Goal: Task Accomplishment & Management: Complete application form

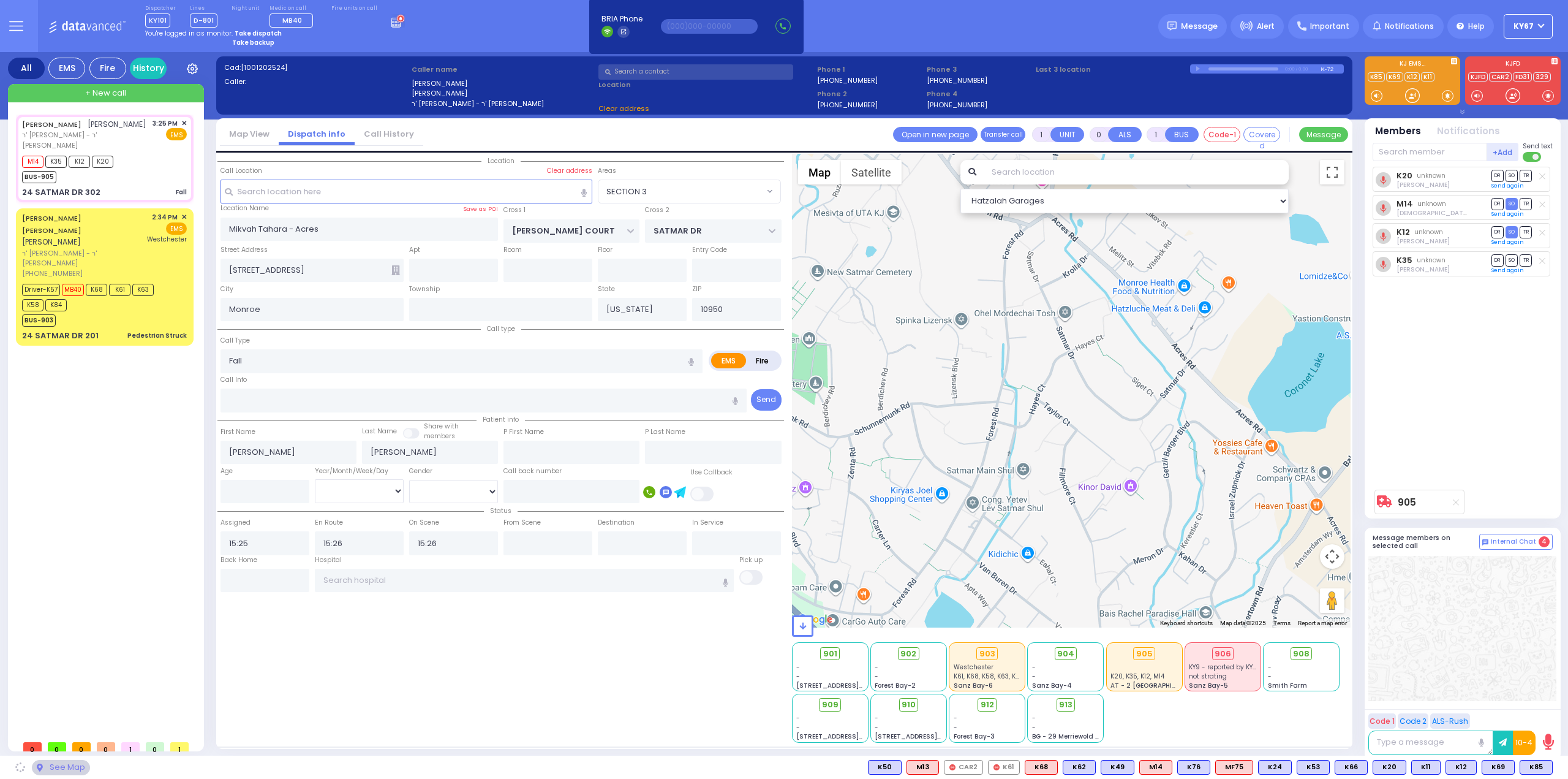
select select
type input "HAYES COURT"
type input "ORSHAVA COURT"
type input "24 SATMAR DR"
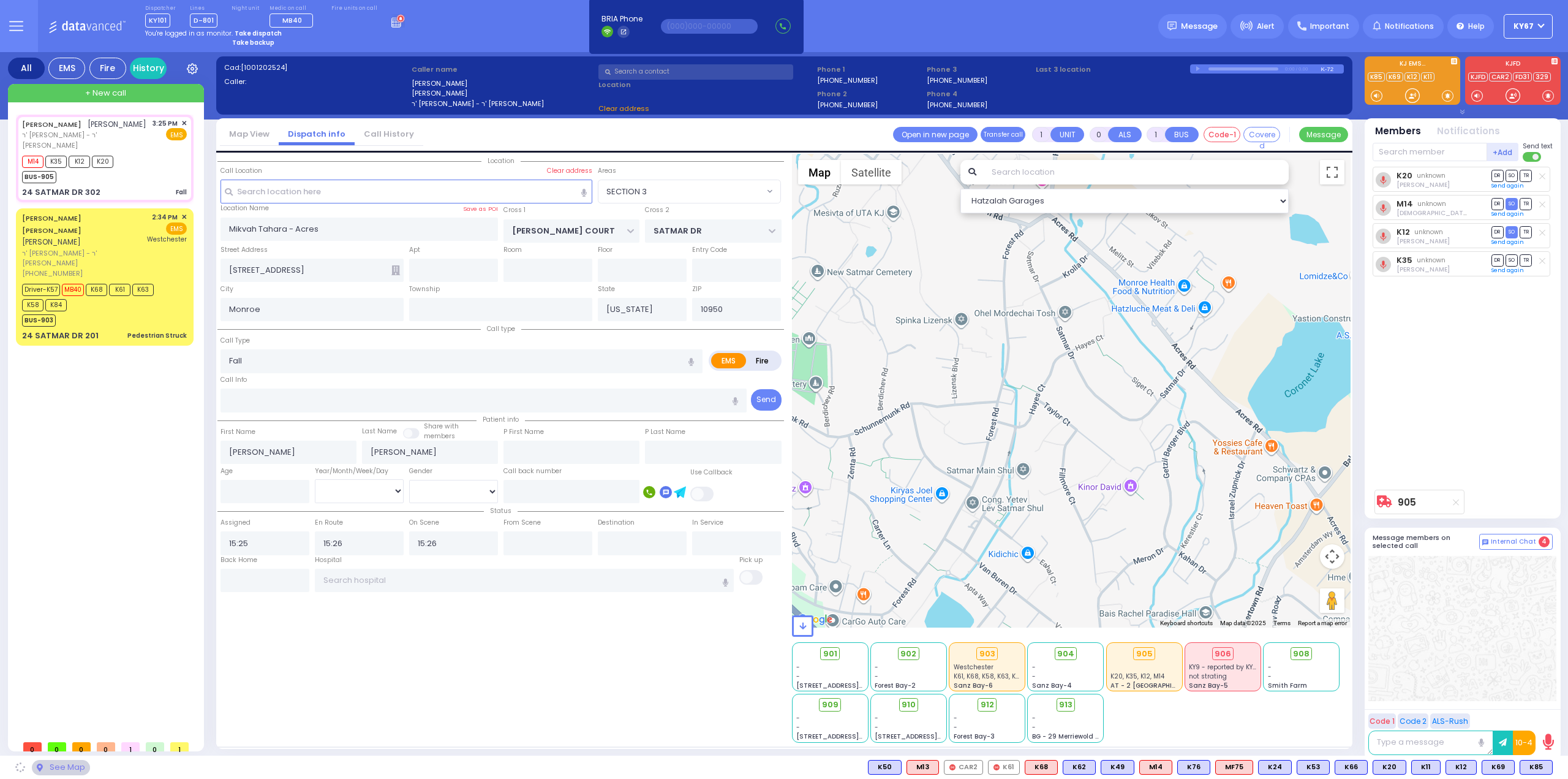
type input "302"
type input "[PERSON_NAME]"
select select "SECTION 3"
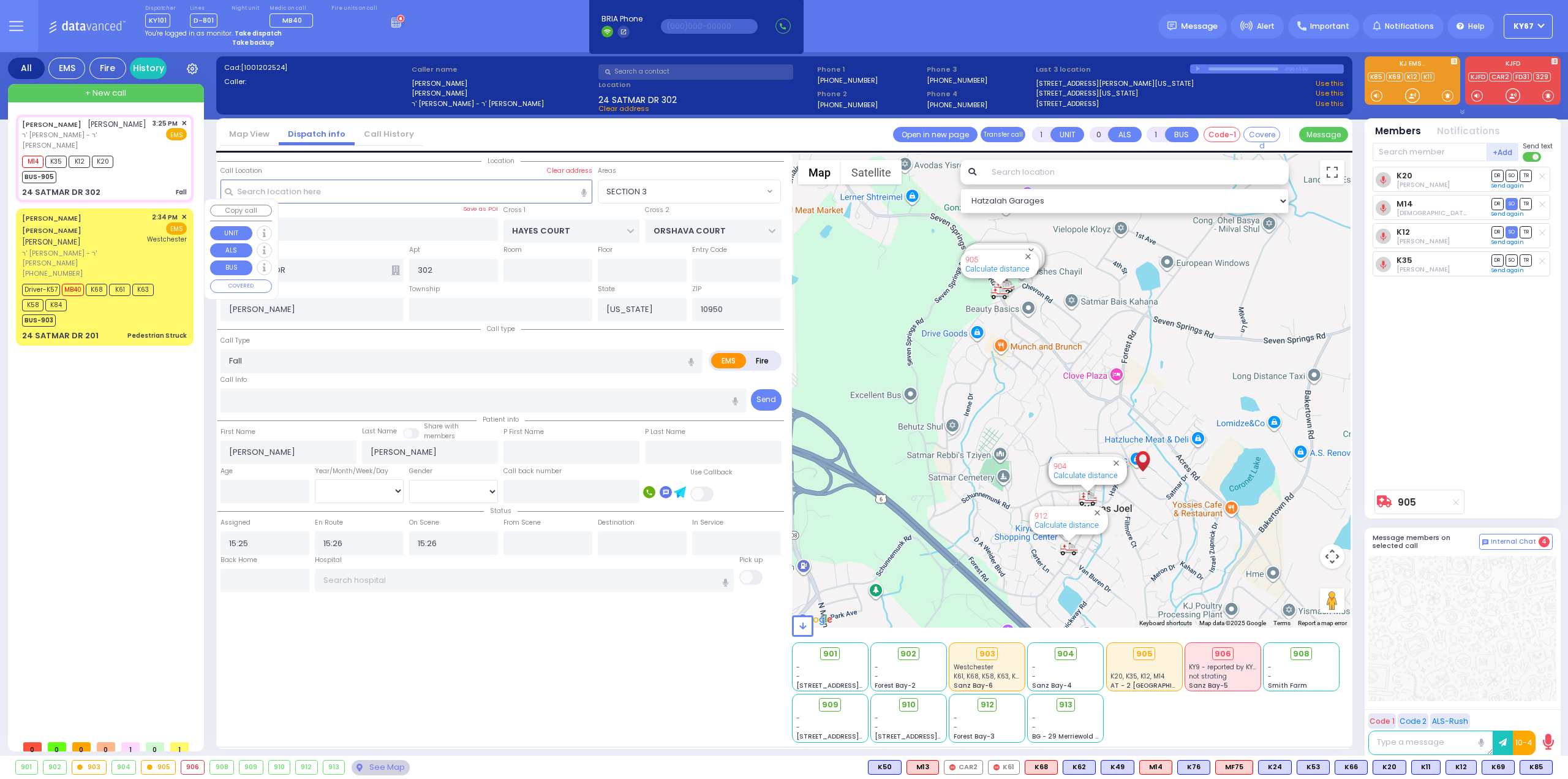
click at [107, 311] on div "BUS-903" at bounding box center [98, 318] width 153 height 15
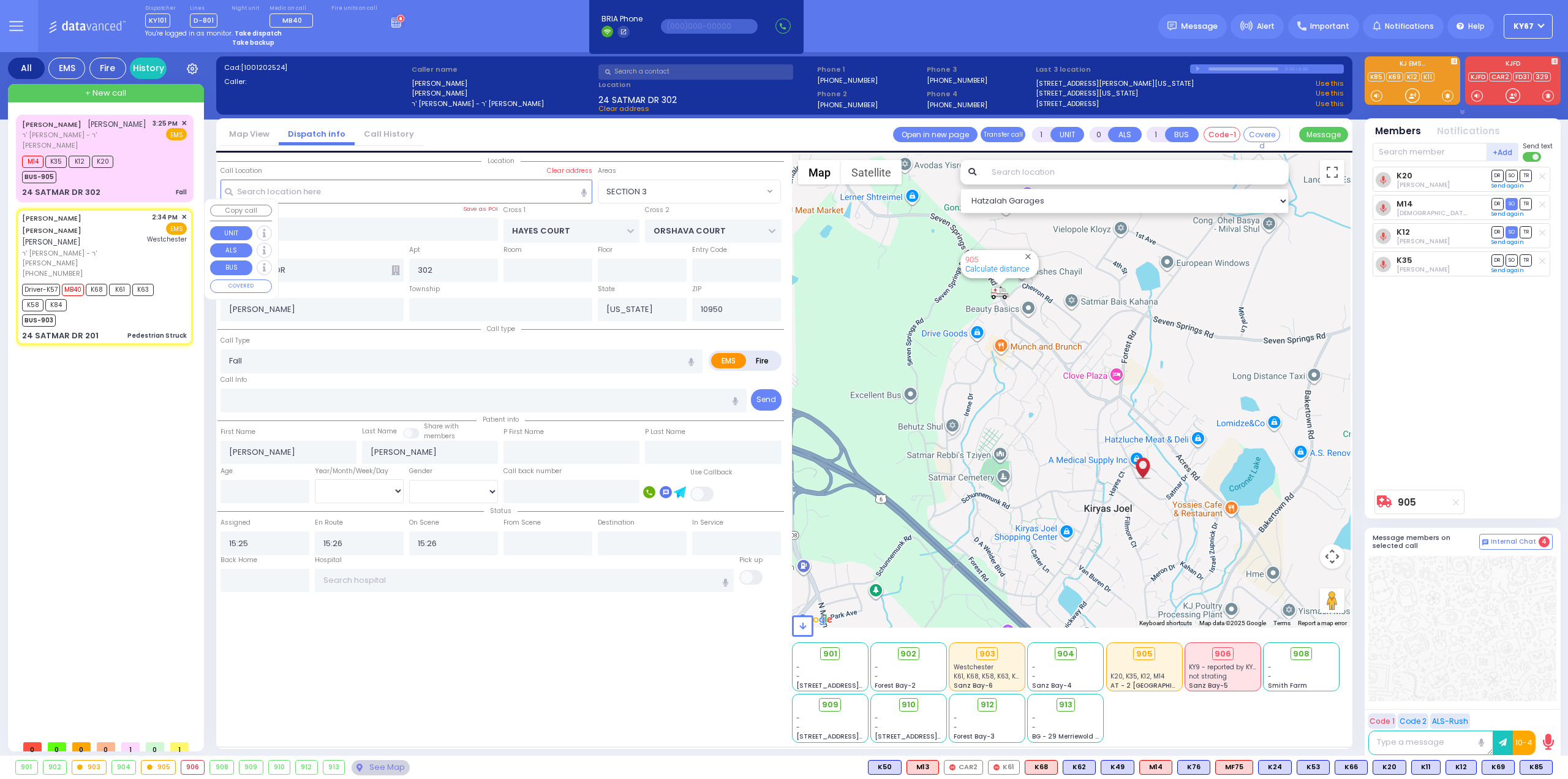
type input "6"
select select
type input "Pedestrian Struck"
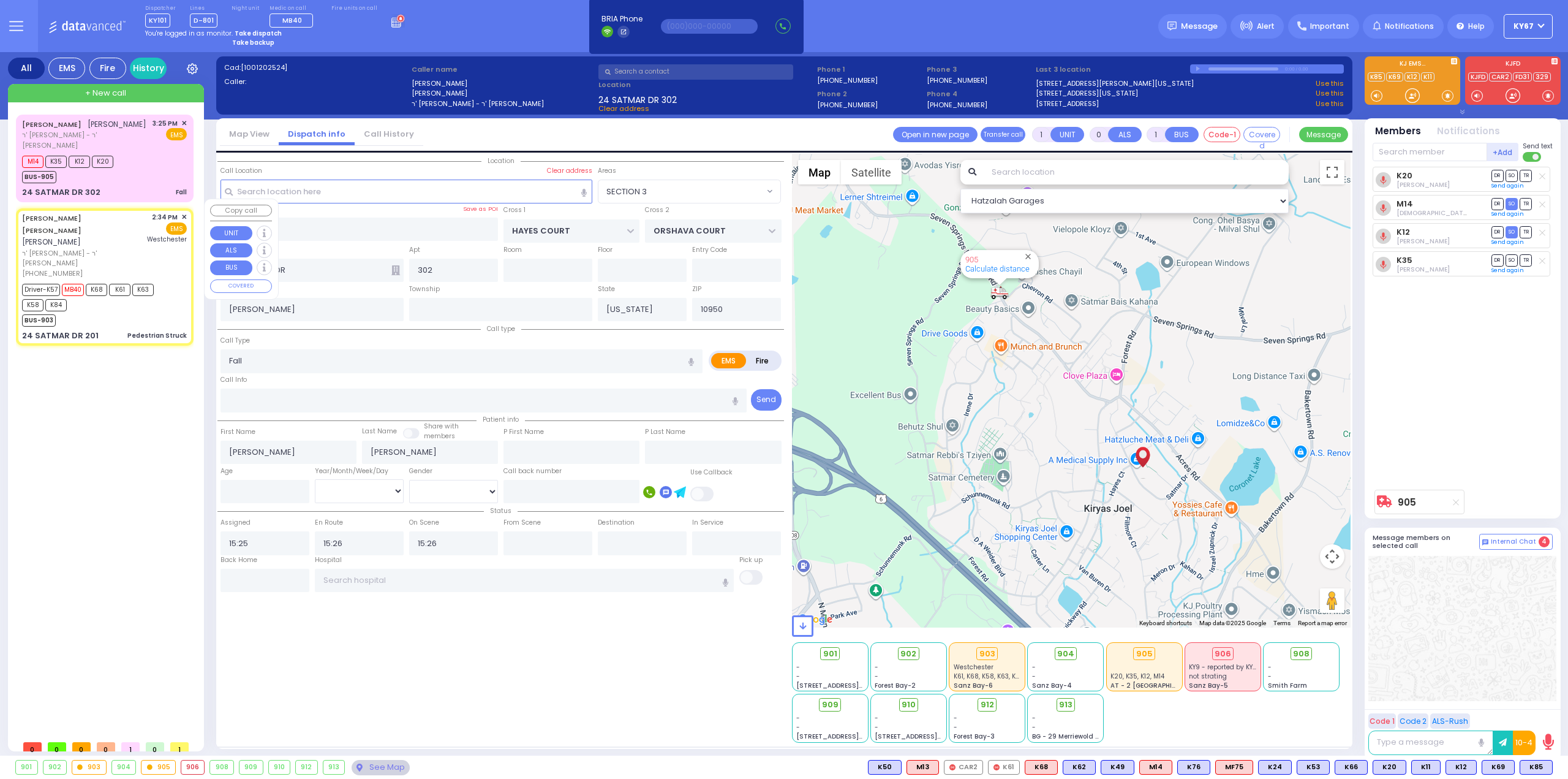
radio input "true"
type input "NAFTULA MOSHE"
type input "WEISS"
type input "Isaac"
type input "Jacob"
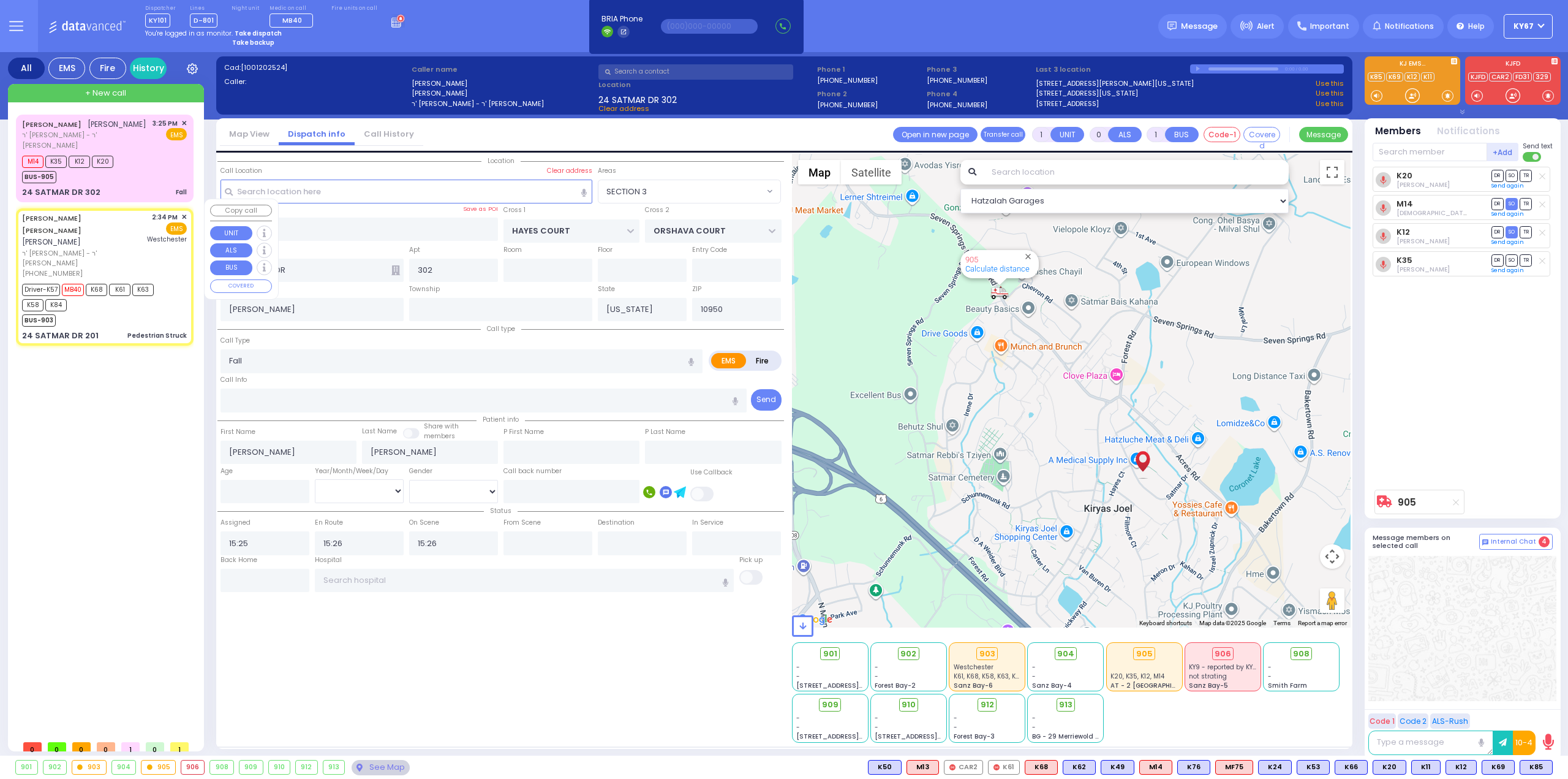
type input "5"
select select "Year"
select select "[DEMOGRAPHIC_DATA]"
type input "14:34"
type input "14:35"
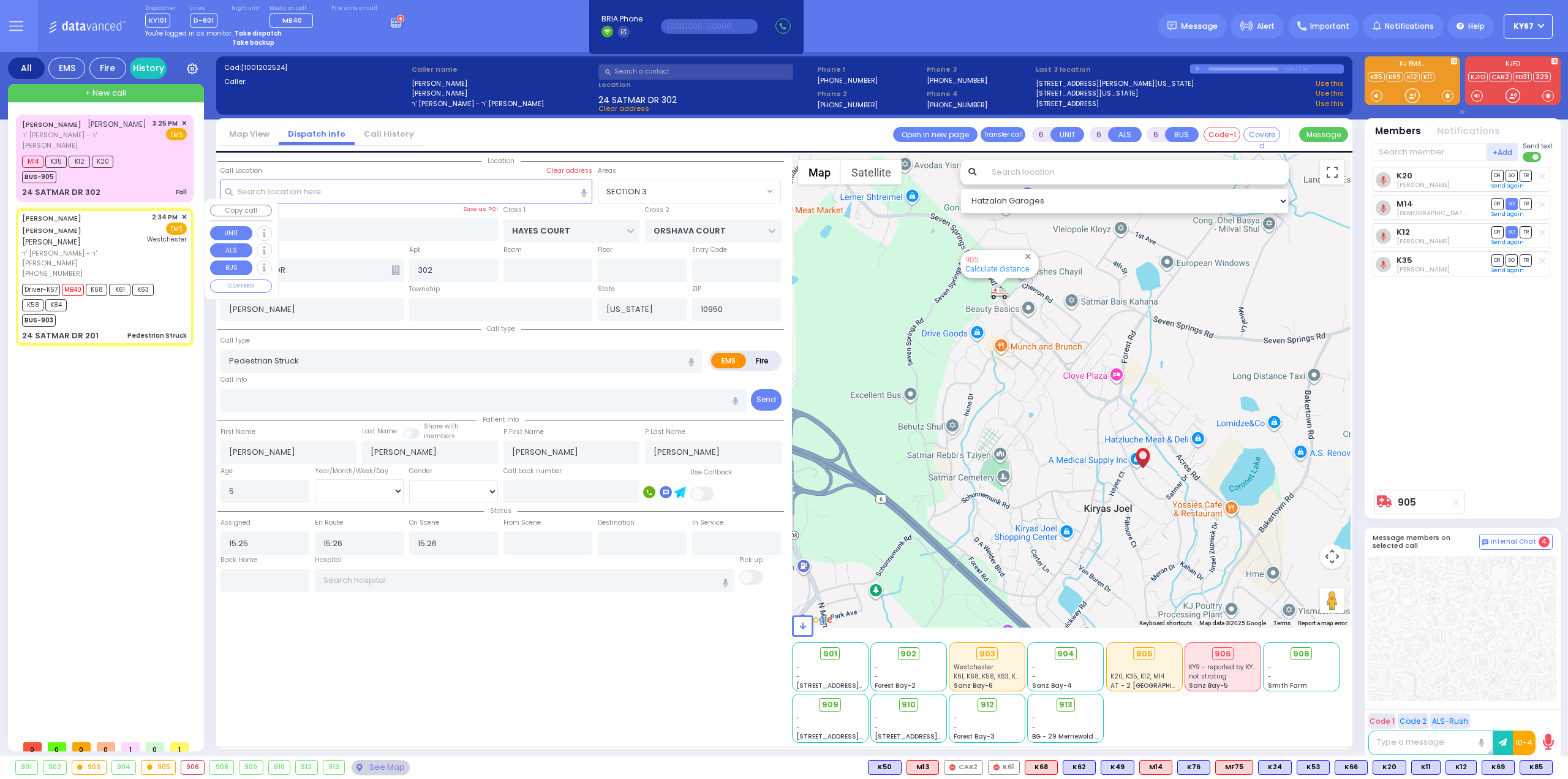
type input "14:36"
type input "14:49"
type input "15:29"
type input "15:40"
type input "Westchester Medical Center-Woods Road"
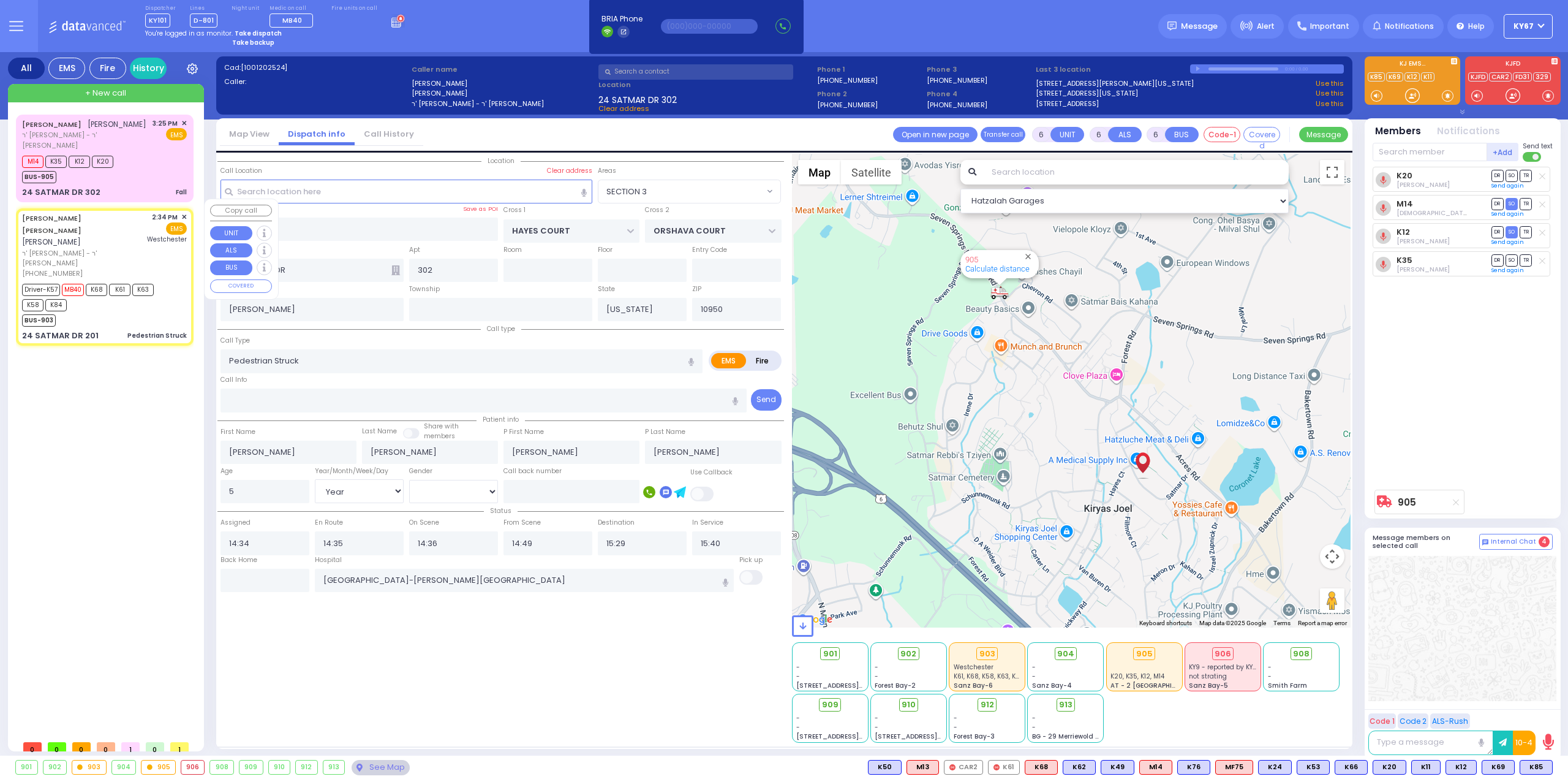
select select "Hatzalah Garages"
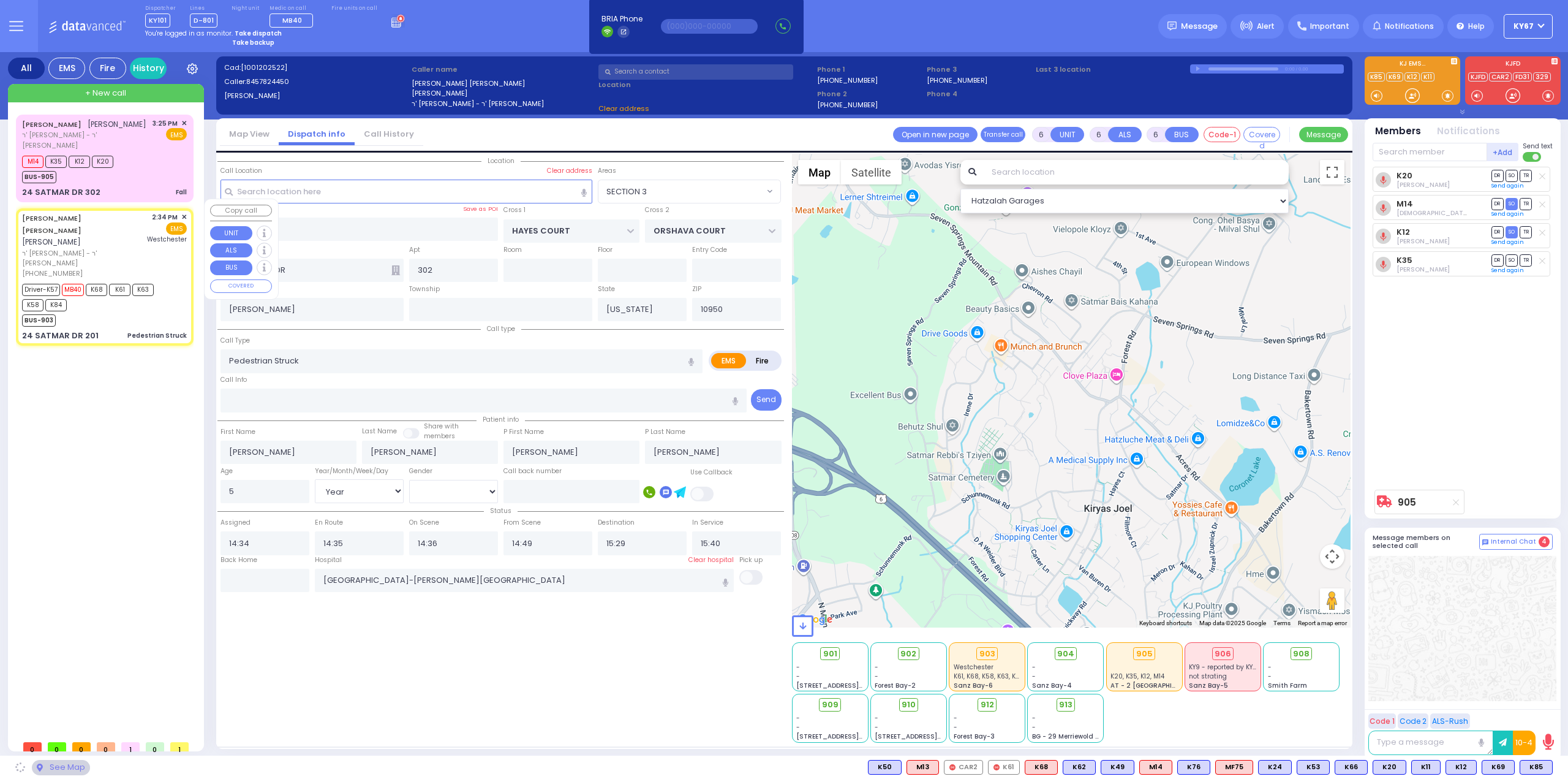
type input "201"
select select "SECTION 3"
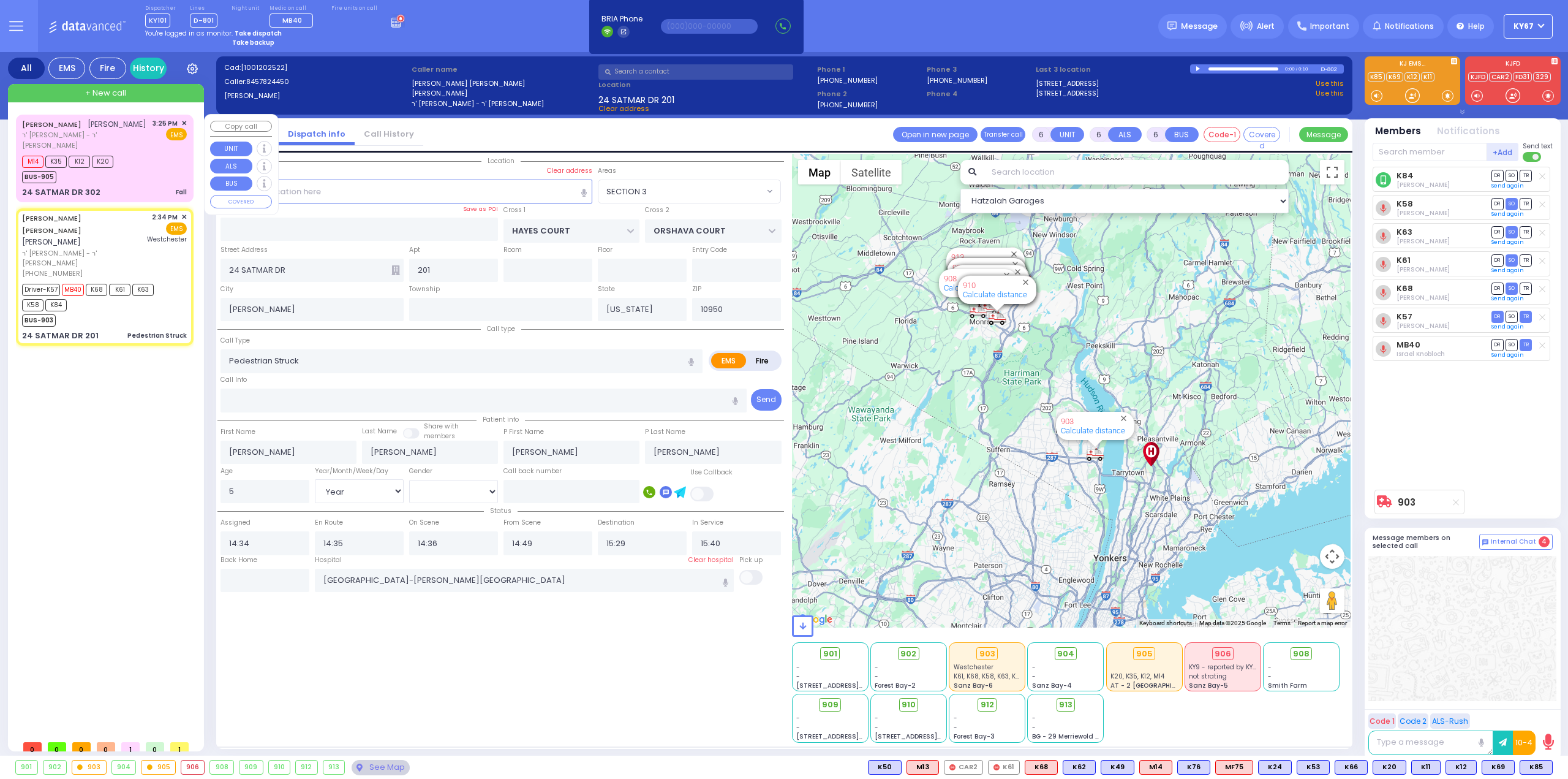
click at [96, 186] on div "24 SATMAR DR 302 Fall" at bounding box center [104, 193] width 165 height 13
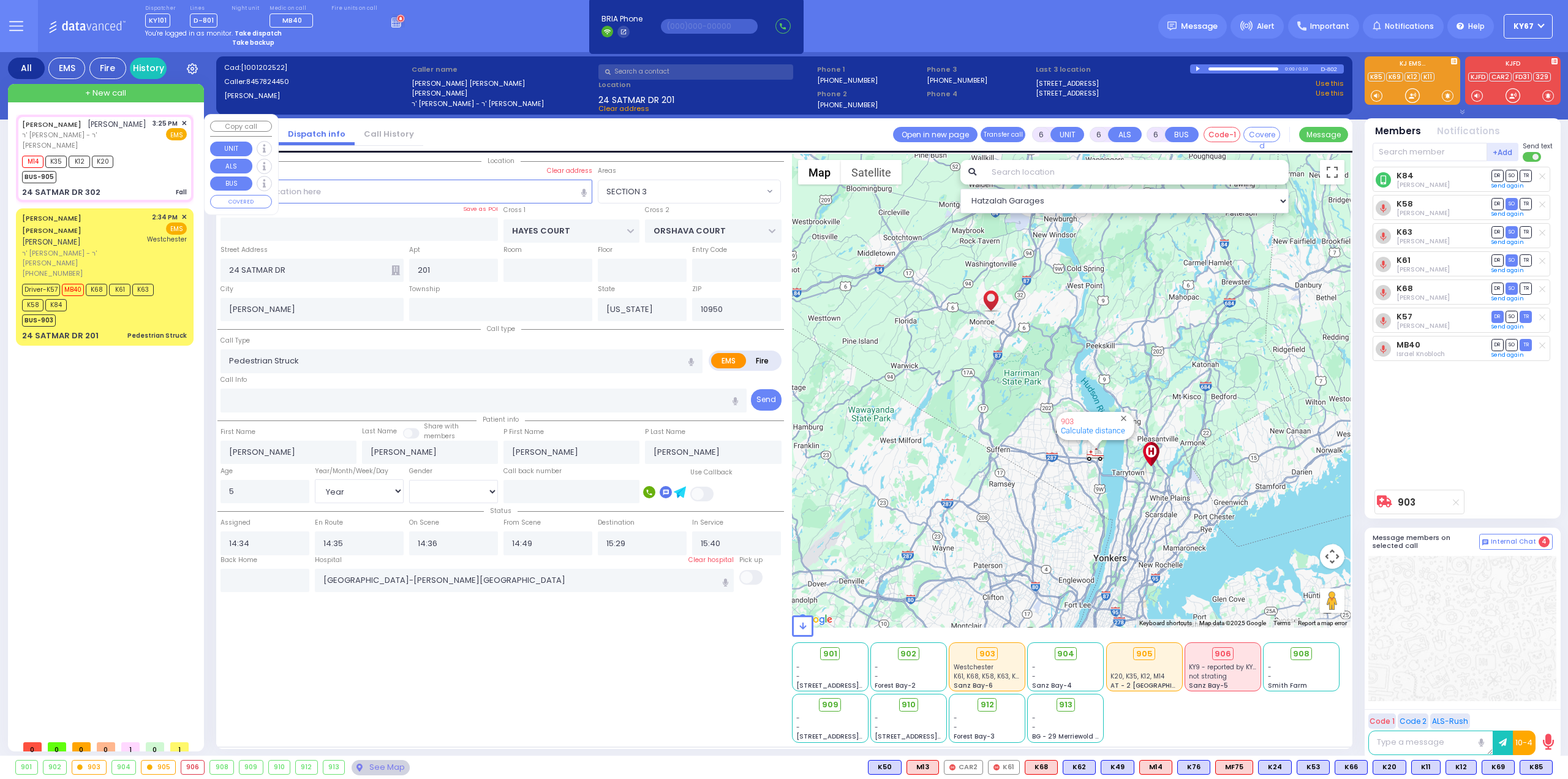
type input "1"
type input "0"
type input "1"
select select
type input "Fall"
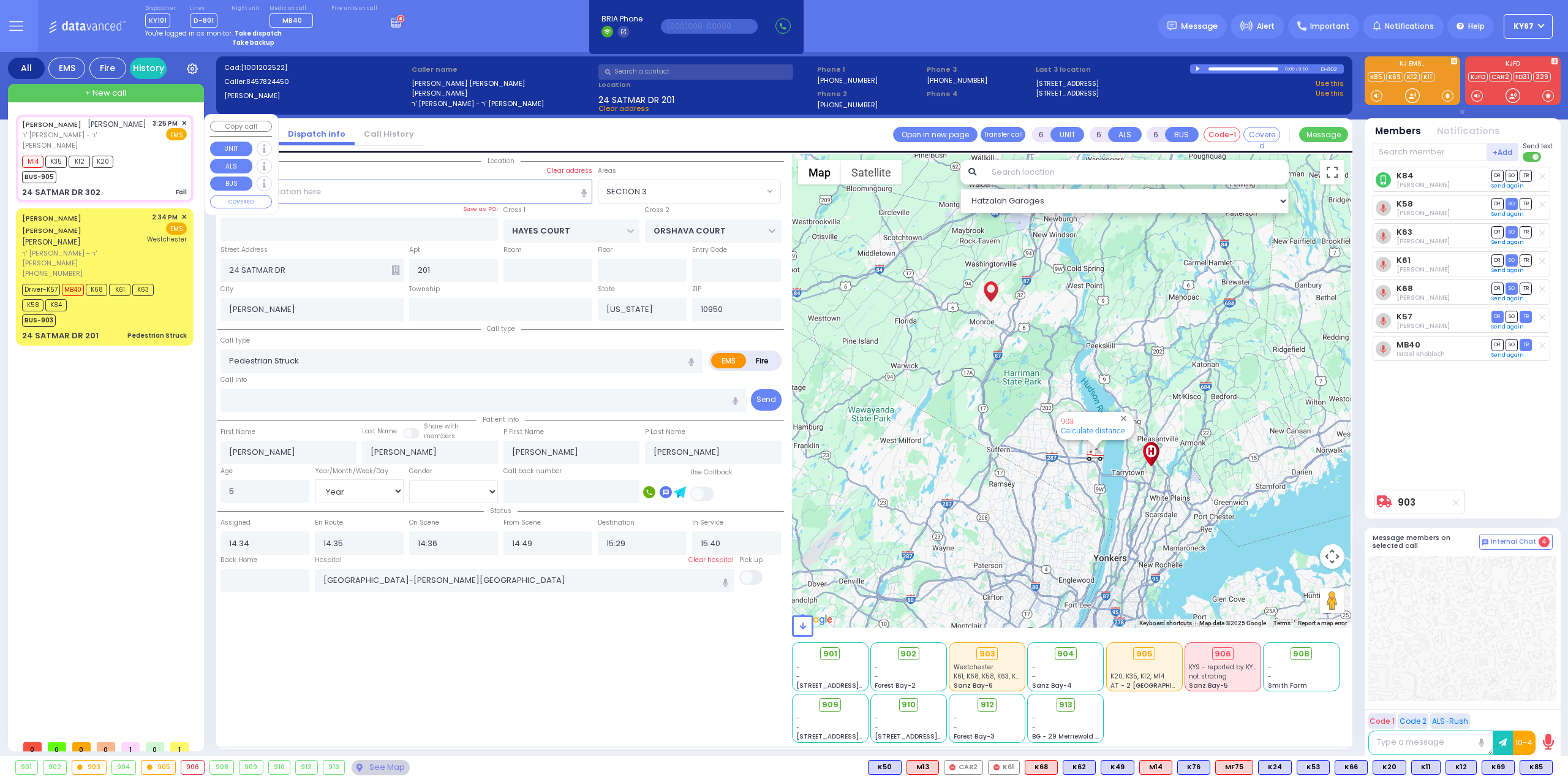
radio input "true"
type input "SHULEM"
type input "FELDMAN"
select select
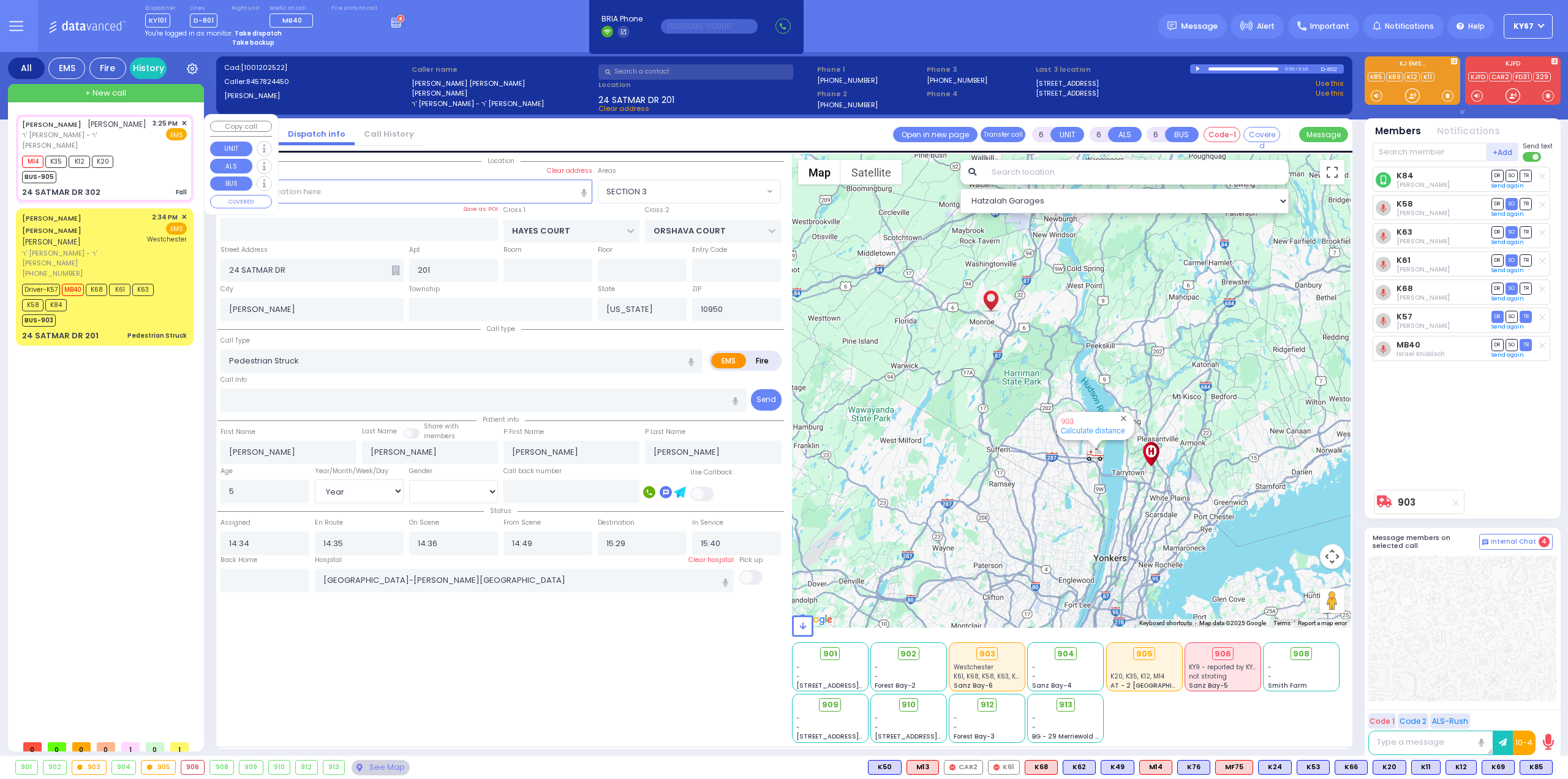
type input "15:25"
type input "15:26"
select select "Hatzalah Garages"
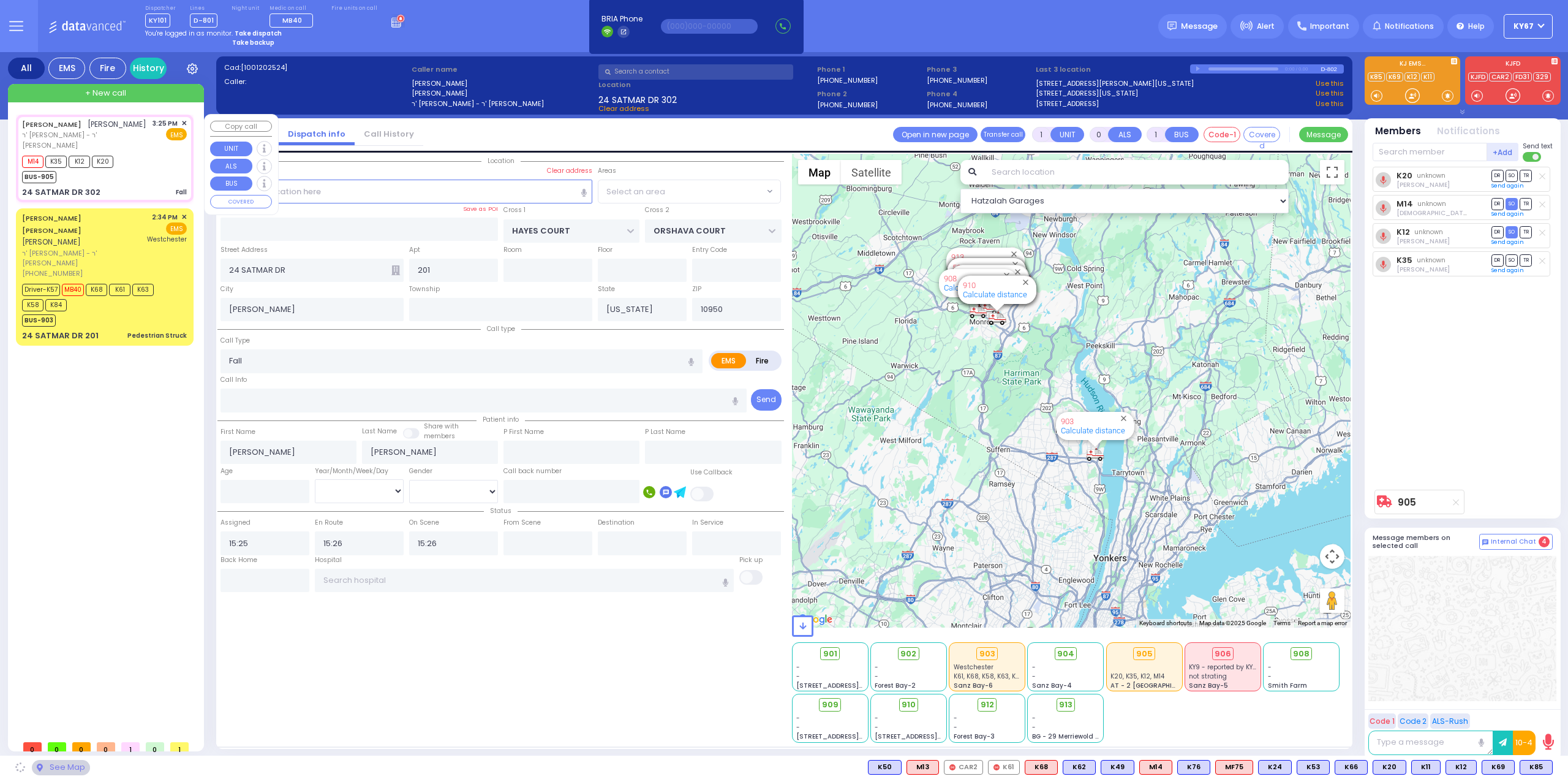
type input "302"
select select "SECTION 3"
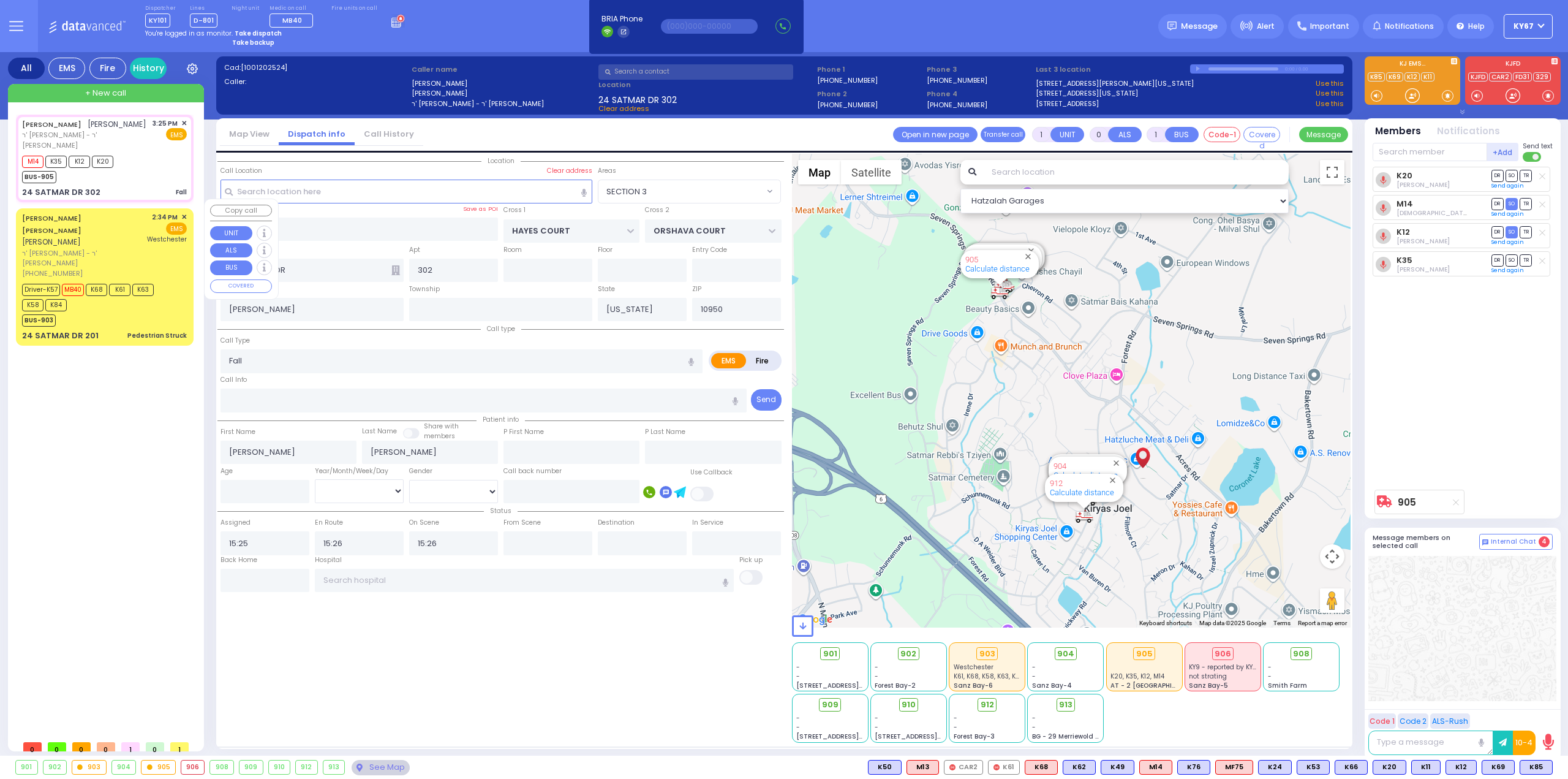
click at [113, 311] on div "BUS-903" at bounding box center [98, 318] width 153 height 15
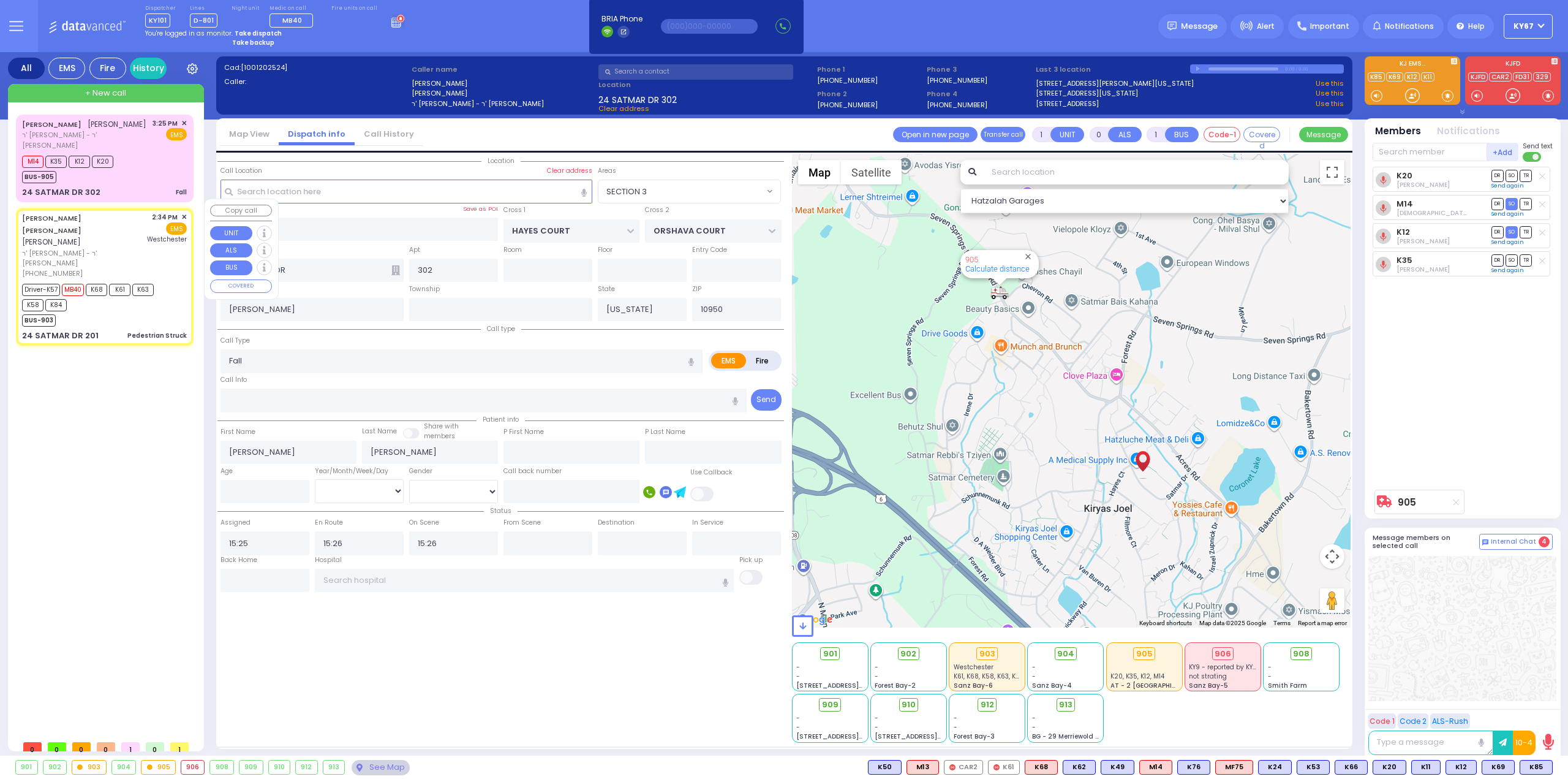
type input "6"
select select
type input "Pedestrian Struck"
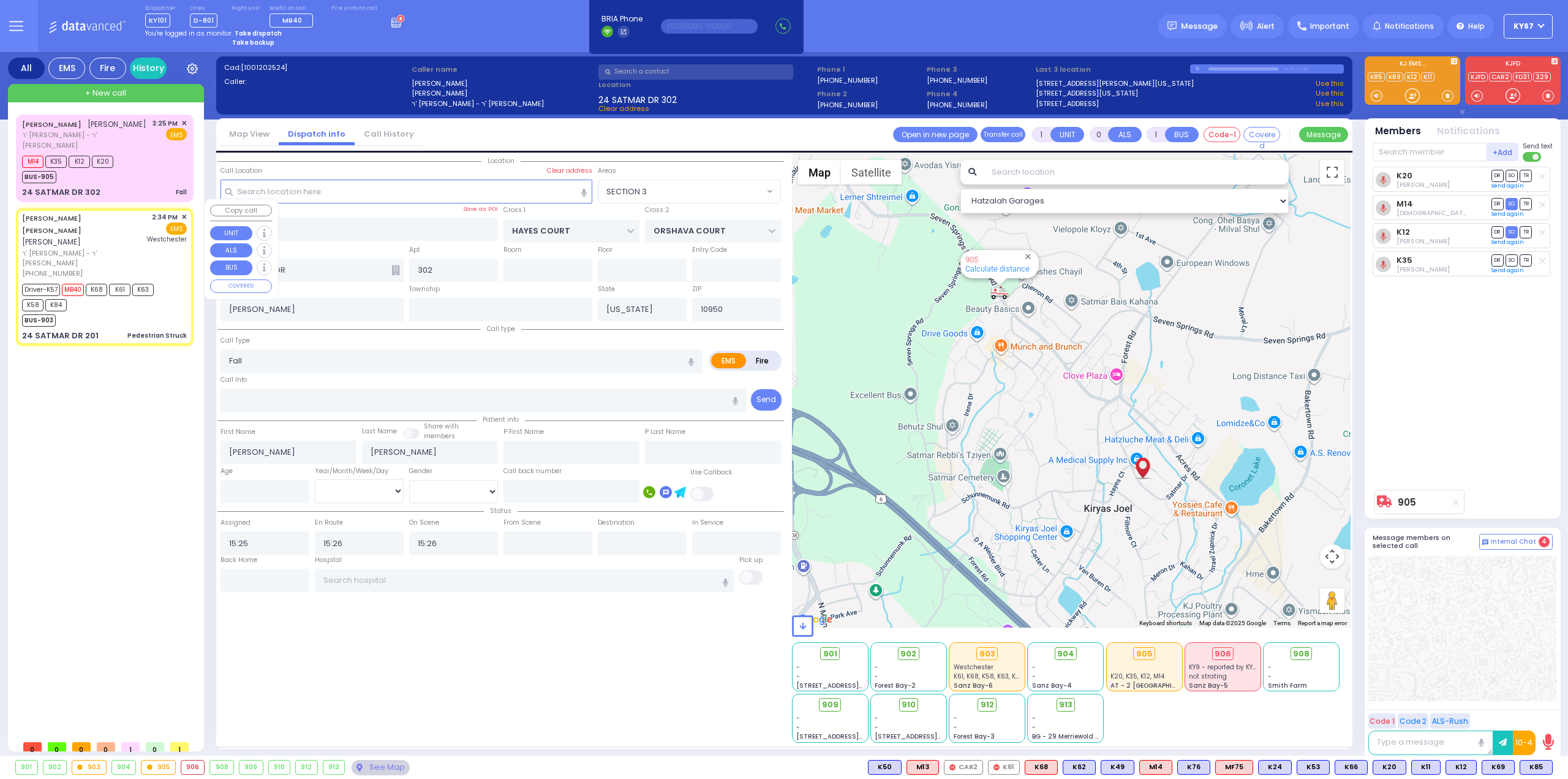
radio input "true"
type input "NAFTULA MOSHE"
type input "WEISS"
type input "Isaac"
type input "Jacob"
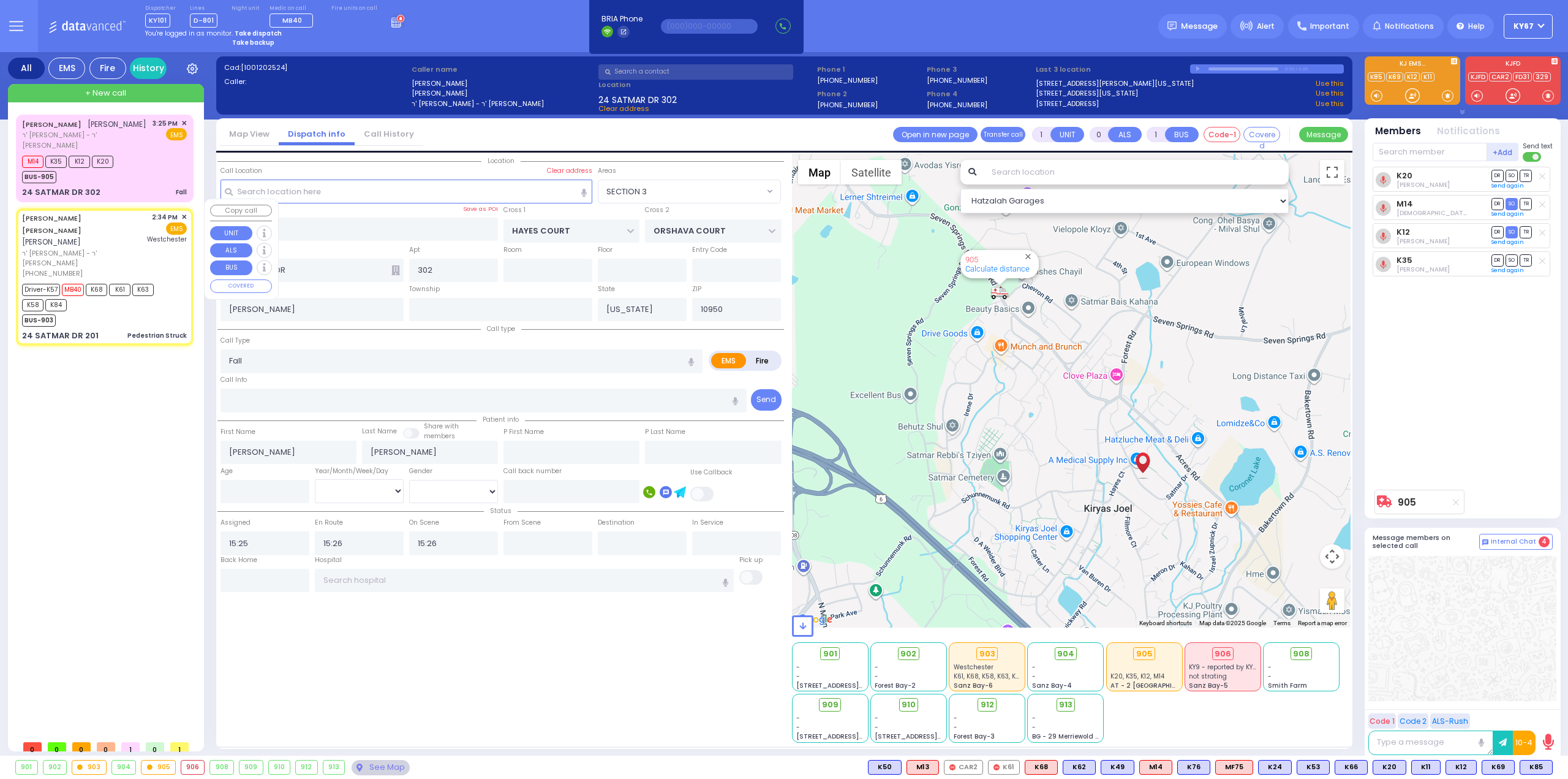
type input "5"
select select "Year"
select select "[DEMOGRAPHIC_DATA]"
type input "14:34"
type input "14:35"
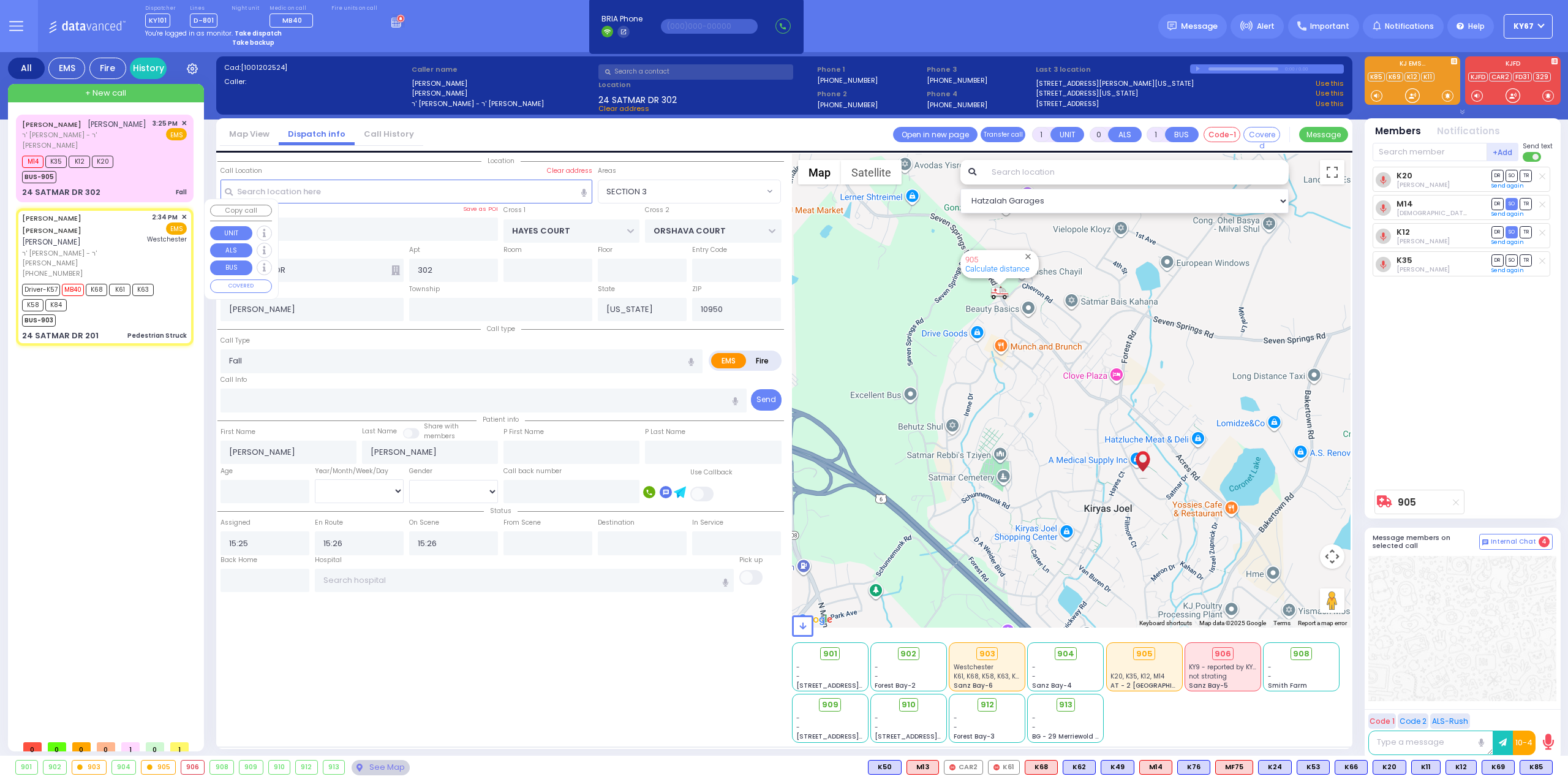
type input "14:36"
type input "14:49"
type input "15:29"
type input "15:40"
type input "Westchester Medical Center-Woods Road"
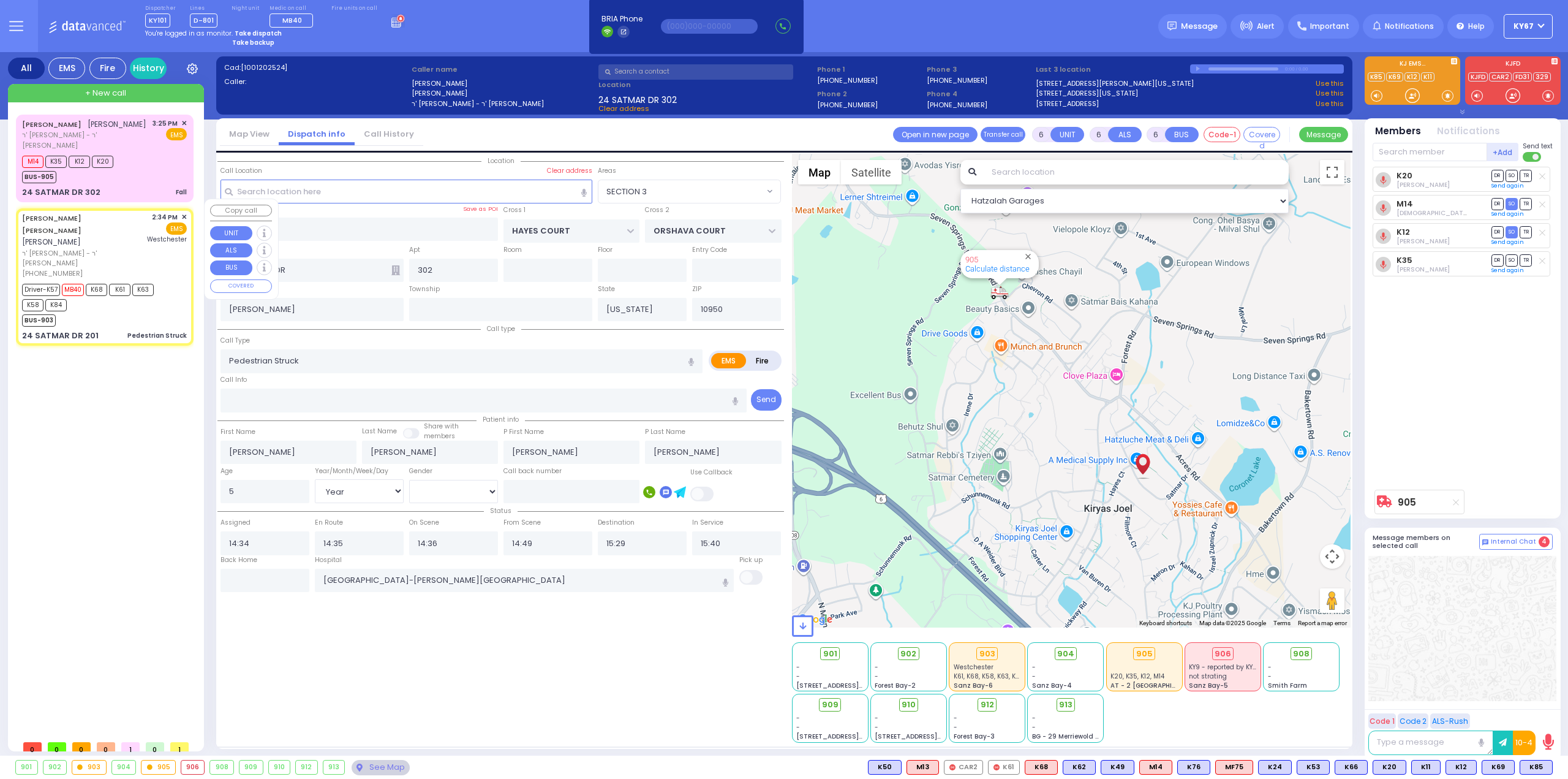
type input "201"
select select "Hatzalah Garages"
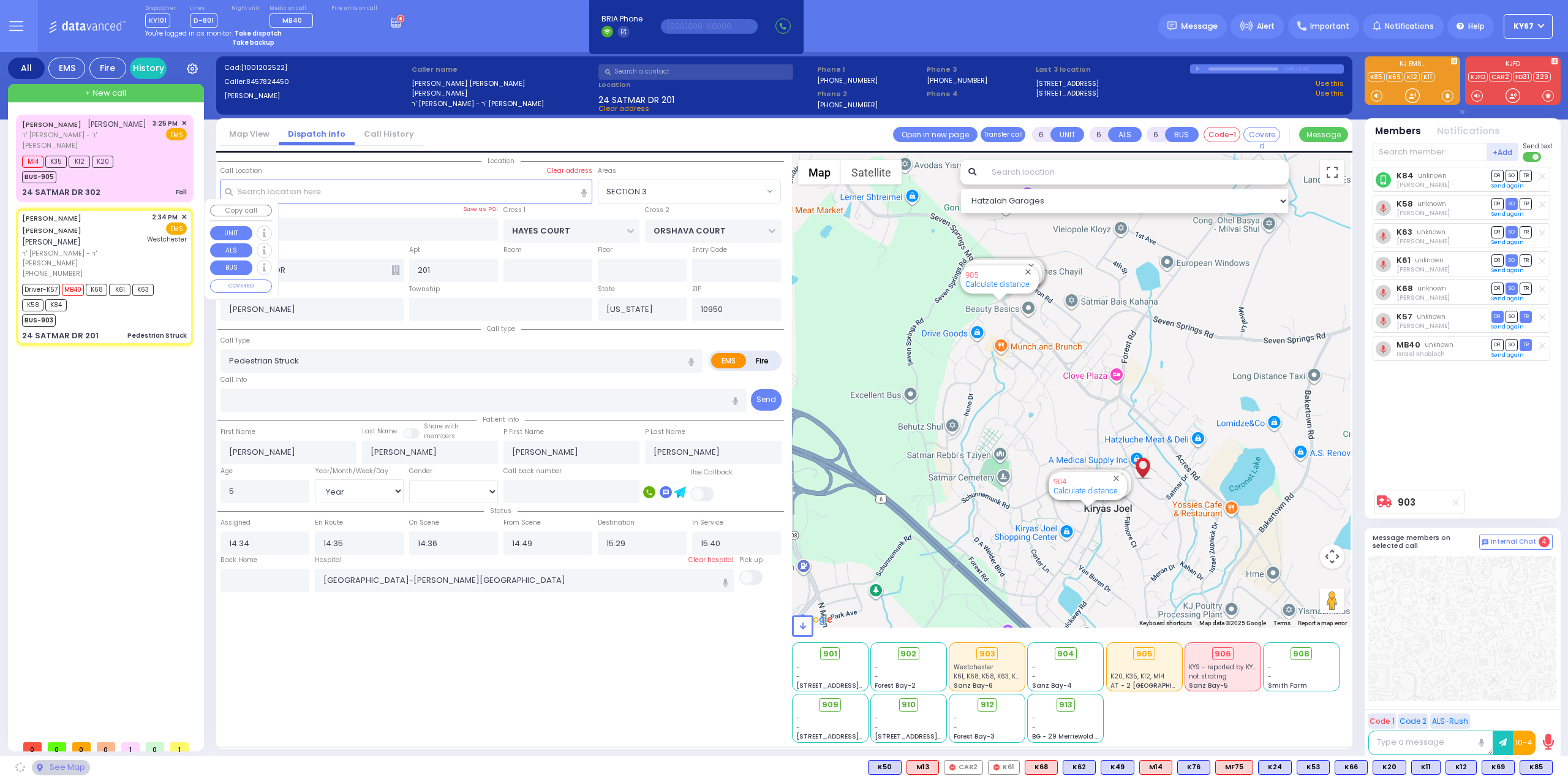
select select "SECTION 3"
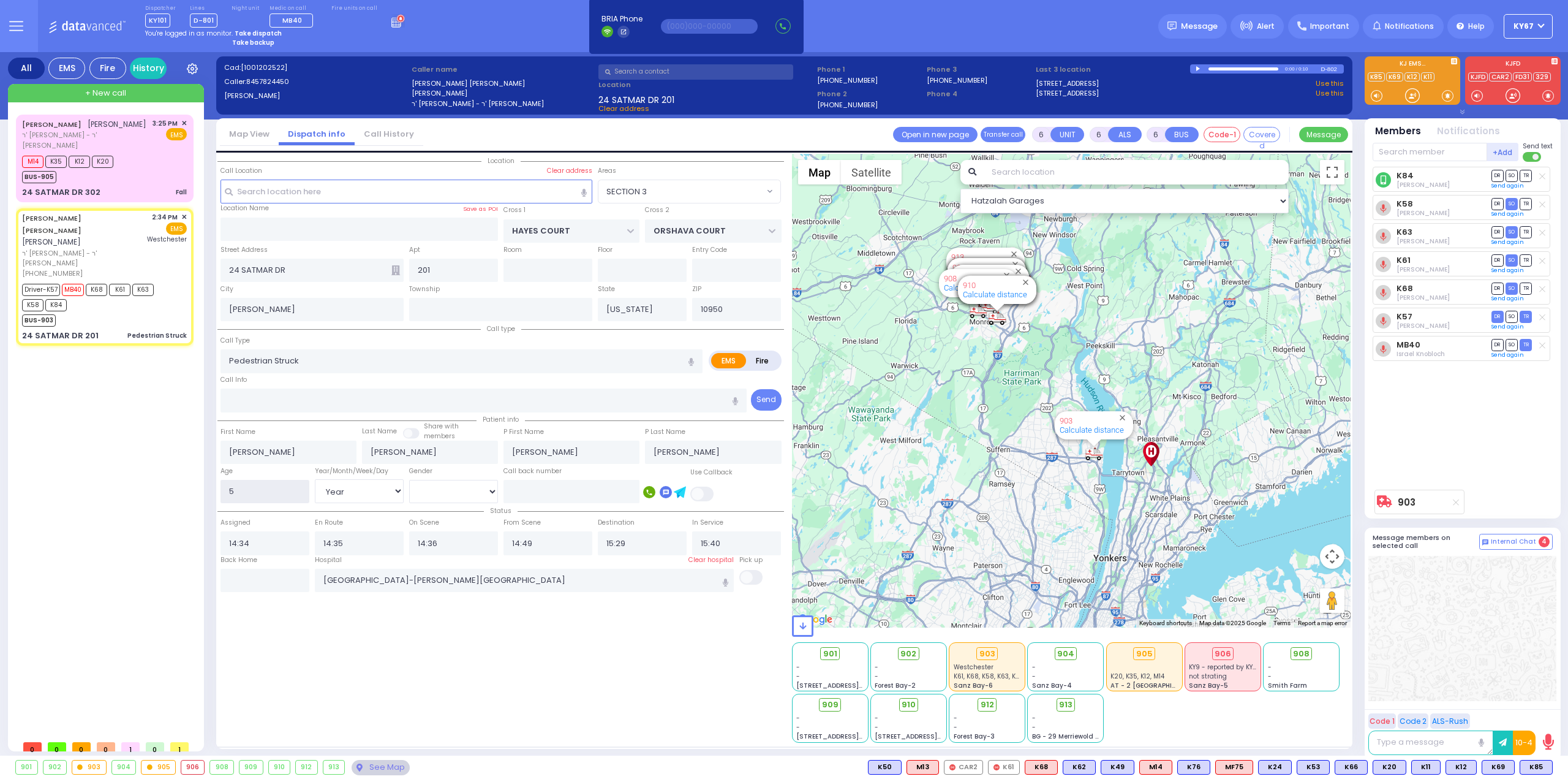
click at [296, 494] on input "5" at bounding box center [265, 491] width 89 height 24
click at [130, 173] on div "M14 K35 K12 K20 BUS-905" at bounding box center [104, 168] width 165 height 31
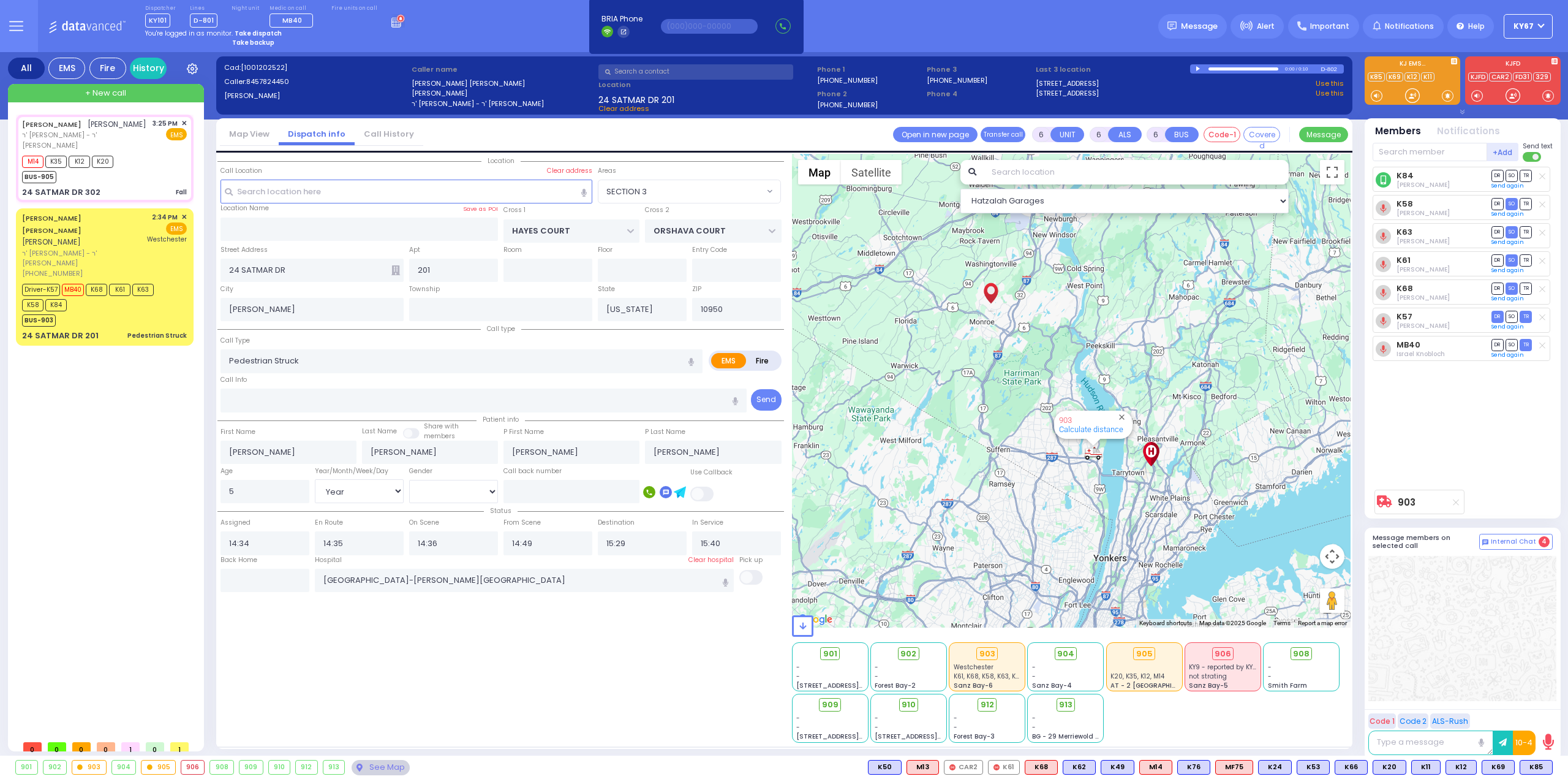
type input "1"
type input "0"
type input "1"
select select
type input "Fall"
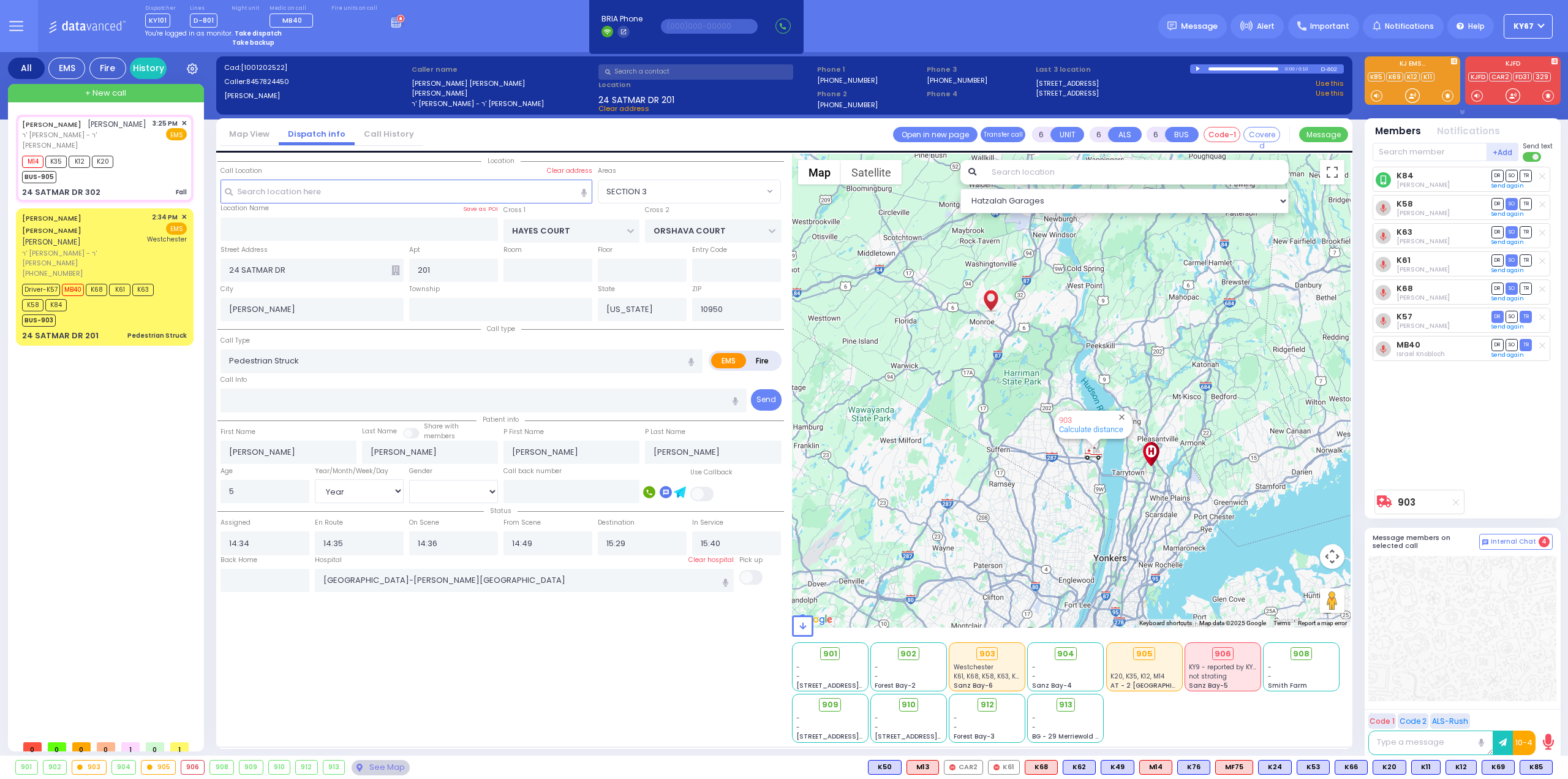
radio input "true"
type input "SHULEM"
type input "FELDMAN"
select select
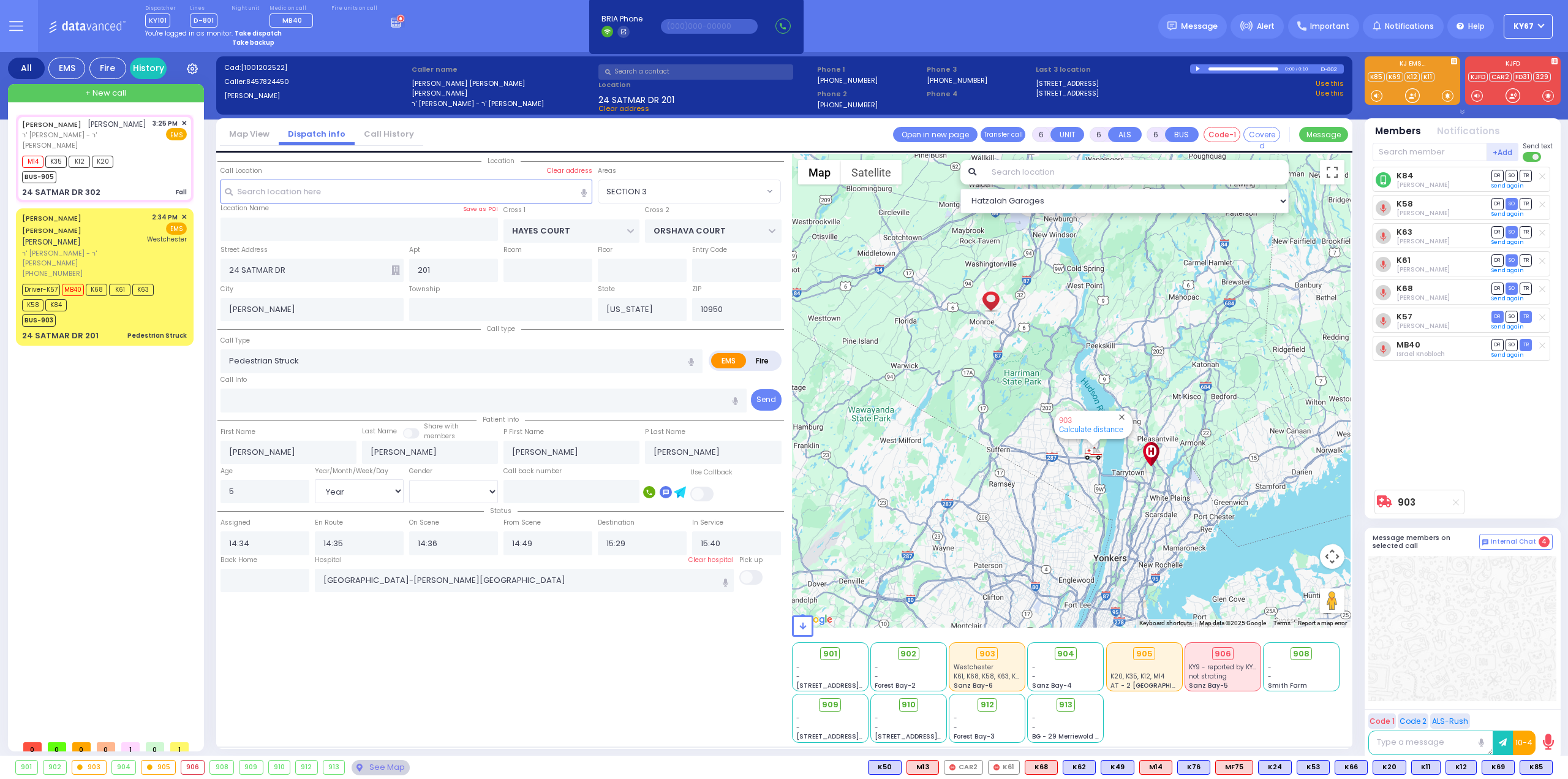
type input "15:25"
type input "15:26"
select select "Hatzalah Garages"
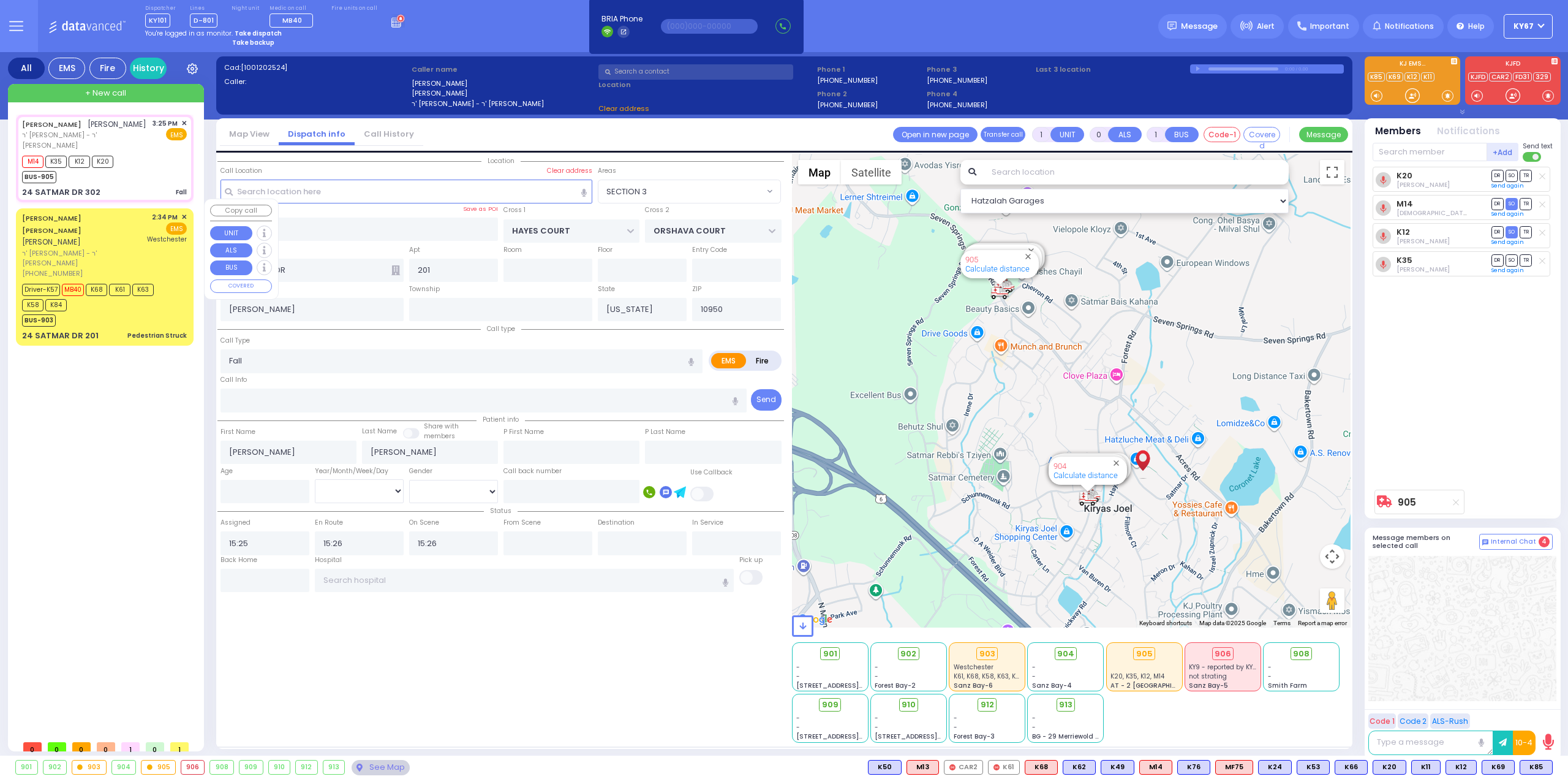
type input "302"
select select "SECTION 3"
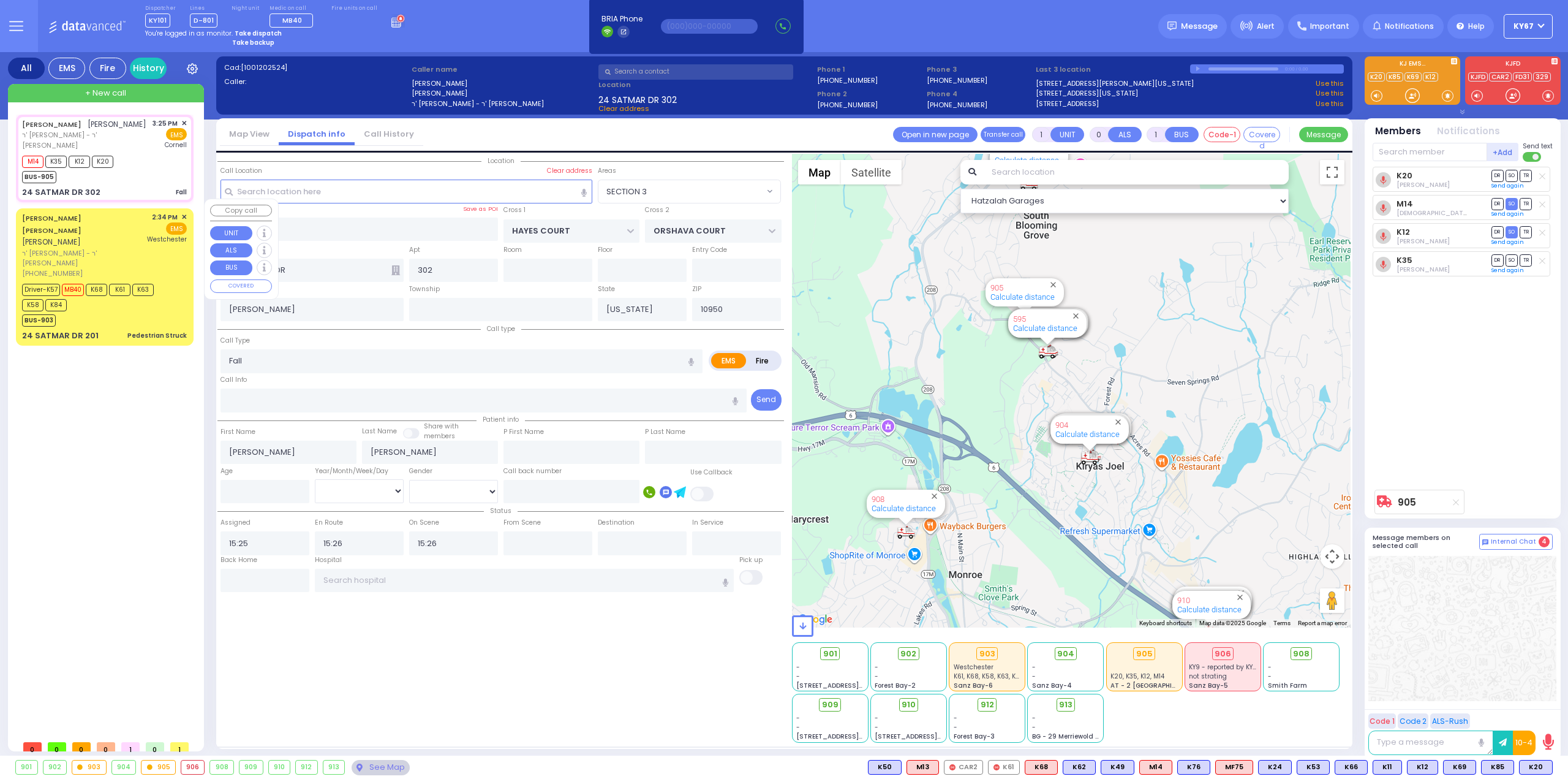
select select
radio input "true"
select select
type input "New York Presbyterian Weill Cornell Medical Center"
select select "Hatzalah Garages"
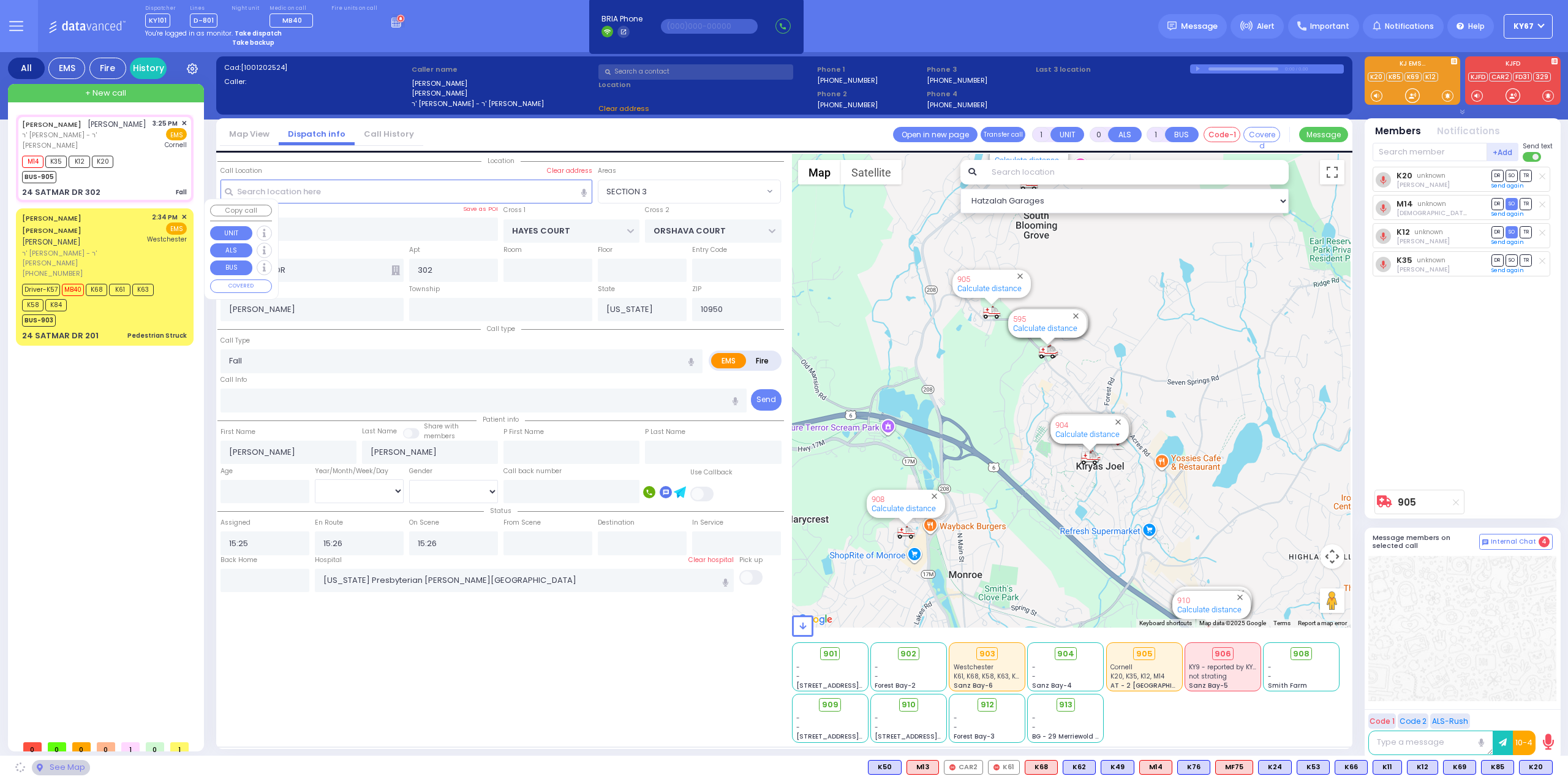
select select "SECTION 3"
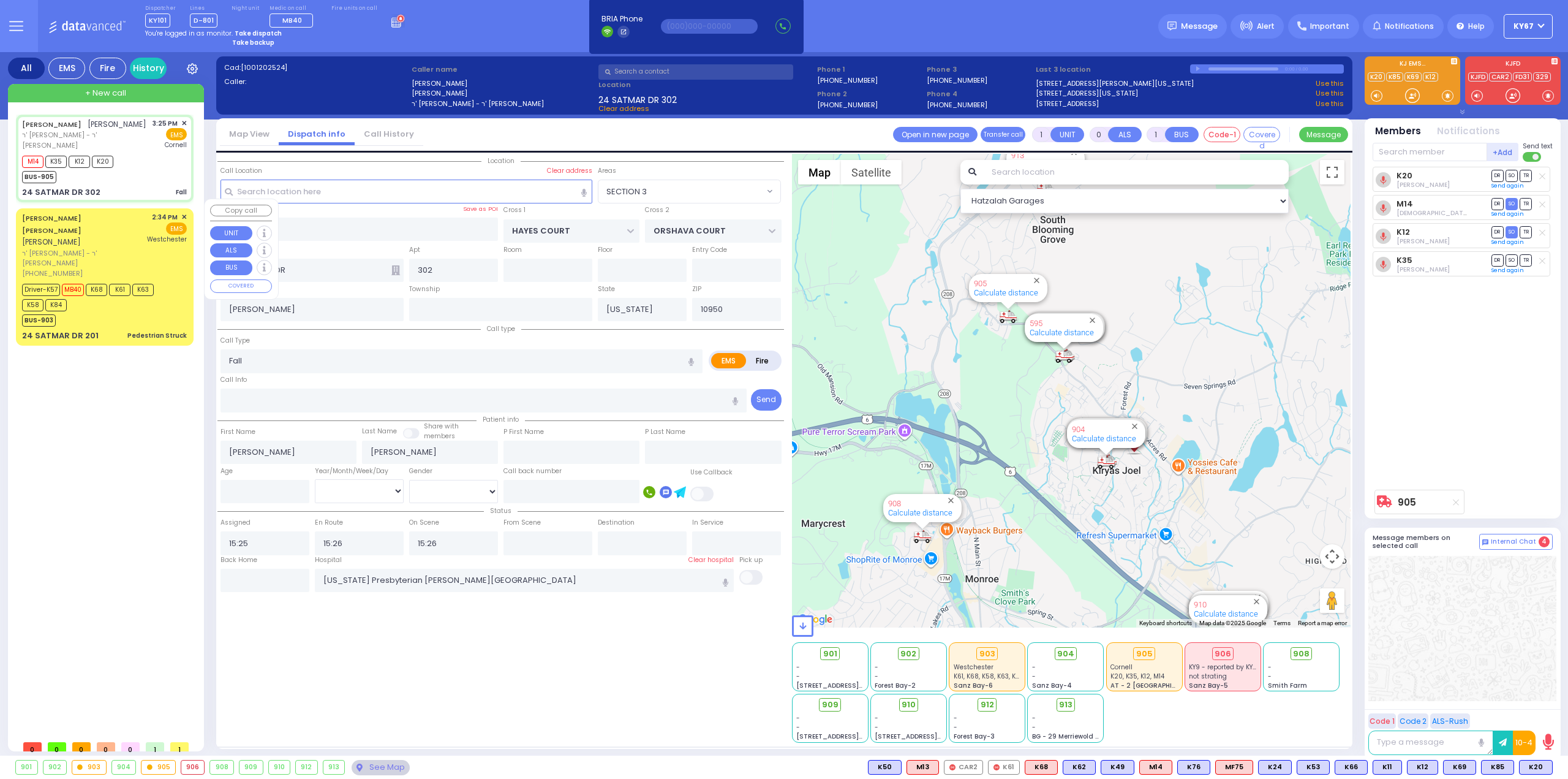
select select
radio input "true"
select select
type input "16:00"
select select "Hatzalah Garages"
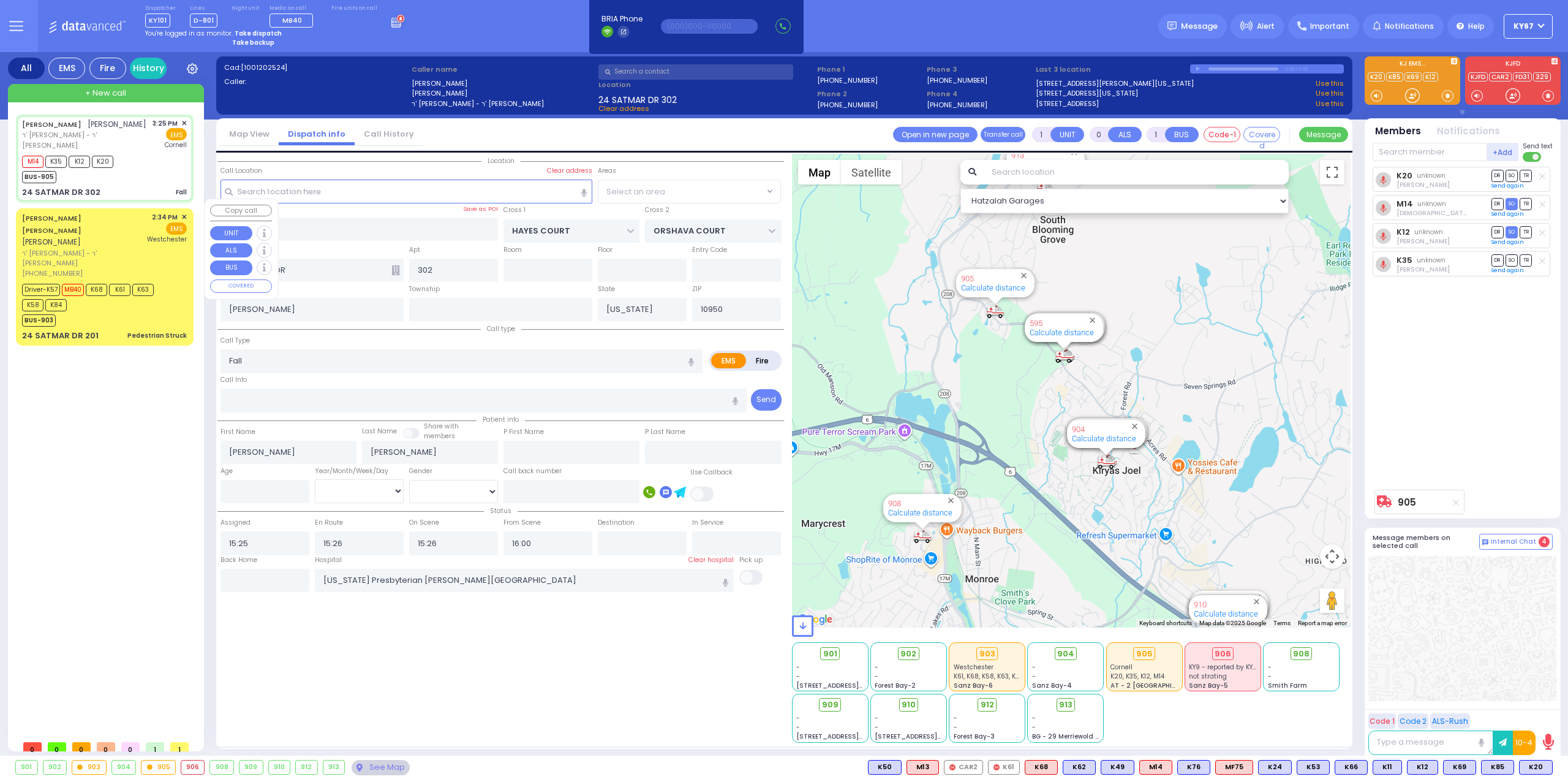
select select "SECTION 3"
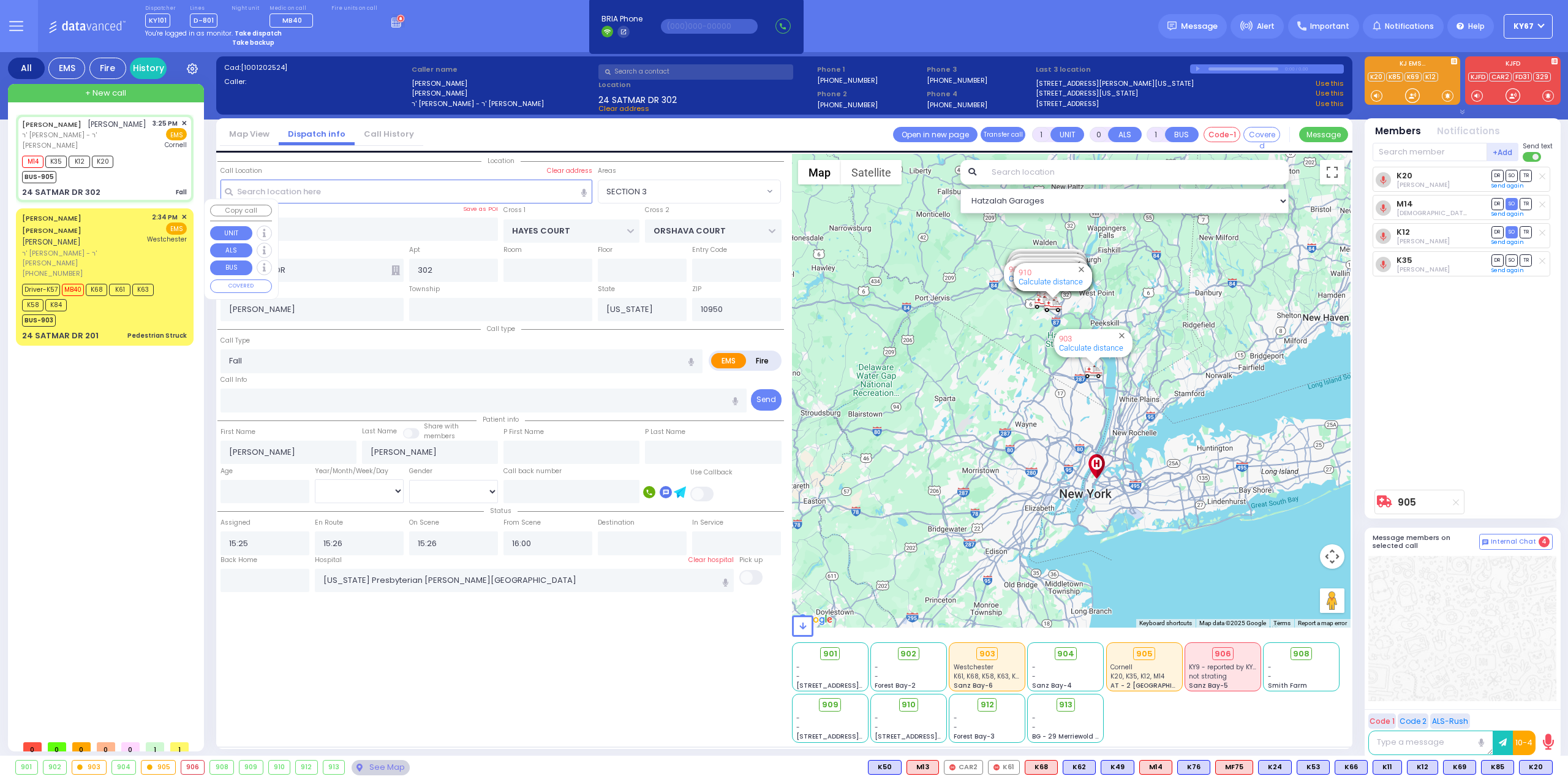
select select
radio input "true"
select select
type input "15:58"
select select "Hatzalah Garages"
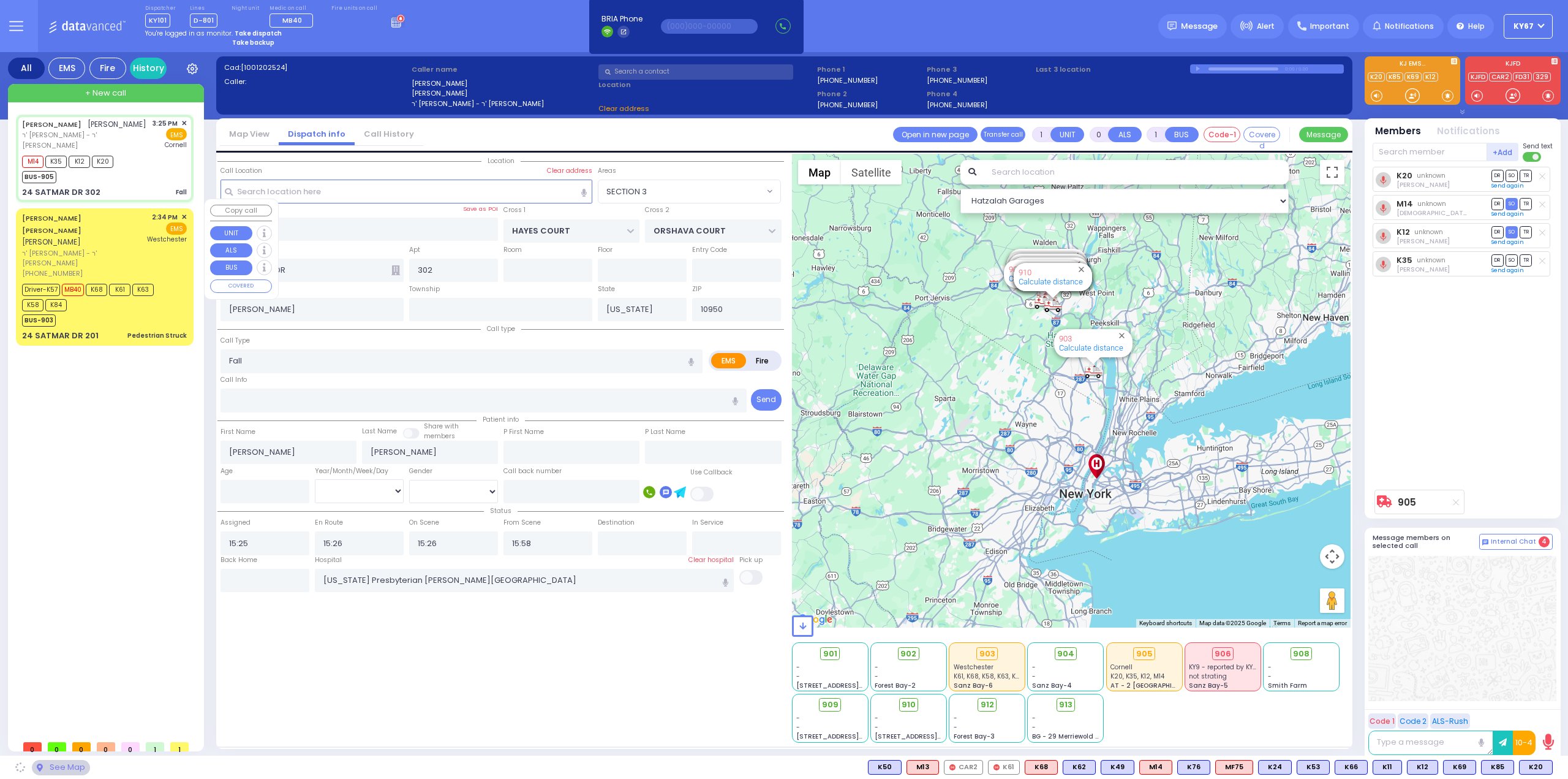
select select "SECTION 3"
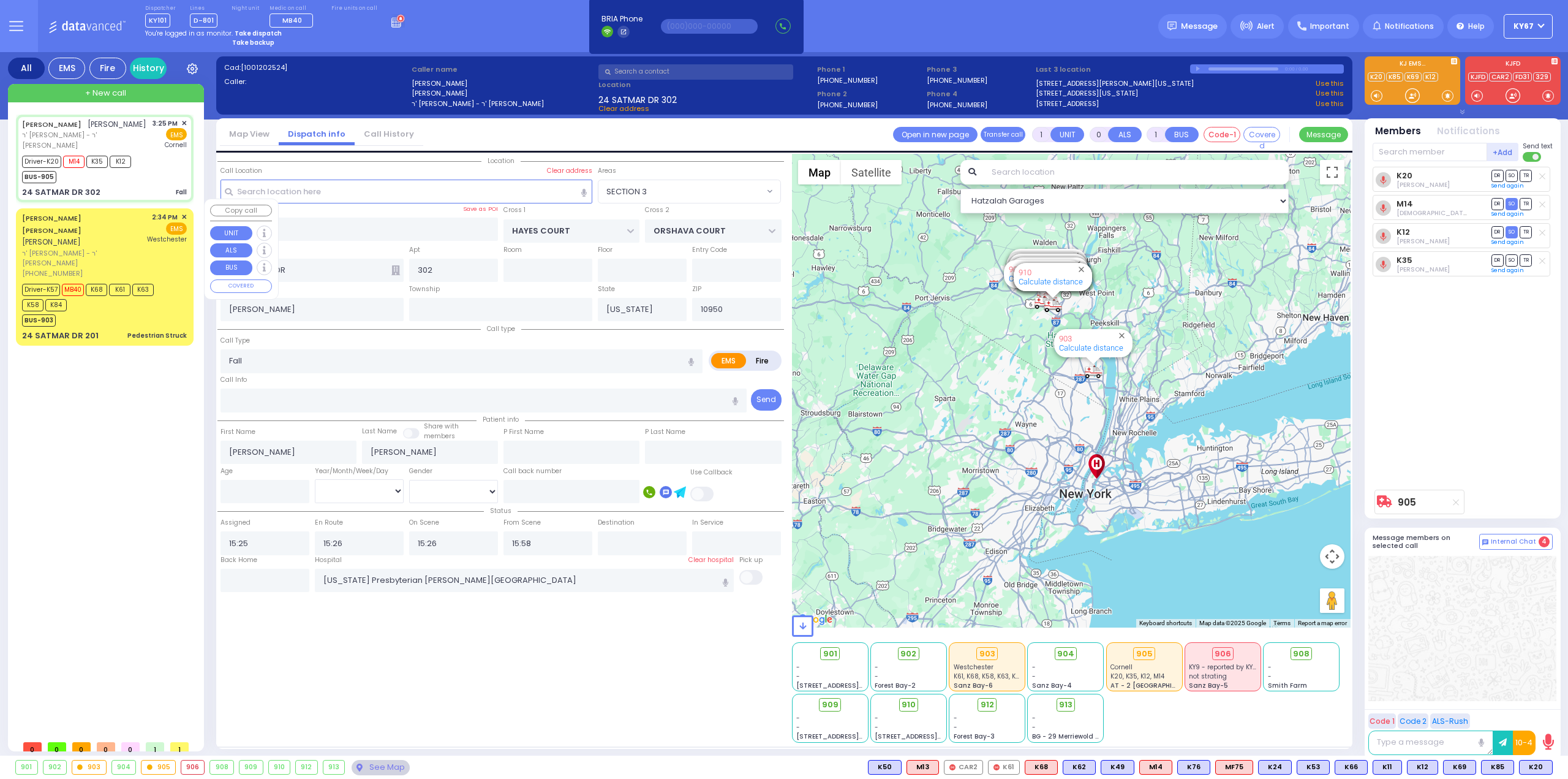
select select
radio input "true"
select select
select select "Hatzalah Garages"
select select "SECTION 3"
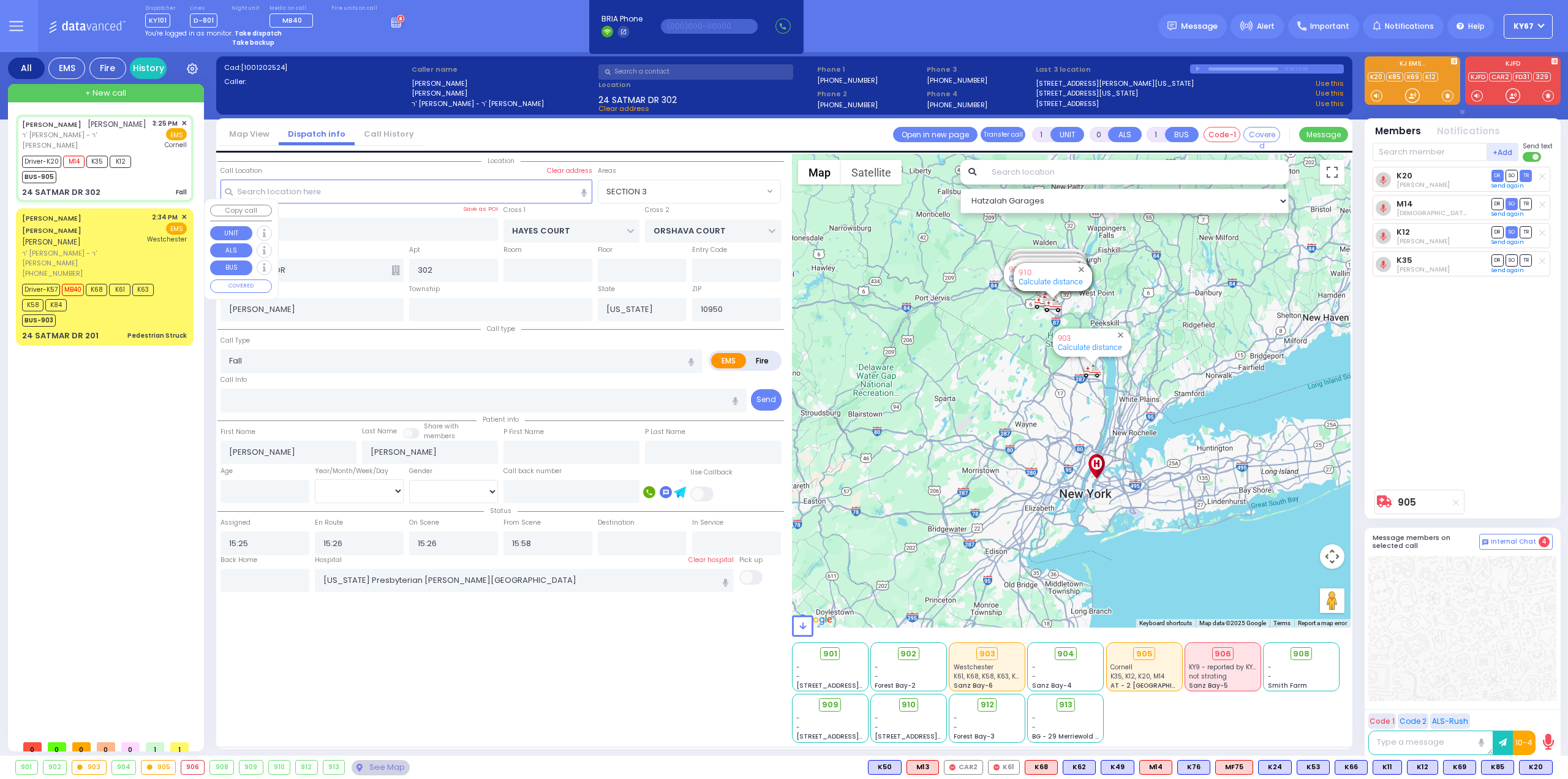
select select
radio input "true"
select select
select select "Hatzalah Garages"
select select "SECTION 3"
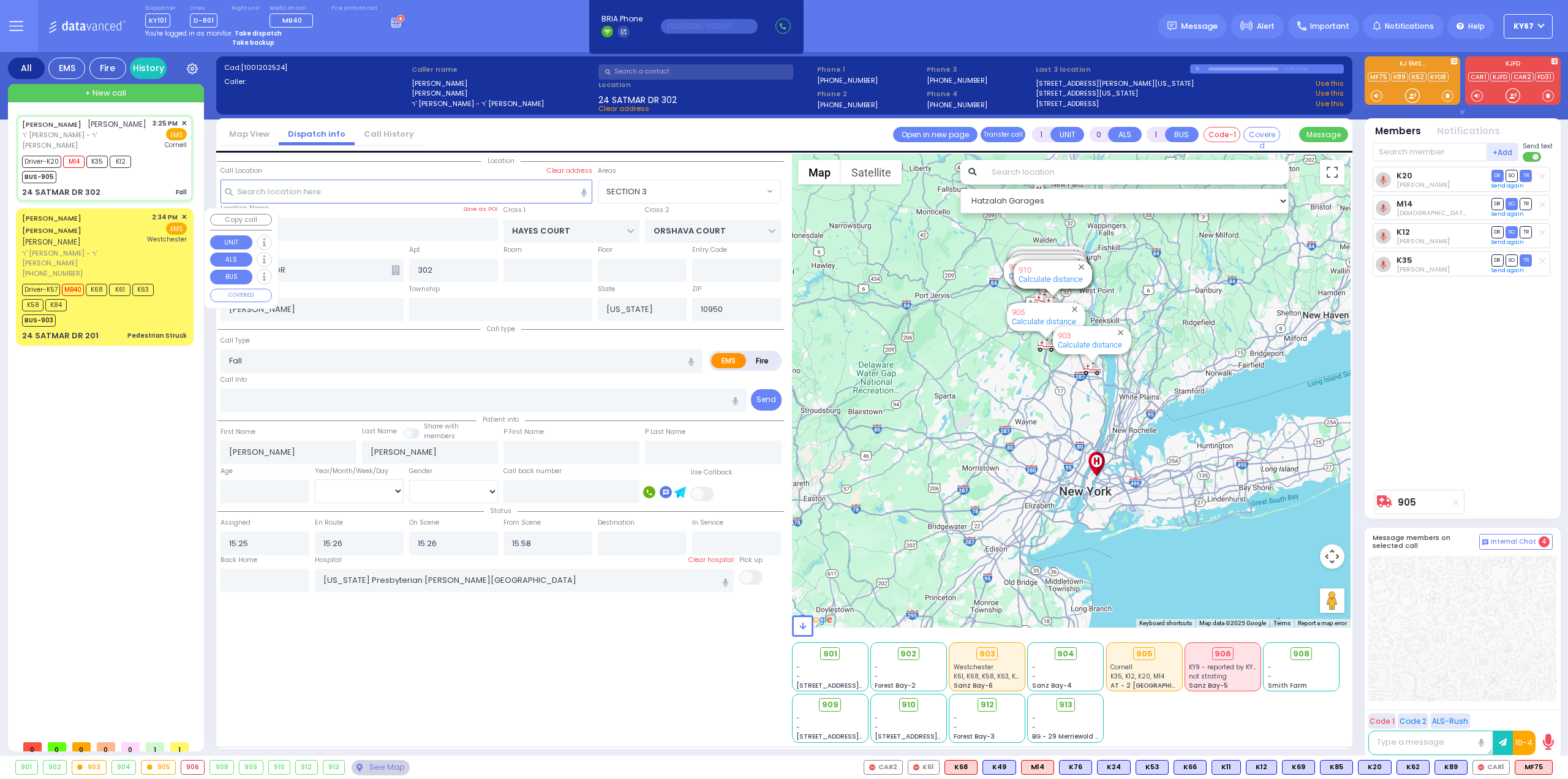
click at [155, 311] on div "BUS-903" at bounding box center [98, 318] width 153 height 15
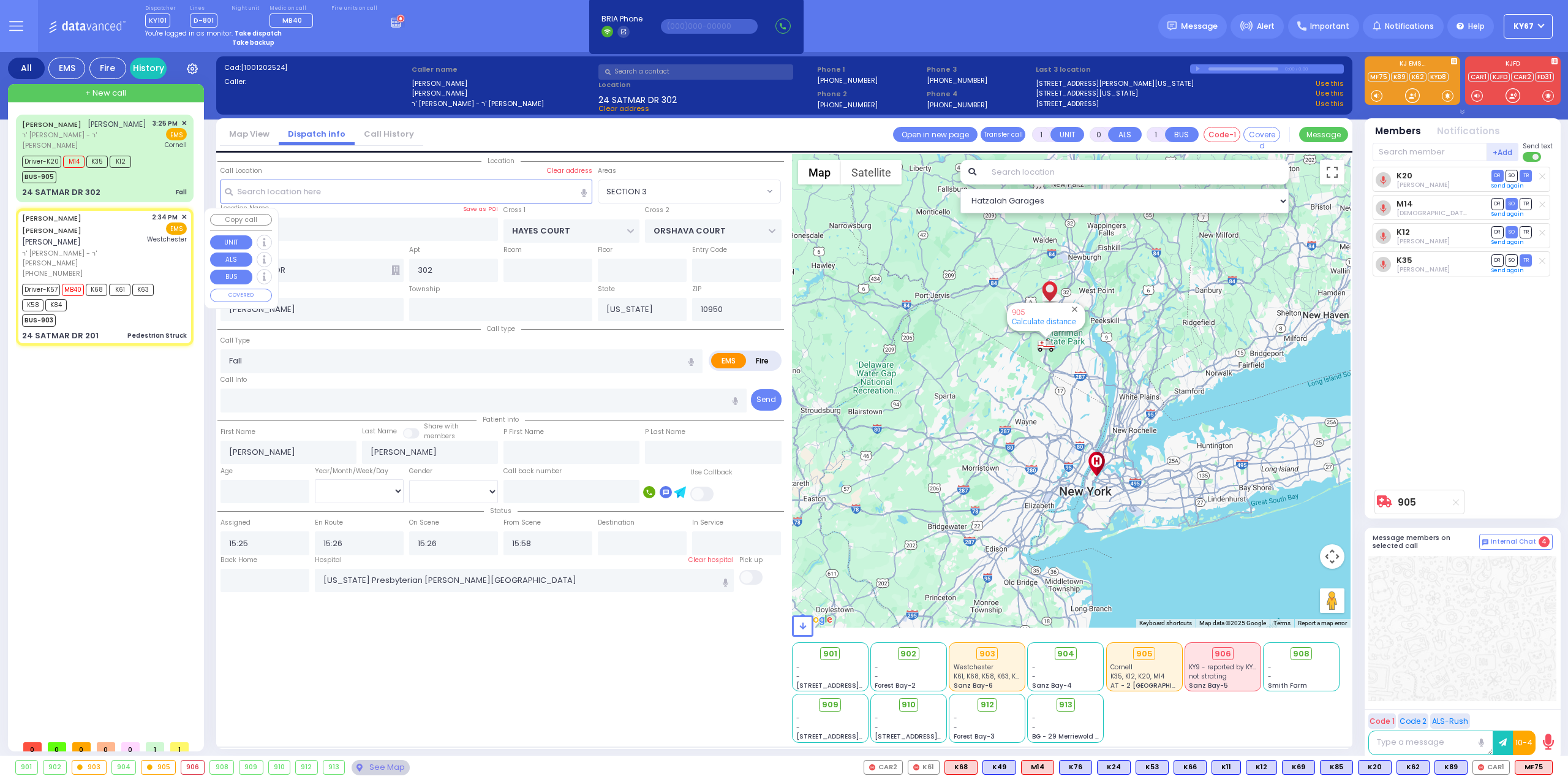
type input "6"
select select
type input "Pedestrian Struck"
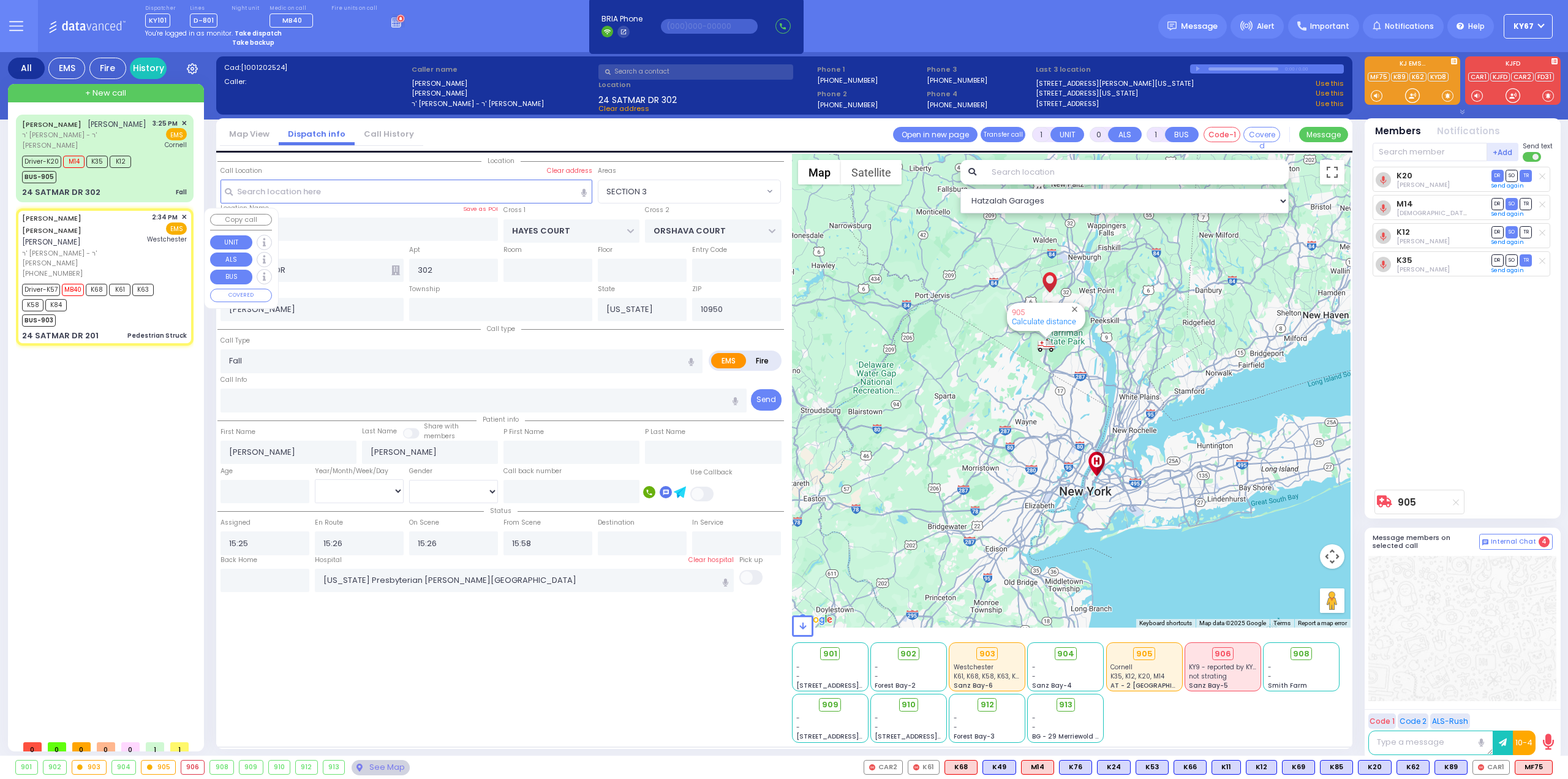
radio input "true"
type input "NAFTULA MOSHE"
type input "WEISS"
type input "Isaac"
type input "Jacob"
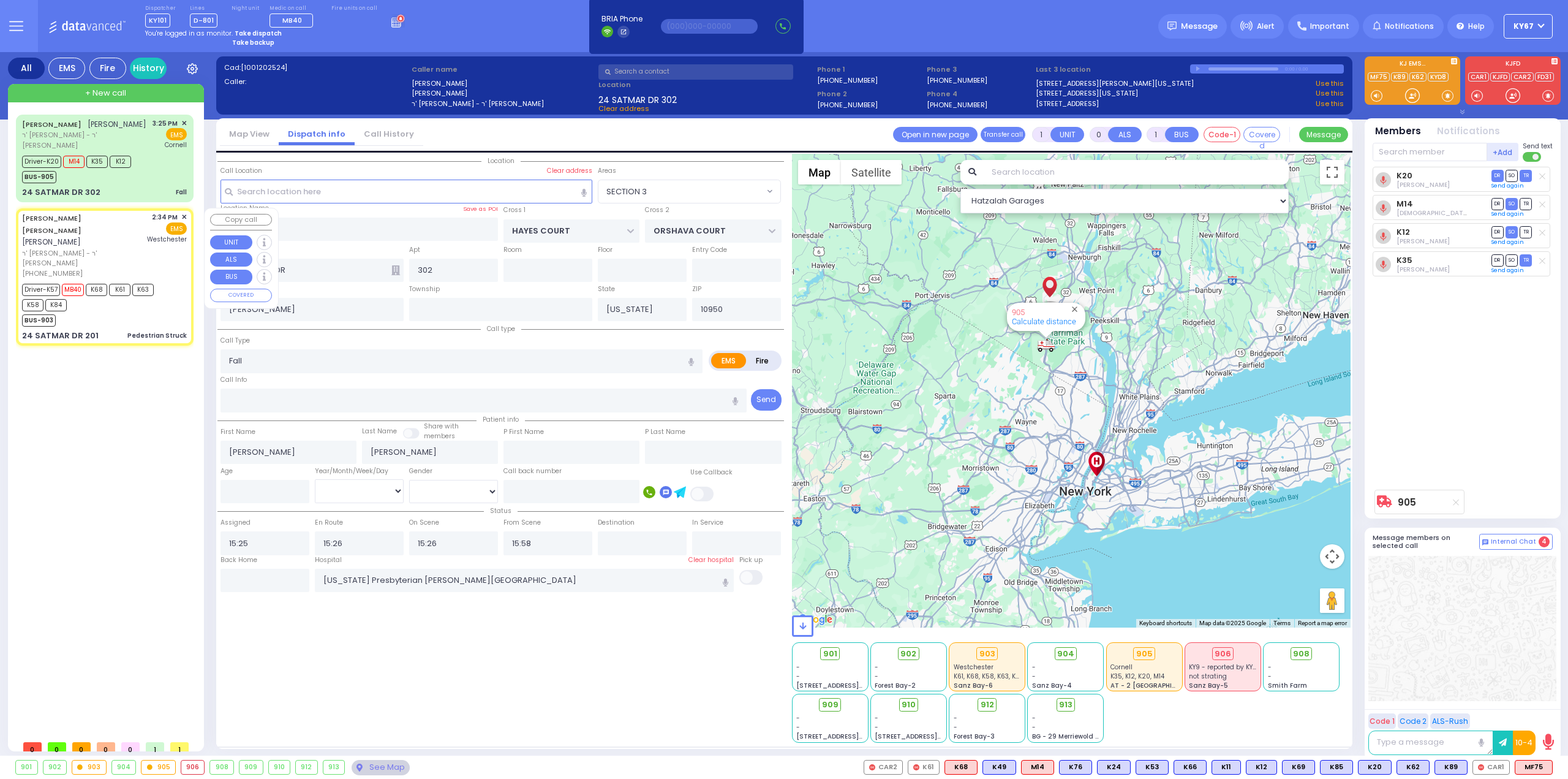
type input "5"
select select "Year"
select select "[DEMOGRAPHIC_DATA]"
type input "14:34"
type input "14:35"
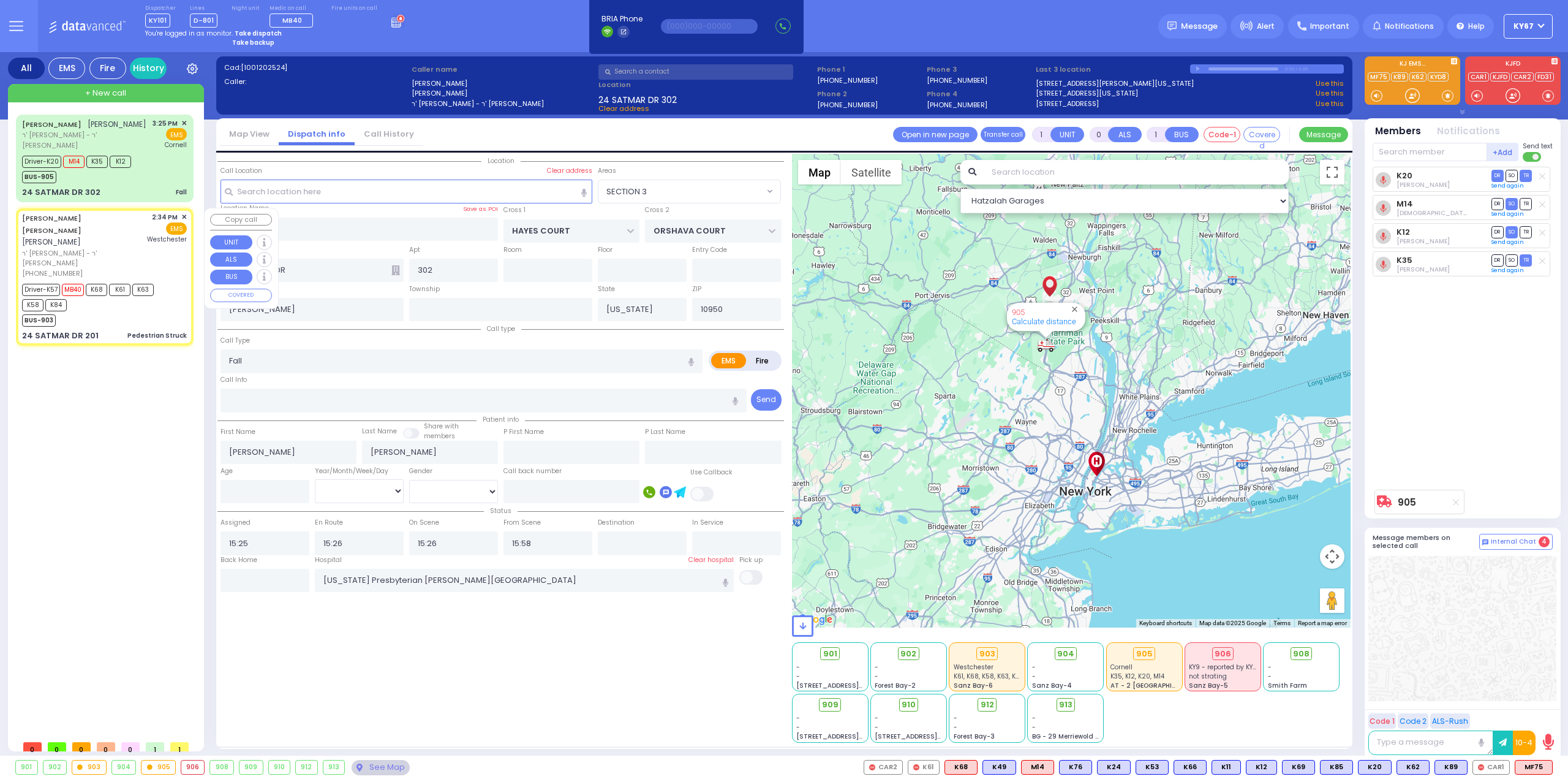
type input "14:36"
type input "14:49"
type input "15:29"
type input "15:40"
type input "Westchester Medical Center-Woods Road"
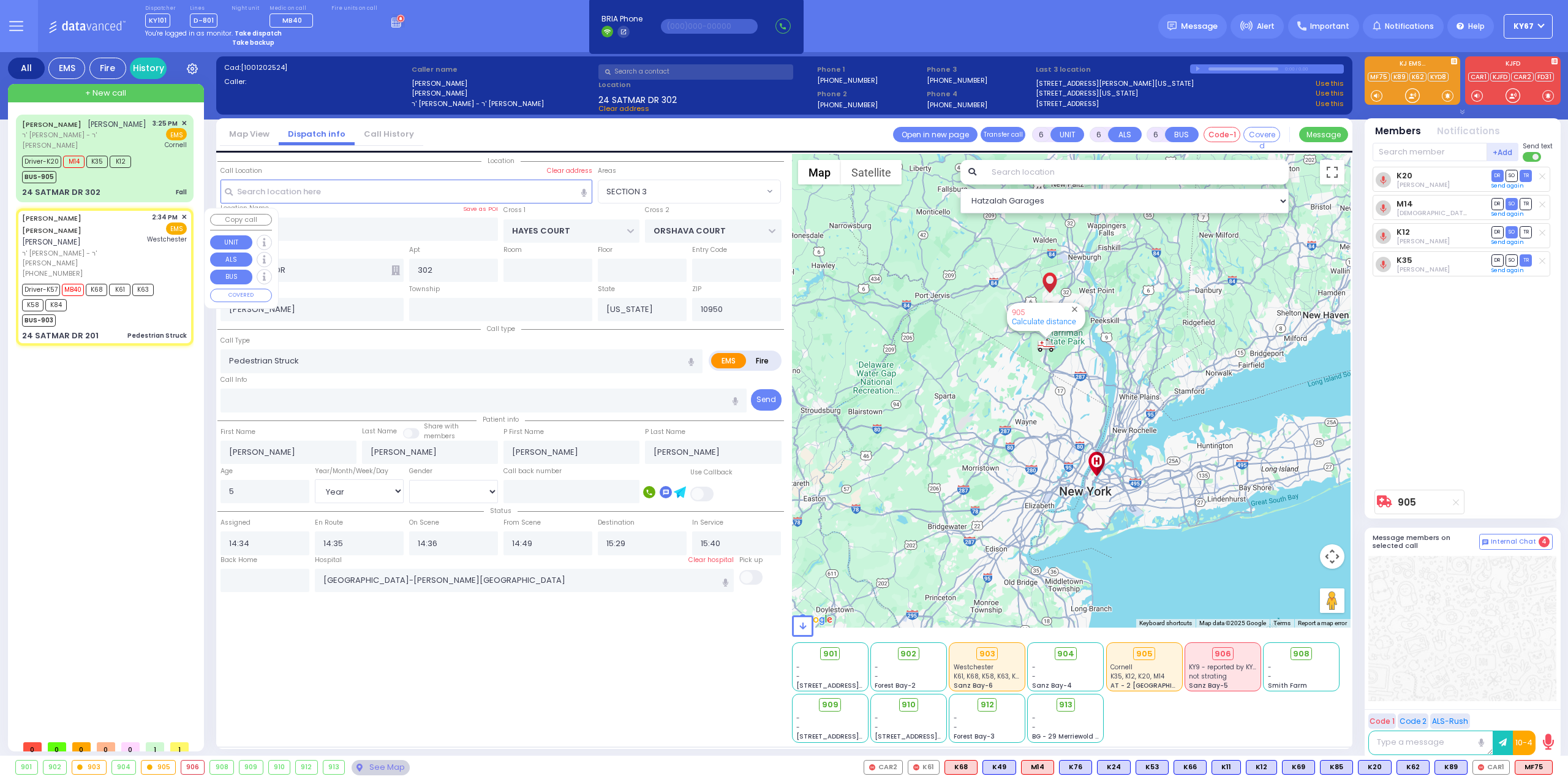
select select "Hatzalah Garages"
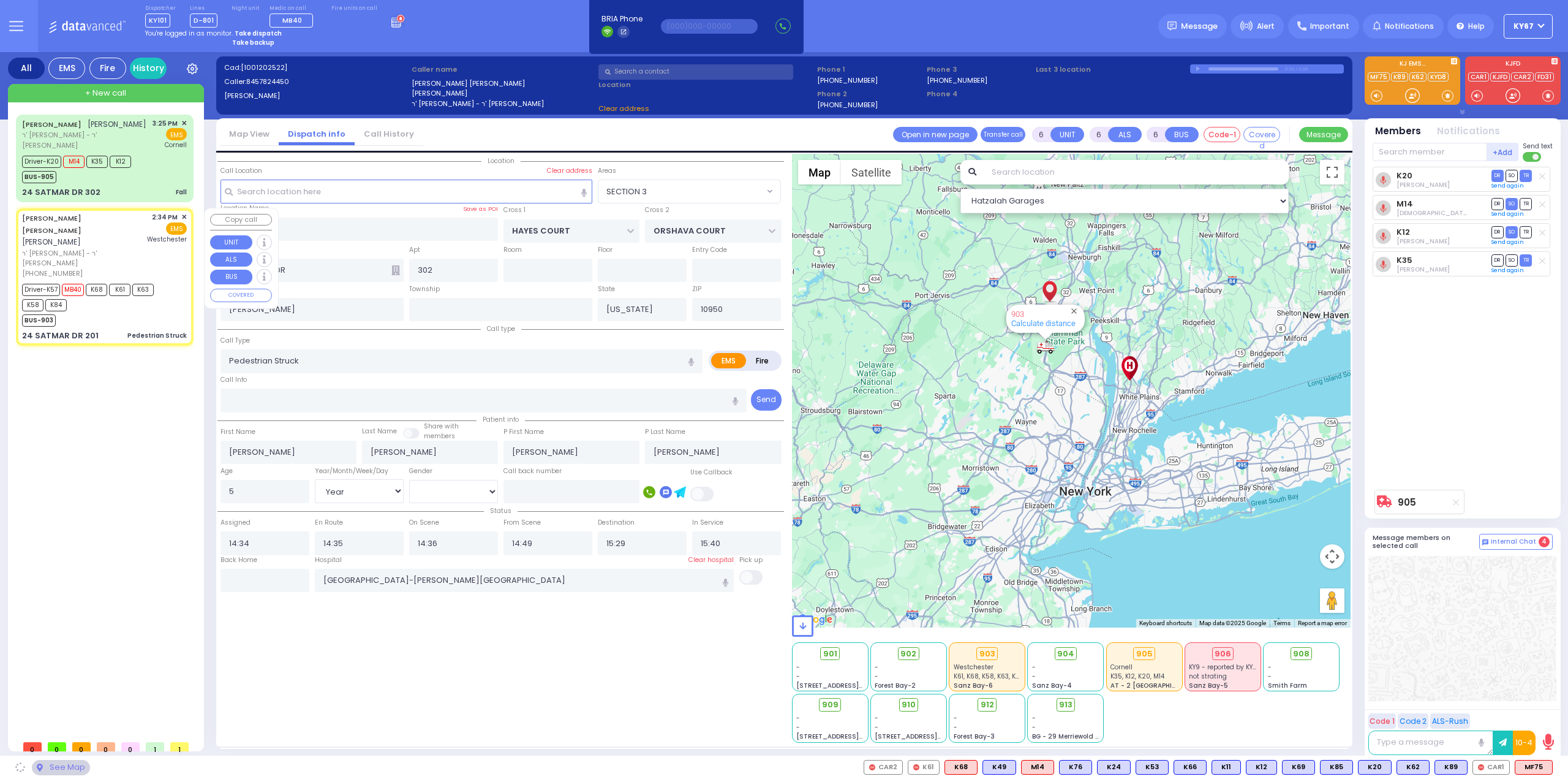
type input "201"
select select "SECTION 3"
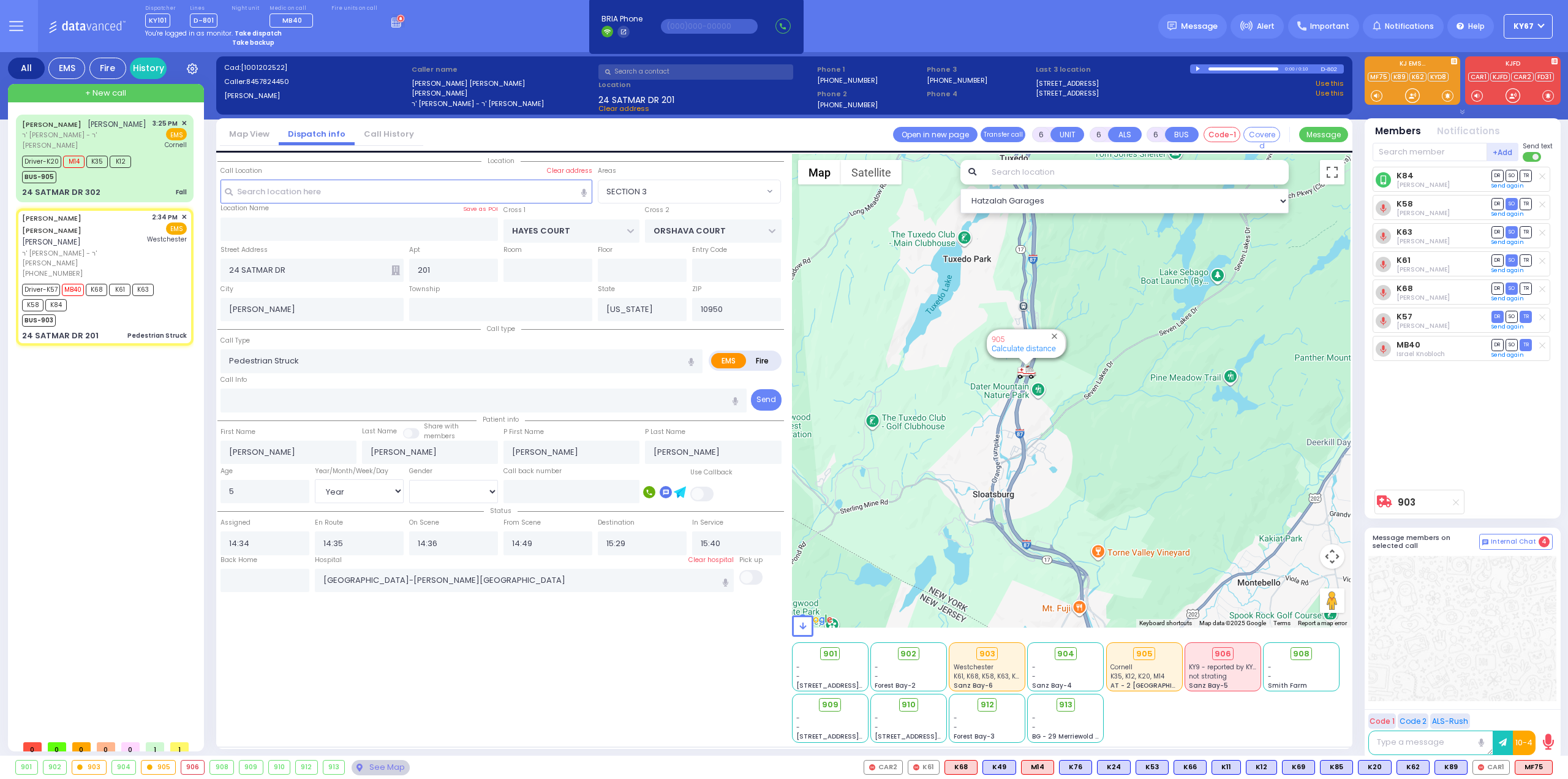
drag, startPoint x: 1011, startPoint y: 386, endPoint x: 1000, endPoint y: 457, distance: 71.8
click at [1000, 457] on div "903 Calculate distance 594 Calculate distance 595 Calculate distance 596 Calcul…" at bounding box center [1072, 391] width 560 height 474
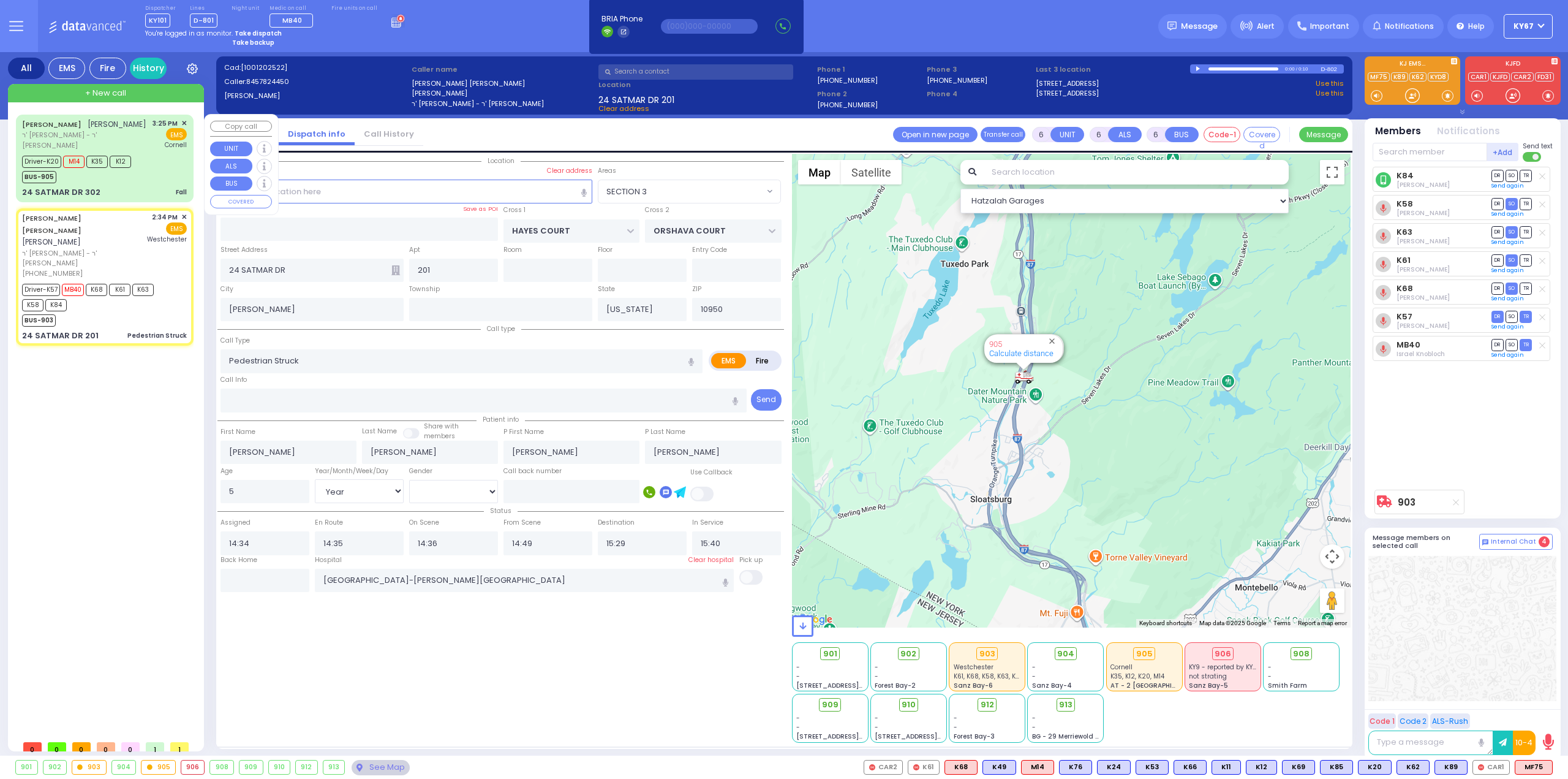
click at [158, 170] on div "Driver-K20 M14 K35 K12 BUS-905" at bounding box center [104, 168] width 165 height 31
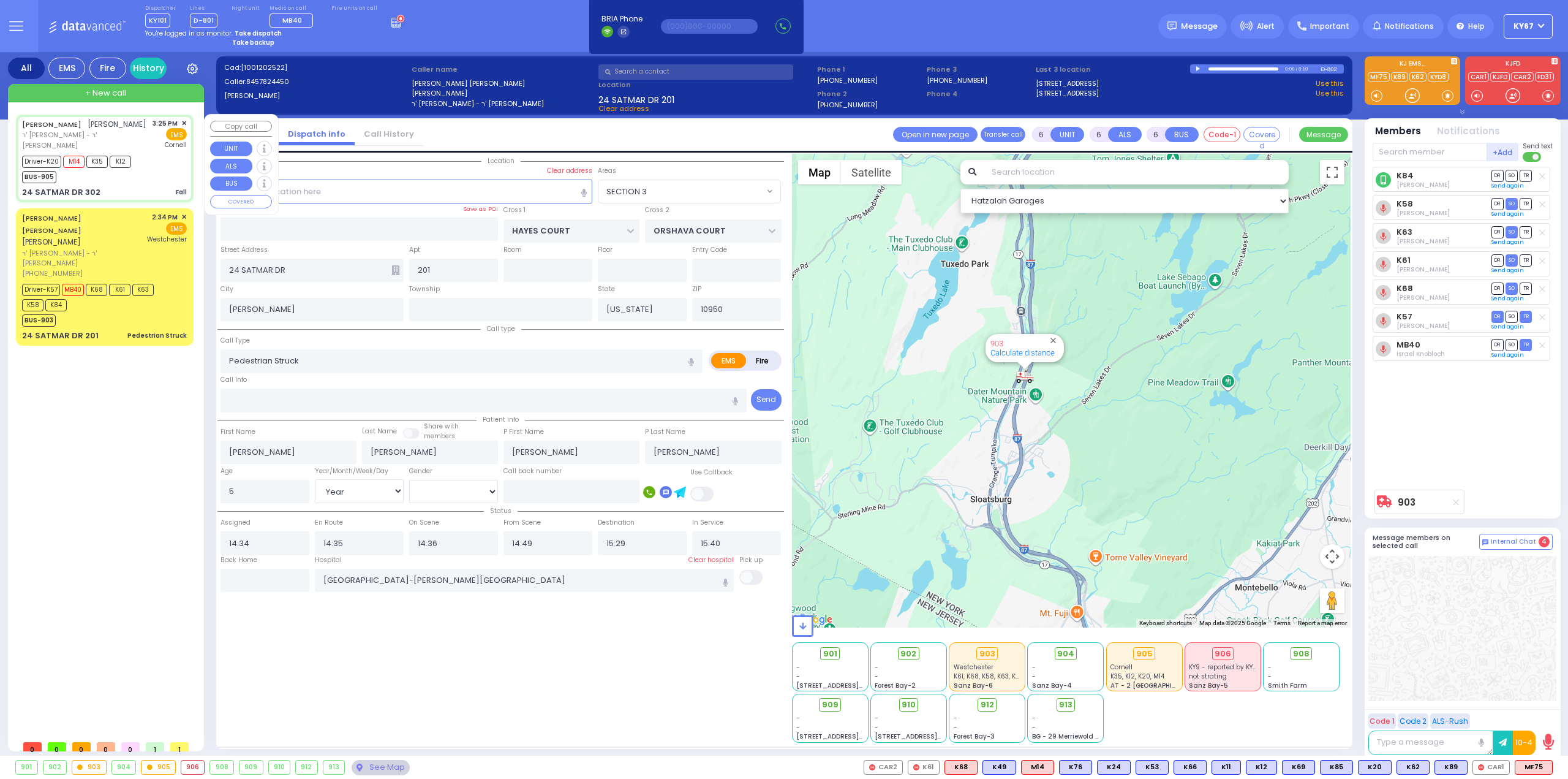
type input "1"
type input "0"
type input "1"
select select
type input "Fall"
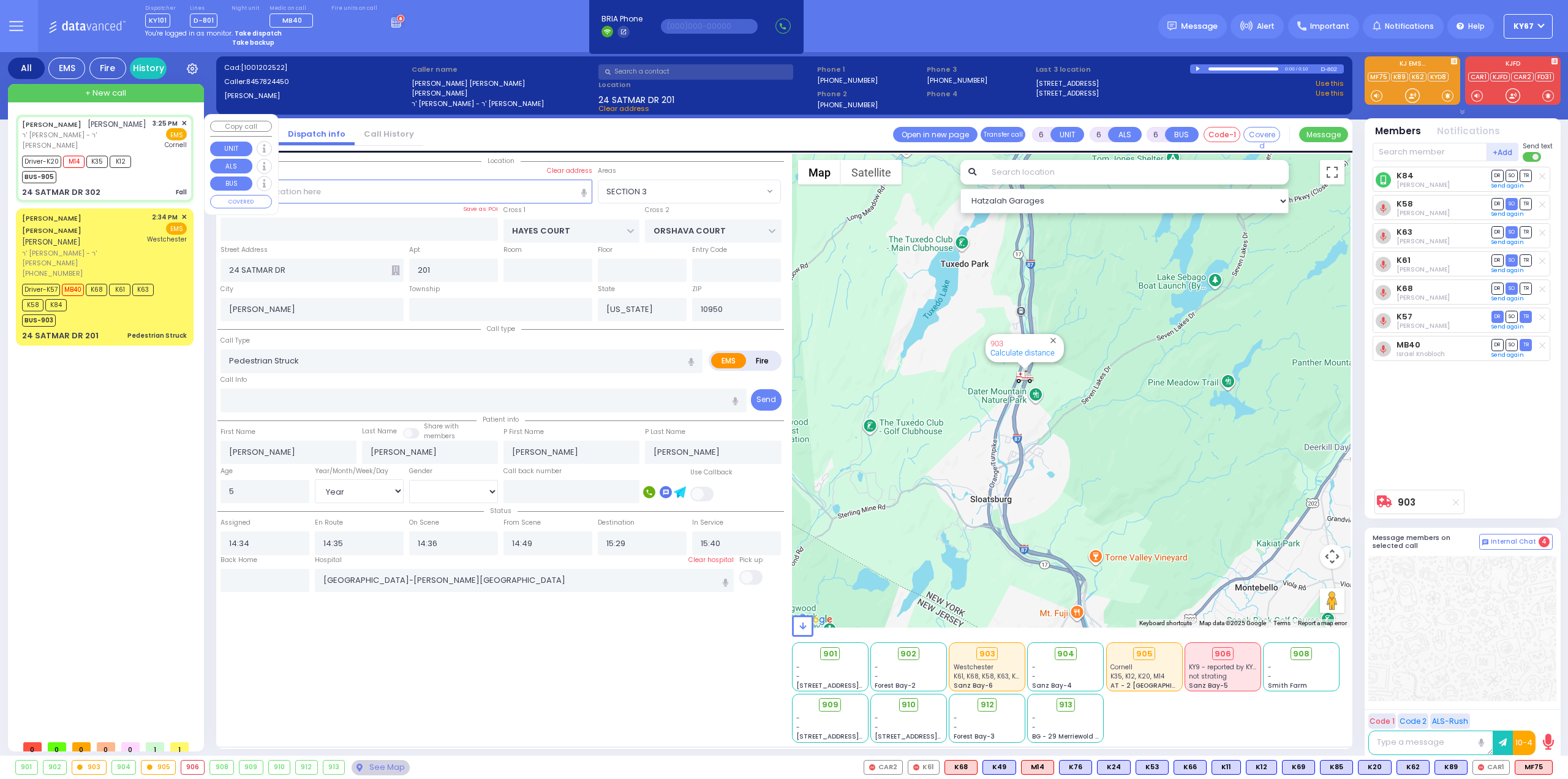
radio input "true"
type input "SHULEM"
type input "FELDMAN"
select select
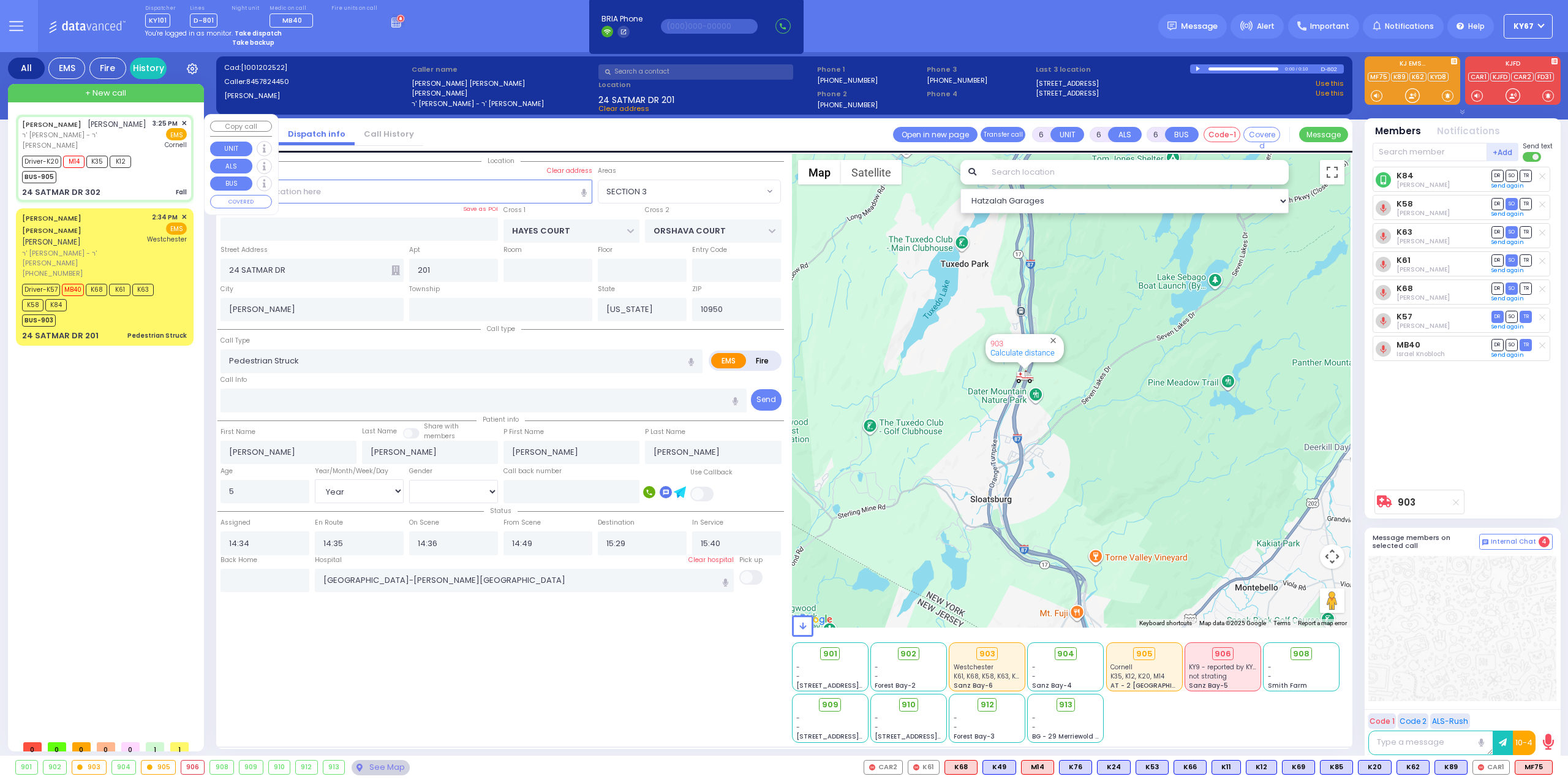
type input "15:25"
type input "15:26"
type input "15:58"
type input "New York Presbyterian Weill Cornell Medical Center"
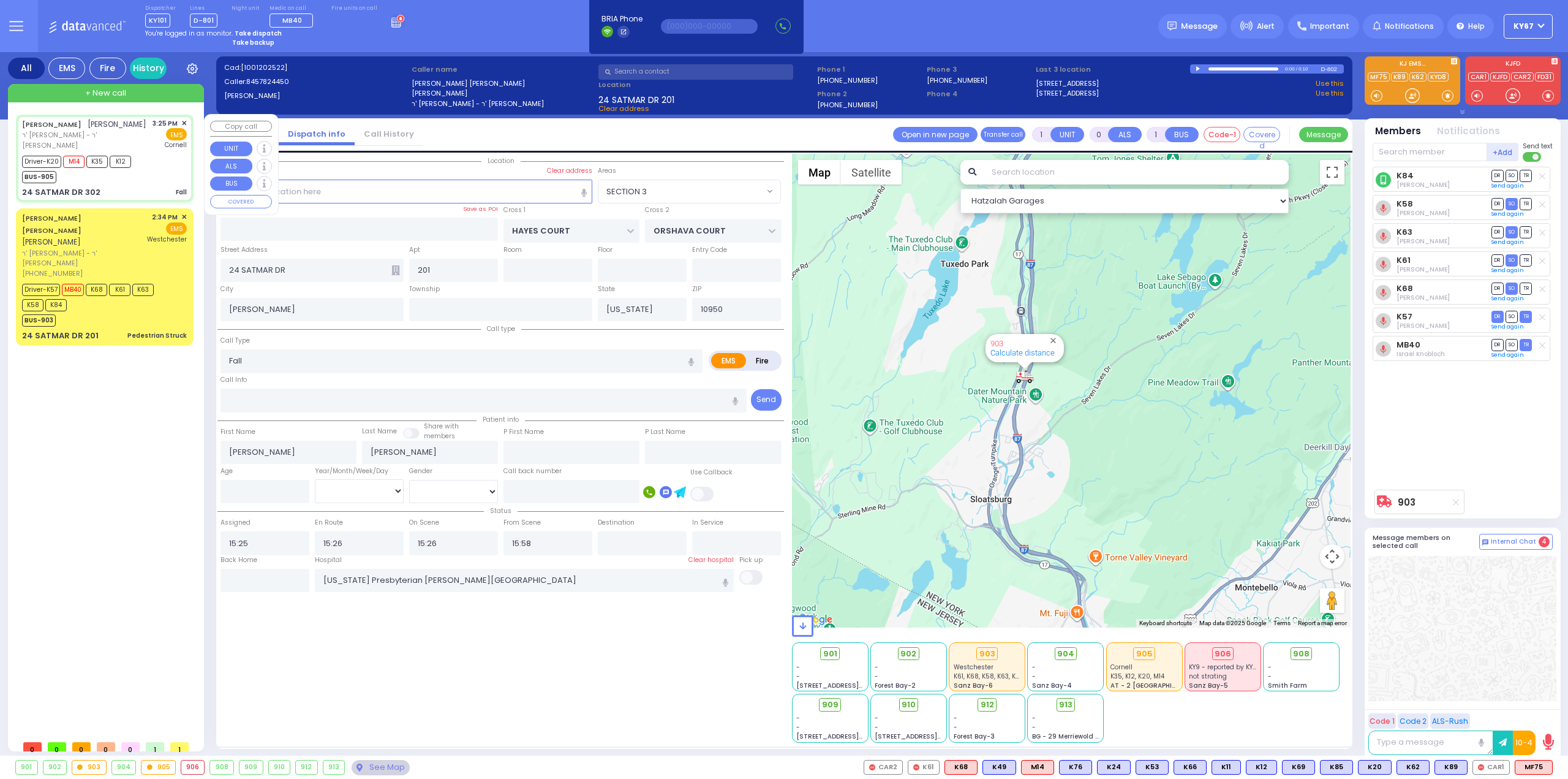
select select "Hatzalah Garages"
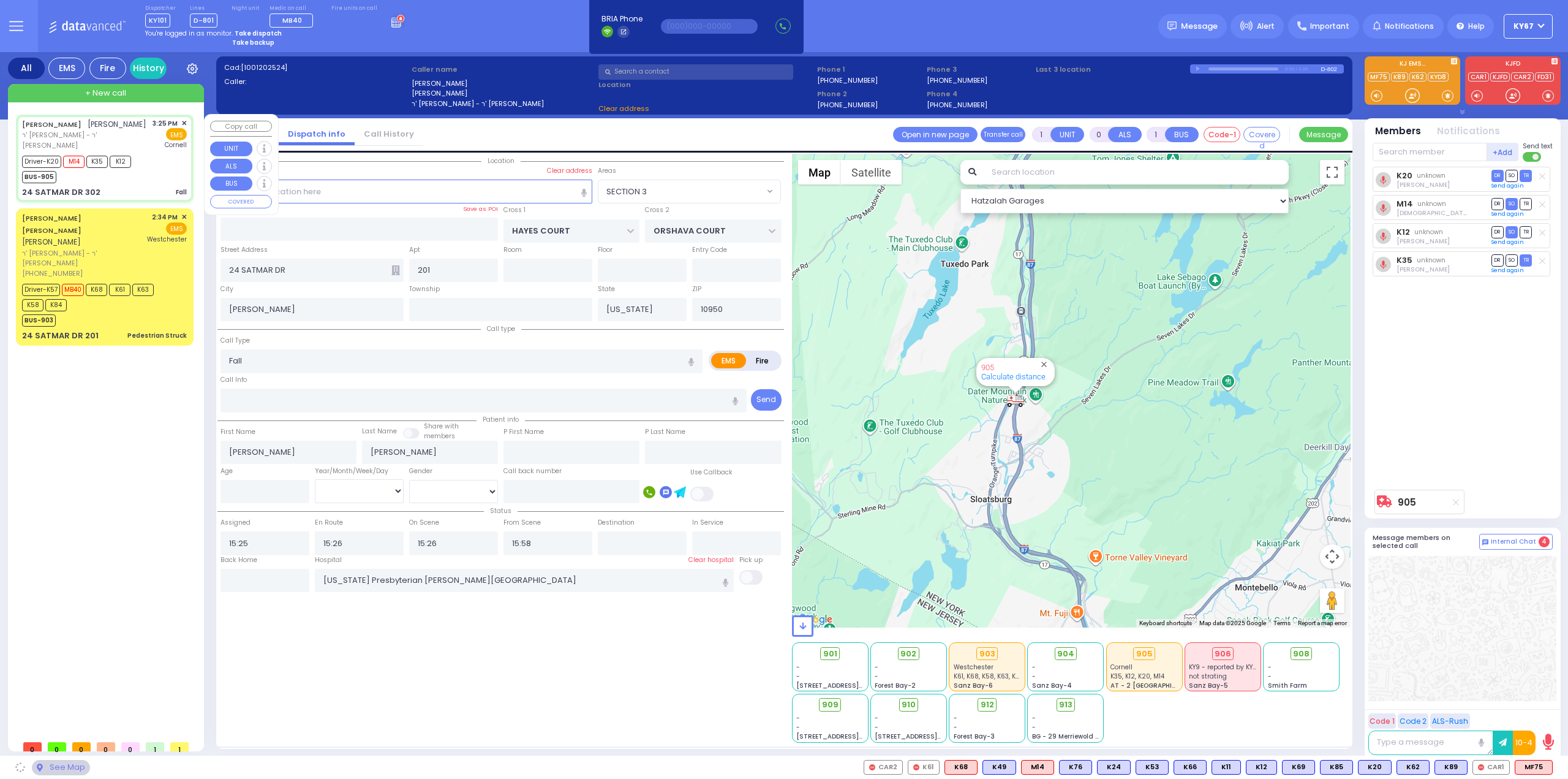
type input "302"
select select "SECTION 3"
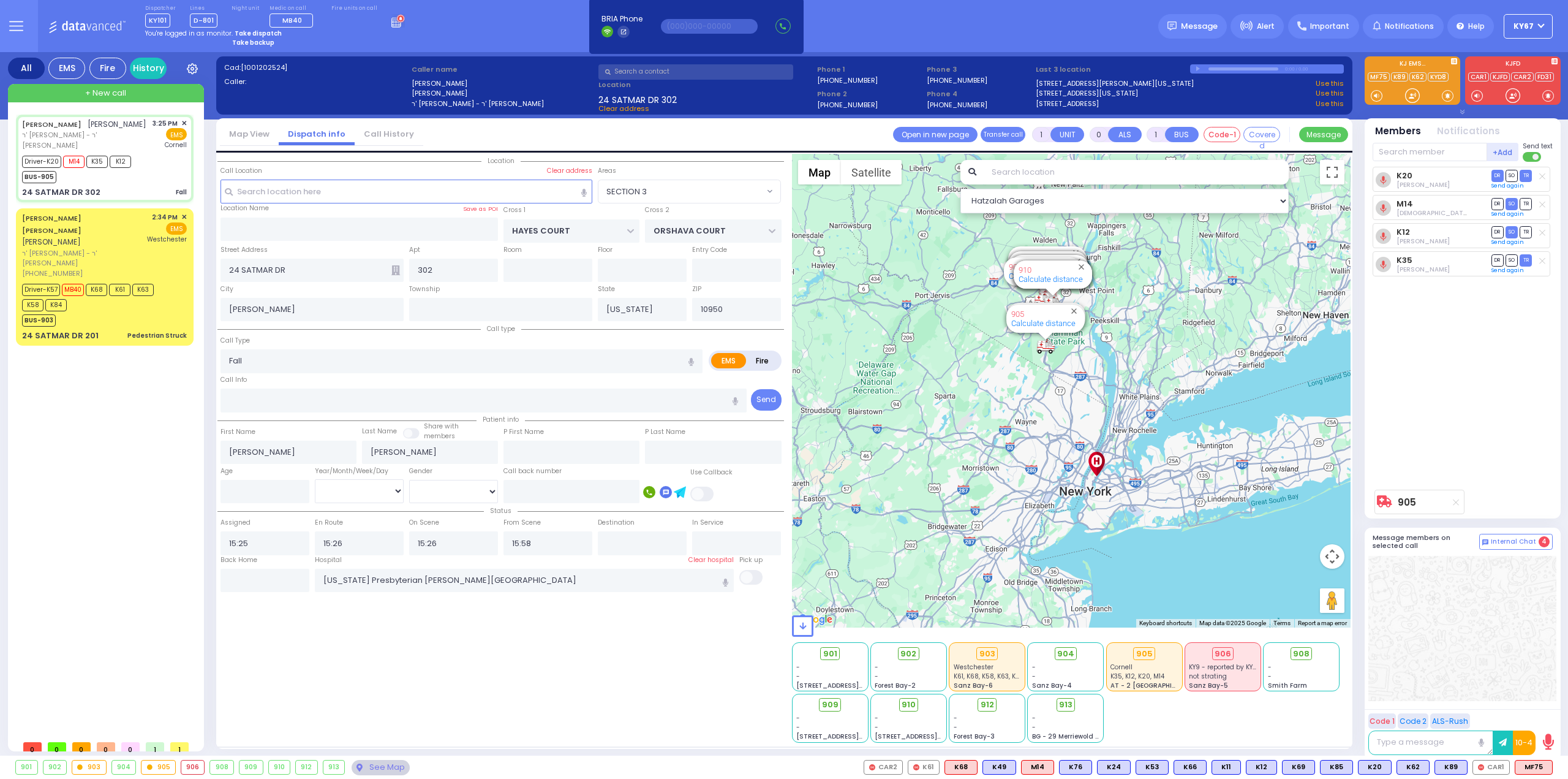
click at [132, 465] on div "SHULEM FELDMAN שלום פעלדמאן ר' מענדל גרשון - ר' משה ברי פריעד 3:25 PM ✕ M14" at bounding box center [108, 424] width 183 height 620
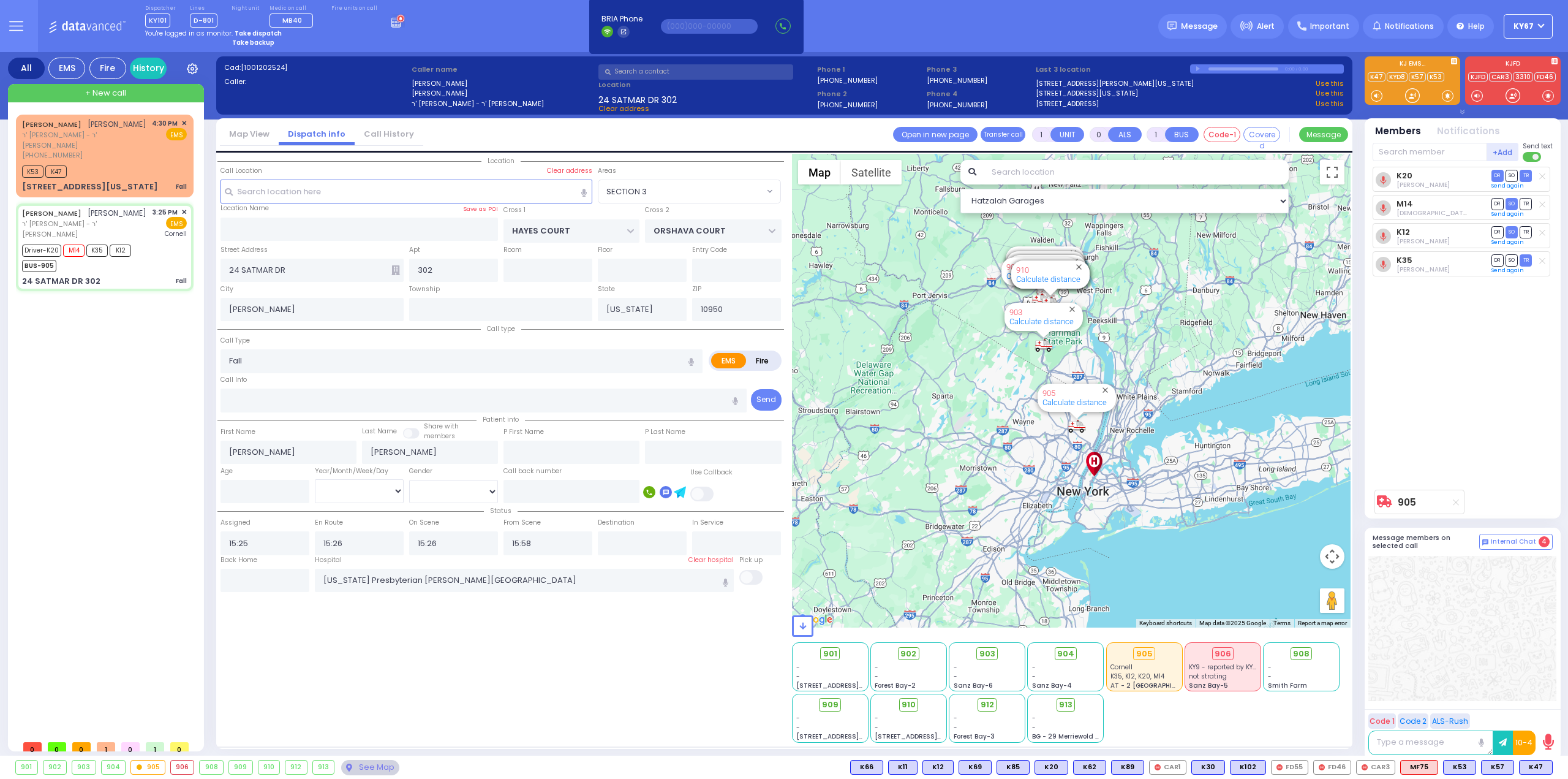
click at [248, 33] on strong "Take dispatch" at bounding box center [258, 33] width 47 height 9
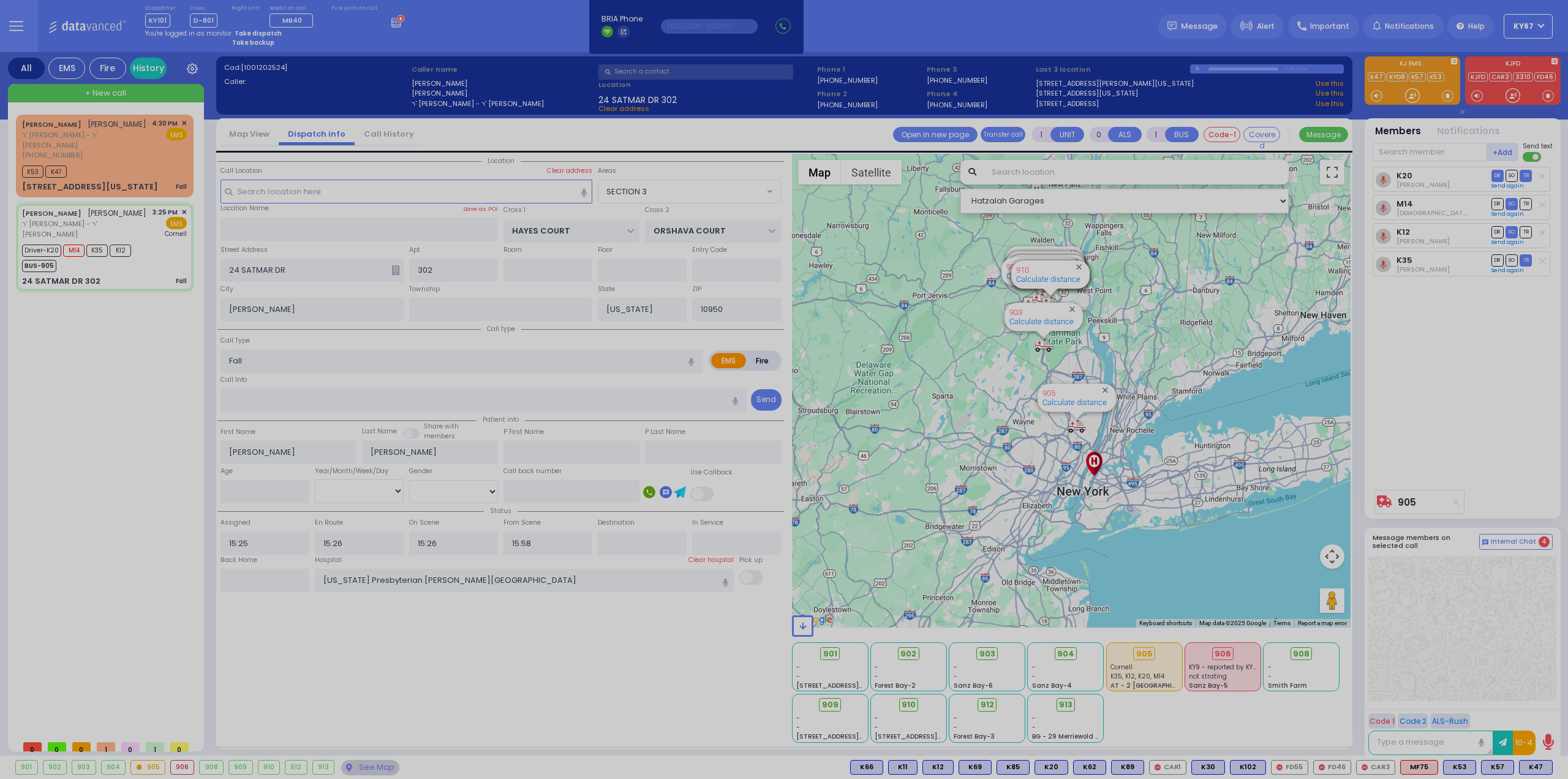
select select "9"
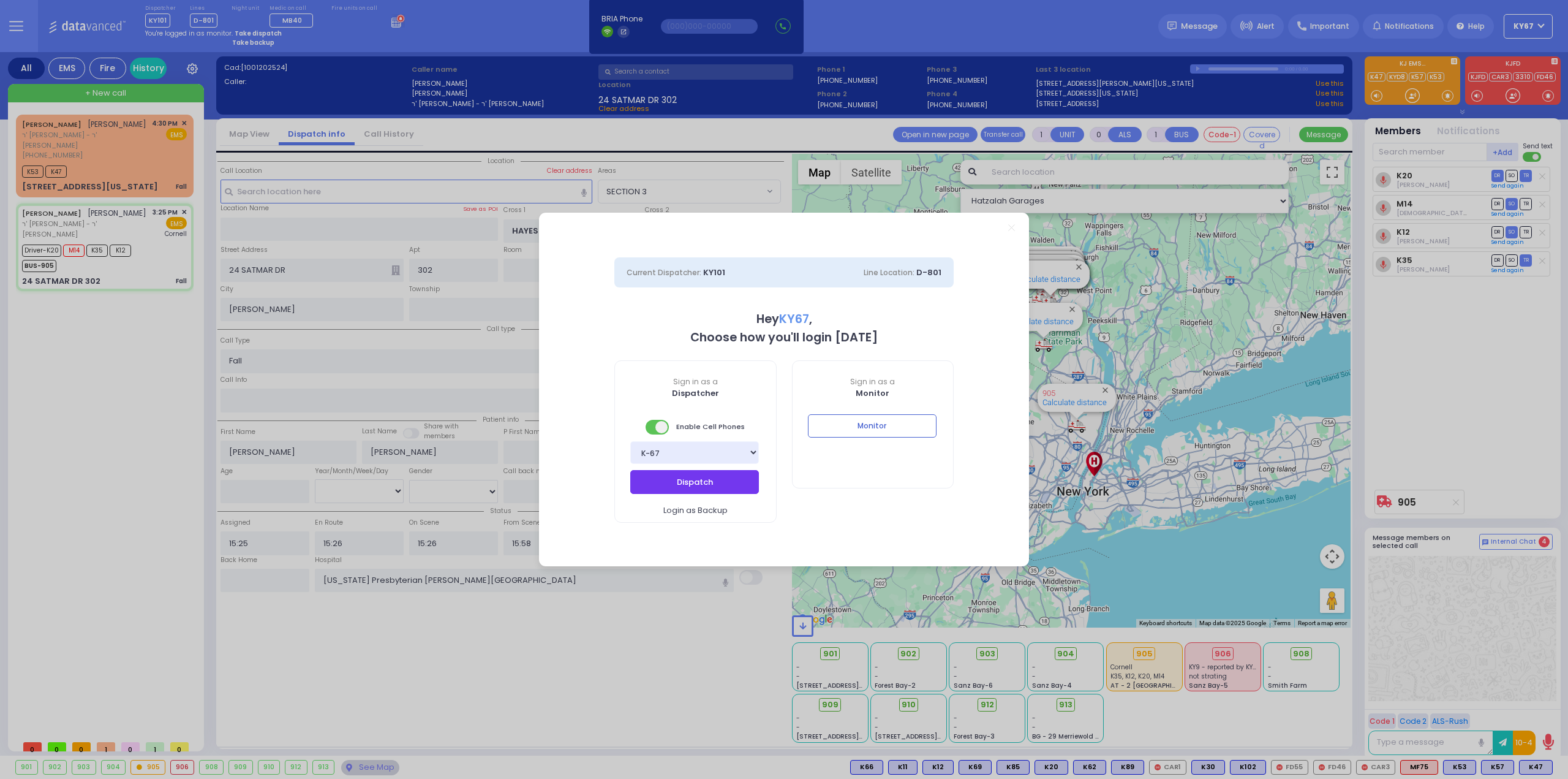
click at [685, 475] on button "Dispatch" at bounding box center [694, 482] width 128 height 24
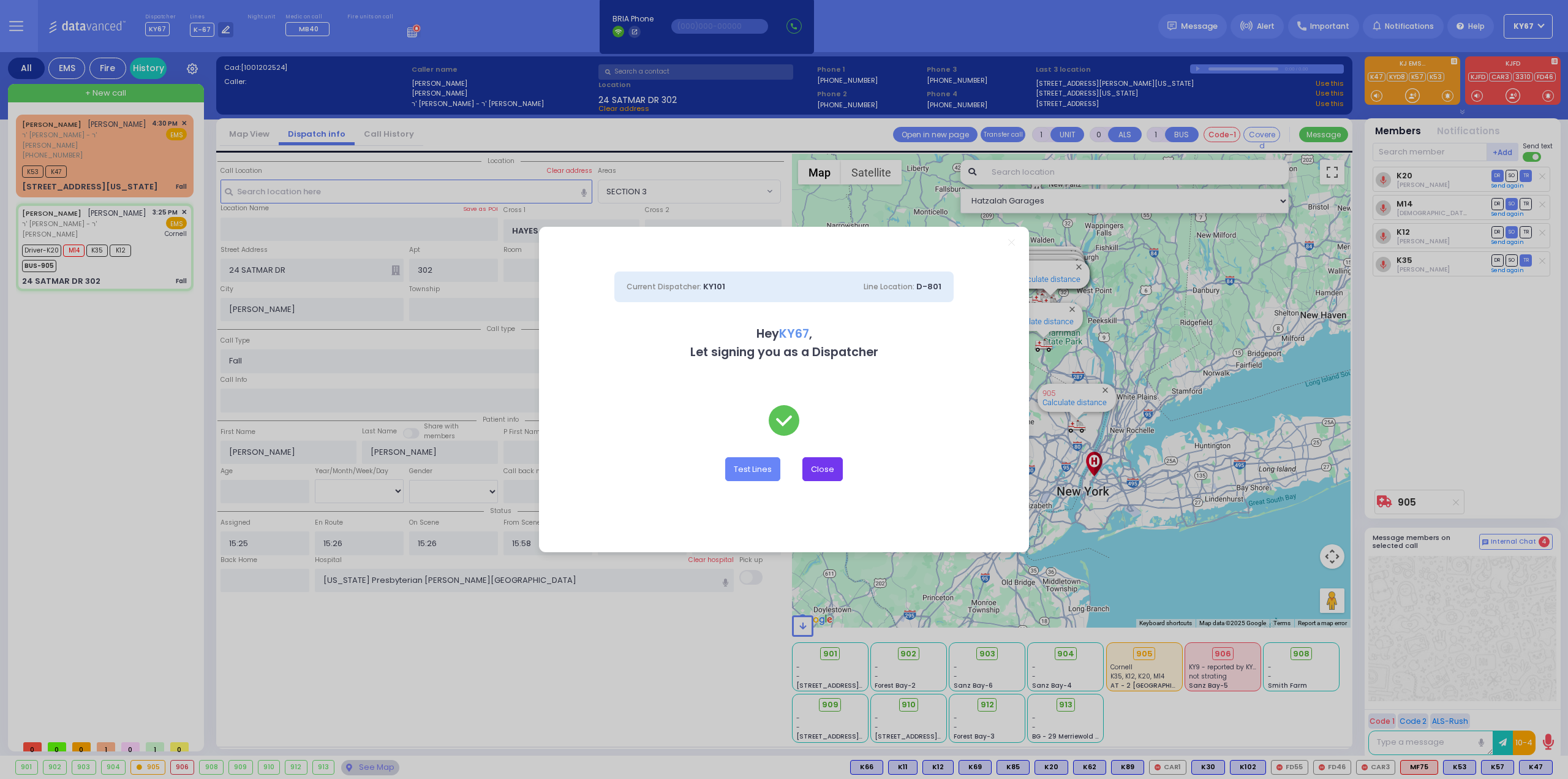
click at [833, 468] on button "Close" at bounding box center [822, 469] width 41 height 24
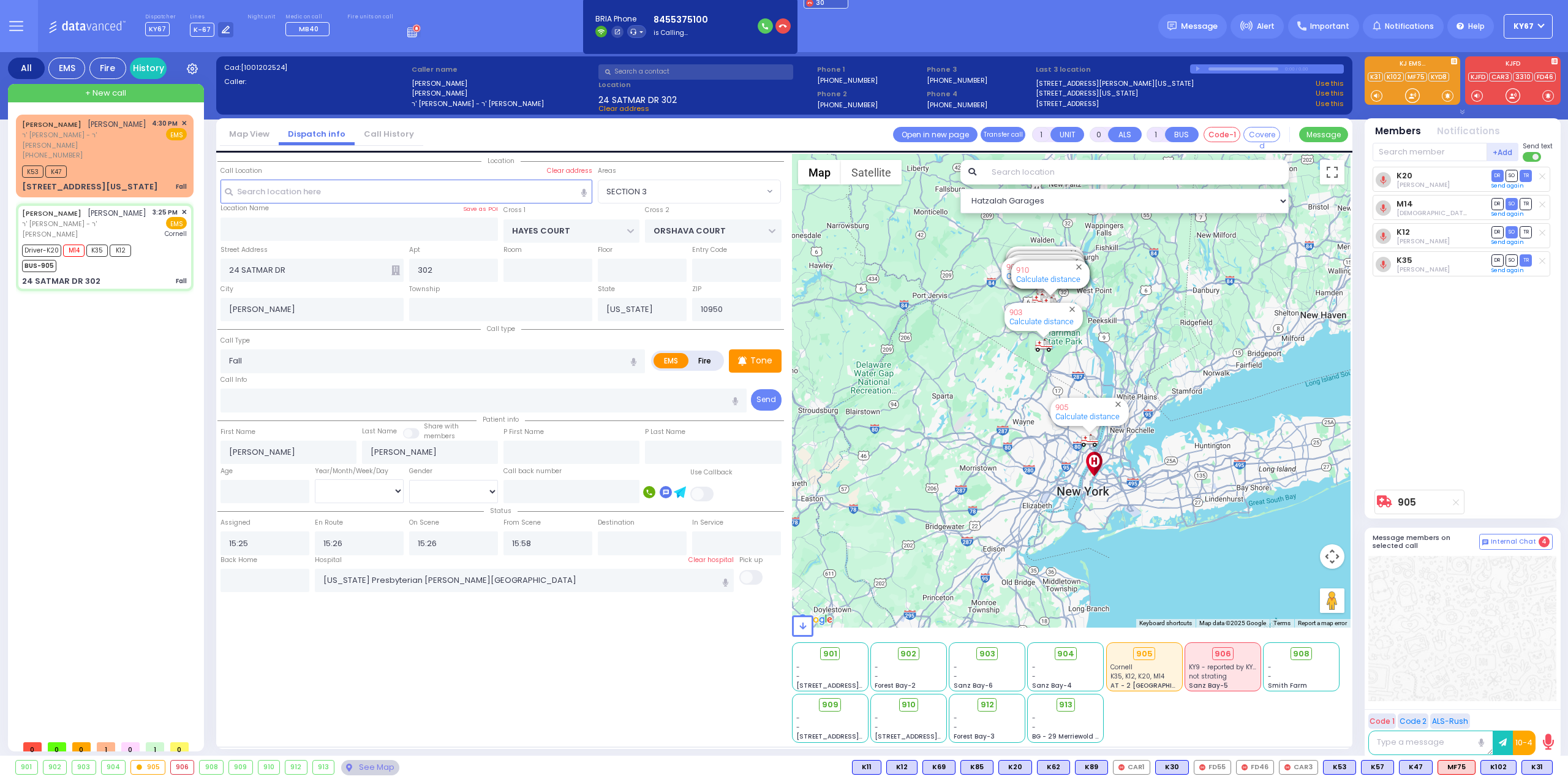
select select "SECTION 3"
select select
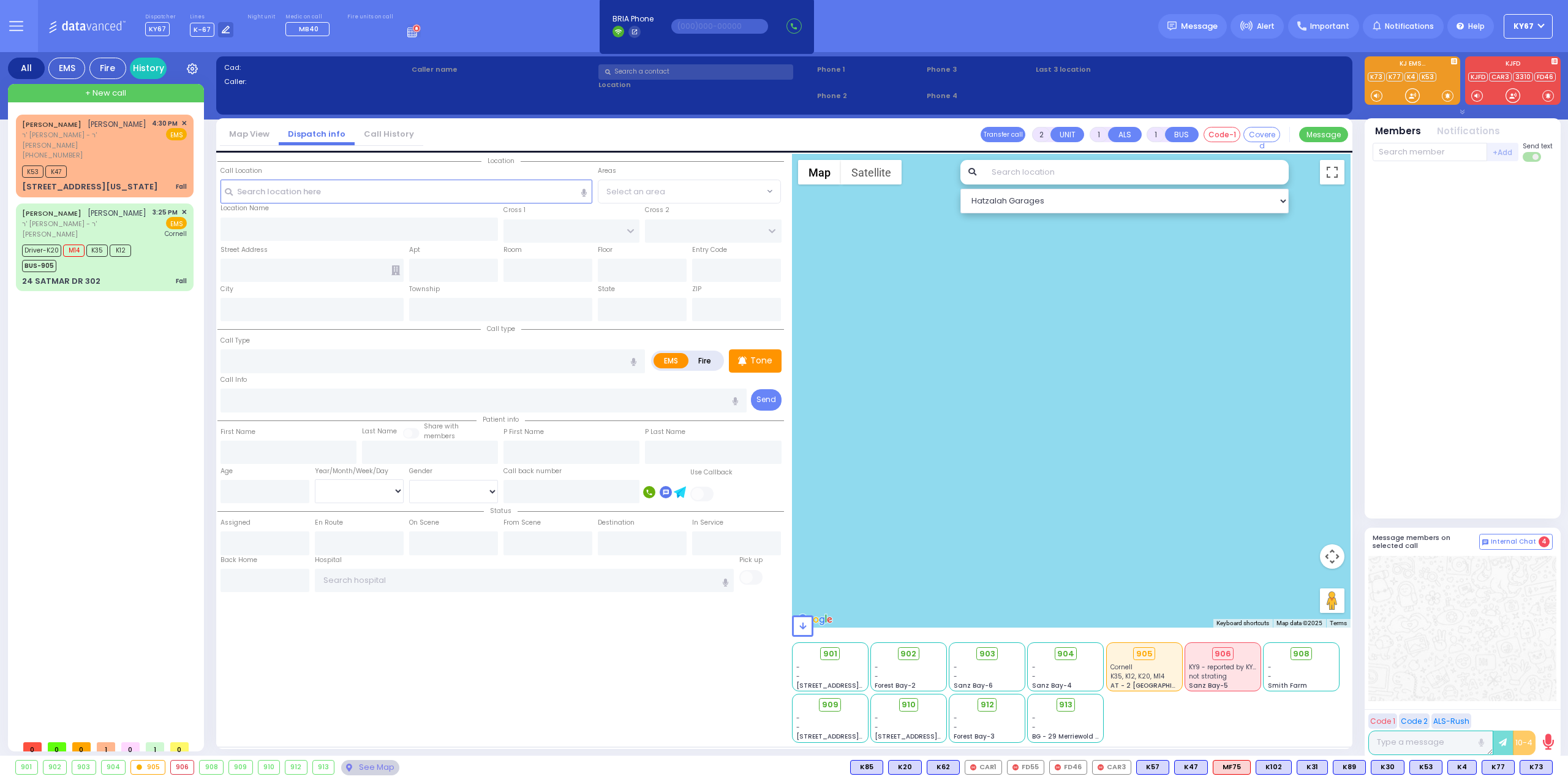
select select
radio input "true"
type input "JOEL"
type input "ROSEMAN"
select select
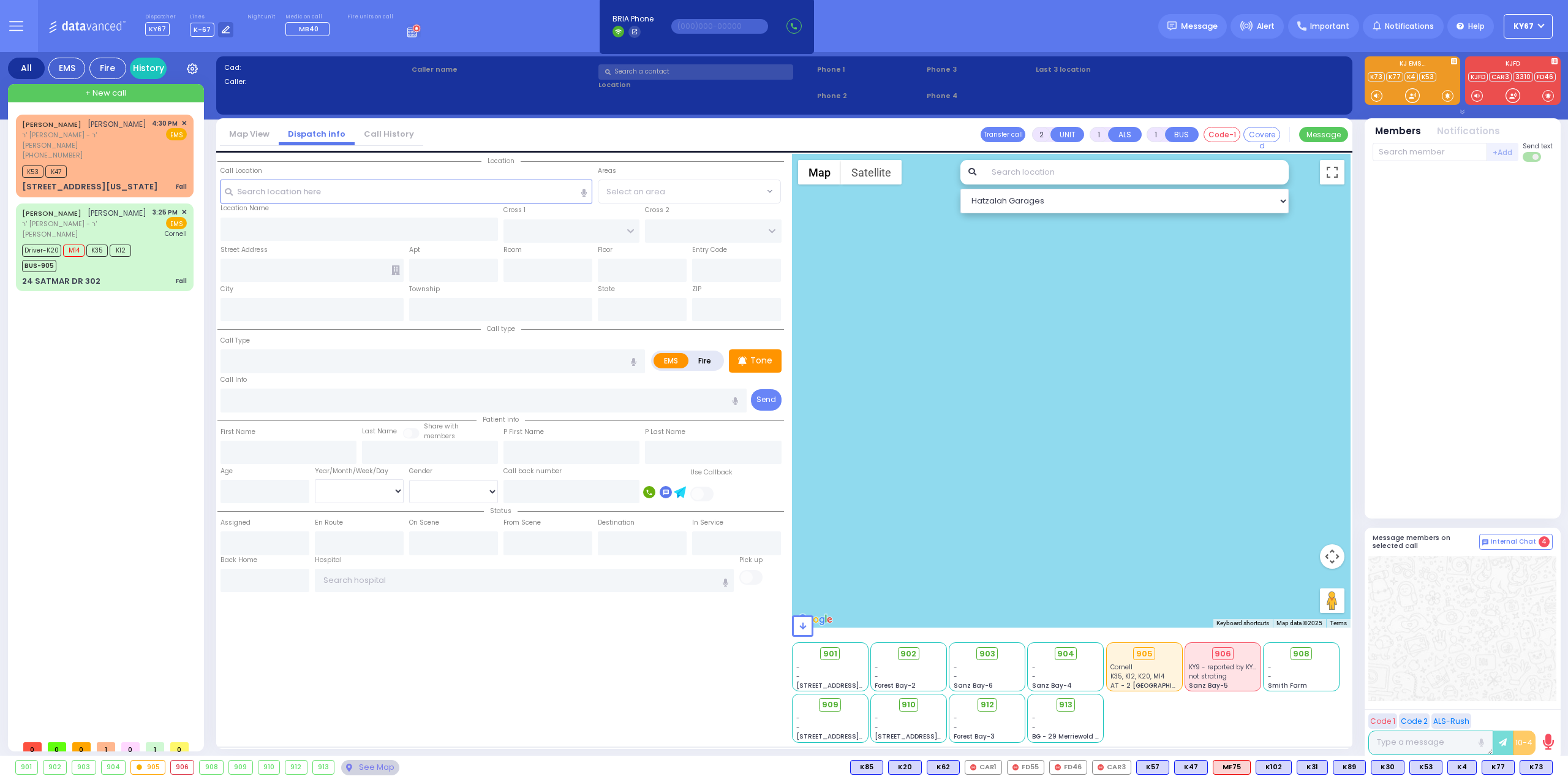
type input "17:05"
select select
radio input "true"
select select
select select "Hatzalah Garages"
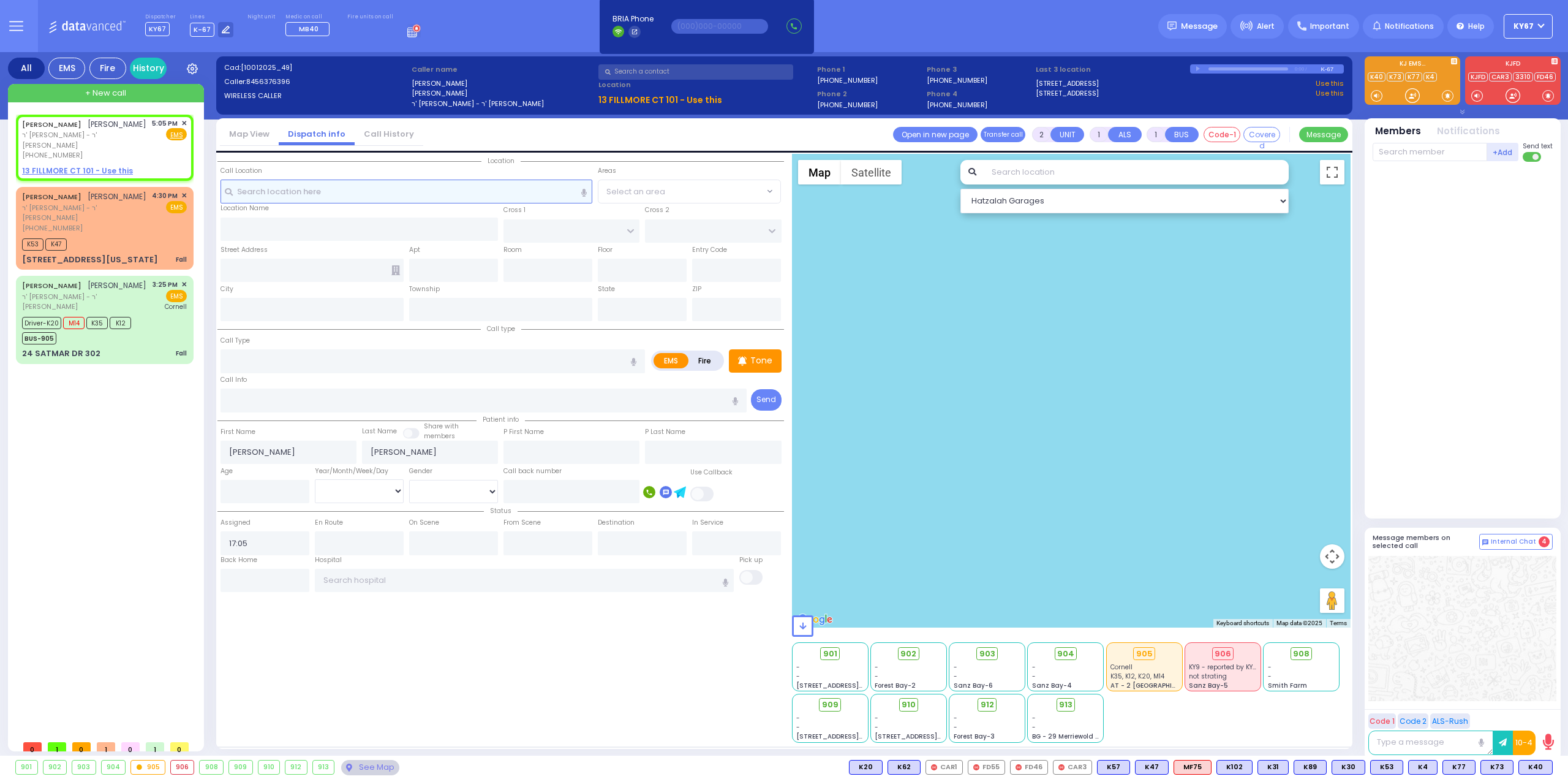
select select
radio input "true"
select select
select select "Hatzalah Garages"
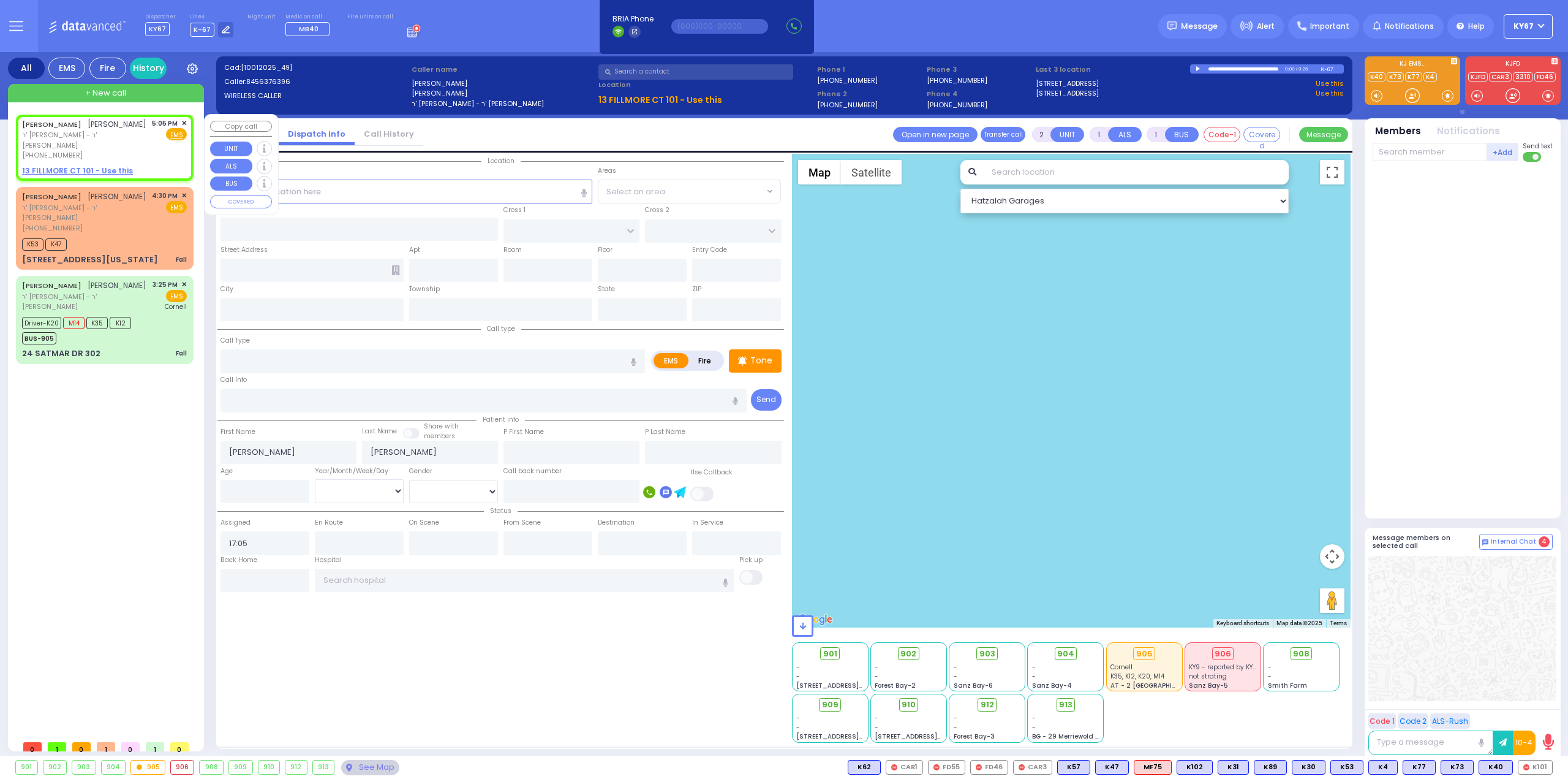
click at [184, 120] on span "✕" at bounding box center [184, 124] width 5 height 11
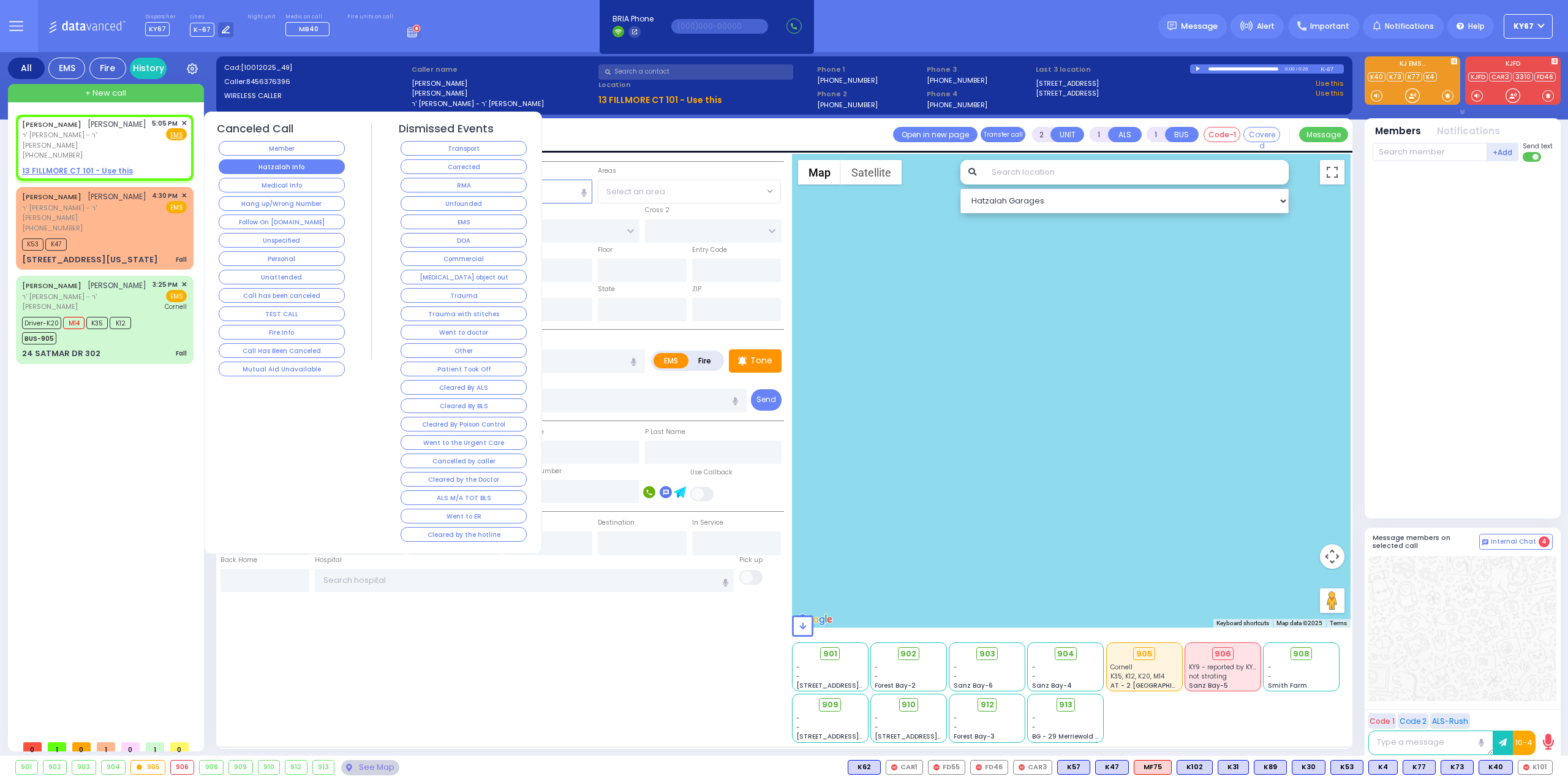
click at [288, 171] on button "Hatzalah Info" at bounding box center [282, 166] width 127 height 14
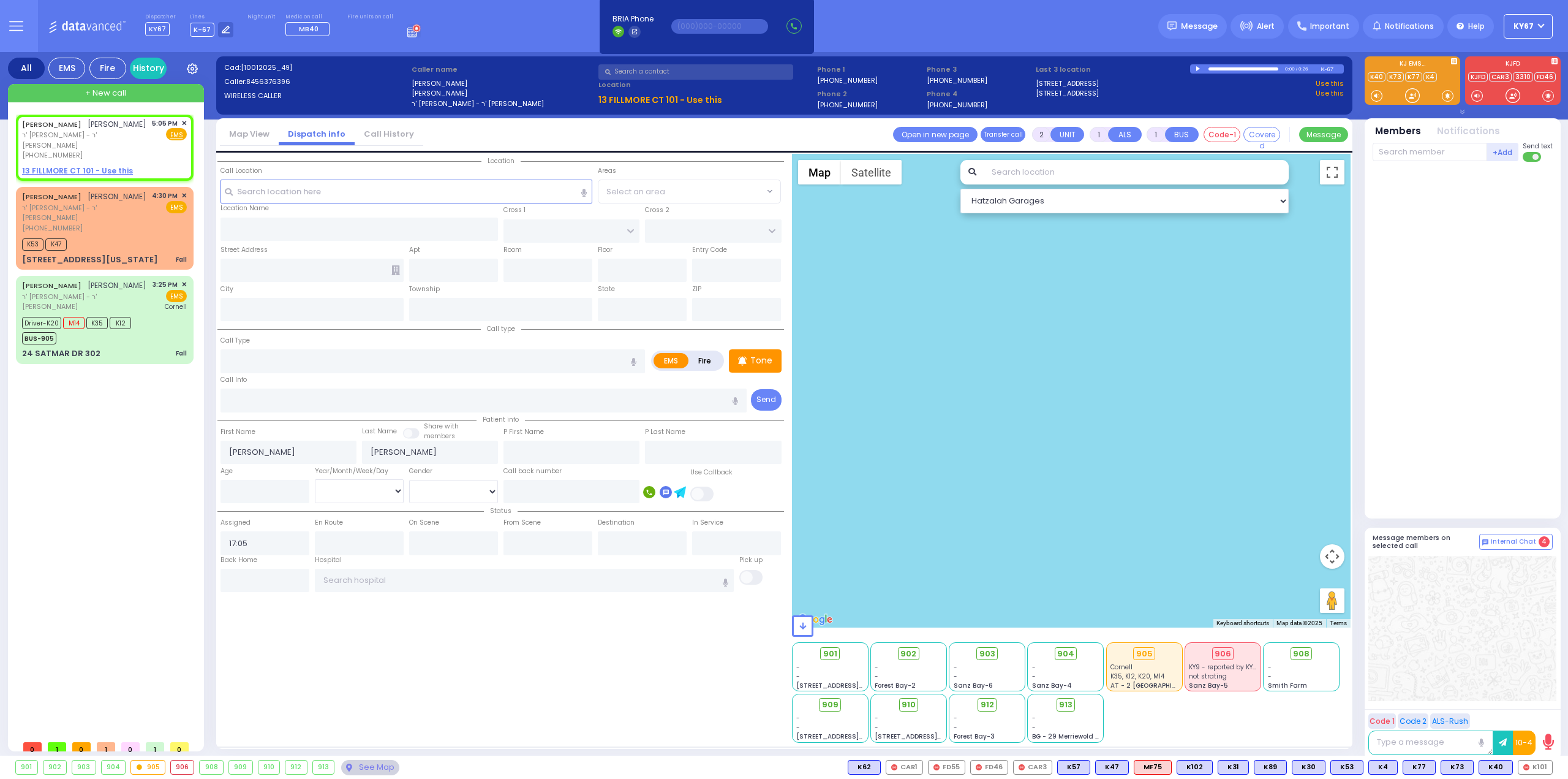
select select
radio input "true"
select select
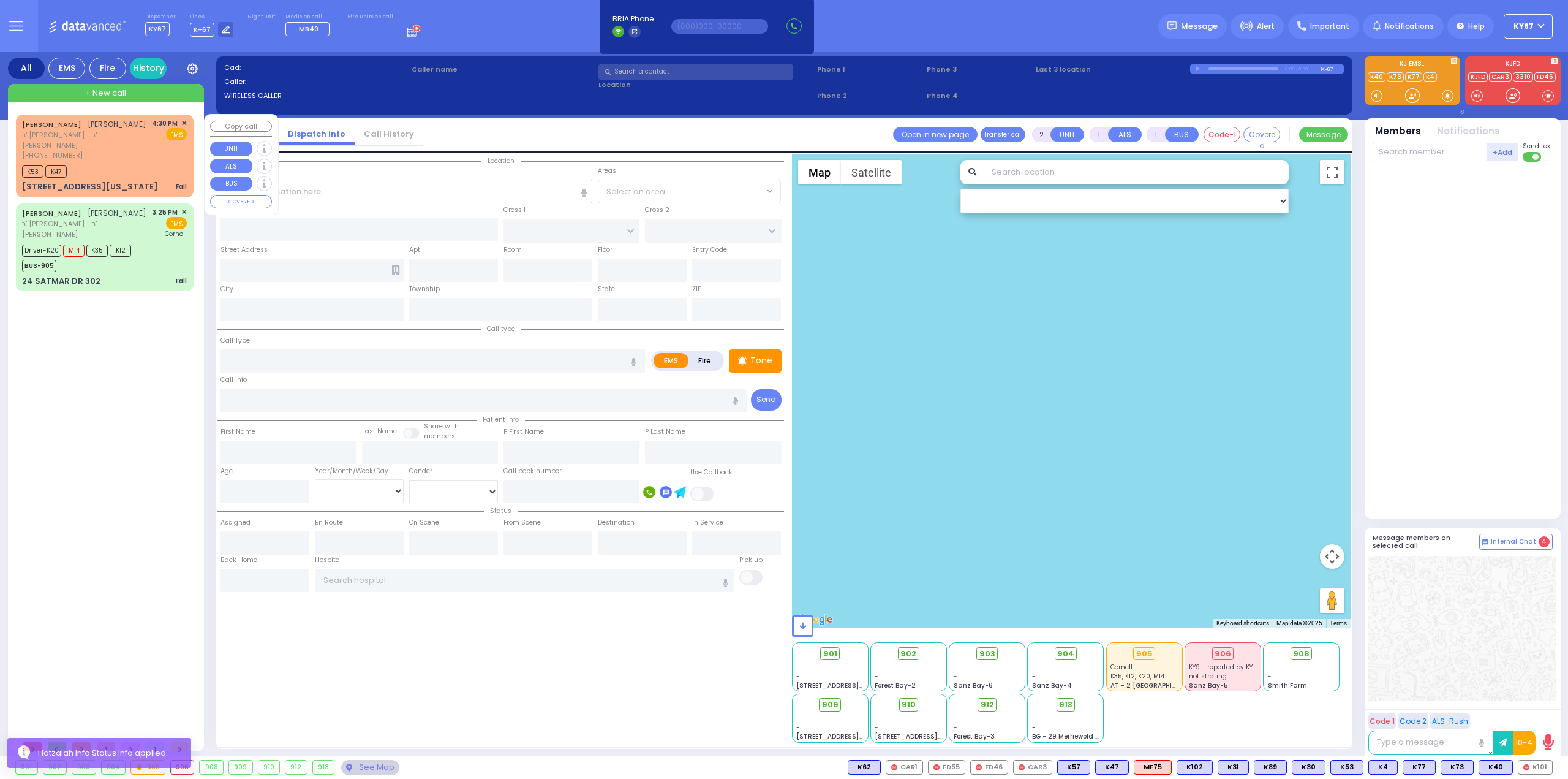
click at [127, 136] on div "JOEL KORNBLY יואל קארנבלי ר' חיים זאב - ר' ישראל פאלקאוויטש (845) 608-5319 4:30…" at bounding box center [104, 139] width 165 height 43
type input "1"
type input "0"
select select
type input "Fall"
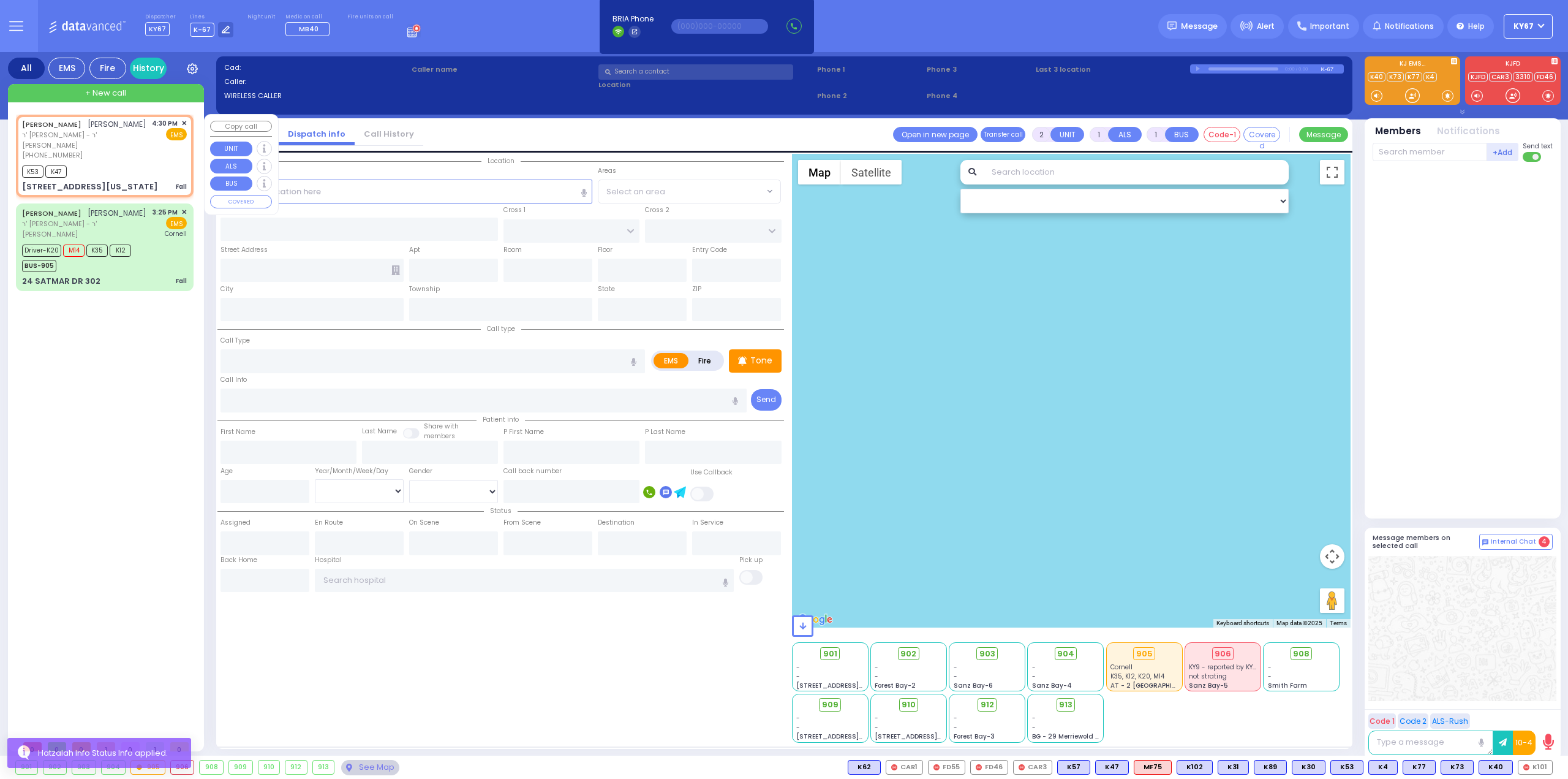
radio input "true"
type input "JOEL"
type input "KORNBLY"
type input "3"
select select "Year"
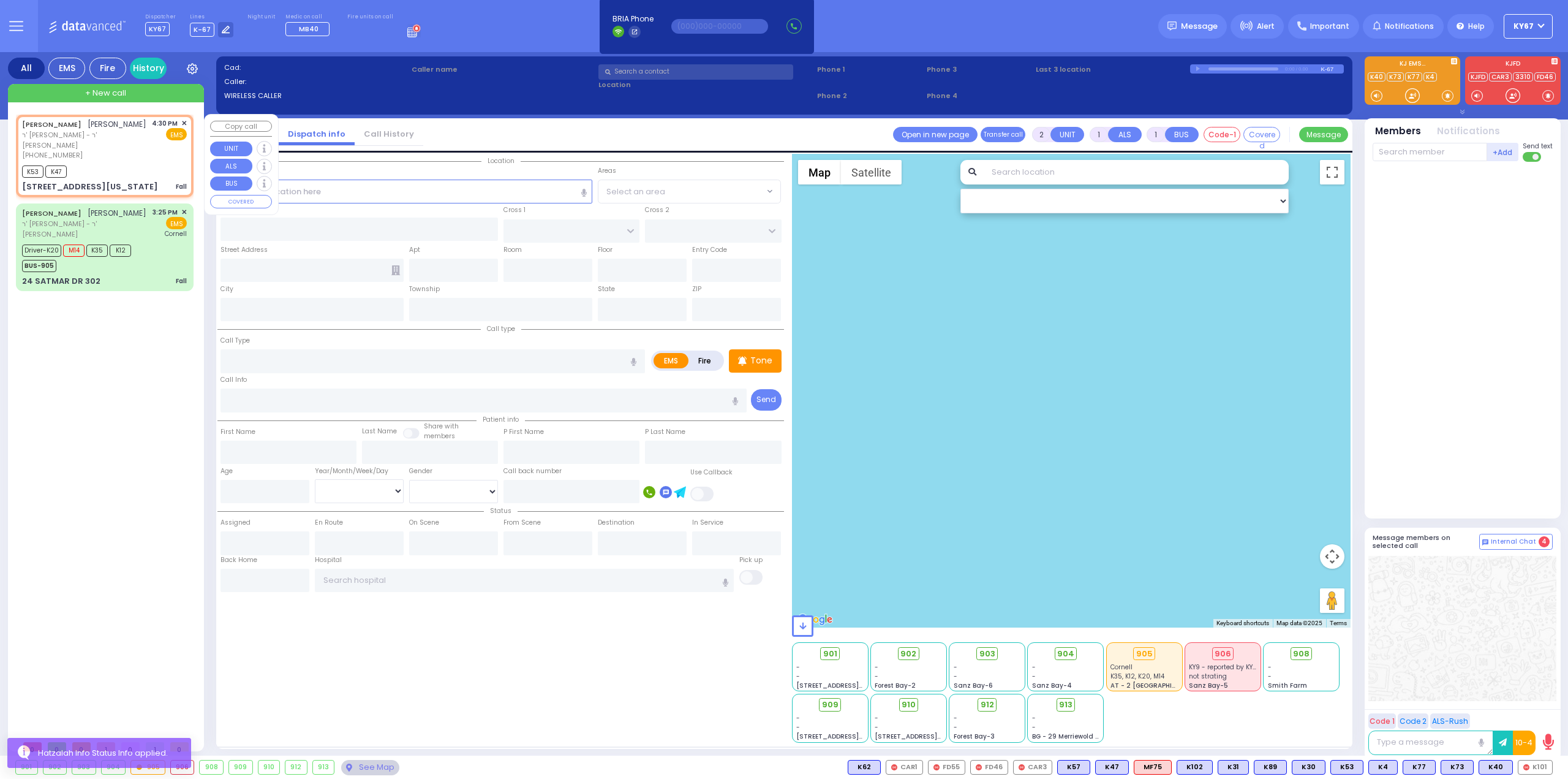
type input "16:30"
type input "16:32"
type input "MERRIEWOLD LN SOUTH"
type input "7 PENNSYLVANIA AVE"
type input "Monroe"
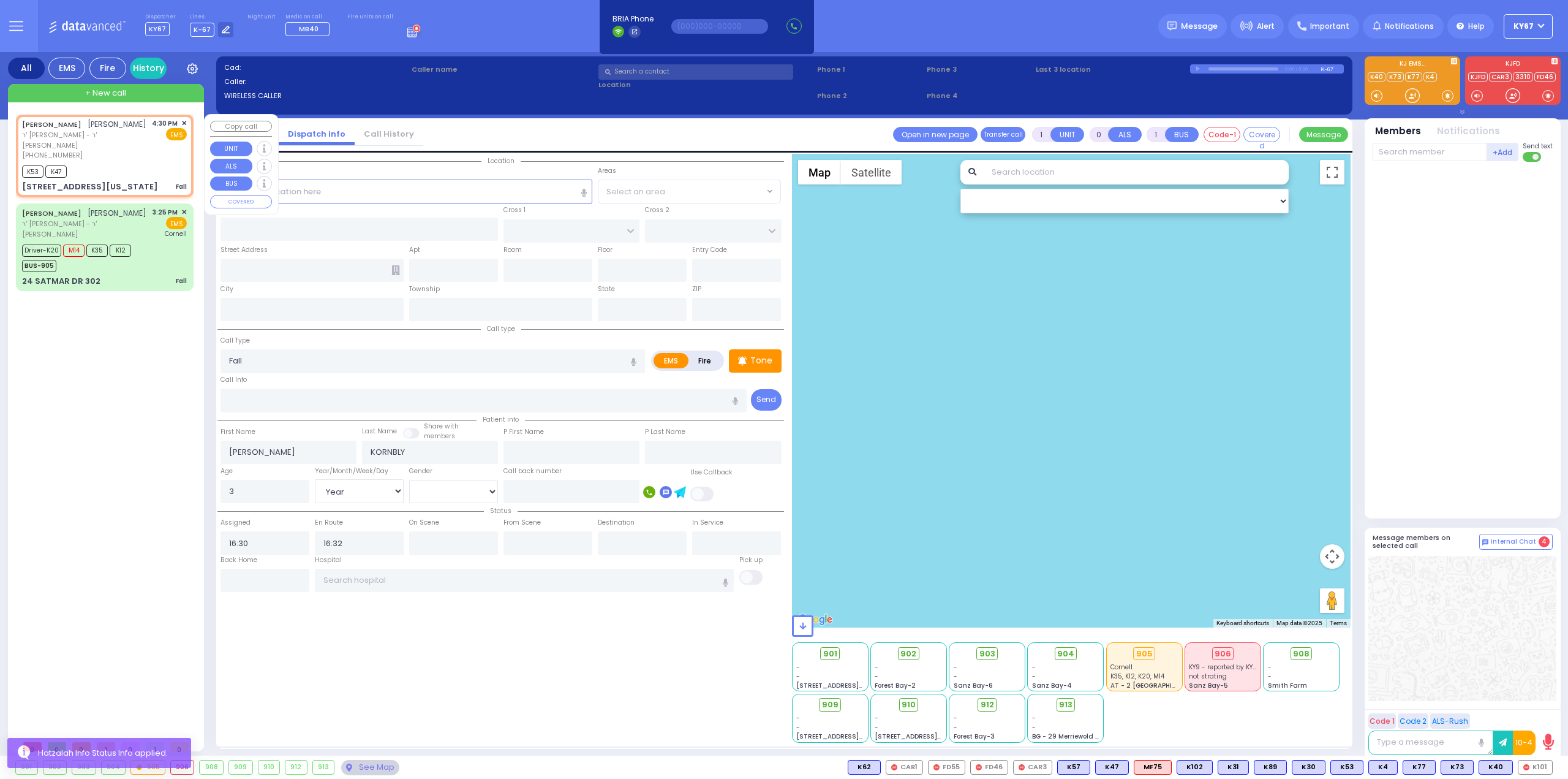
type input "[US_STATE]"
type input "10950"
select select "Hatzalah Garages"
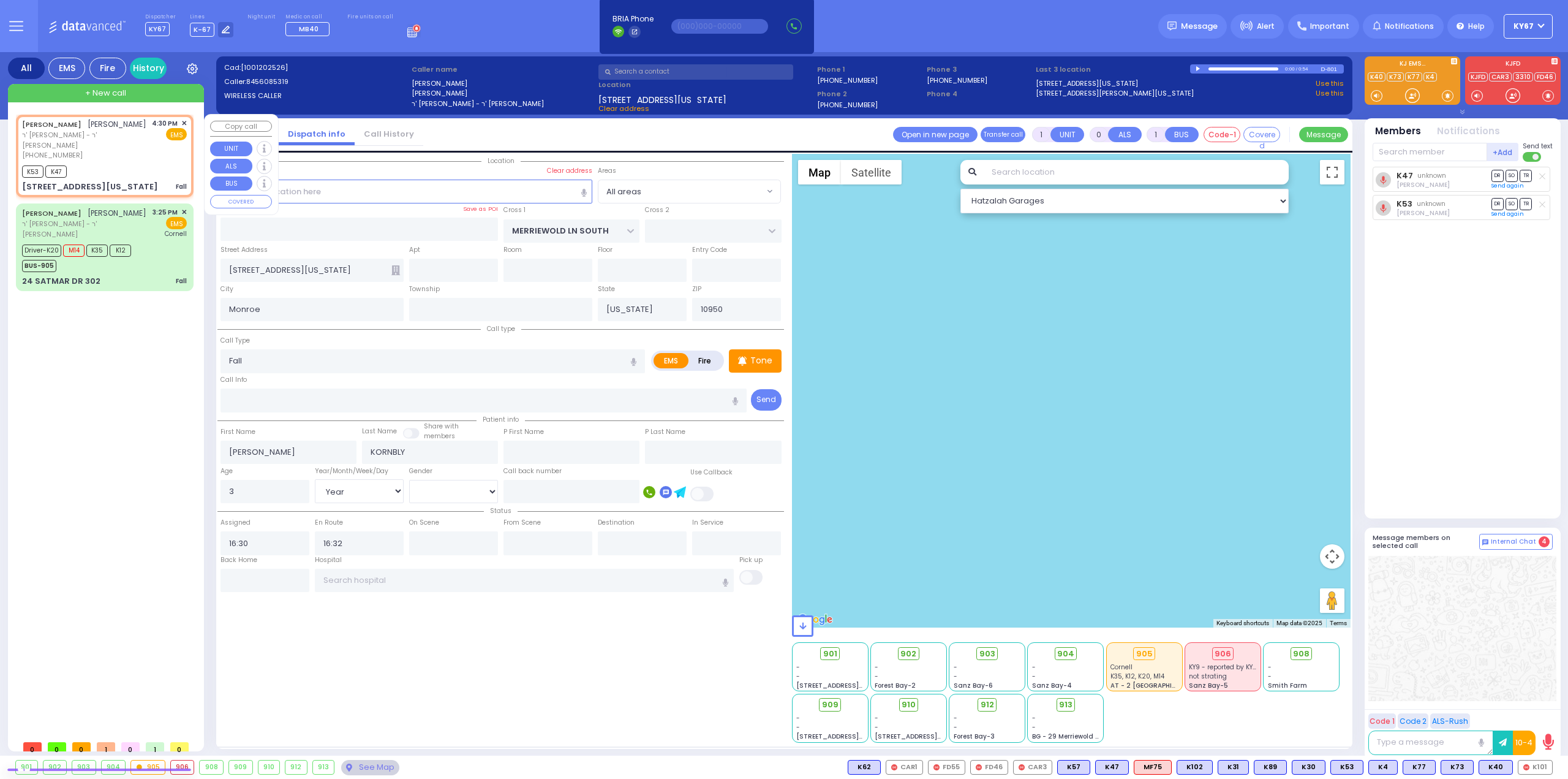
click at [184, 121] on span "✕" at bounding box center [184, 124] width 5 height 11
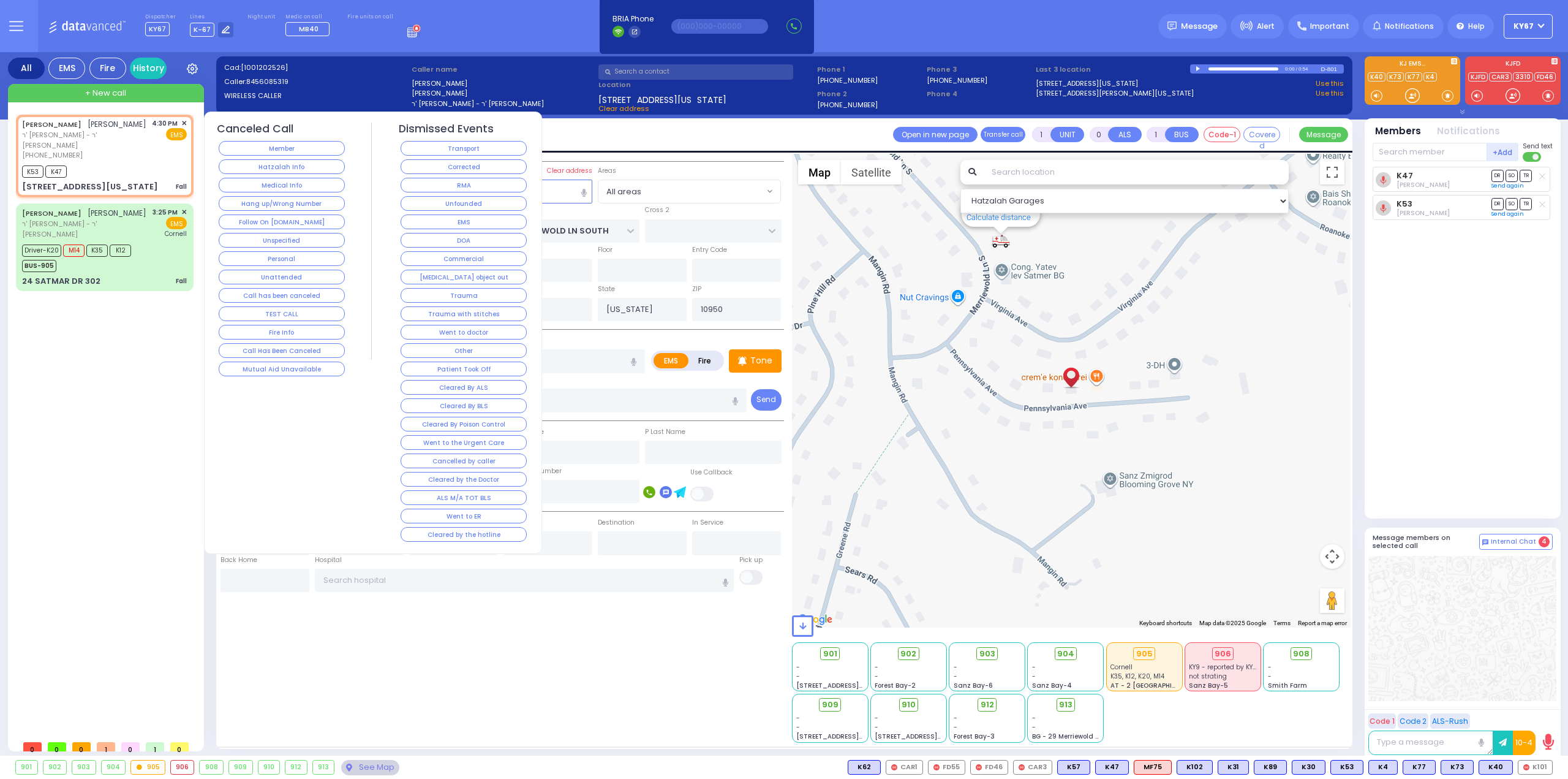
click at [465, 166] on button "Corrected" at bounding box center [464, 166] width 127 height 14
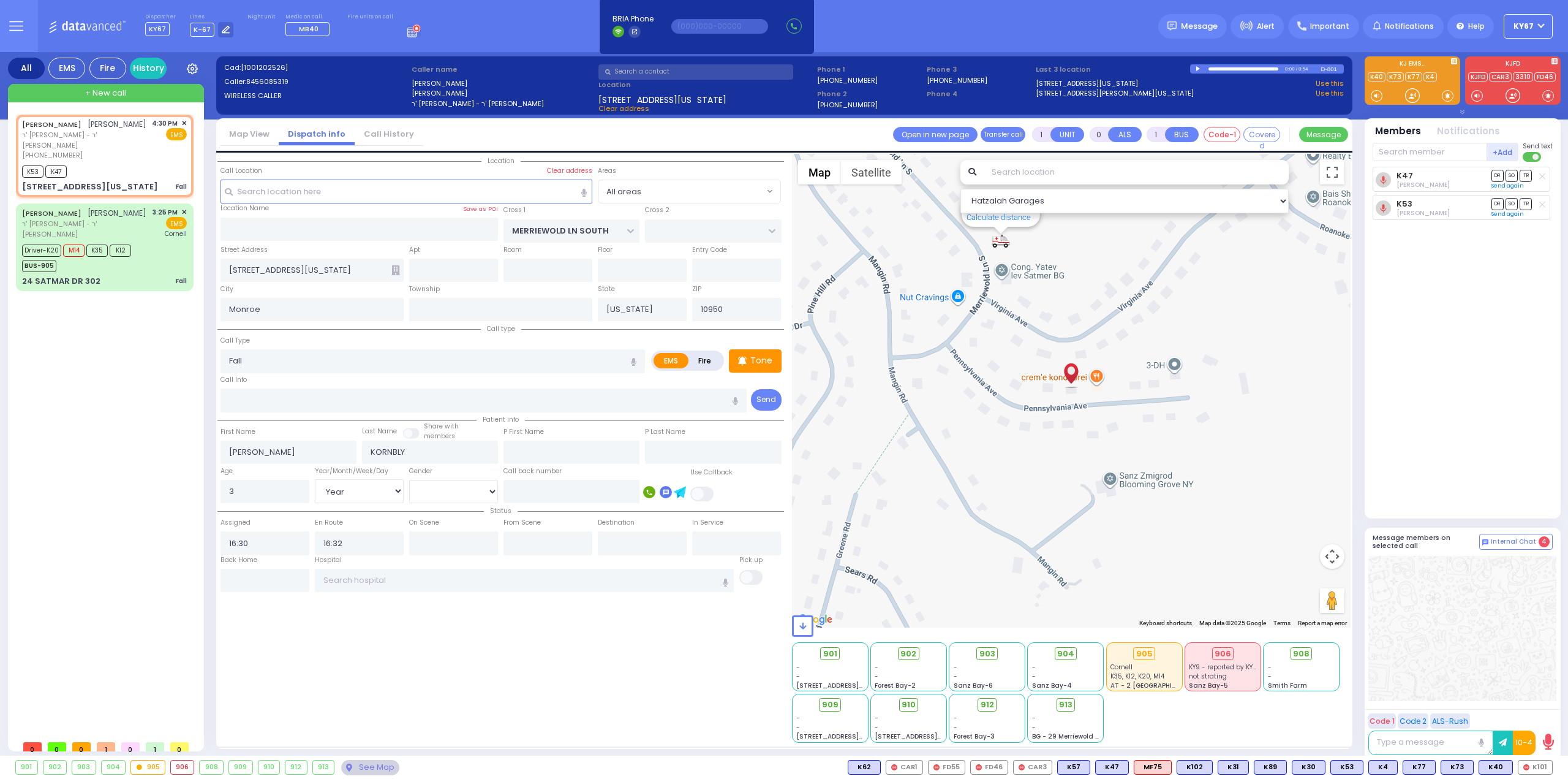
select select
radio input "true"
select select
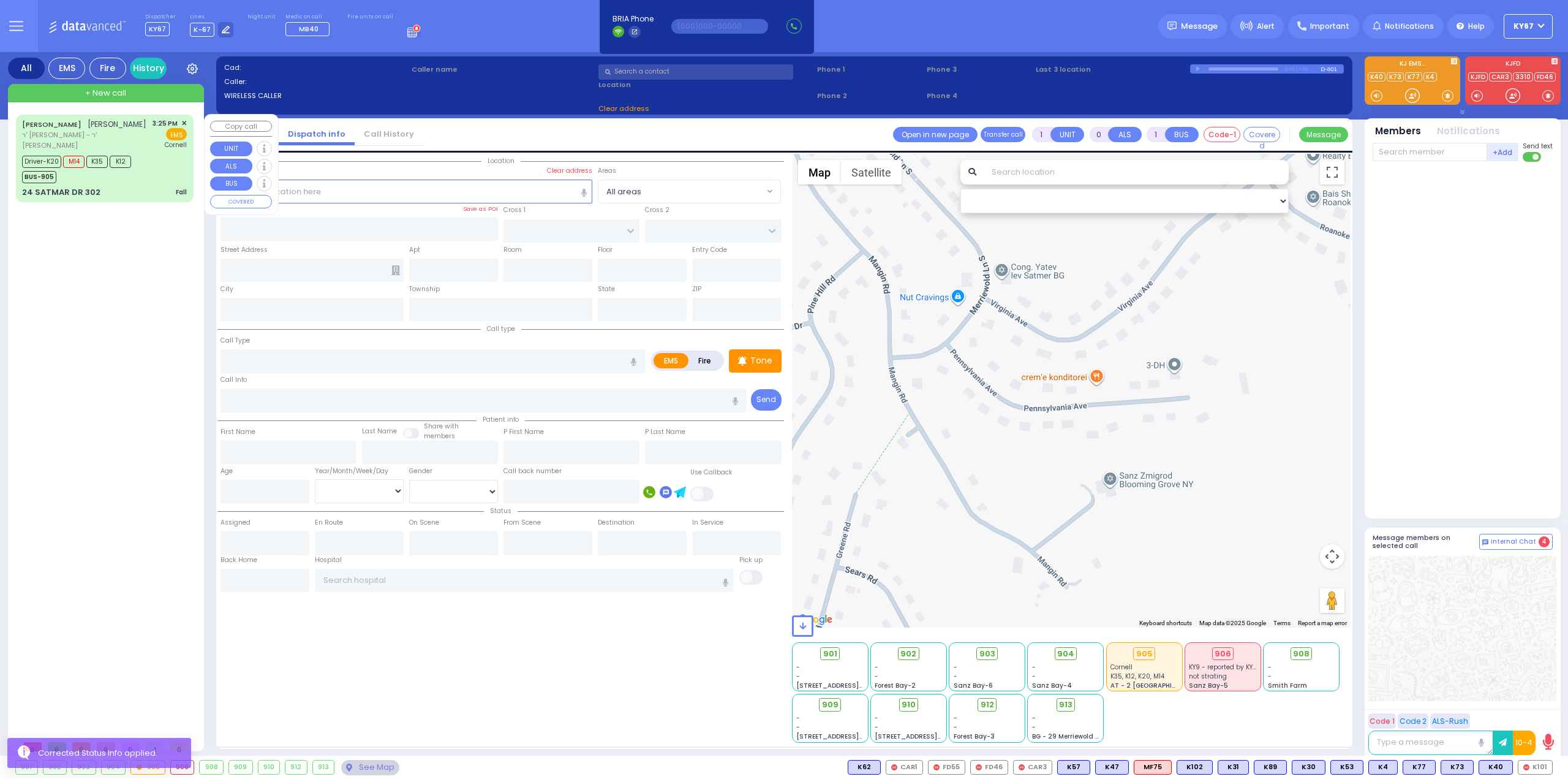
click at [144, 170] on div "Driver-K20 M14 K35 K12 BUS-905" at bounding box center [104, 168] width 165 height 31
select select
type input "Fall"
radio input "true"
type input "SHULEM"
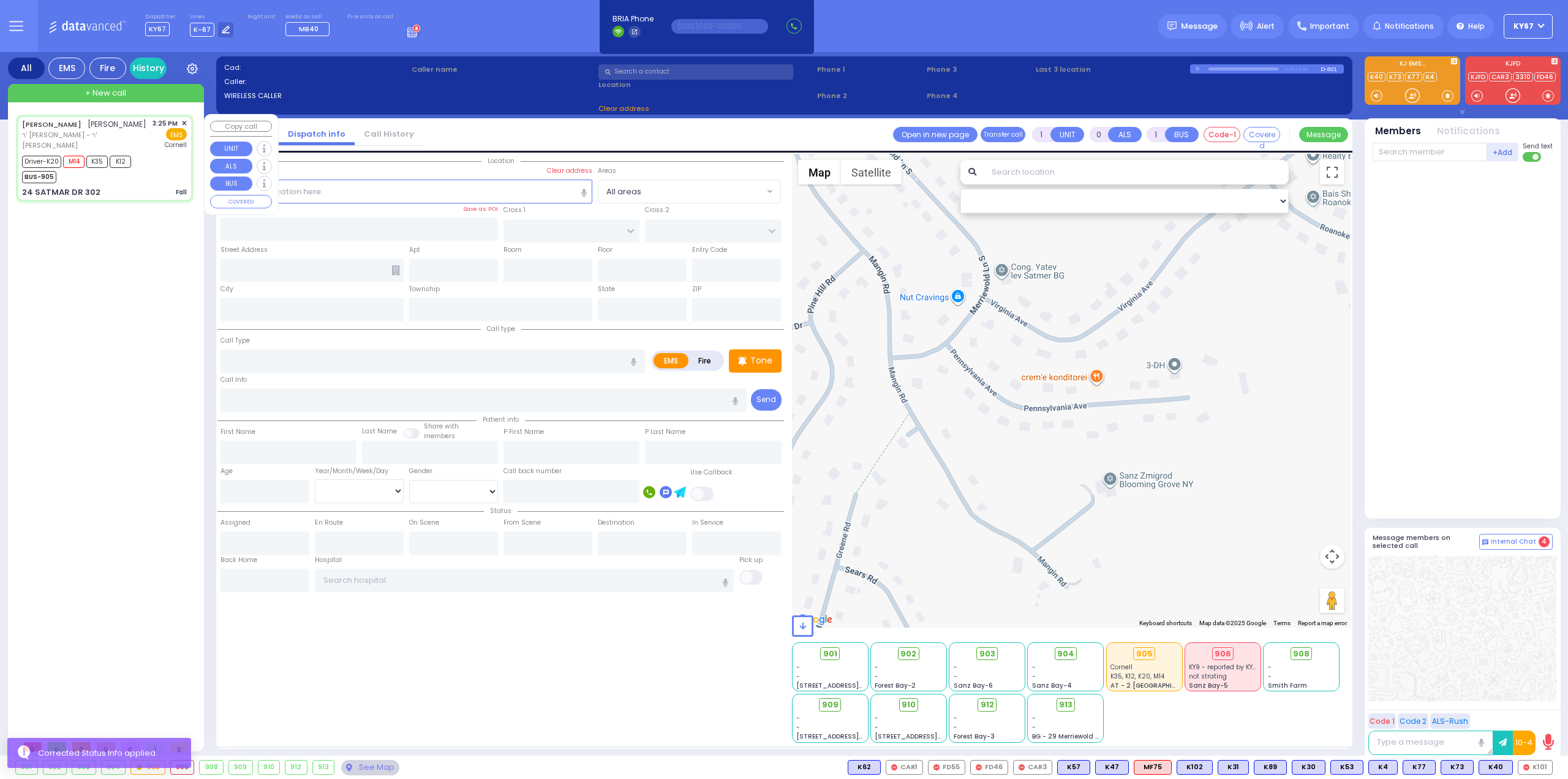
type input "FELDMAN"
select select
type input "15:25"
type input "15:26"
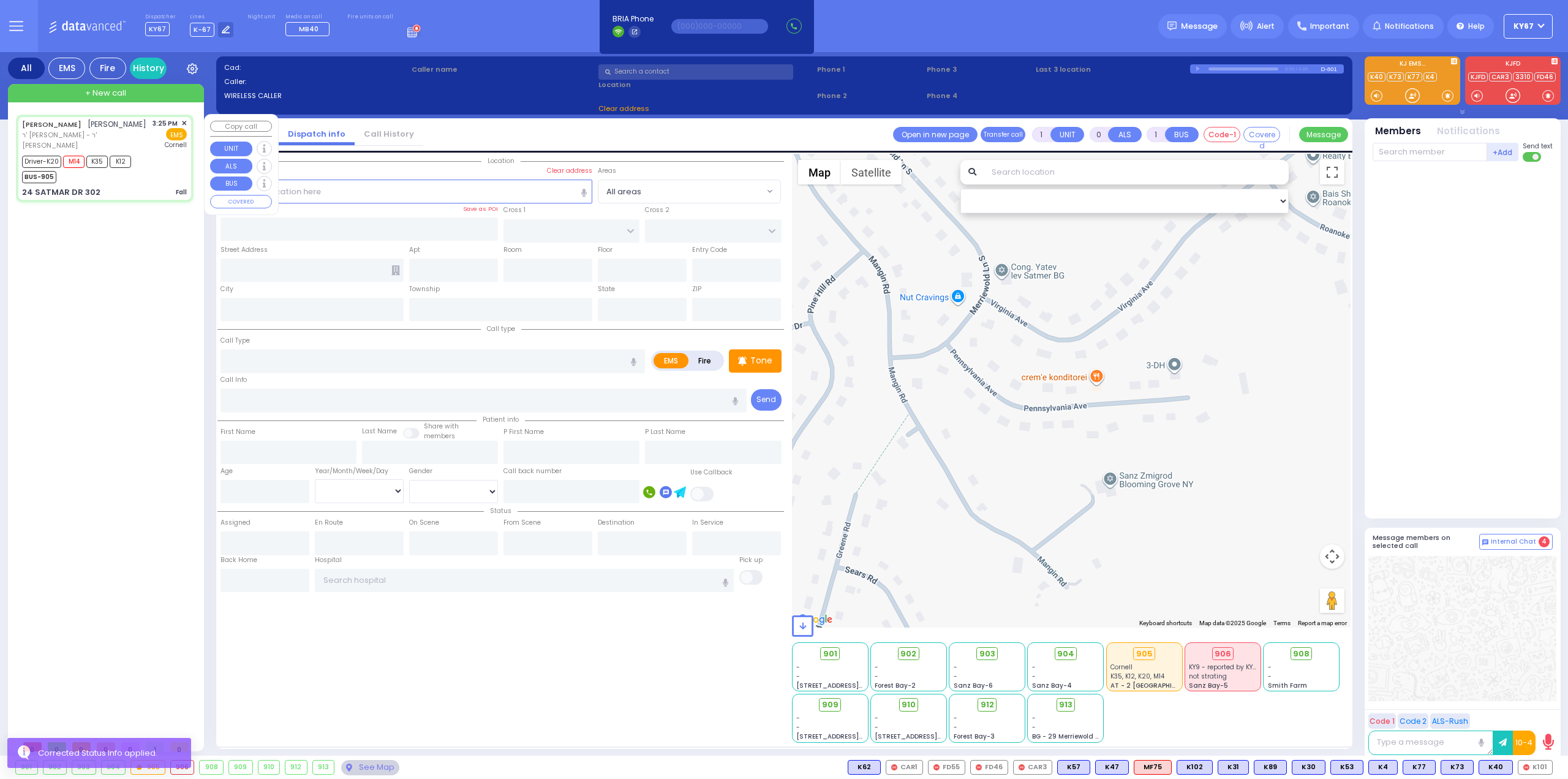
type input "15:58"
type input "New York Presbyterian Weill Cornell Medical Center"
select select "Hatzalah Garages"
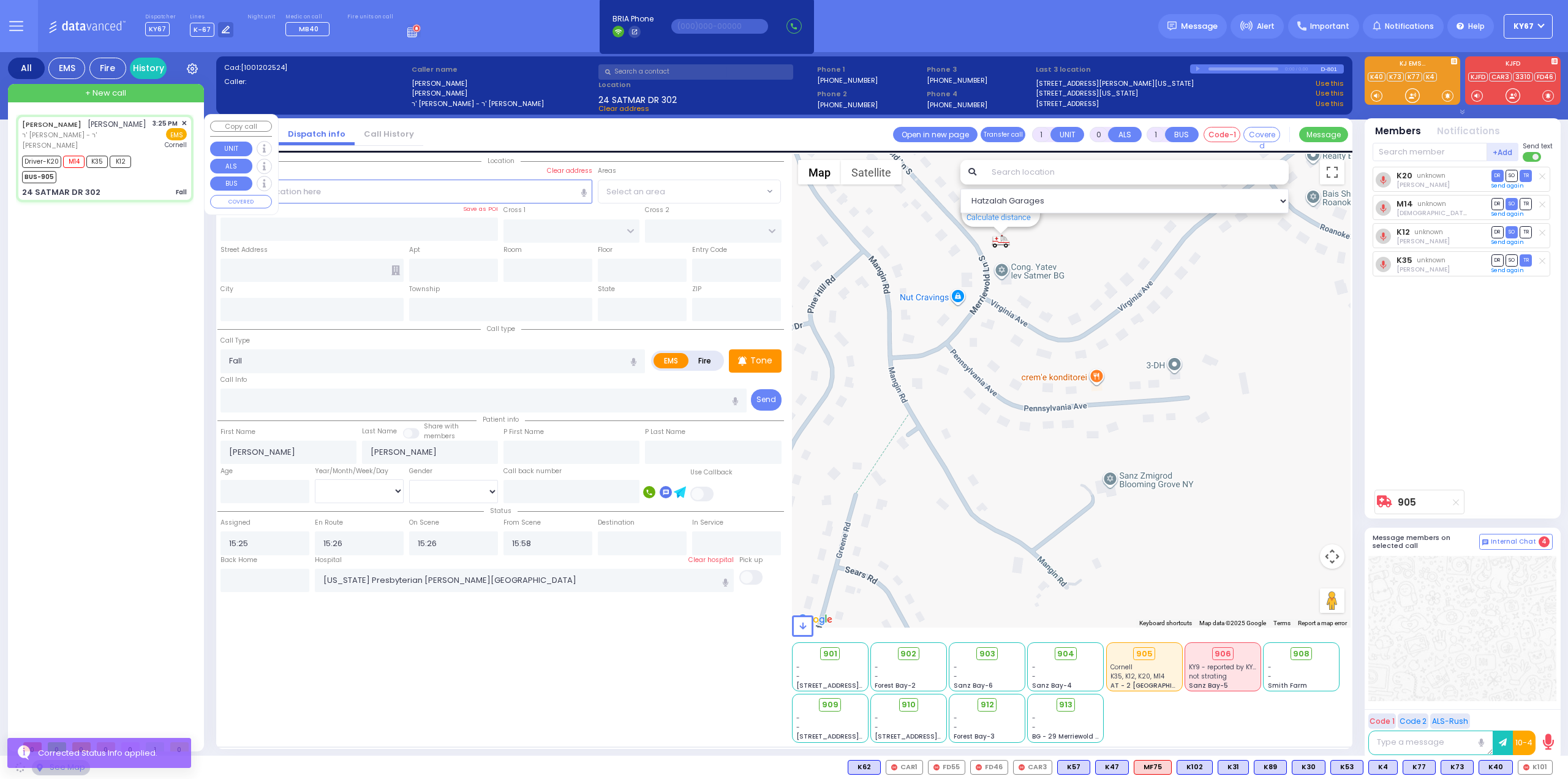
type input "HAYES COURT"
type input "ORSHAVA COURT"
type input "24 SATMAR DR"
type input "302"
type input "Kiryas Joel"
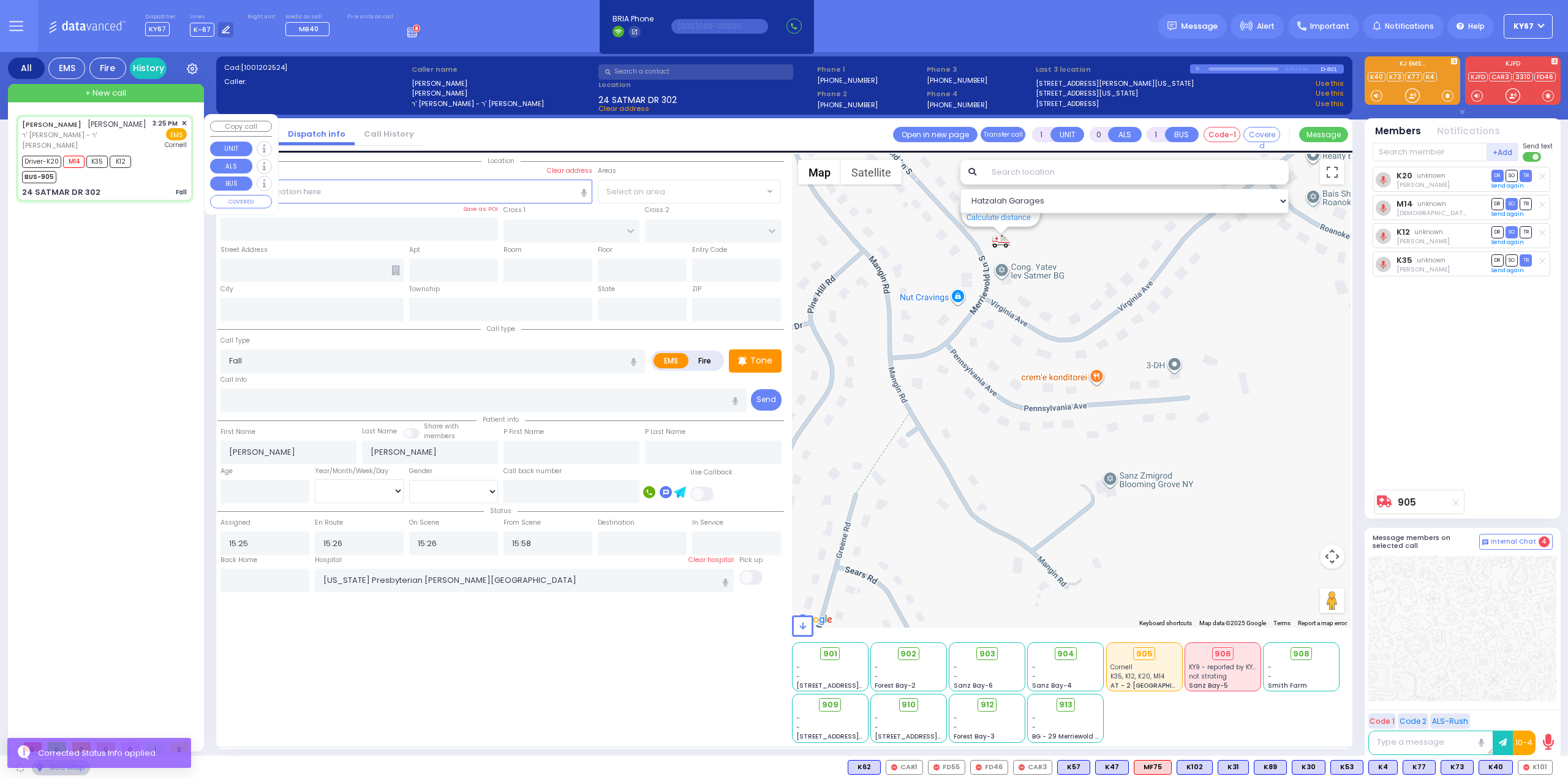
type input "[US_STATE]"
type input "10950"
select select "SECTION 3"
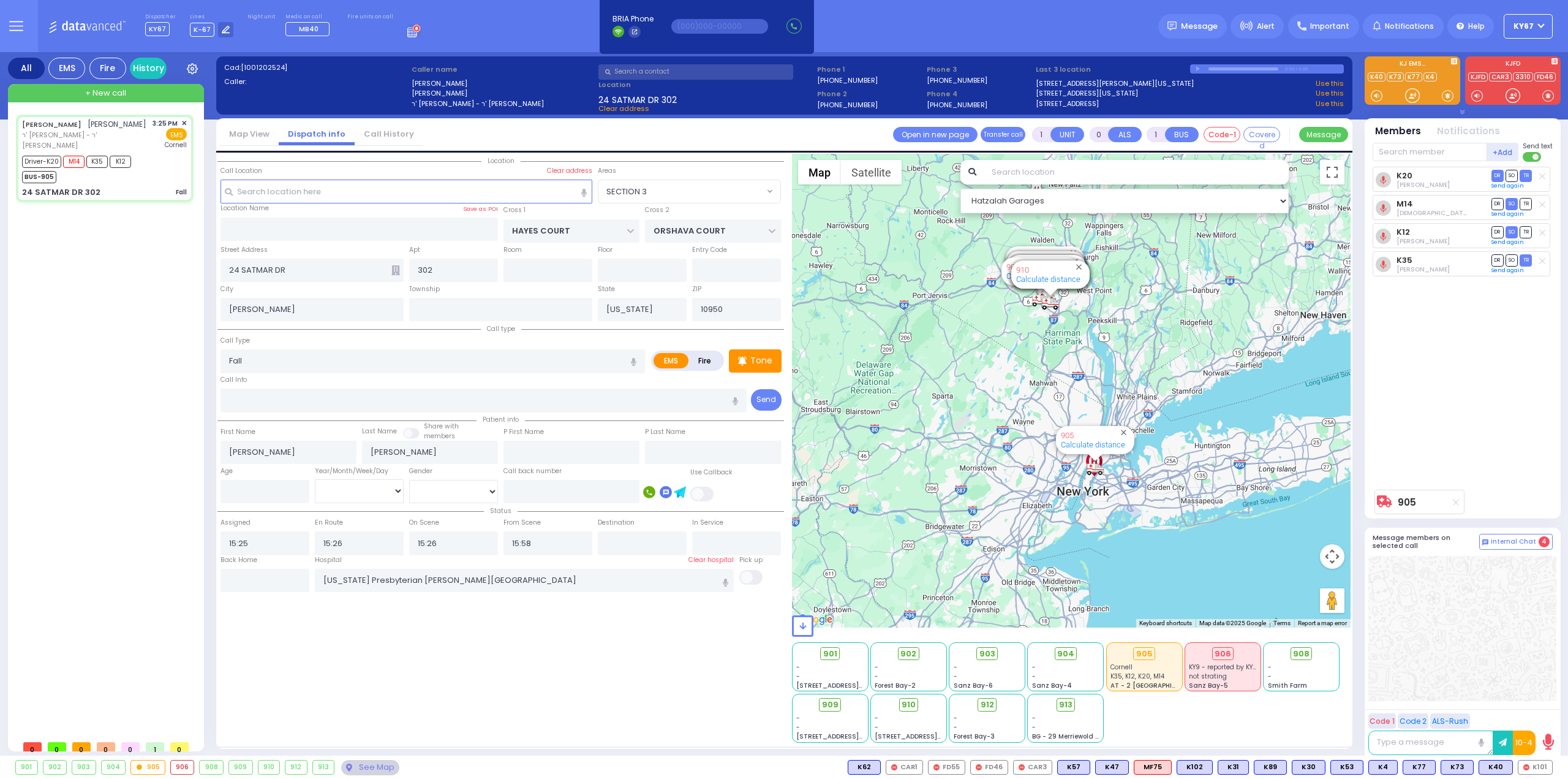
click at [1470, 354] on div "K20 Yona Dovid Perl DR SO TR Sending text M14" at bounding box center [1464, 325] width 183 height 317
click at [255, 572] on input "text" at bounding box center [265, 581] width 89 height 24
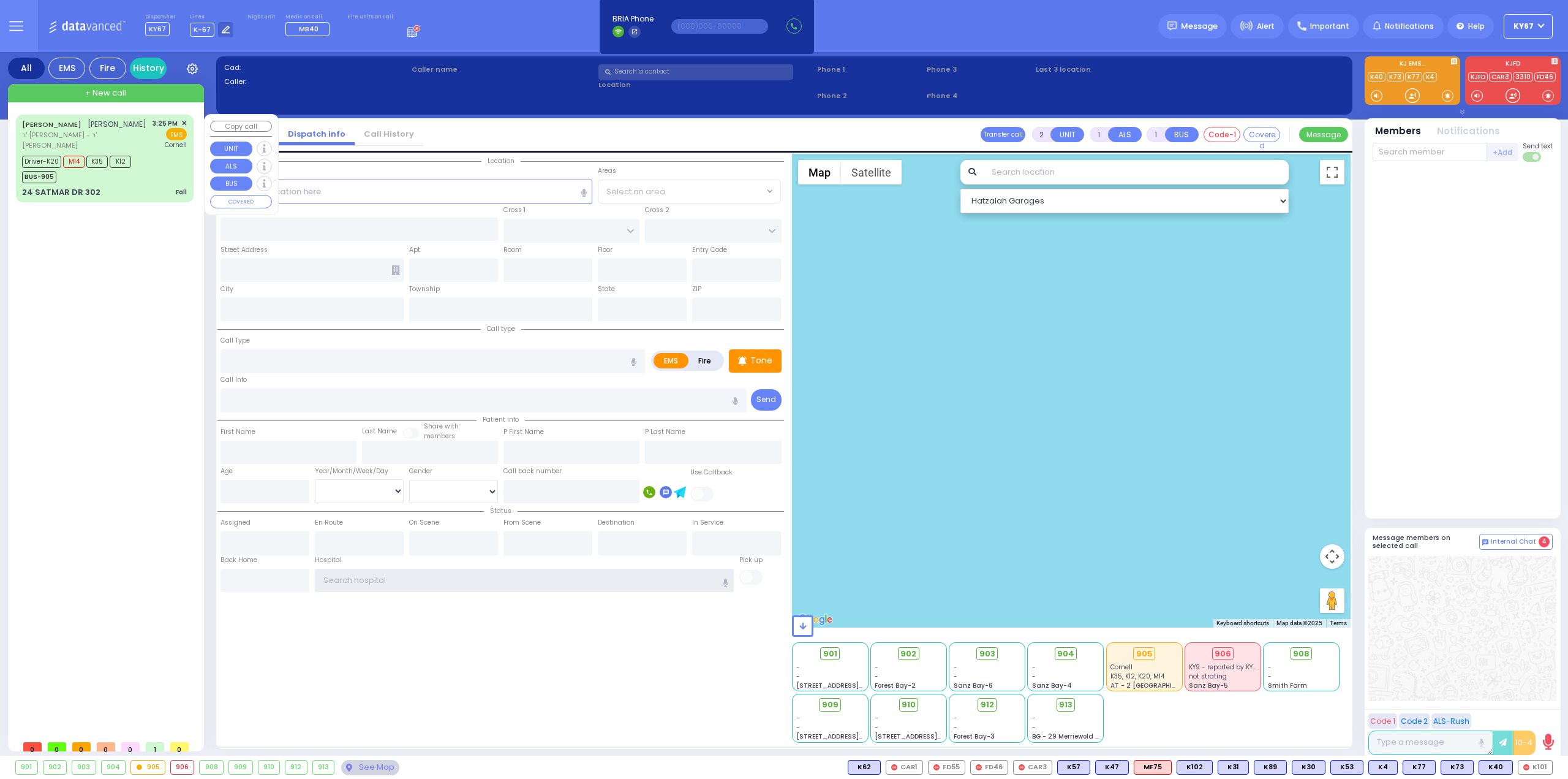
type input "Ky67"
click at [148, 157] on div "Driver-K20 M14 K35 K12 BUS-905" at bounding box center [104, 168] width 165 height 31
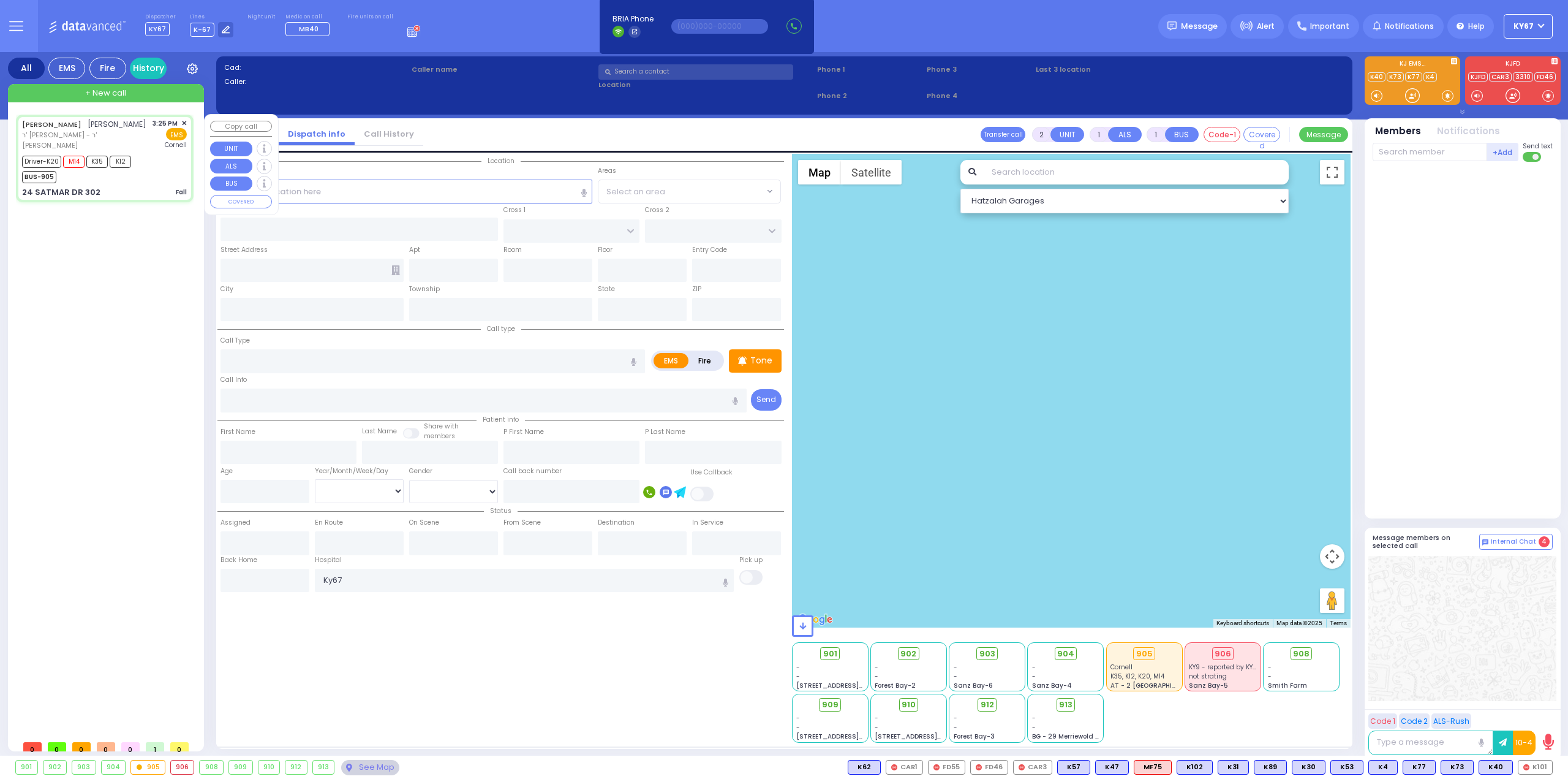
type input "1"
type input "0"
select select
type input "Fall"
radio input "true"
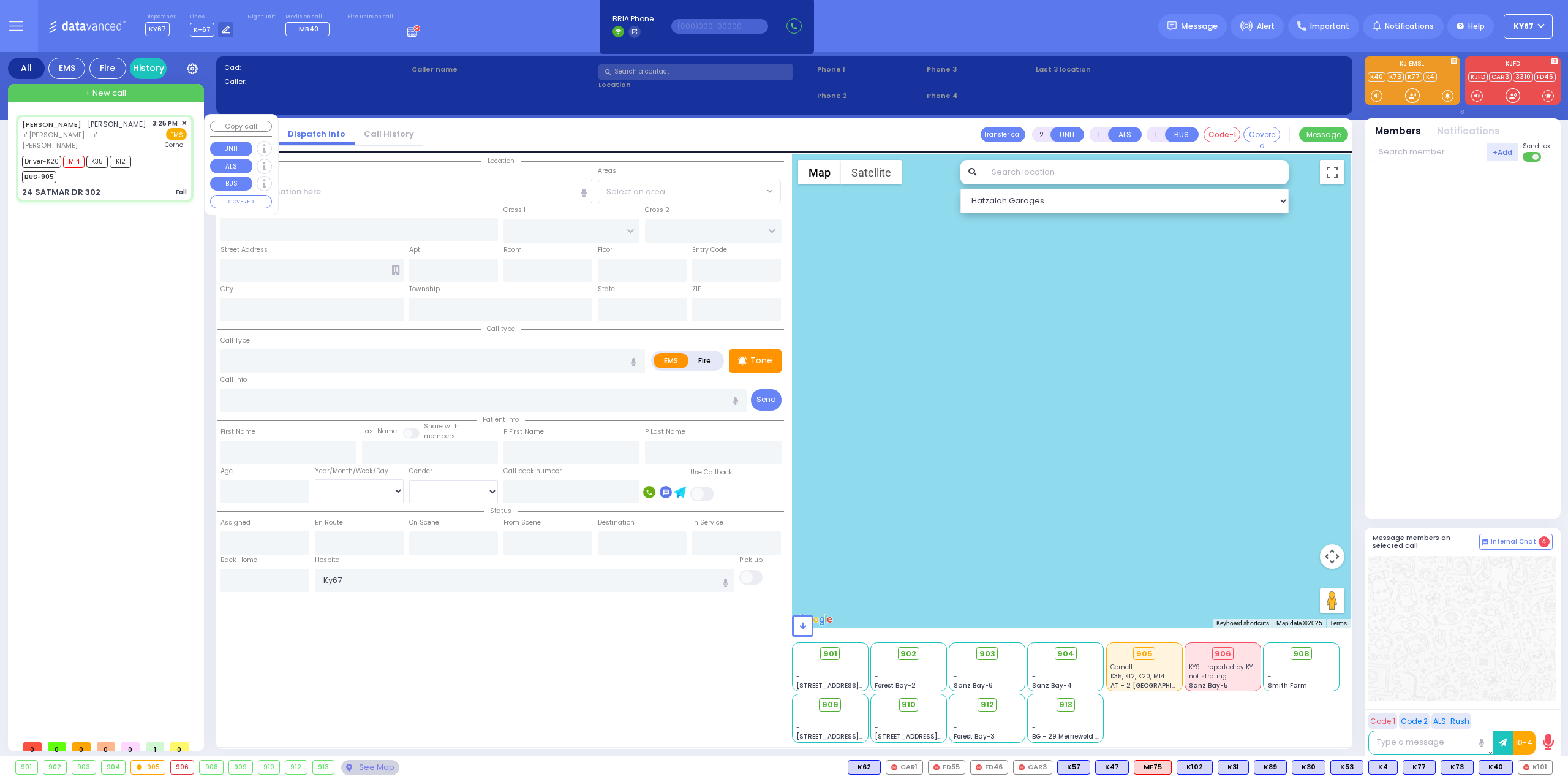
type input "SHULEM"
type input "FELDMAN"
select select
type input "15:25"
type input "15:26"
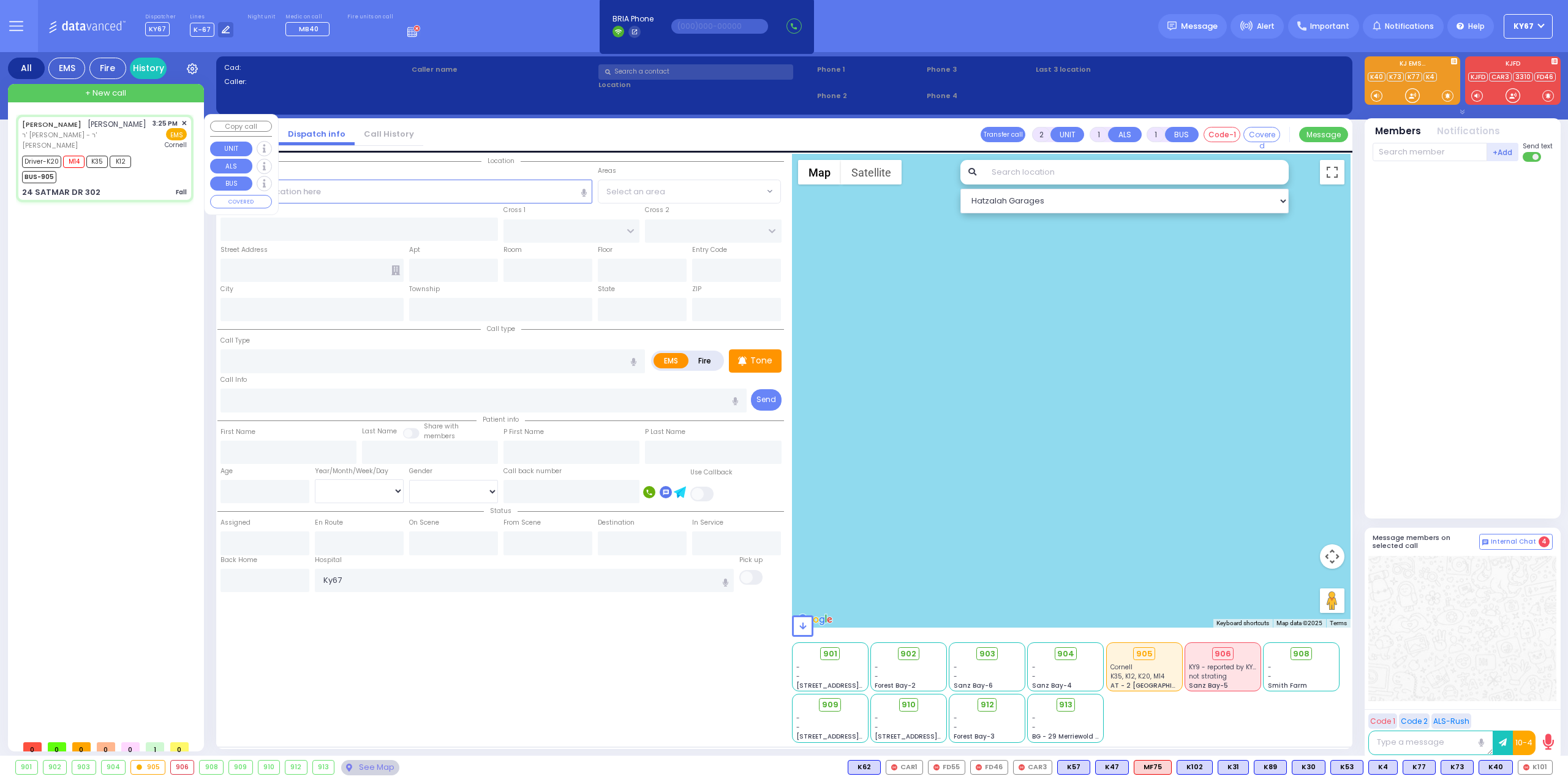
type input "15:26"
type input "15:58"
type input "New York Presbyterian Weill Cornell Medical Center"
select select "Hatzalah Garages"
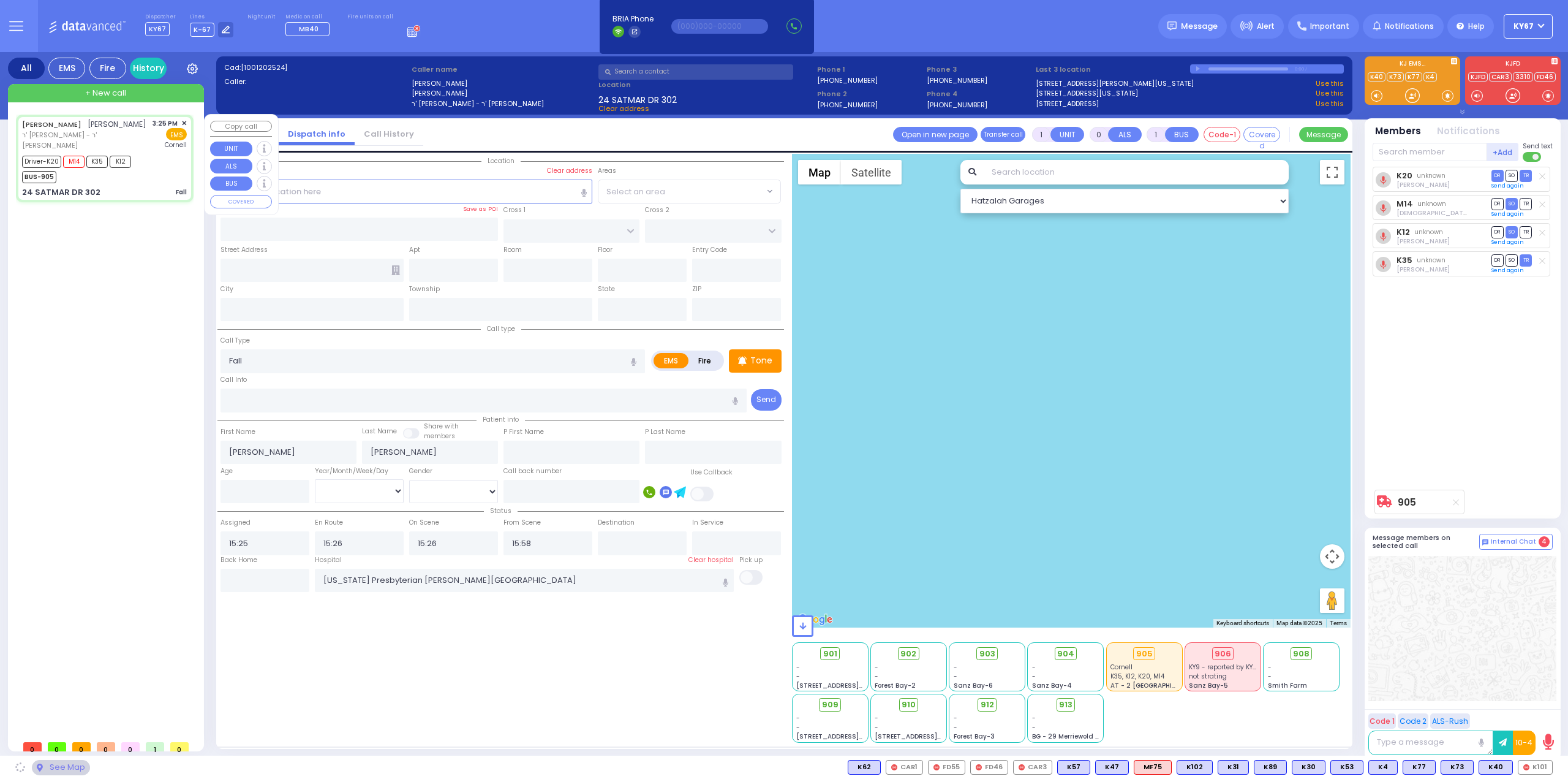
type input "HAYES COURT"
type input "ORSHAVA COURT"
type input "24 SATMAR DR"
type input "302"
type input "Kiryas Joel"
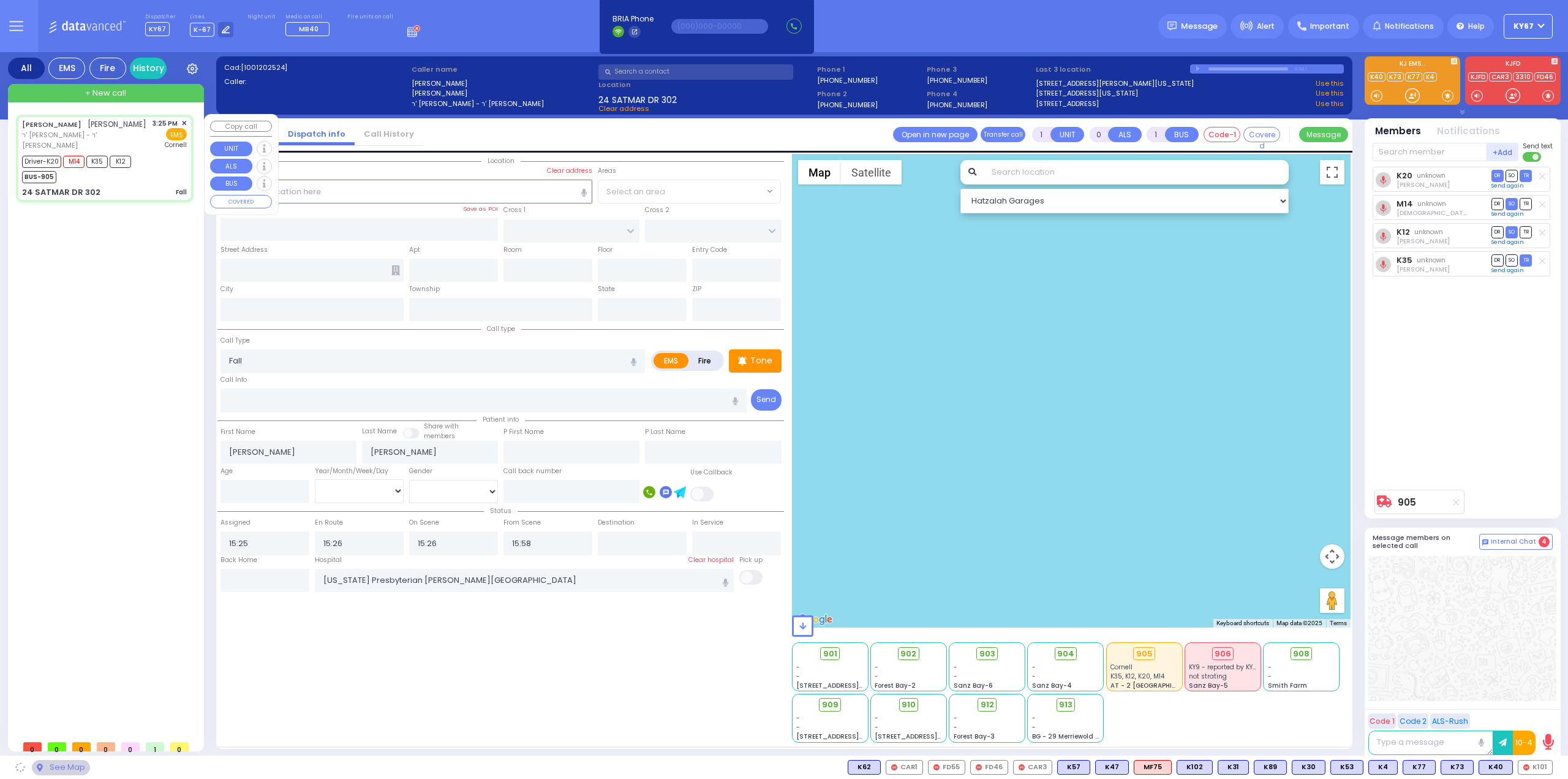
type input "[US_STATE]"
type input "10950"
select select "SECTION 3"
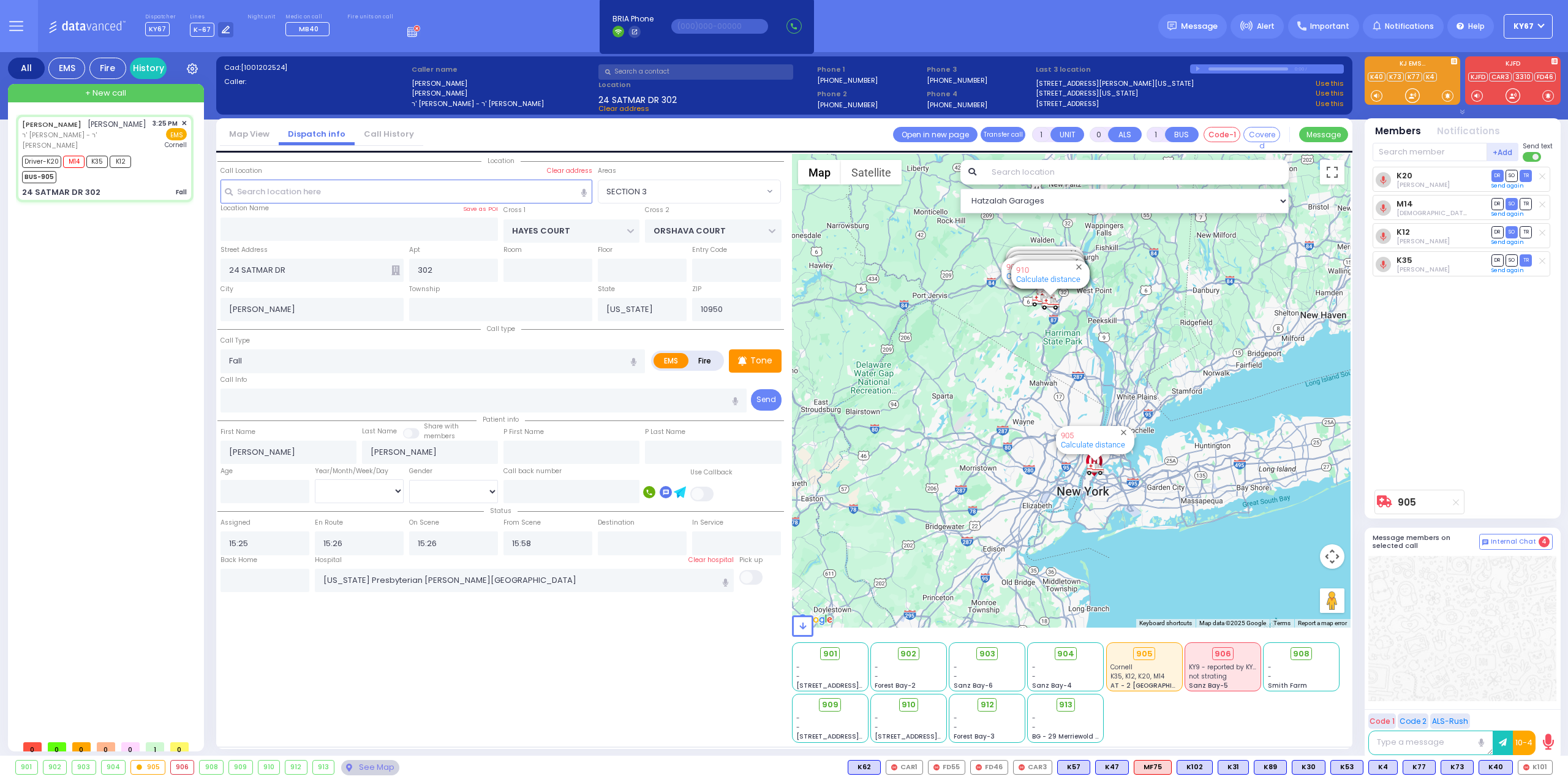
click at [586, 662] on div "Location All areas" at bounding box center [501, 448] width 567 height 589
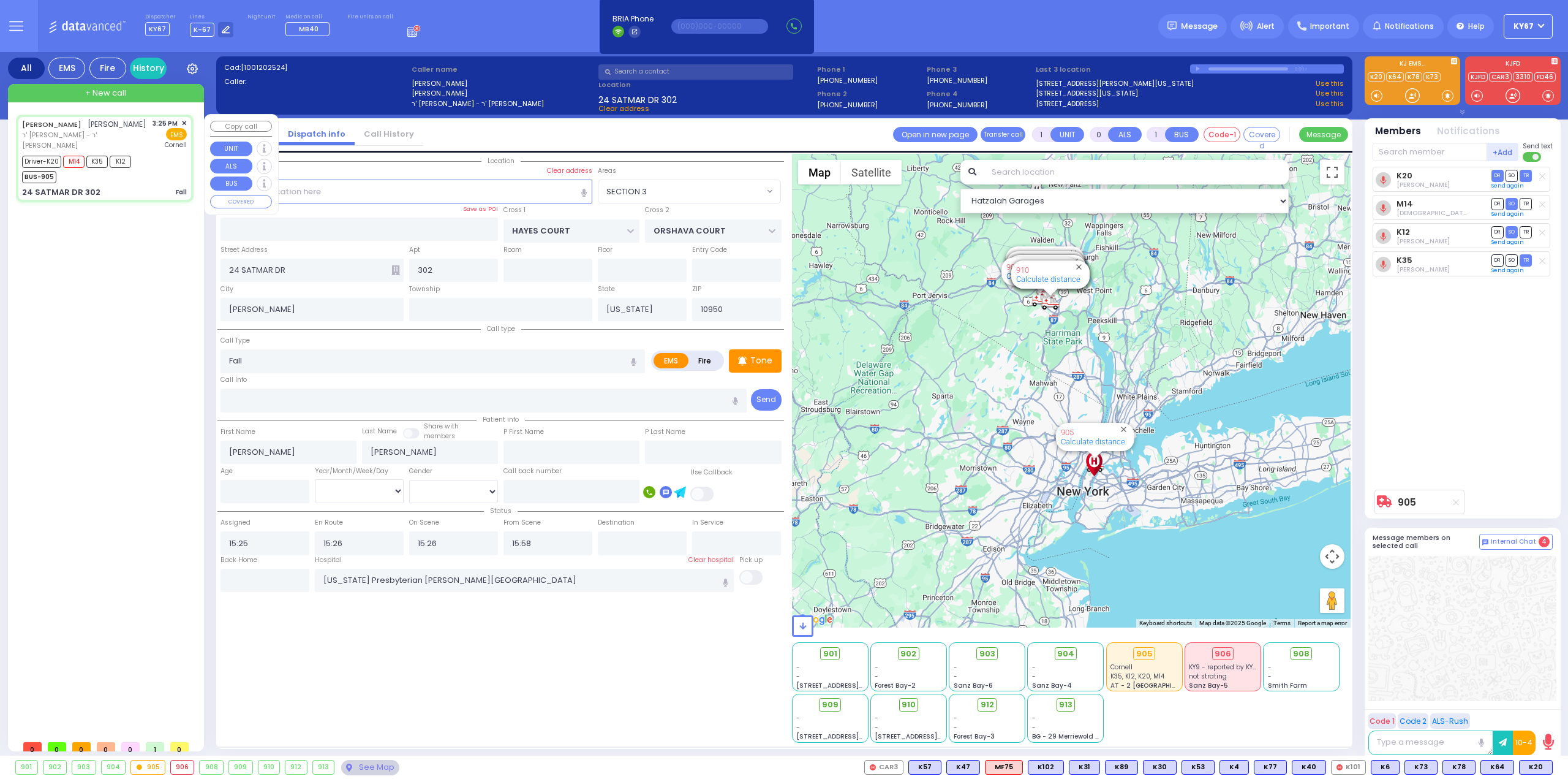
click at [113, 94] on span "+ New call" at bounding box center [105, 93] width 41 height 13
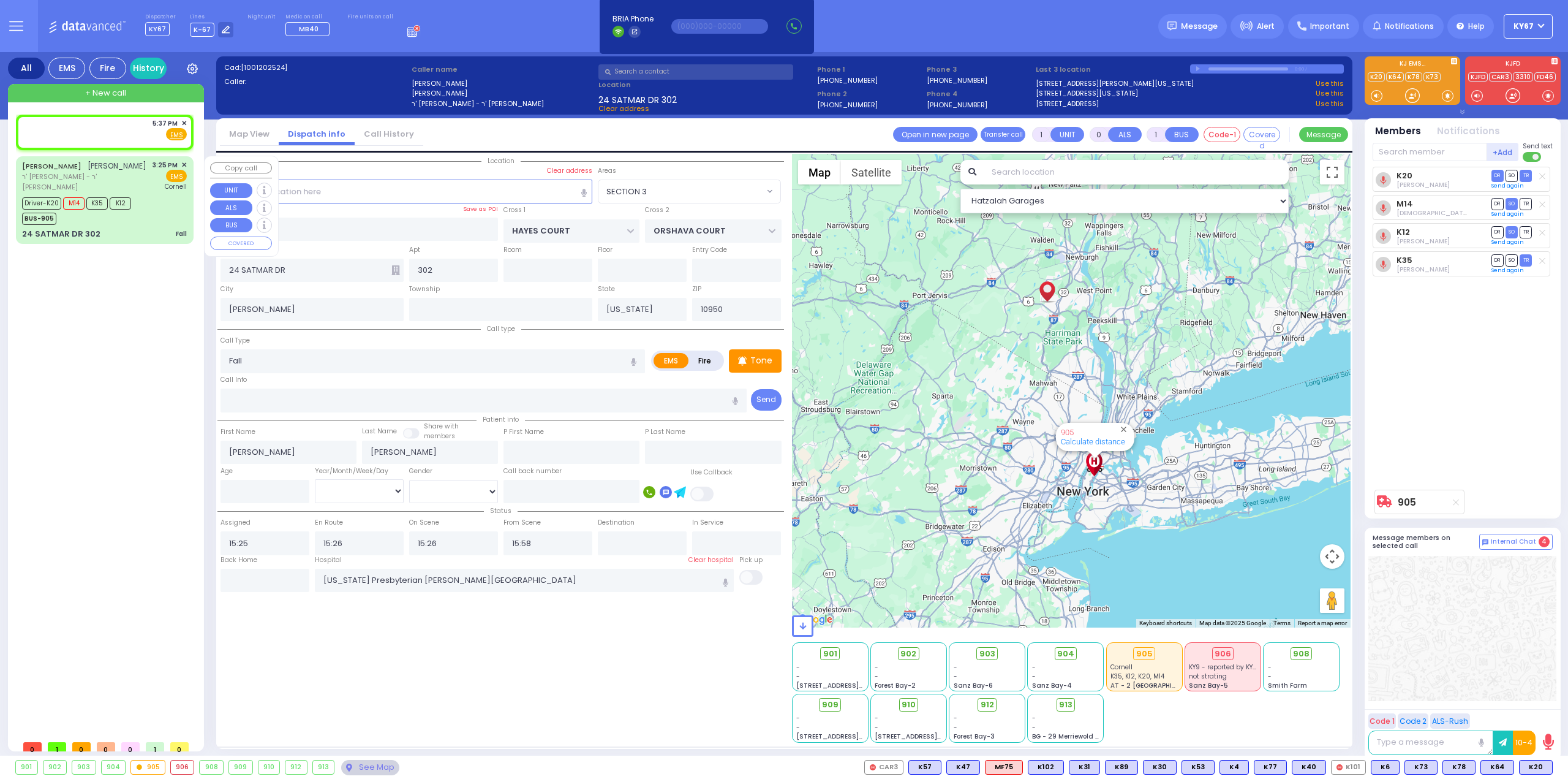
type input "2"
type input "1"
select select
radio input "true"
select select
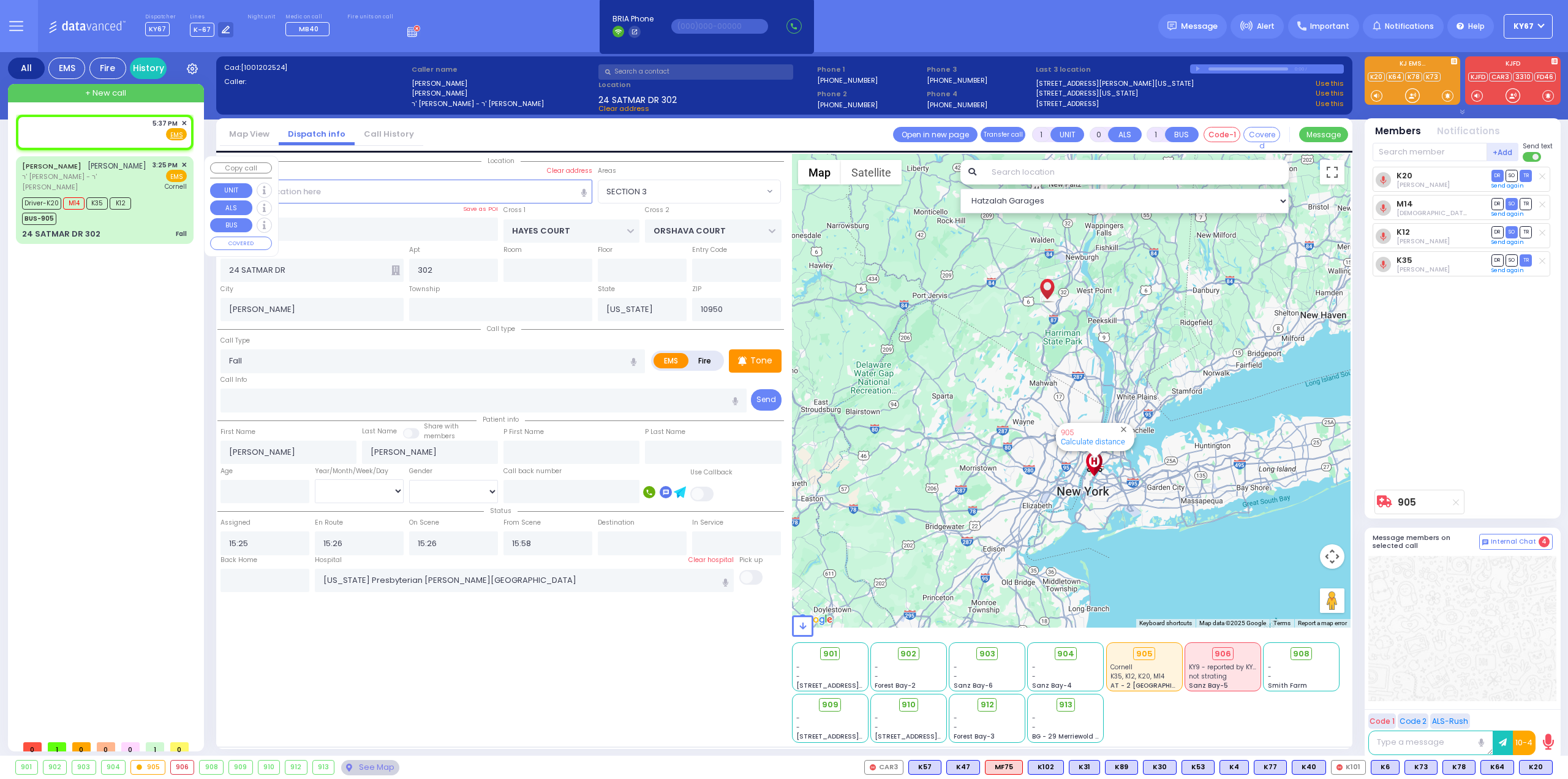
type input "17:37"
select select
radio input "true"
select select
select select "Hatzalah Garages"
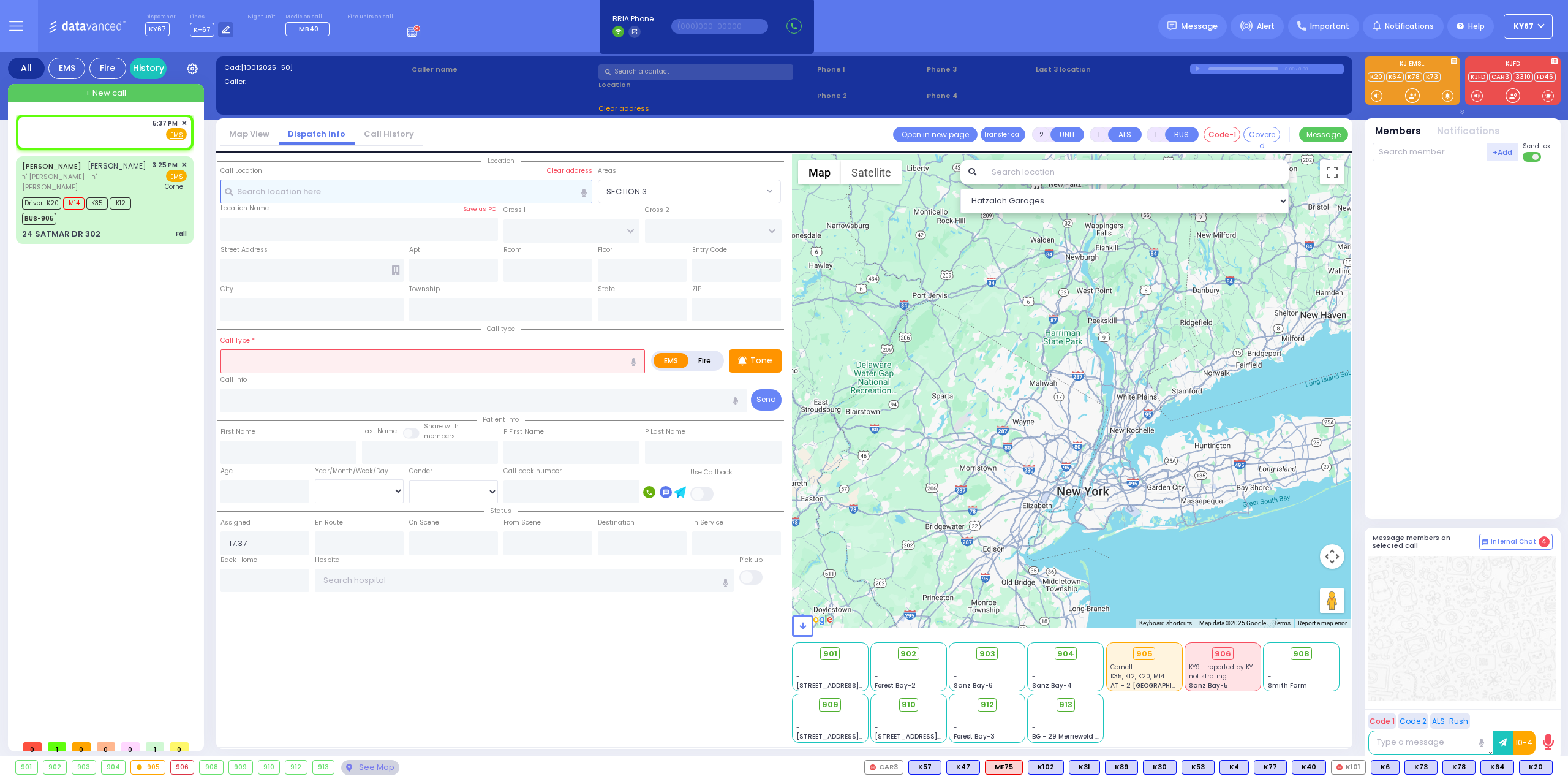
click at [411, 191] on input "text" at bounding box center [407, 191] width 373 height 24
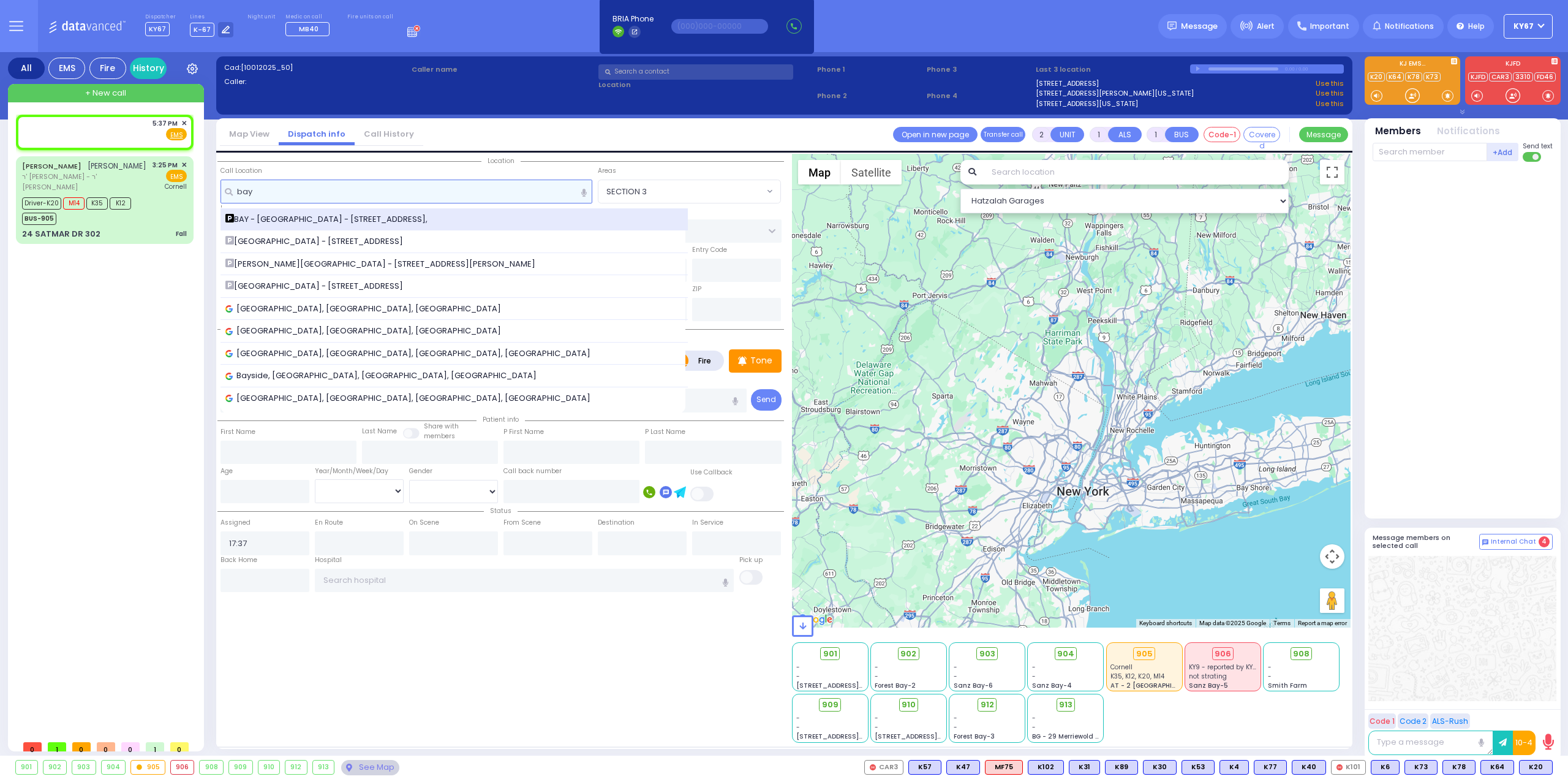
type input "bay"
click at [276, 216] on span "BAY - Forest Garage - 63 Forest Rd," at bounding box center [328, 220] width 206 height 13
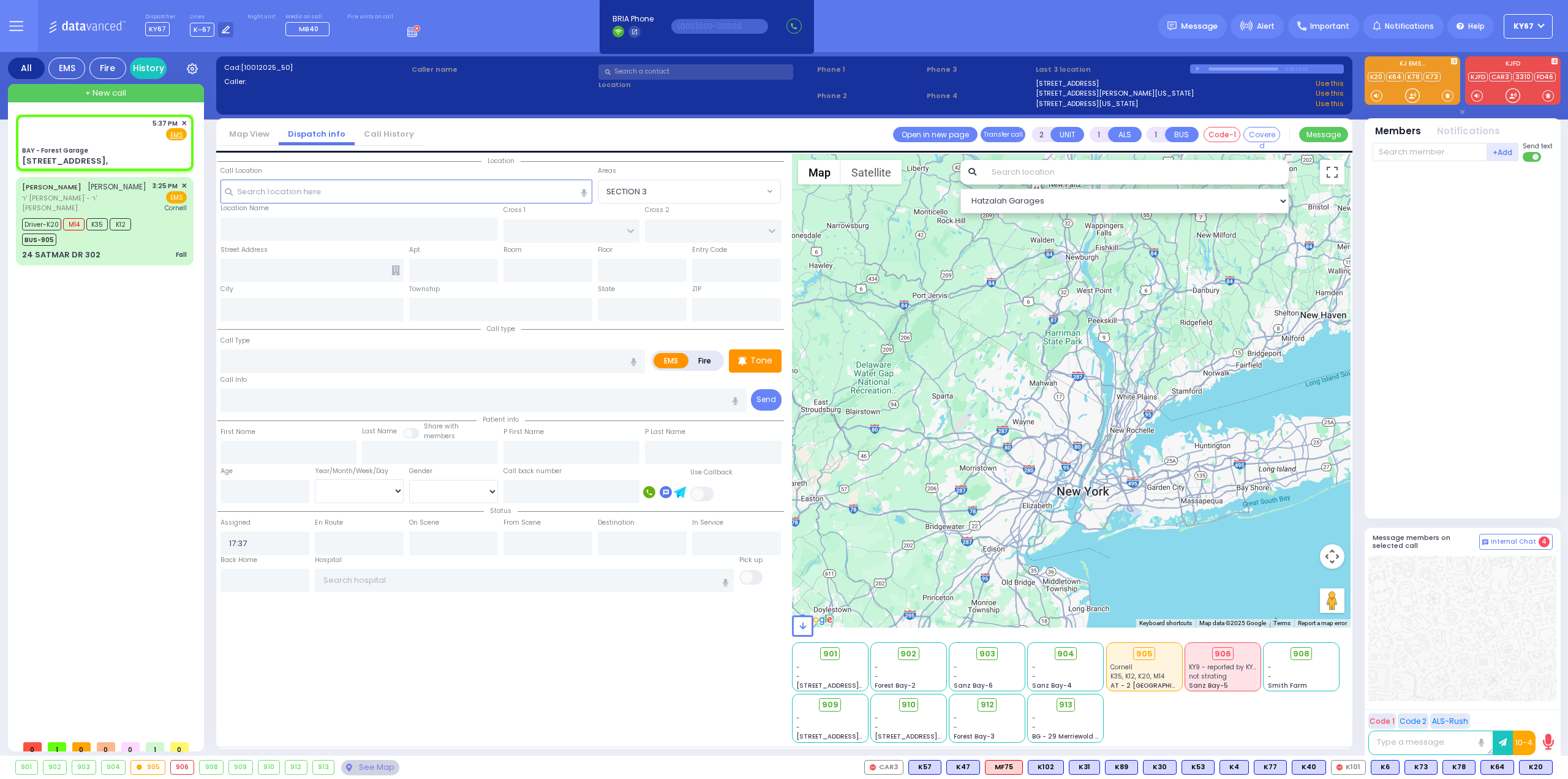
select select
radio input "true"
select select
select select "Hatzalah Garages"
type input "BAY - Forest Garage"
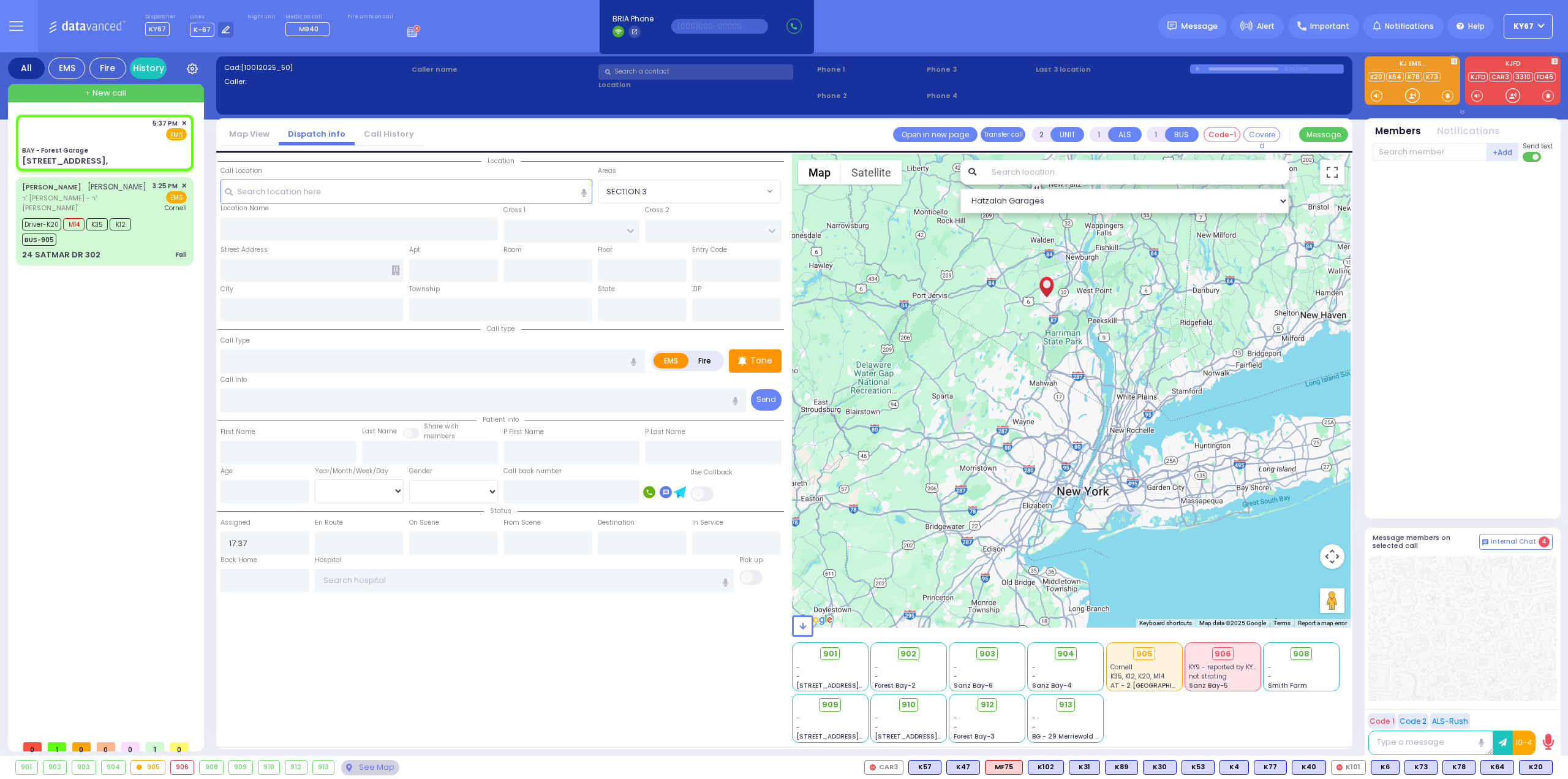
type input "SANZ COURT"
type input "HAYES COURT"
type input "63 Forest Rd,"
type input "Monroe"
type input "[US_STATE]"
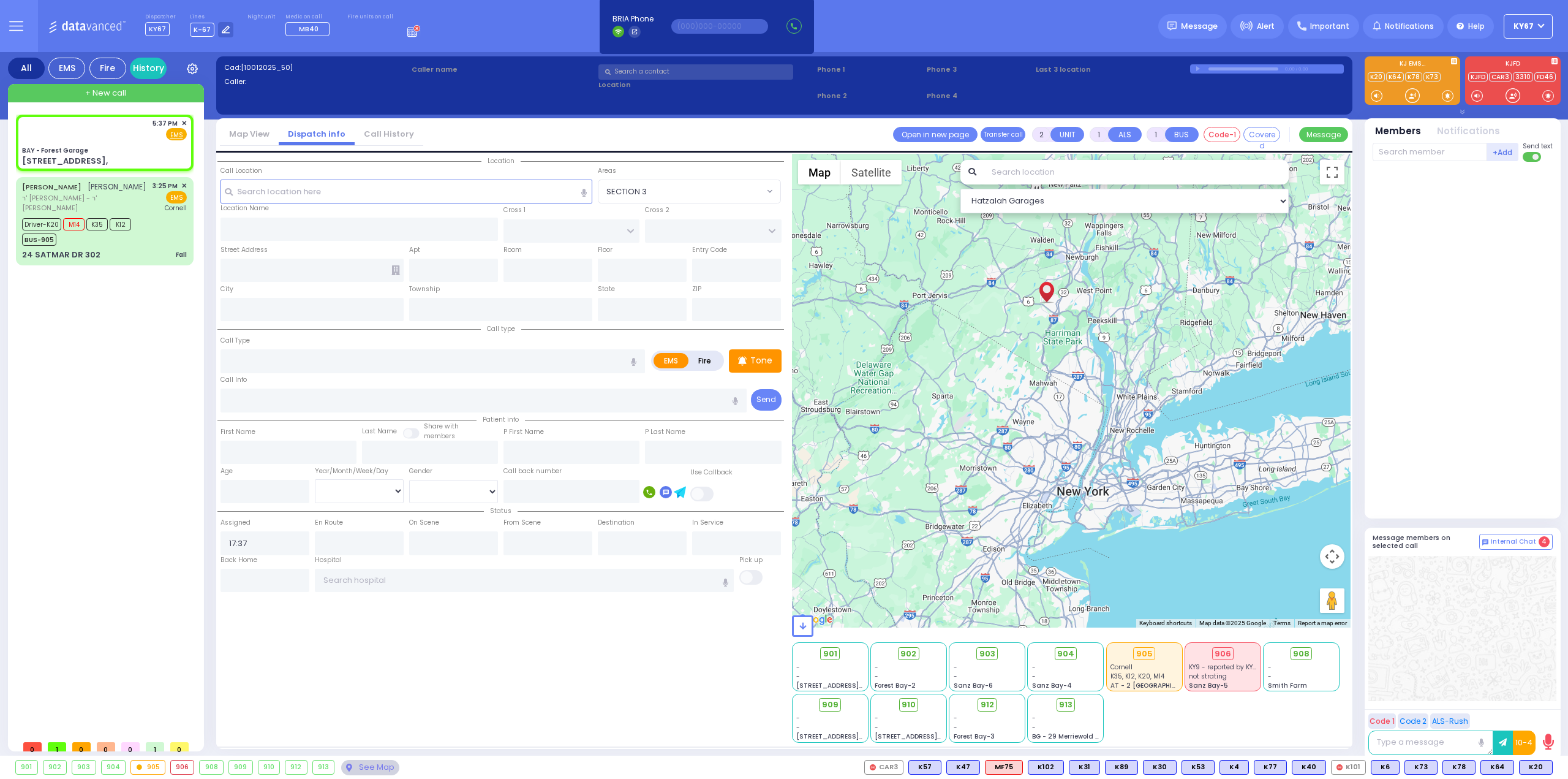
type input "10950"
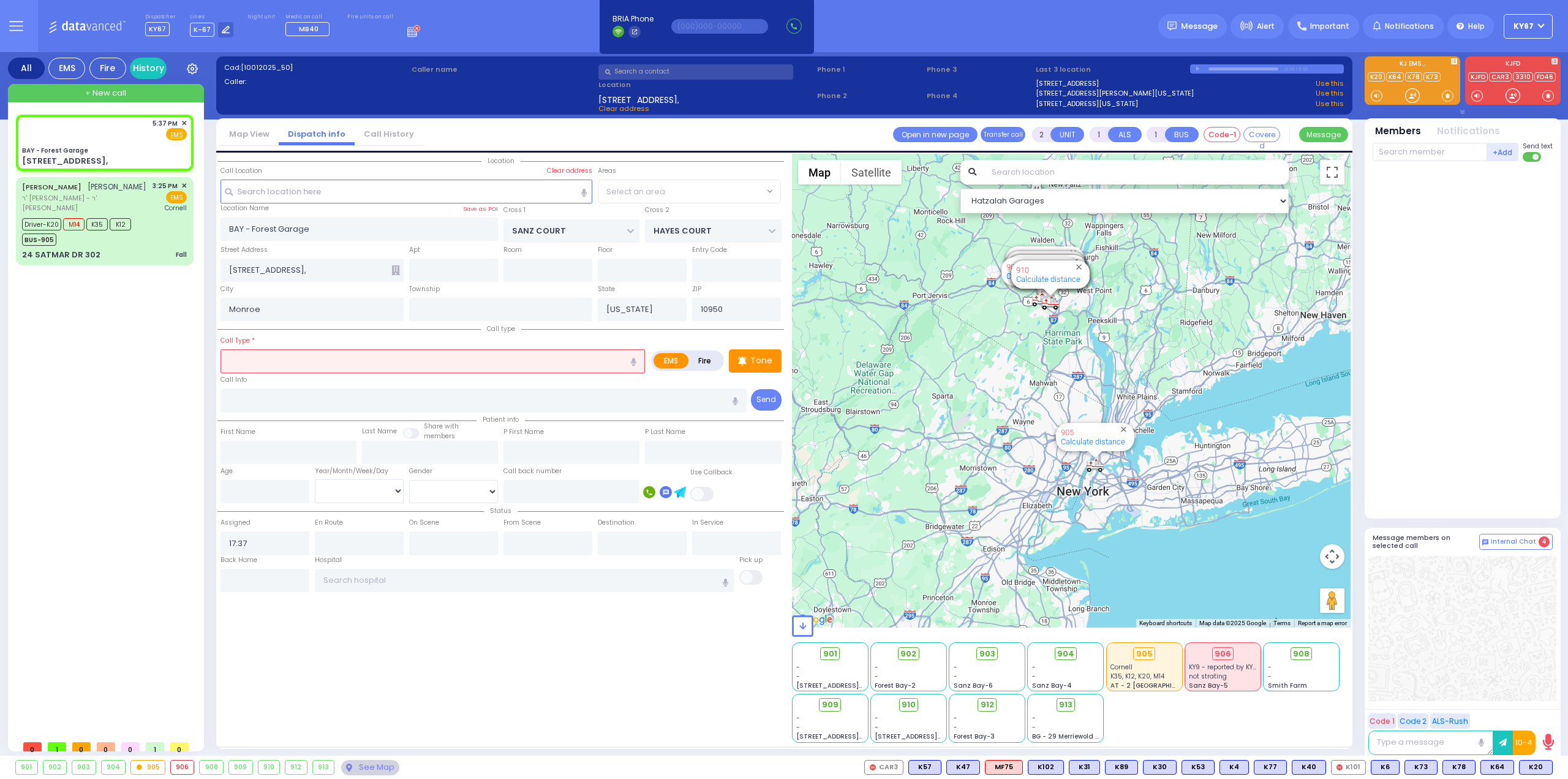
select select "SECTION 2"
click at [314, 364] on input "text" at bounding box center [432, 361] width 424 height 24
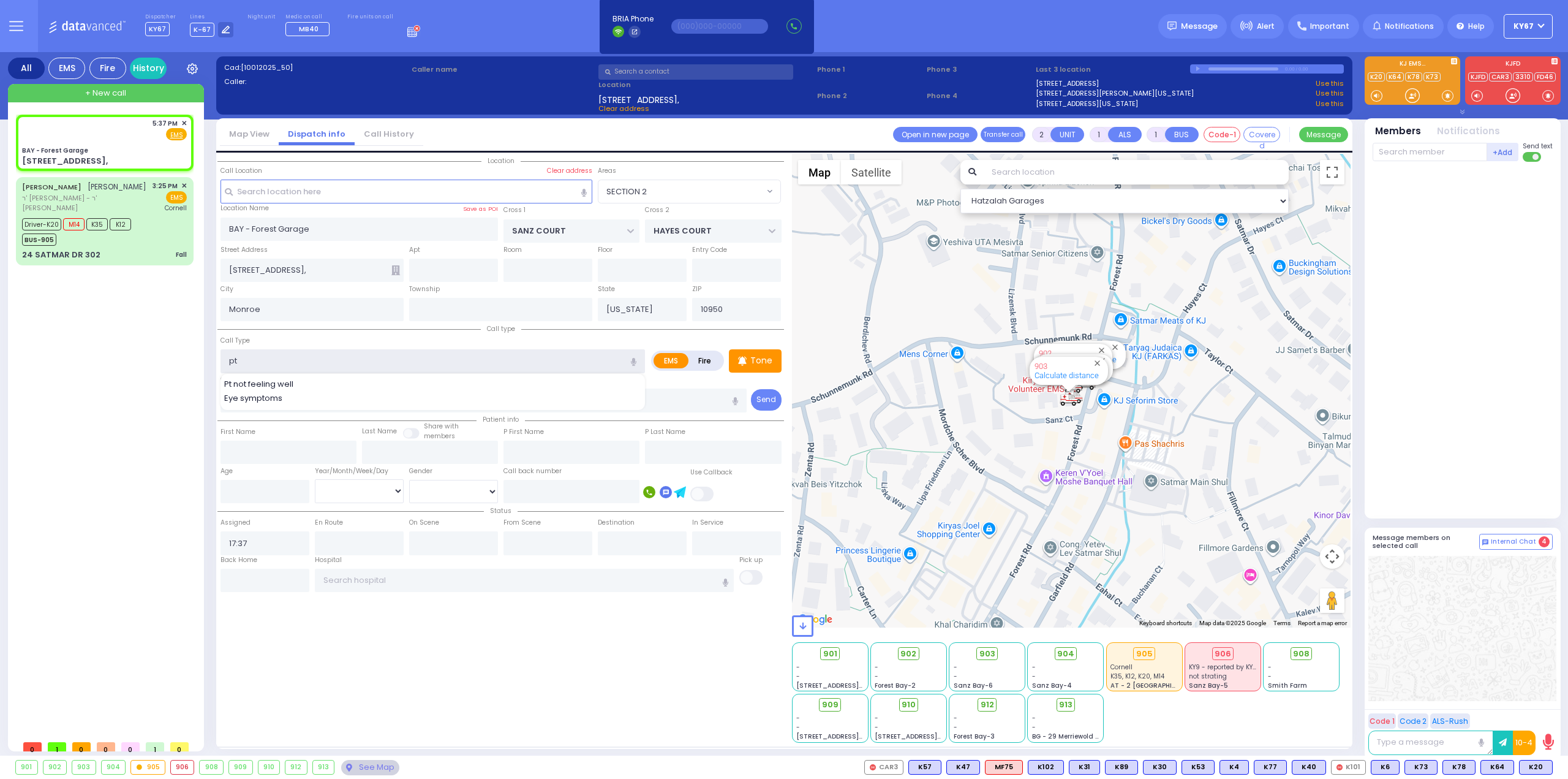
type input "Pt not feeling well"
type input "1"
type input "0"
click at [474, 659] on div "Location" at bounding box center [501, 448] width 567 height 589
select select
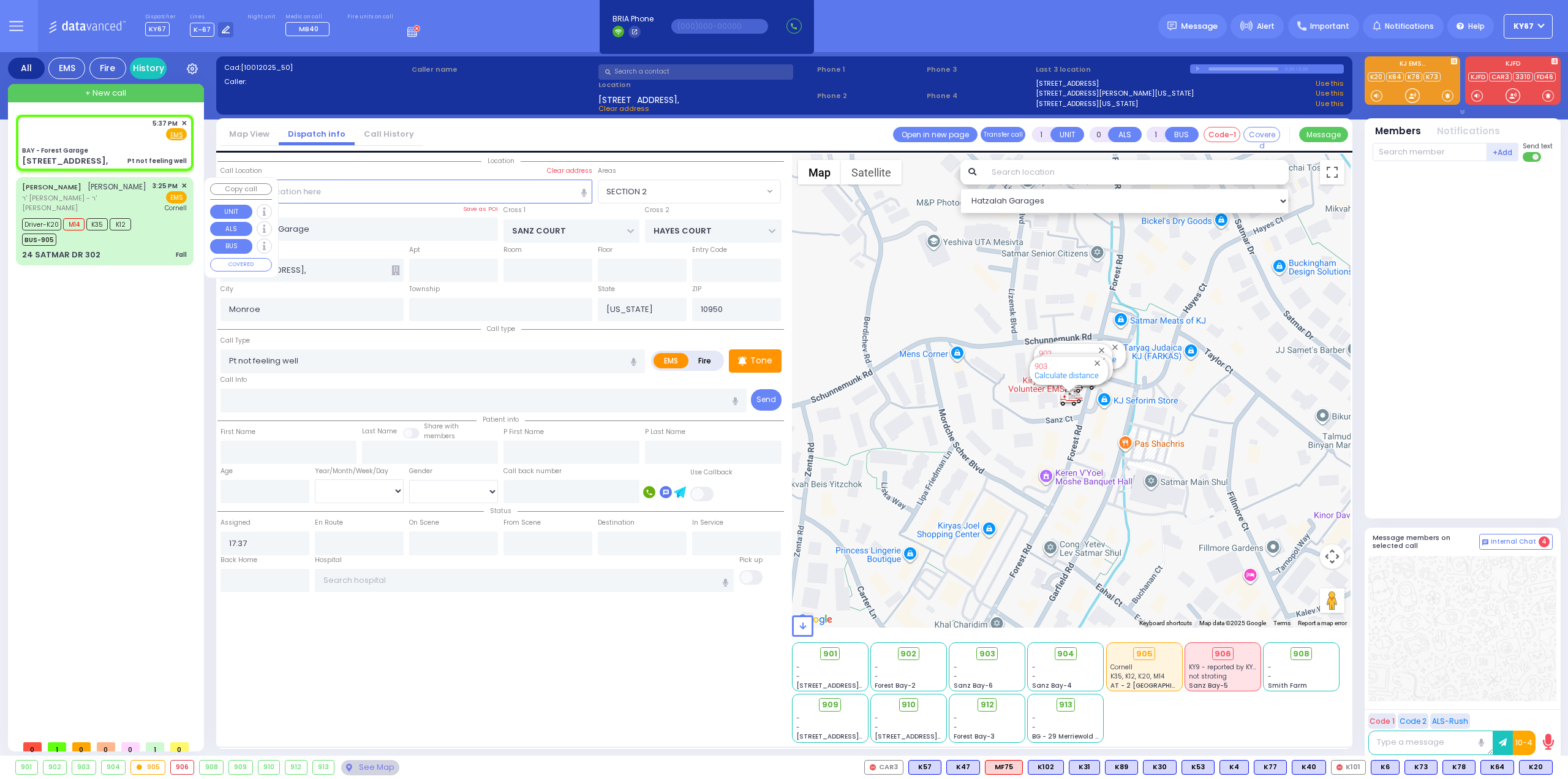
radio input "true"
select select
select select "Hatzalah Garages"
select select "SECTION 2"
click at [137, 233] on div "Driver-K20 M14 K35 K12 BUS-905" at bounding box center [80, 231] width 117 height 31
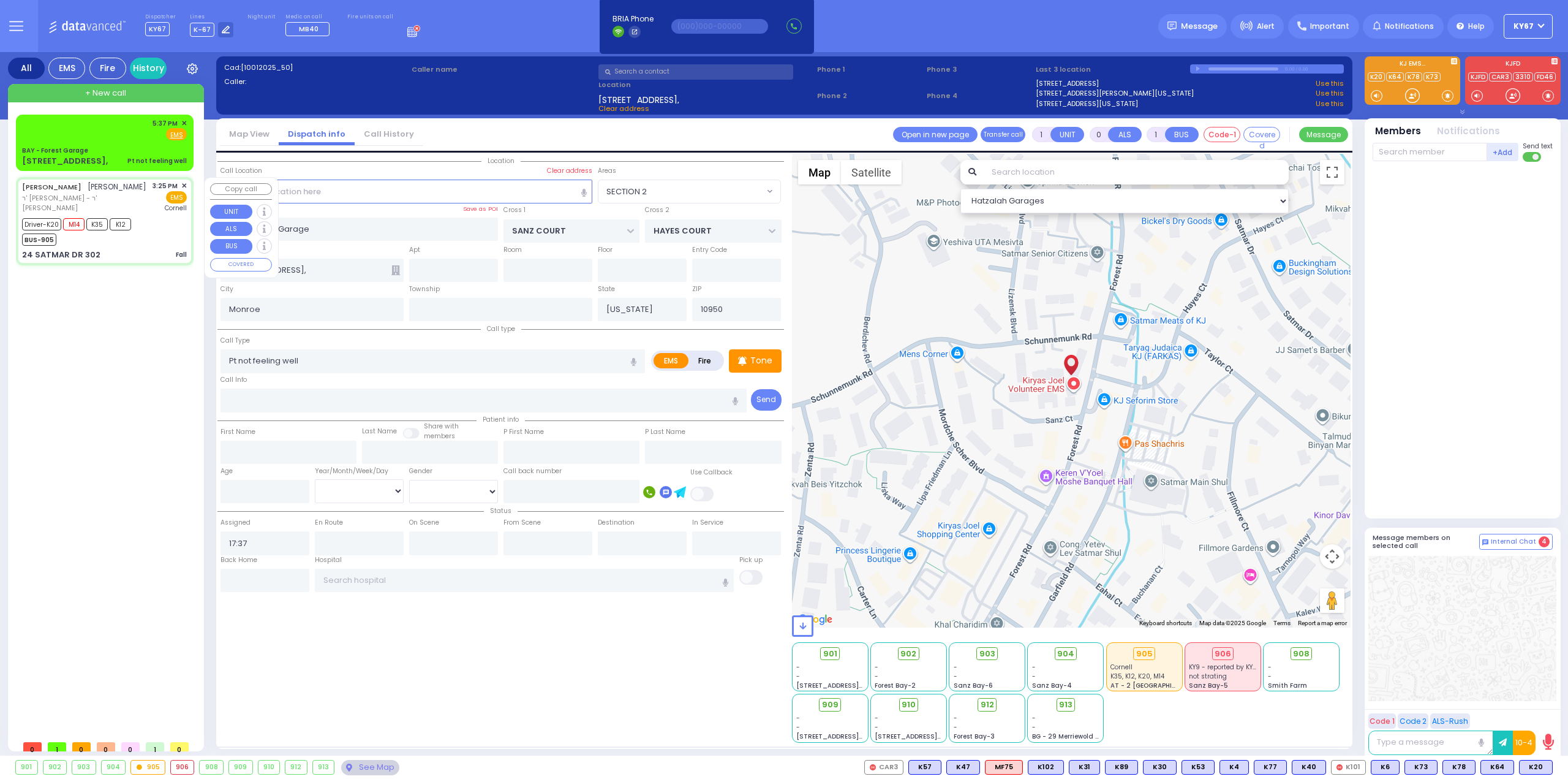
select select
type input "Fall"
radio input "true"
type input "SHULEM"
type input "FELDMAN"
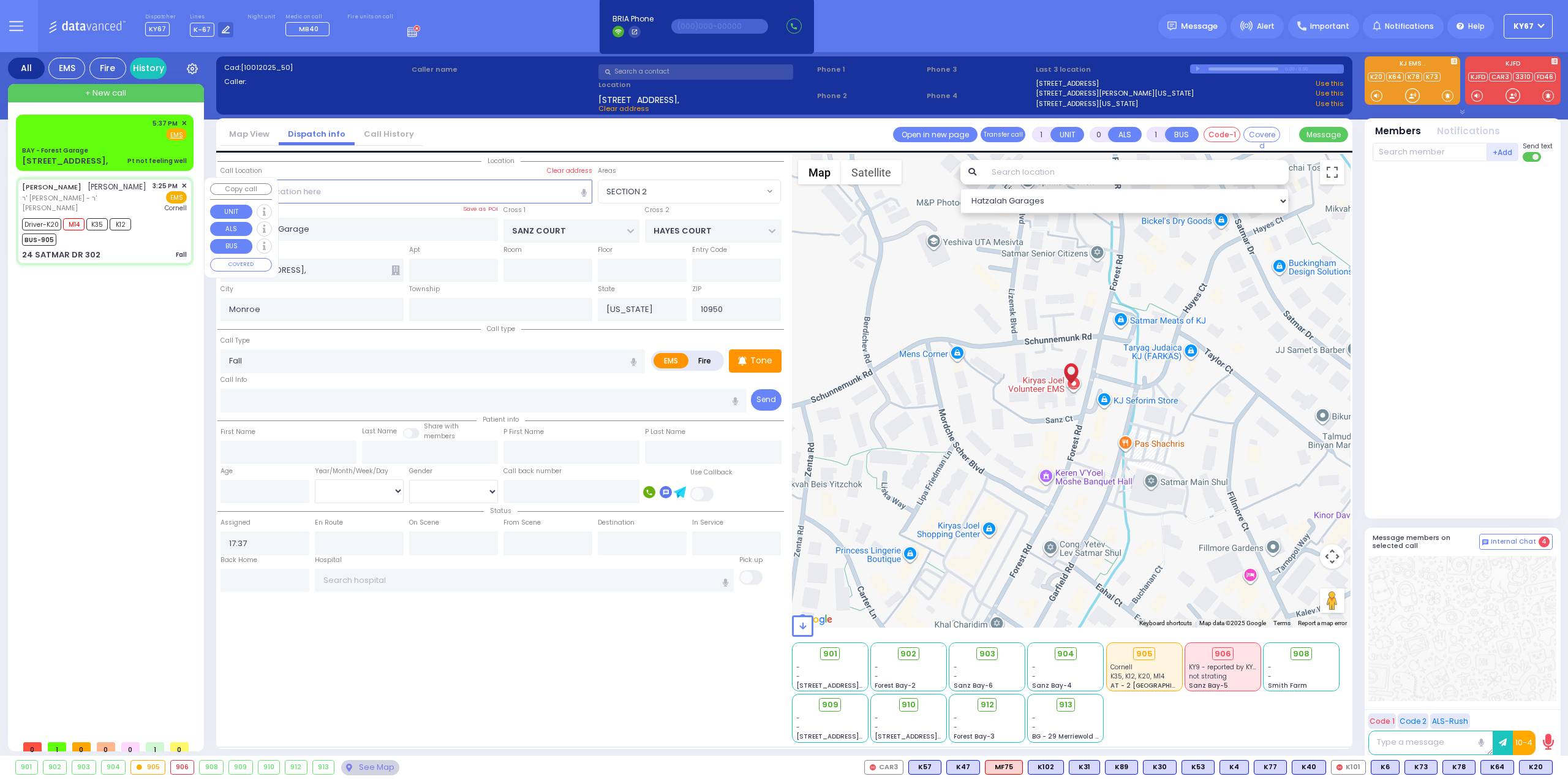
select select
type input "15:25"
type input "15:26"
type input "15:58"
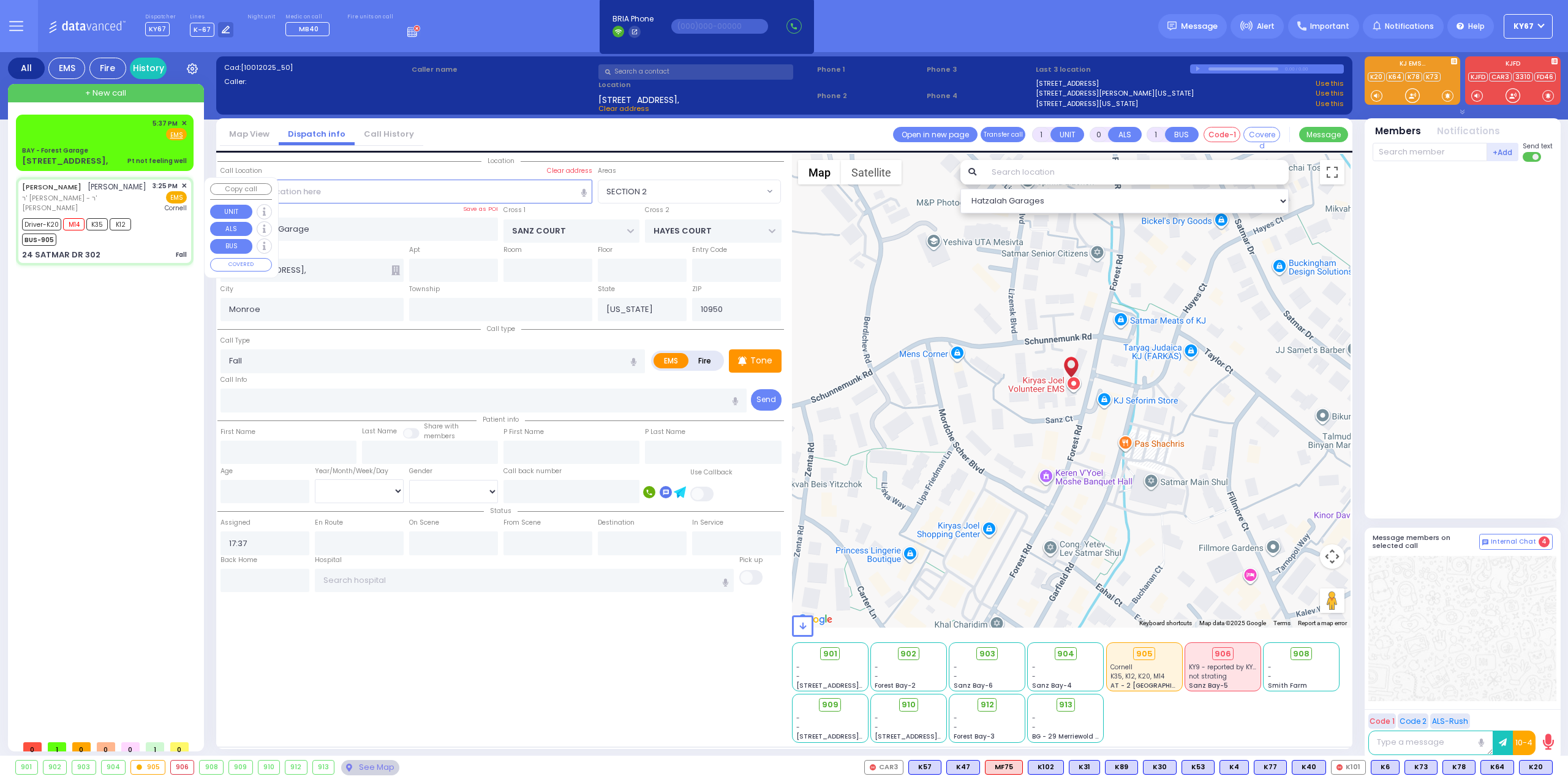
type input "New York Presbyterian Weill Cornell Medical Center"
select select "Hatzalah Garages"
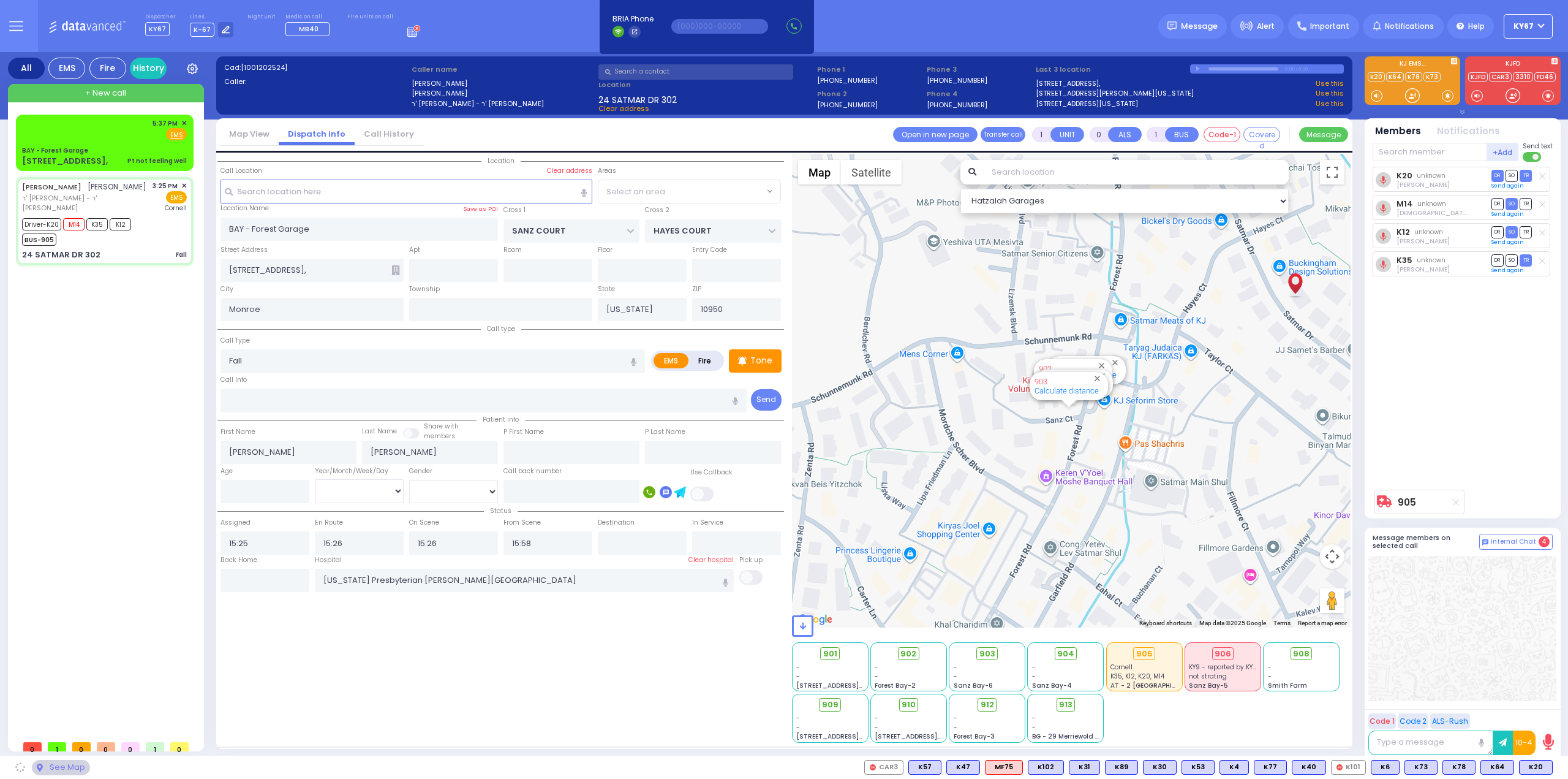
type input "HAYES COURT"
type input "ORSHAVA COURT"
type input "24 SATMAR DR"
type input "302"
type input "Kiryas Joel"
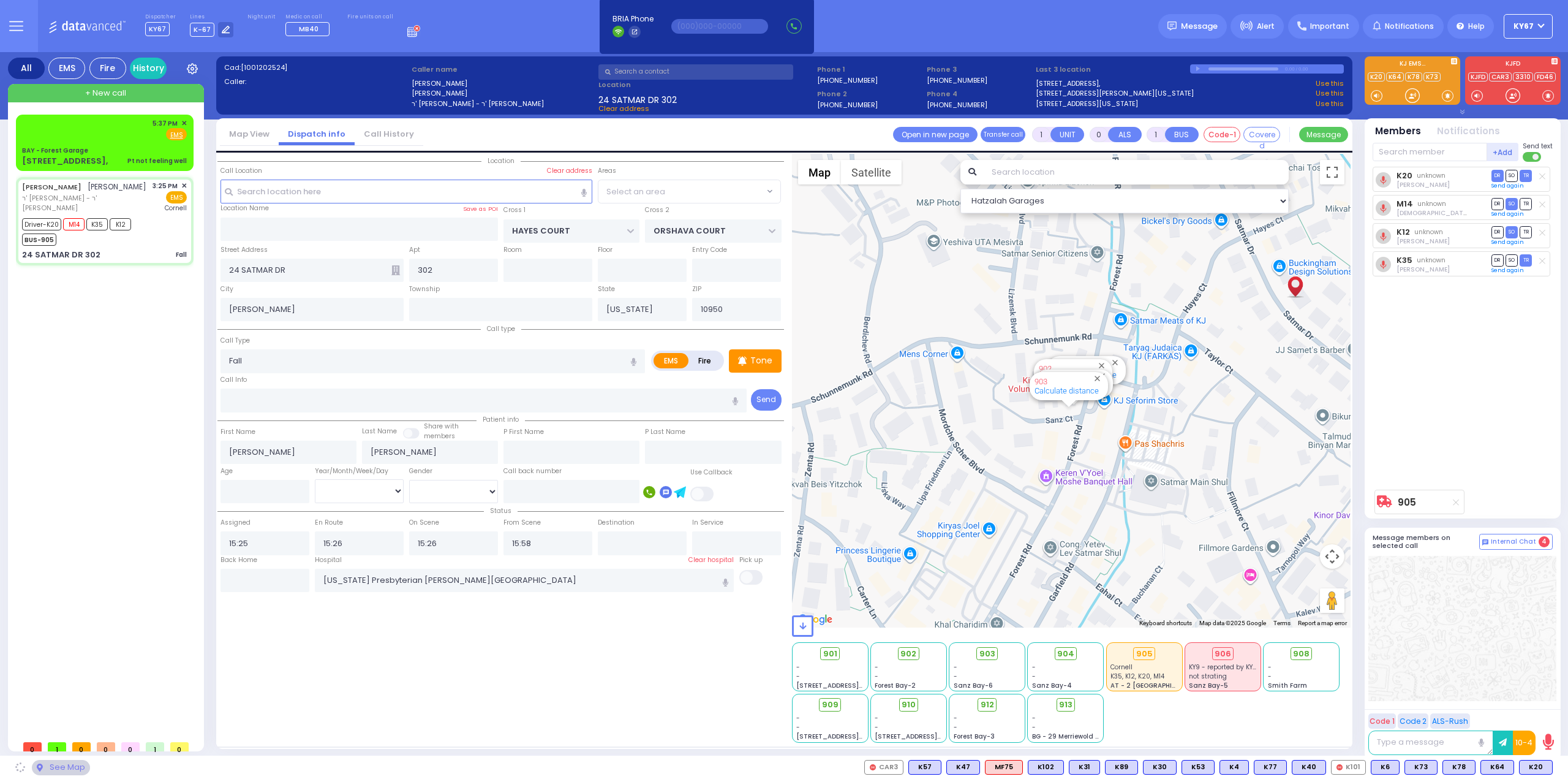
select select "SECTION 3"
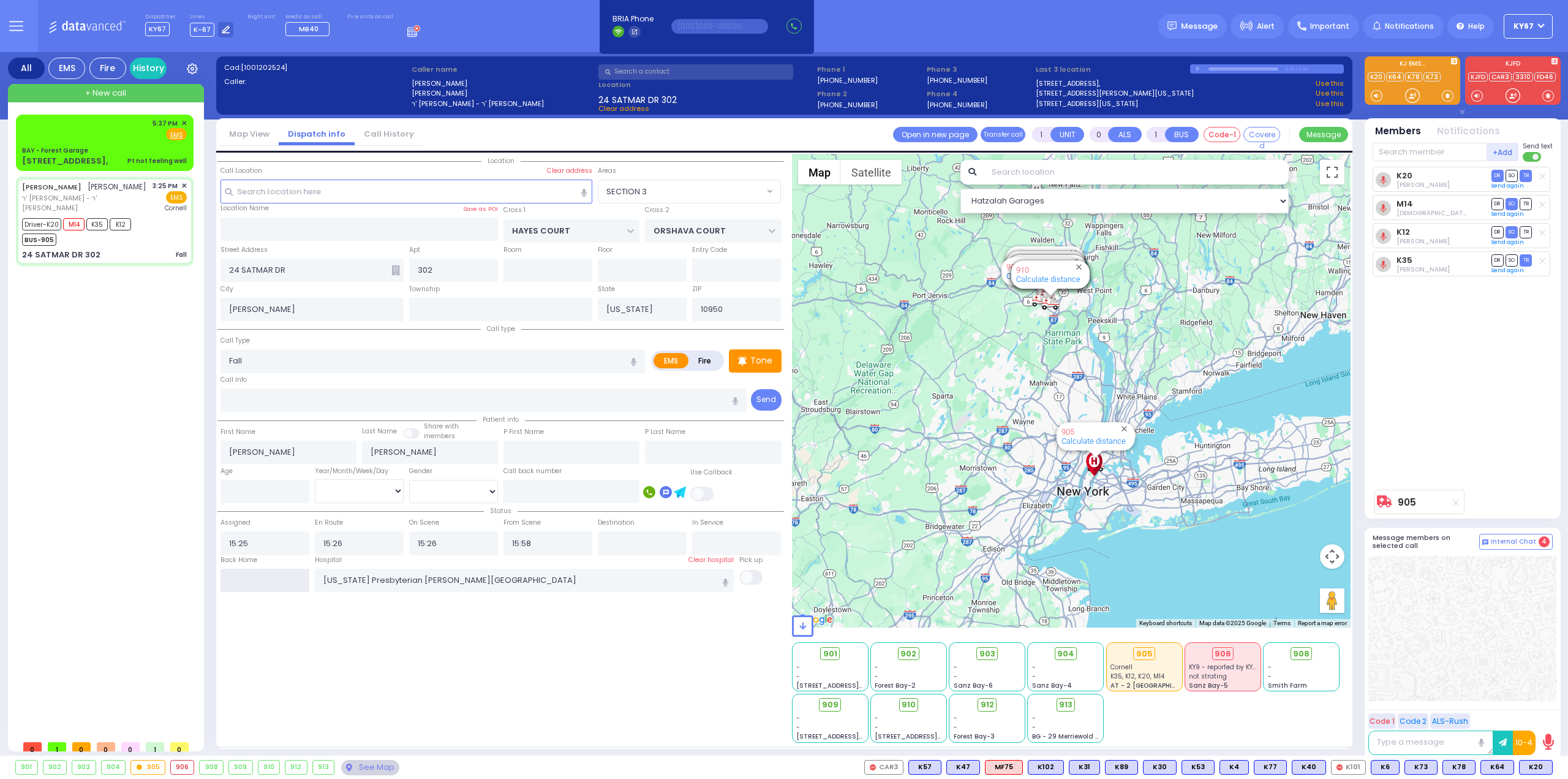
click at [271, 578] on input "text" at bounding box center [265, 581] width 89 height 24
type input "17:38"
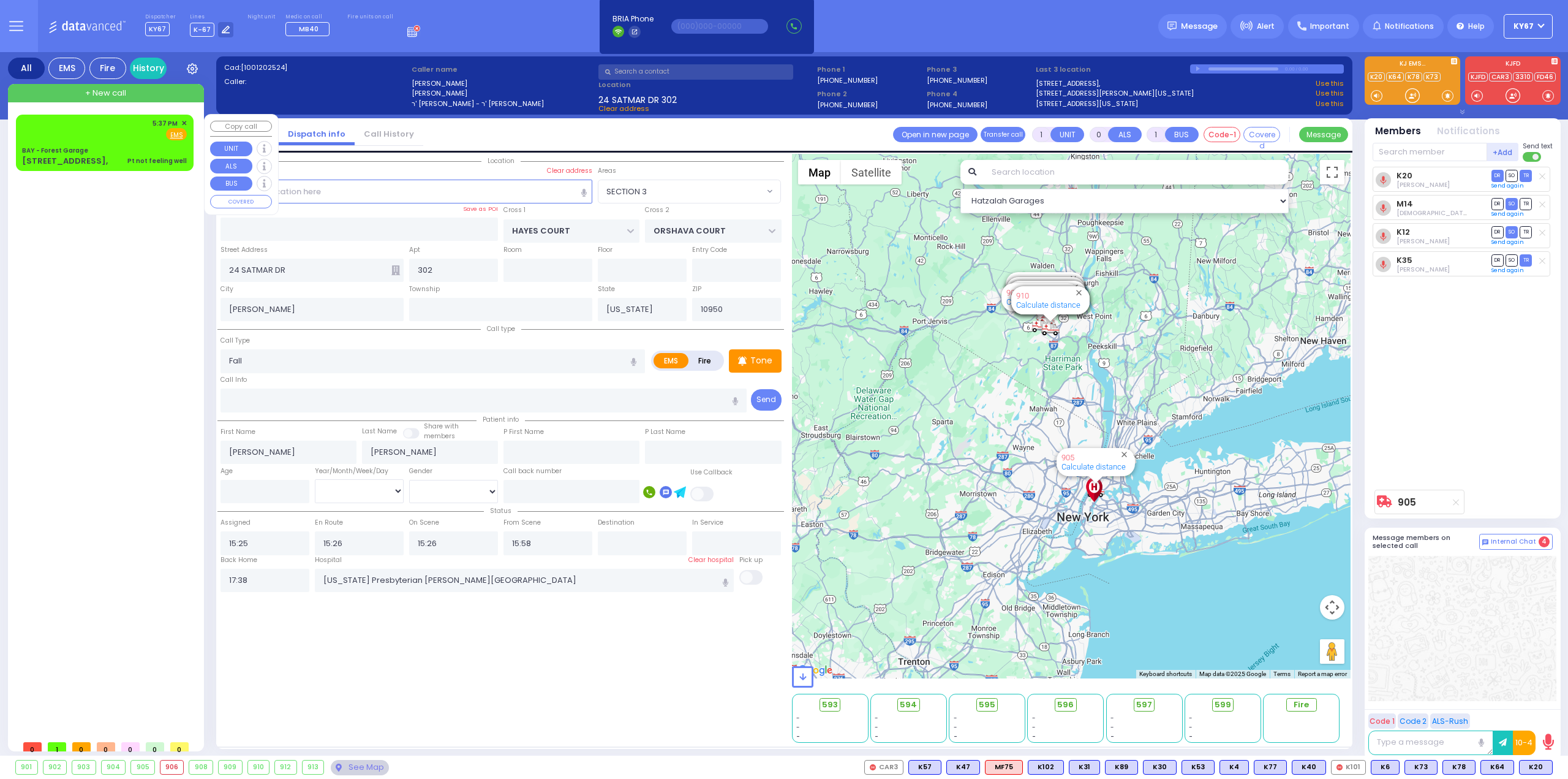
click at [106, 139] on div "5:37 PM ✕ Fire EMS" at bounding box center [104, 129] width 165 height 23
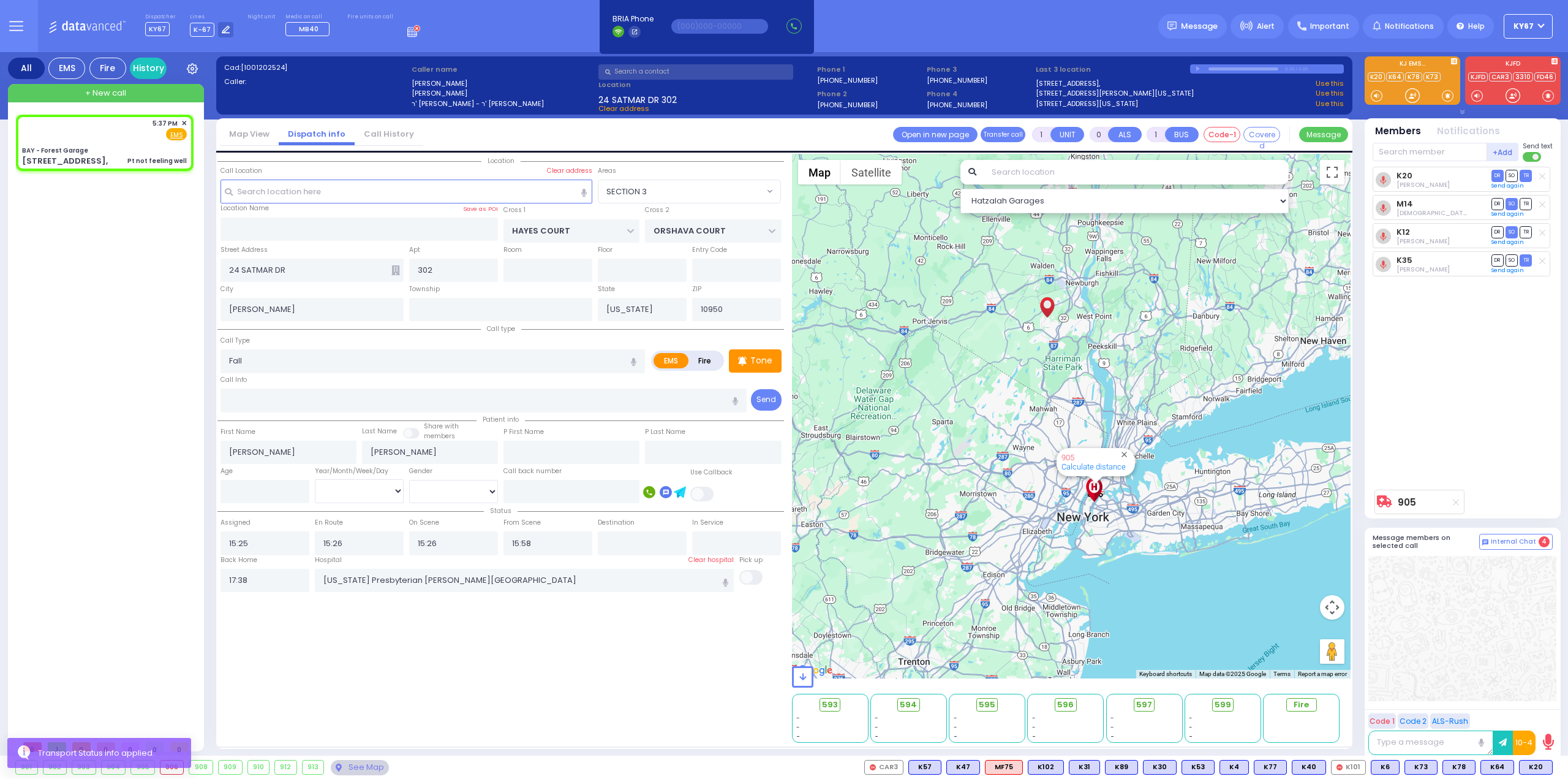
select select
type input "Pt not feeling well"
radio input "true"
select select
type input "17:37"
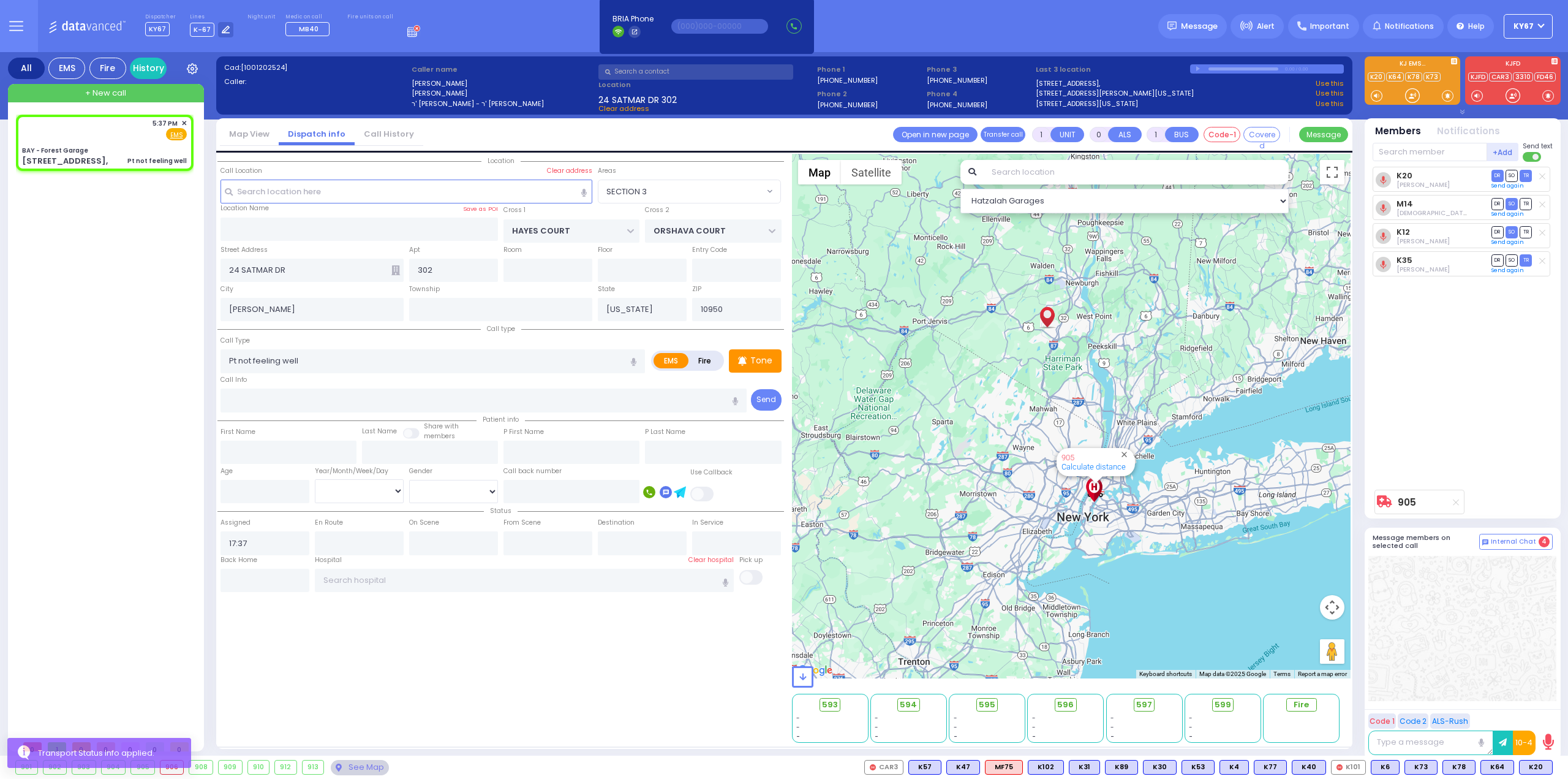
select select "Hatzalah Garages"
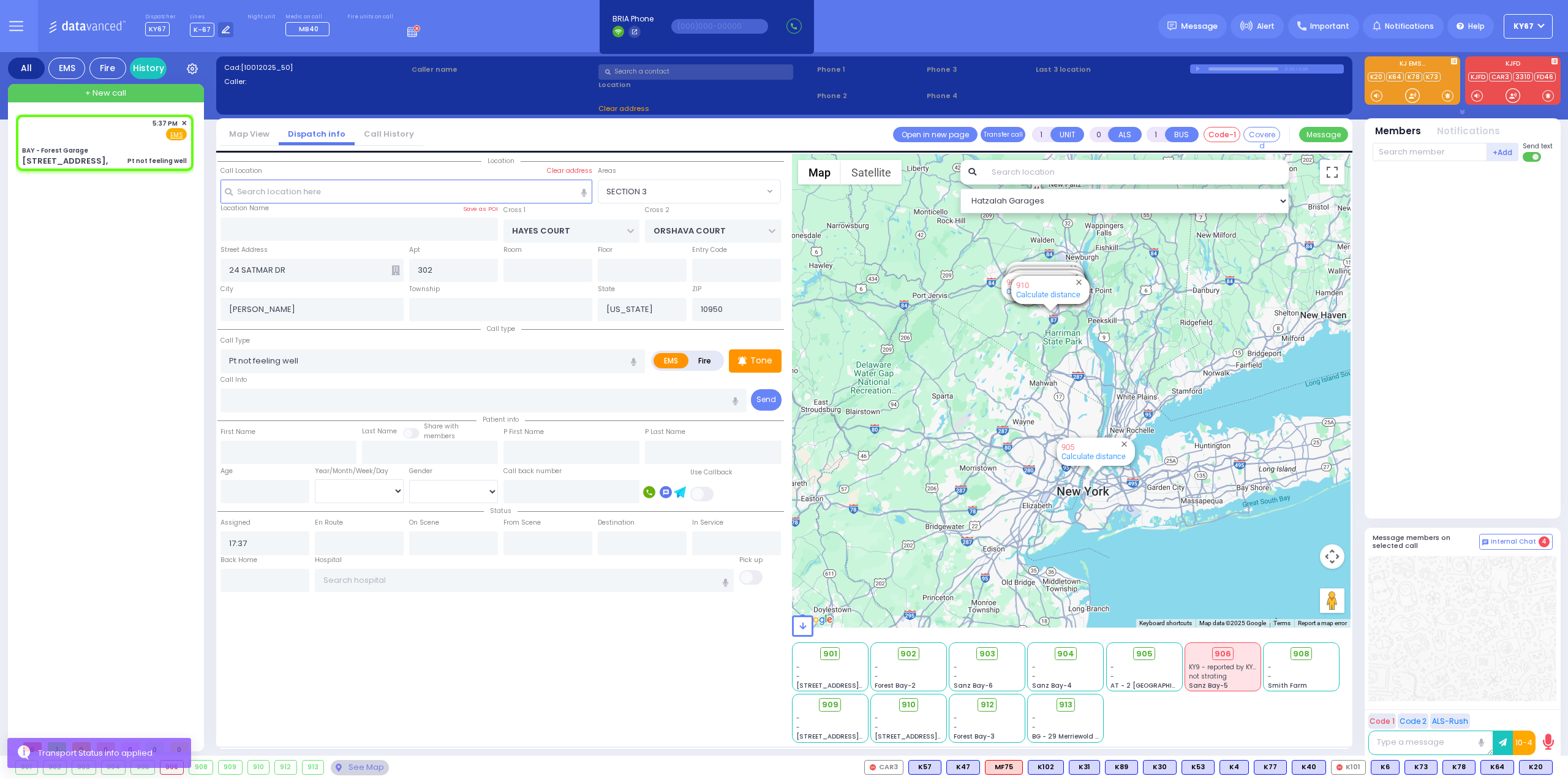
type input "BAY - Forest Garage"
type input "SANZ COURT"
type input "HAYES COURT"
type input "63 Forest Rd,"
type input "Monroe"
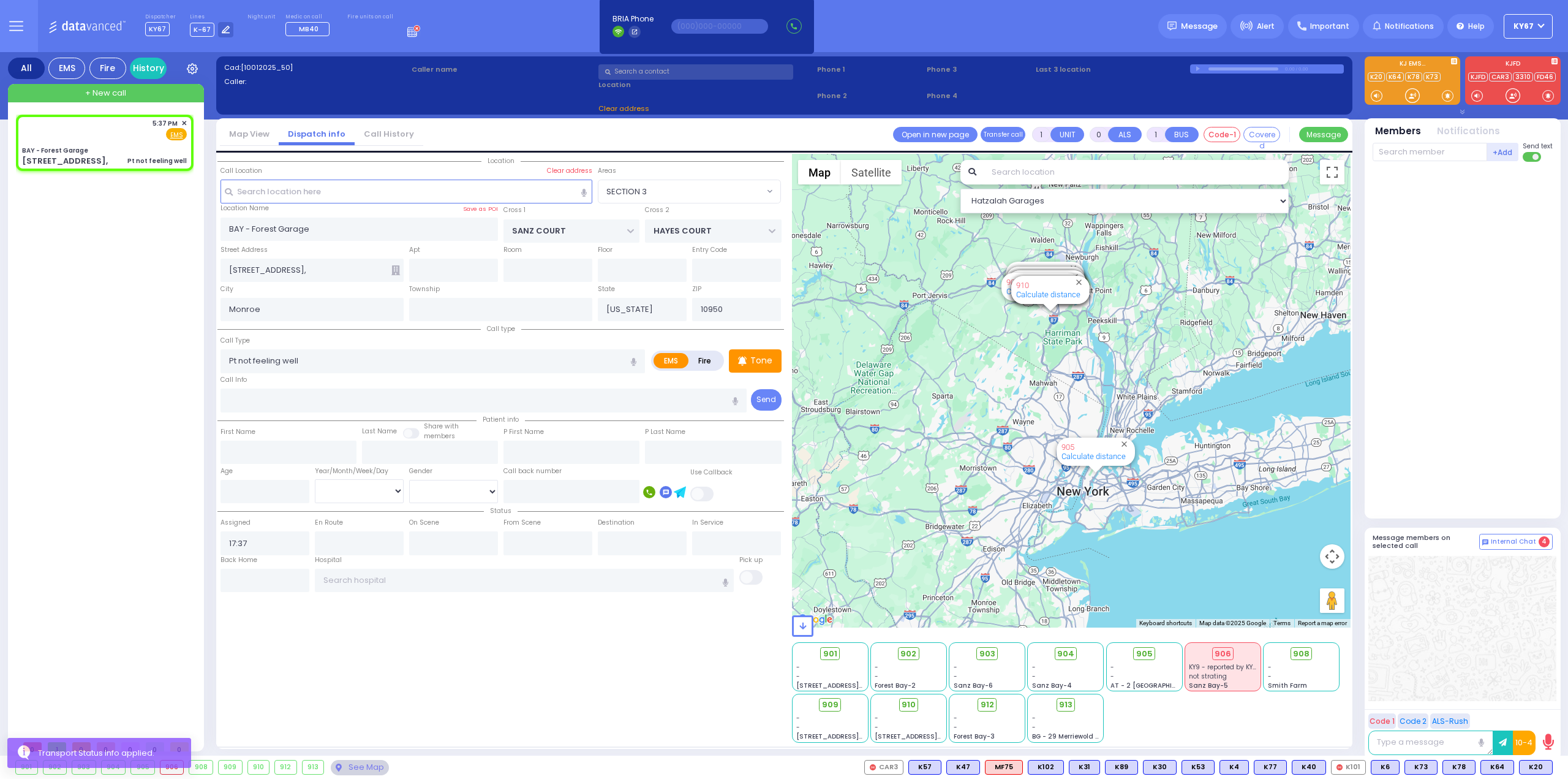
select select "SECTION 2"
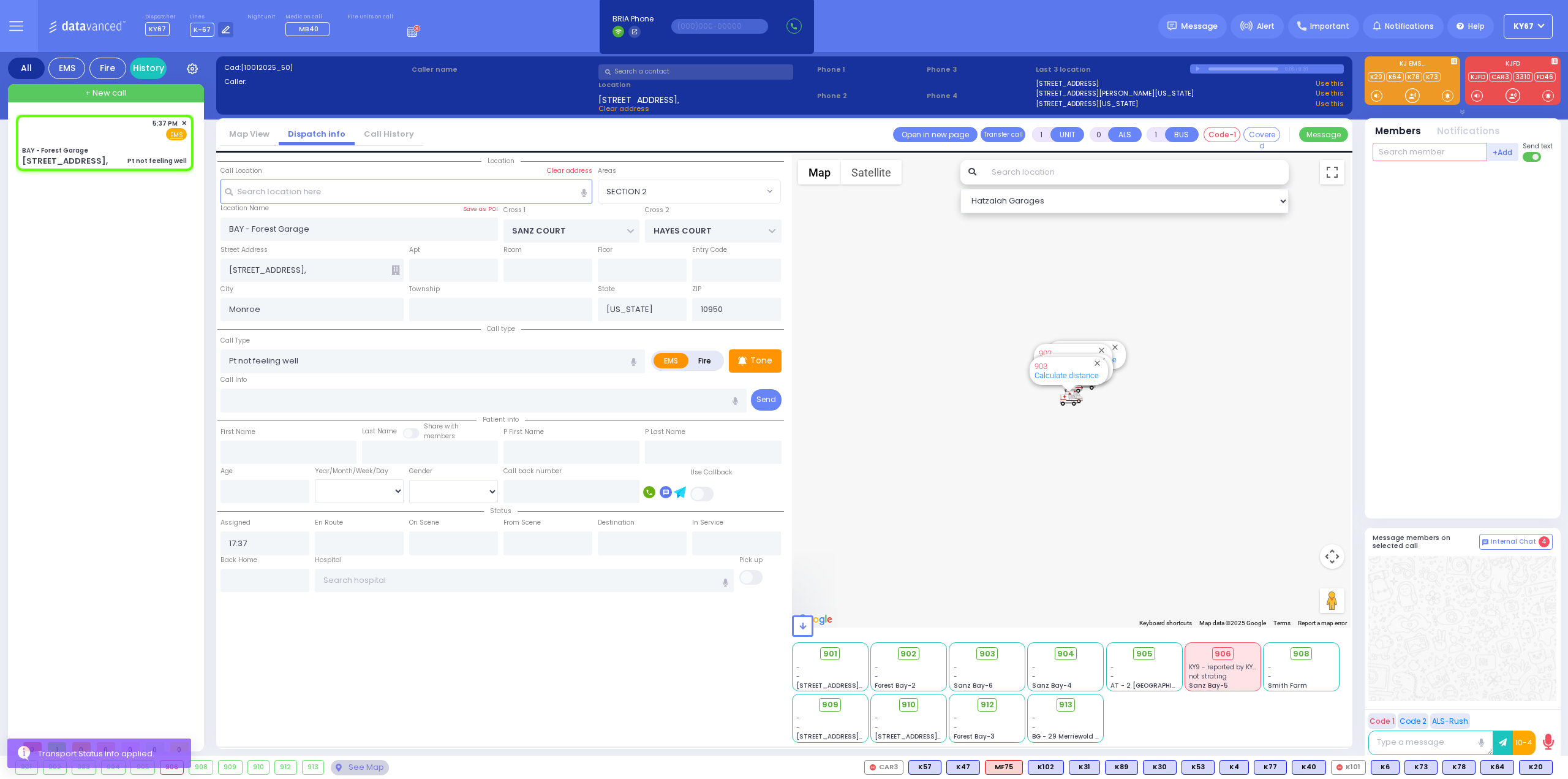
click at [1393, 154] on input "text" at bounding box center [1430, 152] width 115 height 18
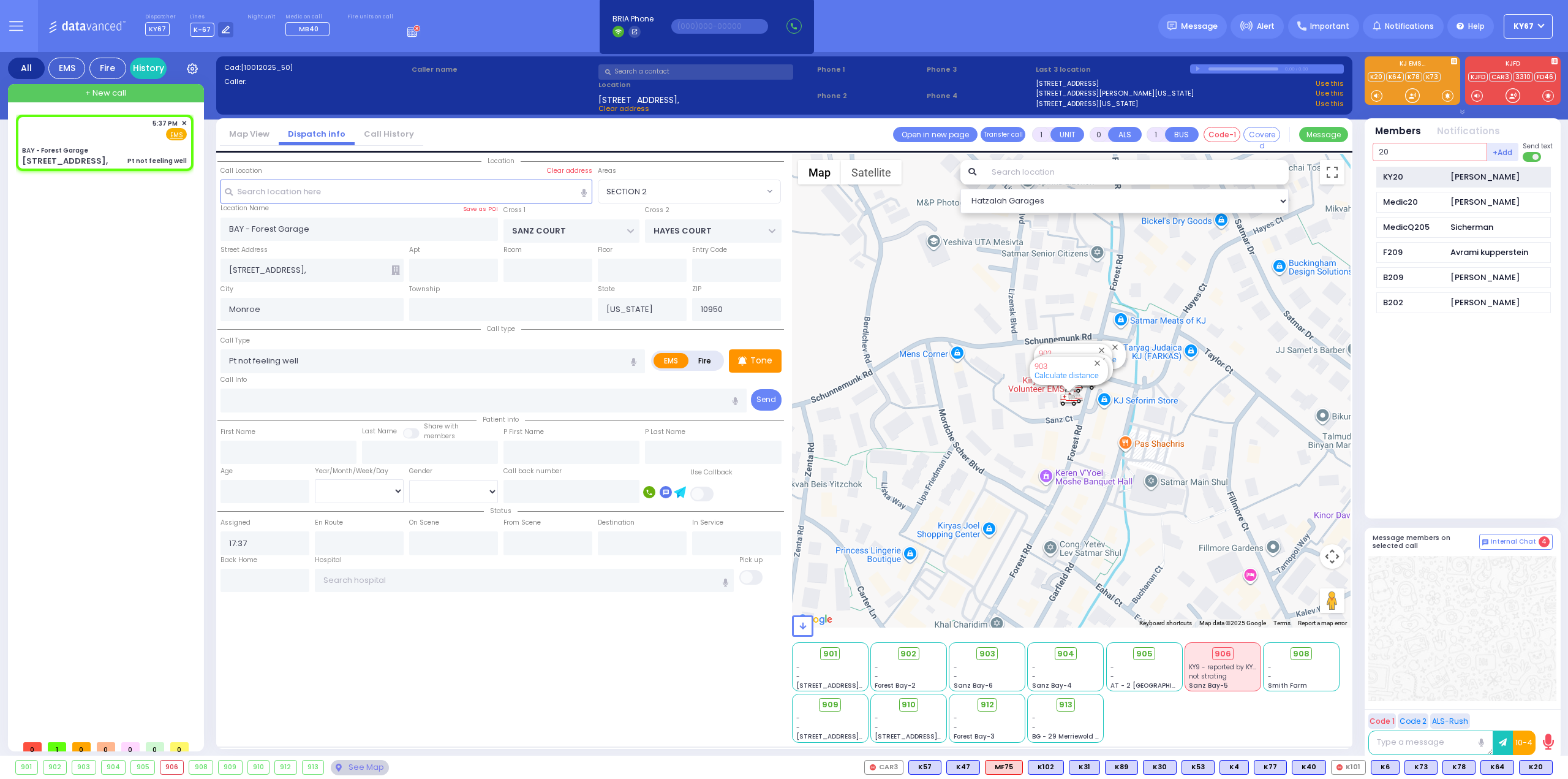
type input "20"
click at [1428, 180] on div "KY20" at bounding box center [1414, 177] width 61 height 13
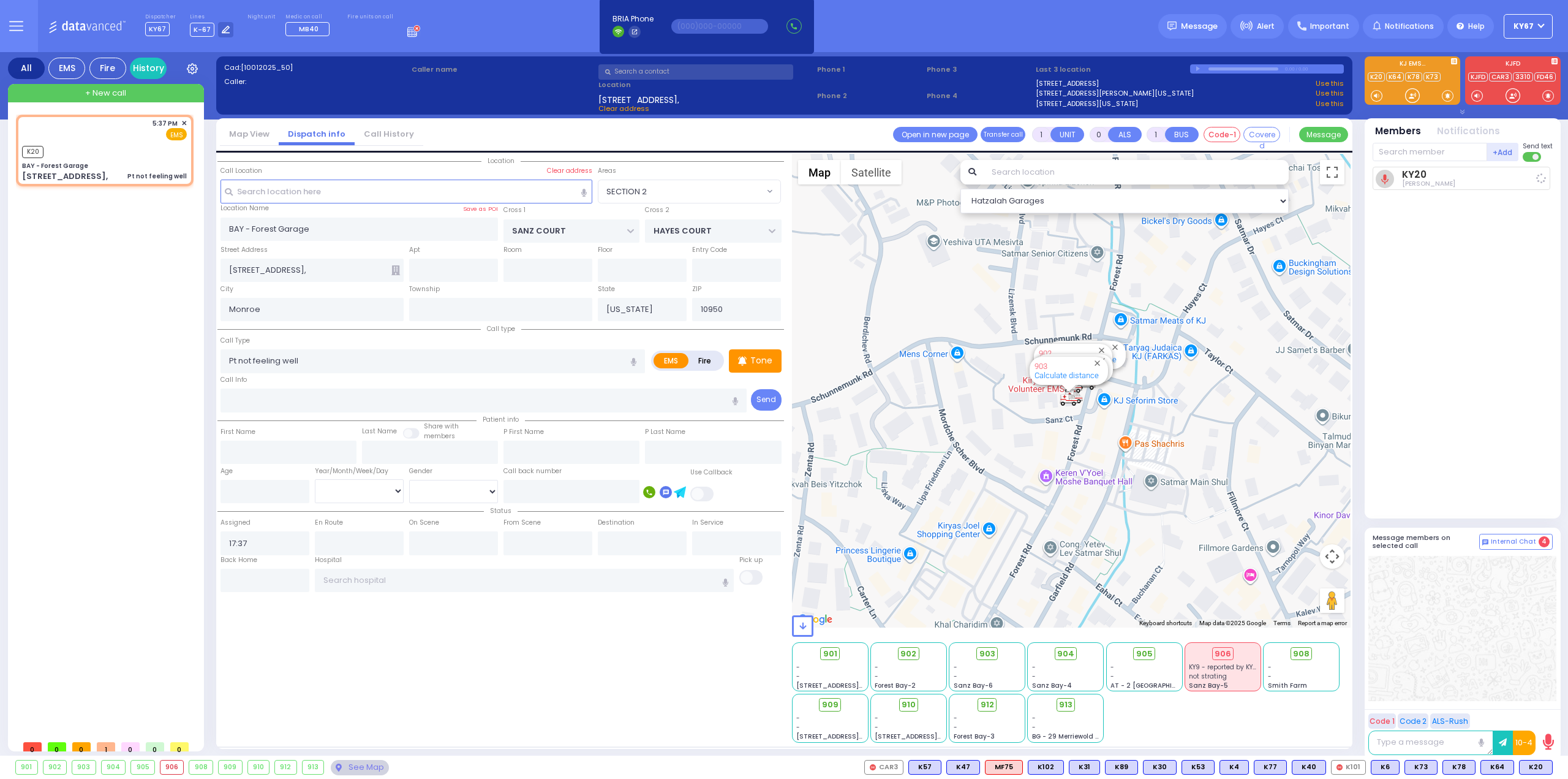
select select
radio input "true"
select select
type input "17:38"
select select "Hatzalah Garages"
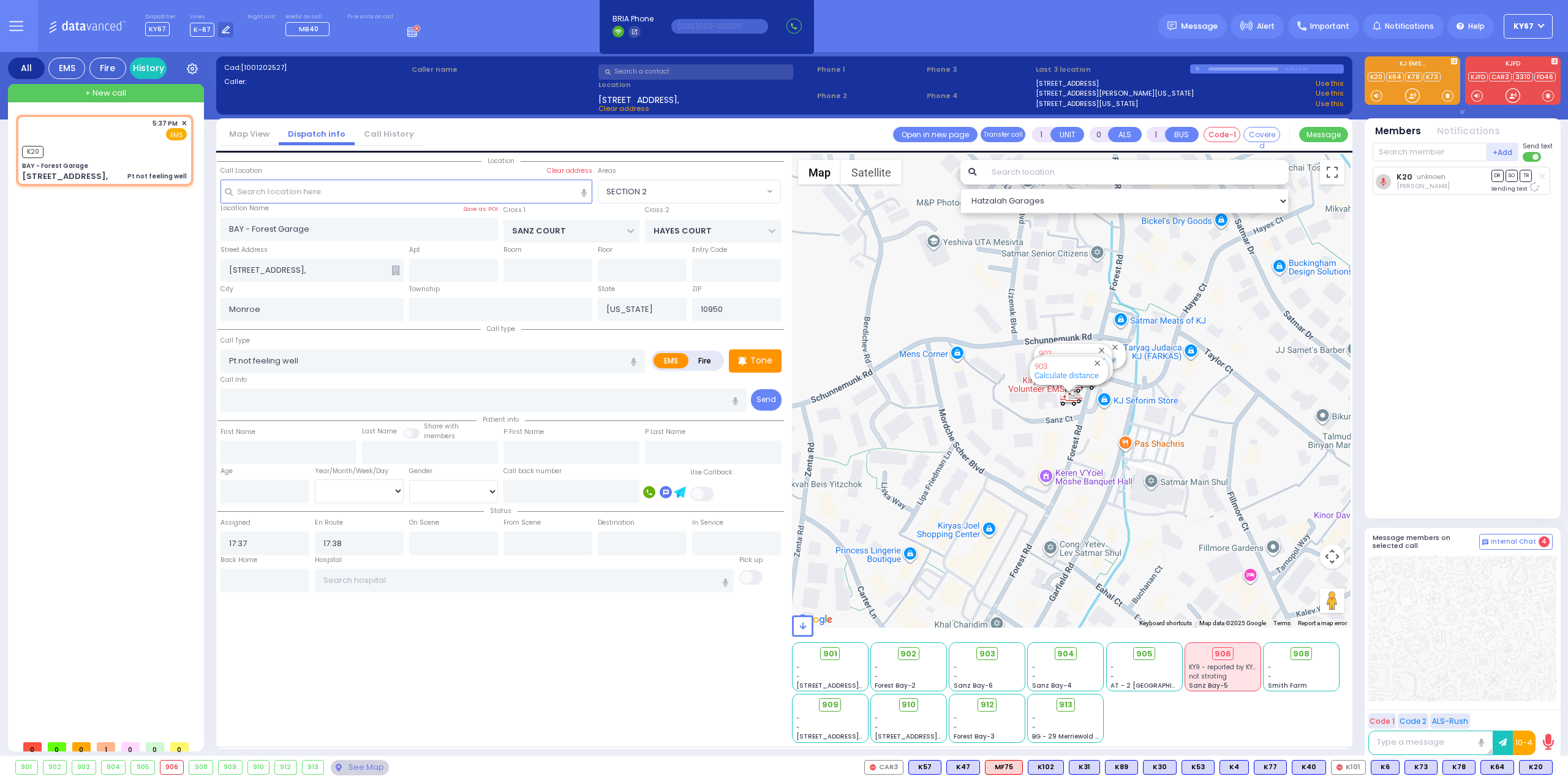
select select "SECTION 2"
click at [1409, 153] on input "text" at bounding box center [1430, 152] width 115 height 18
type input "905"
click at [1420, 179] on div "905" at bounding box center [1414, 177] width 61 height 13
select select
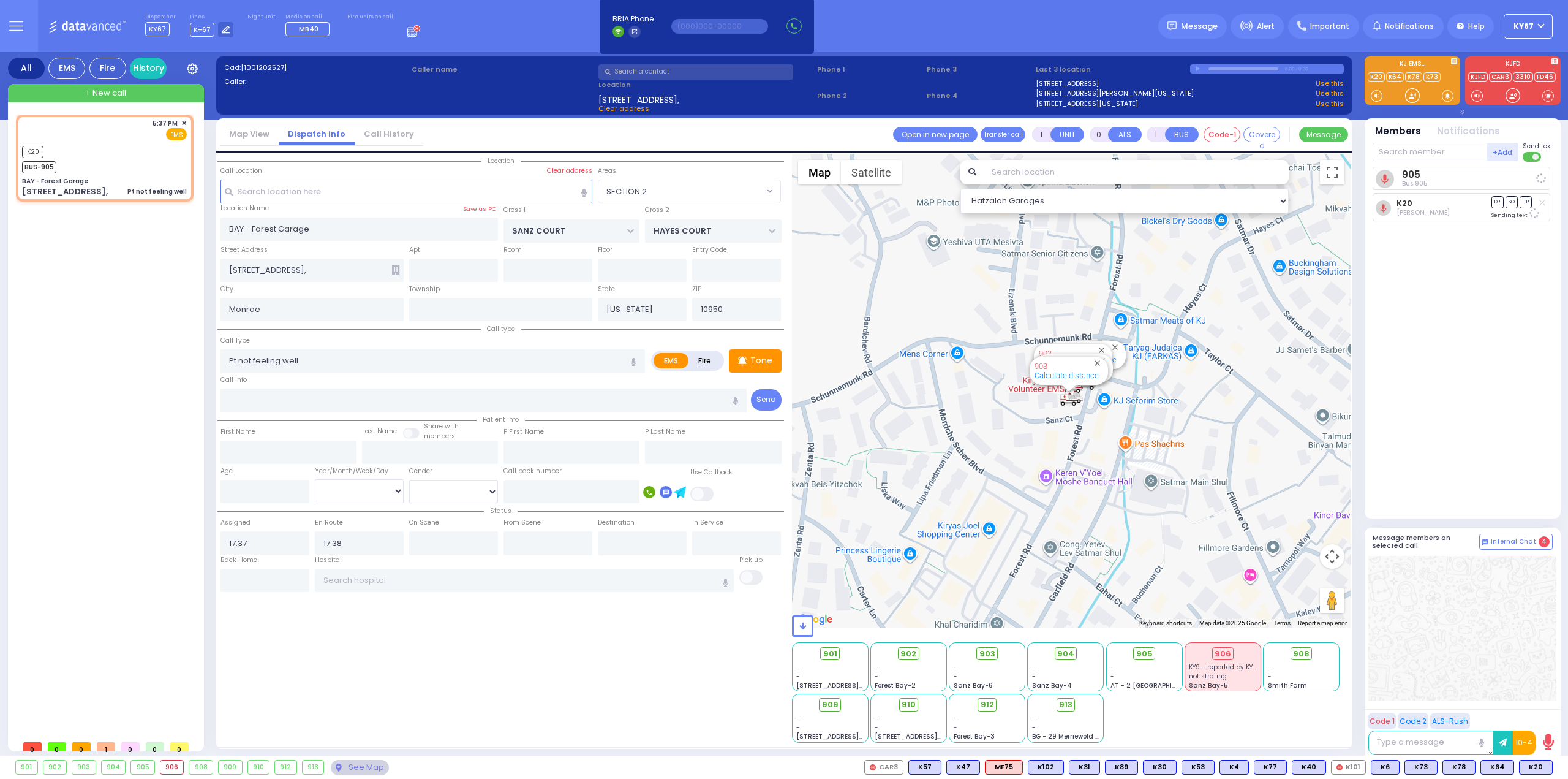
radio input "true"
select select
select select "Hatzalah Garages"
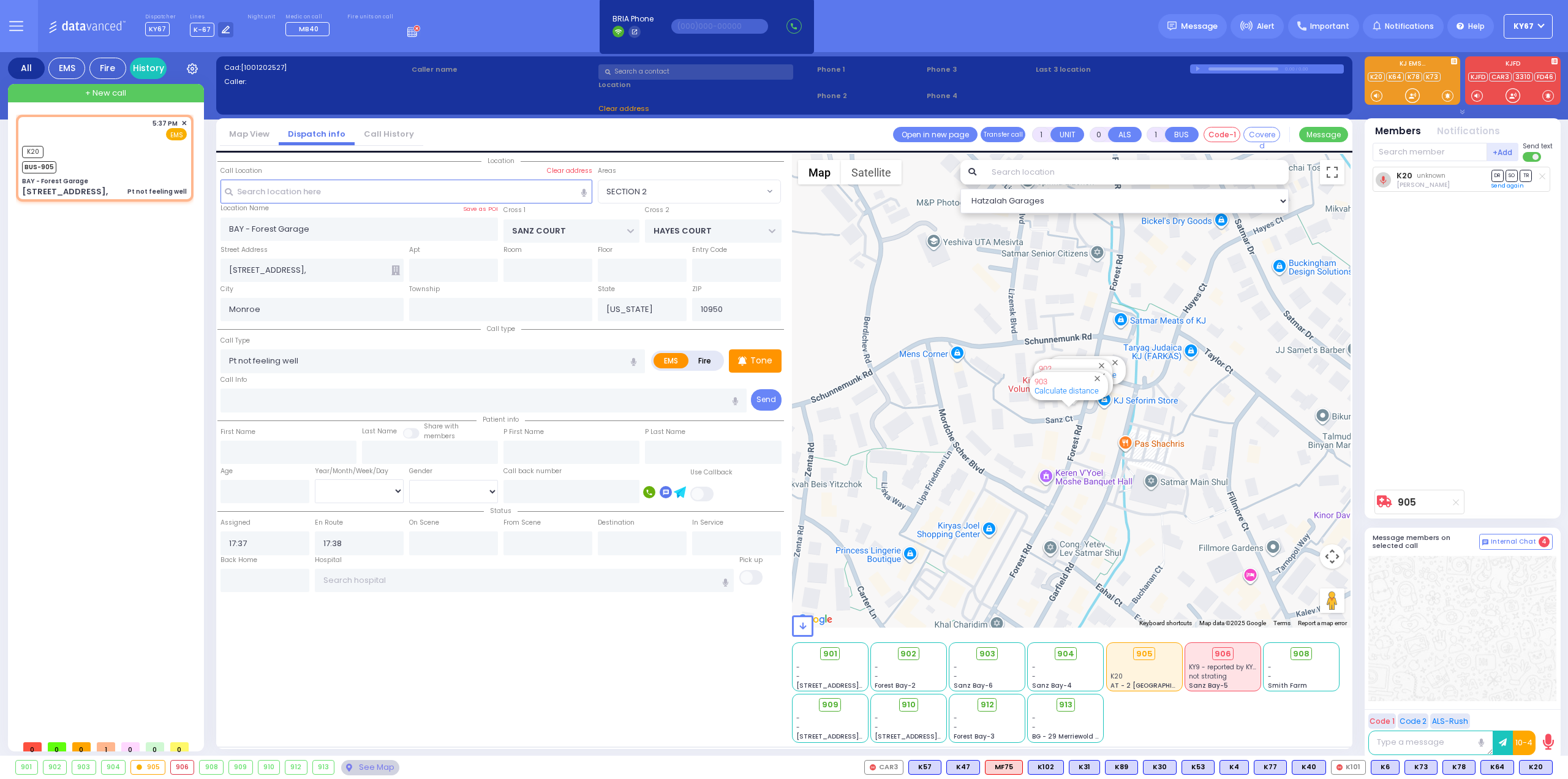
select select "SECTION 2"
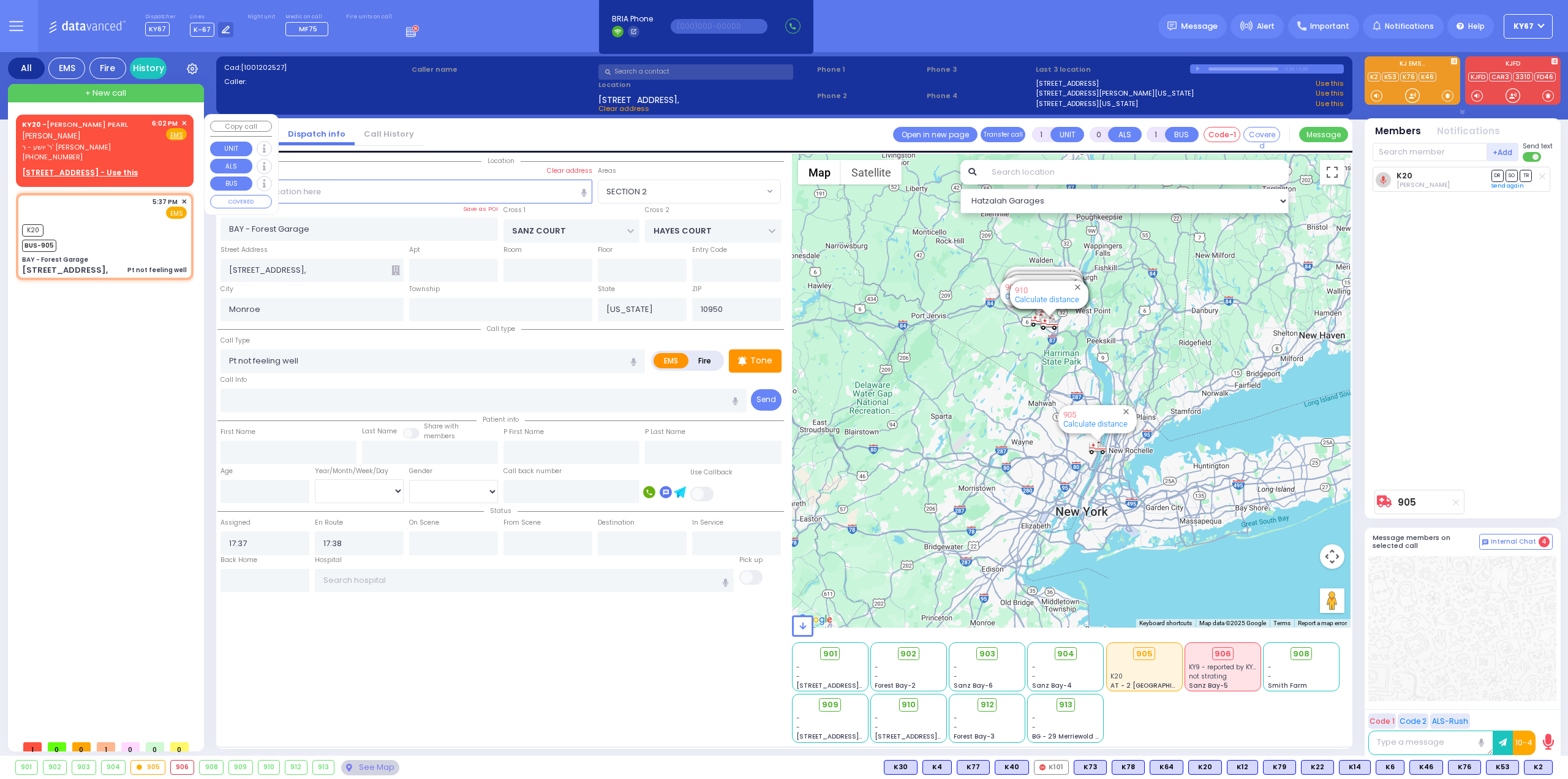
click at [185, 120] on span "✕" at bounding box center [184, 124] width 5 height 11
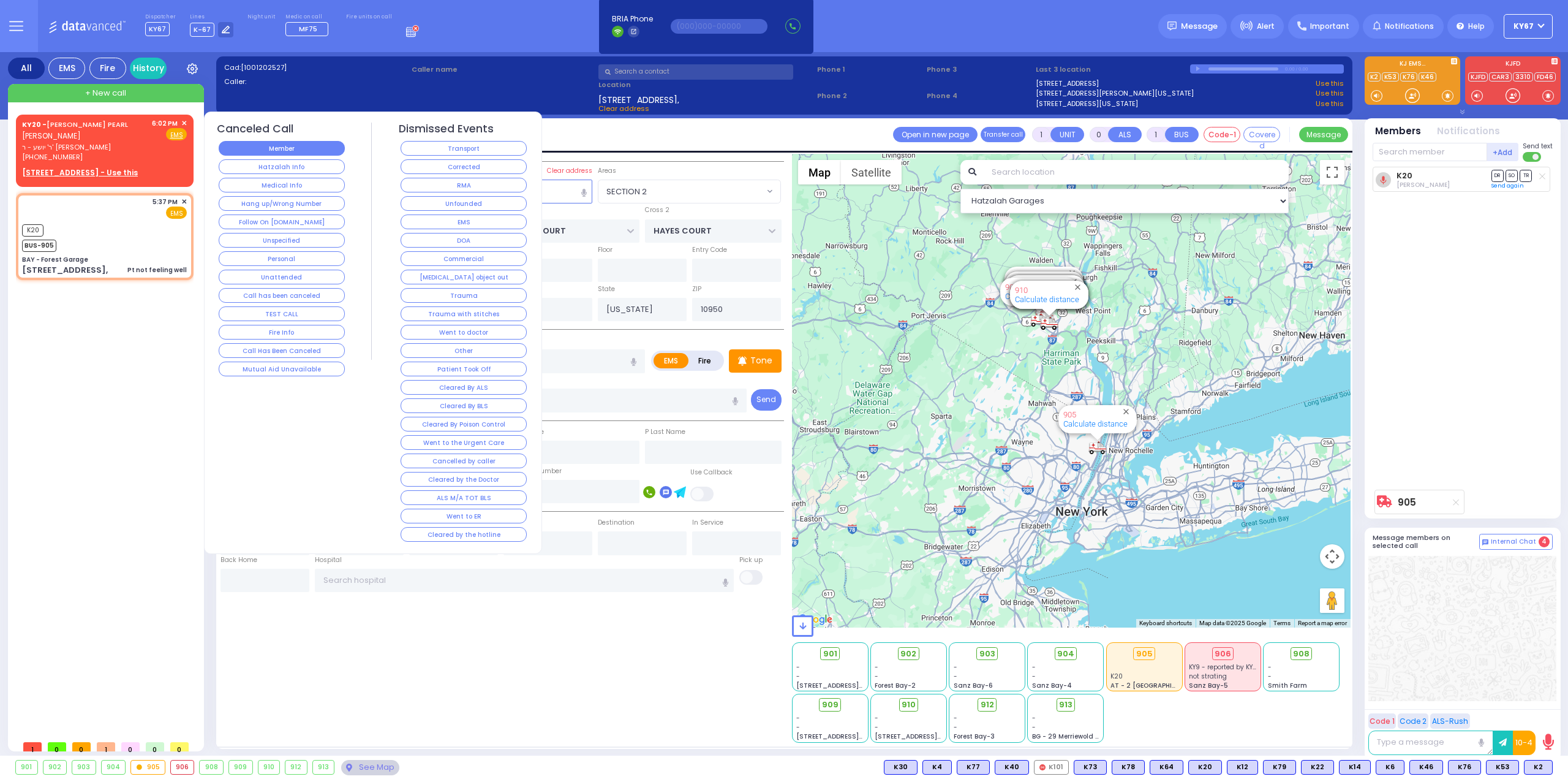
click at [297, 152] on button "Member" at bounding box center [282, 148] width 127 height 14
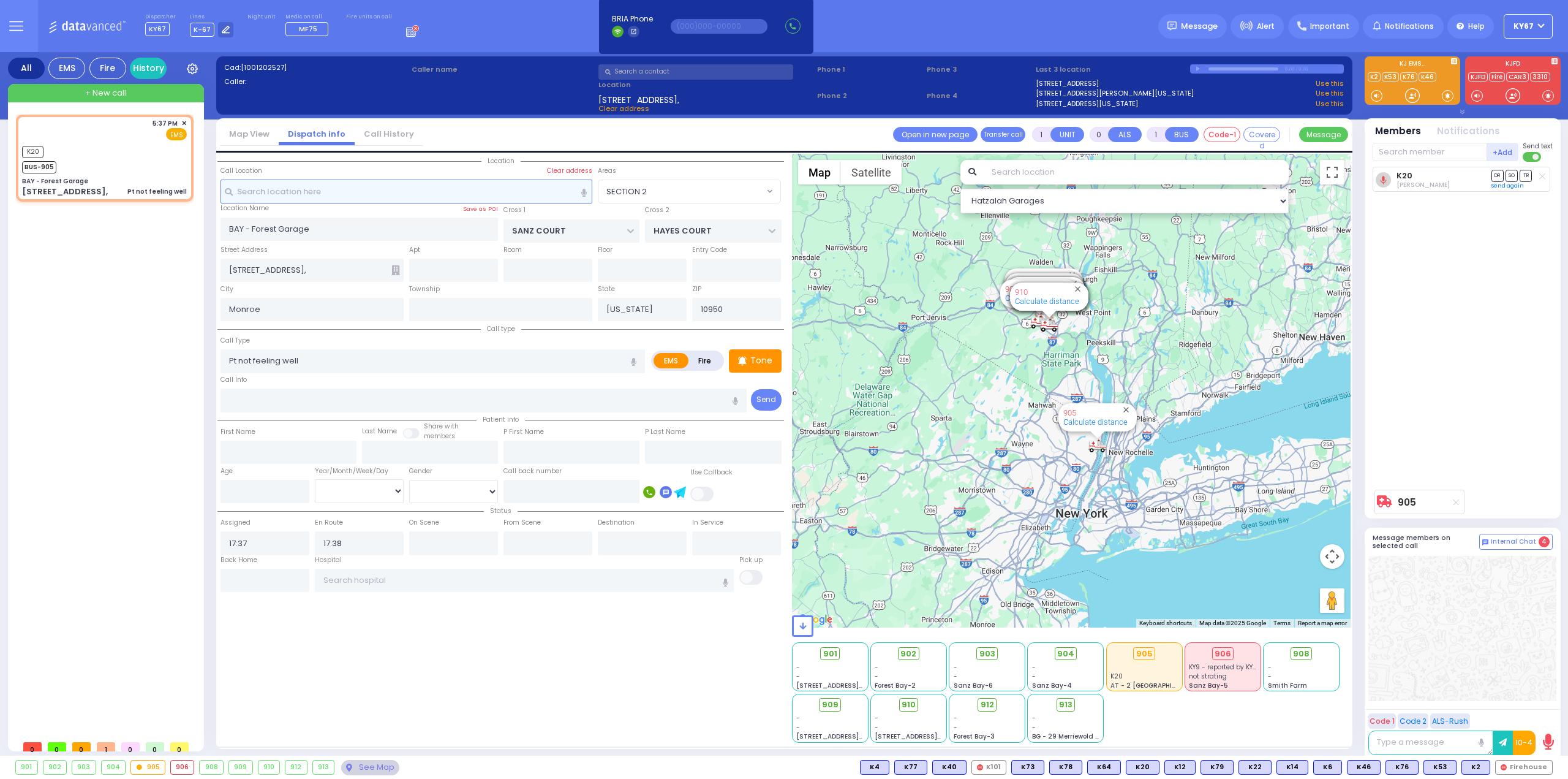
click at [288, 193] on input "text" at bounding box center [407, 191] width 373 height 24
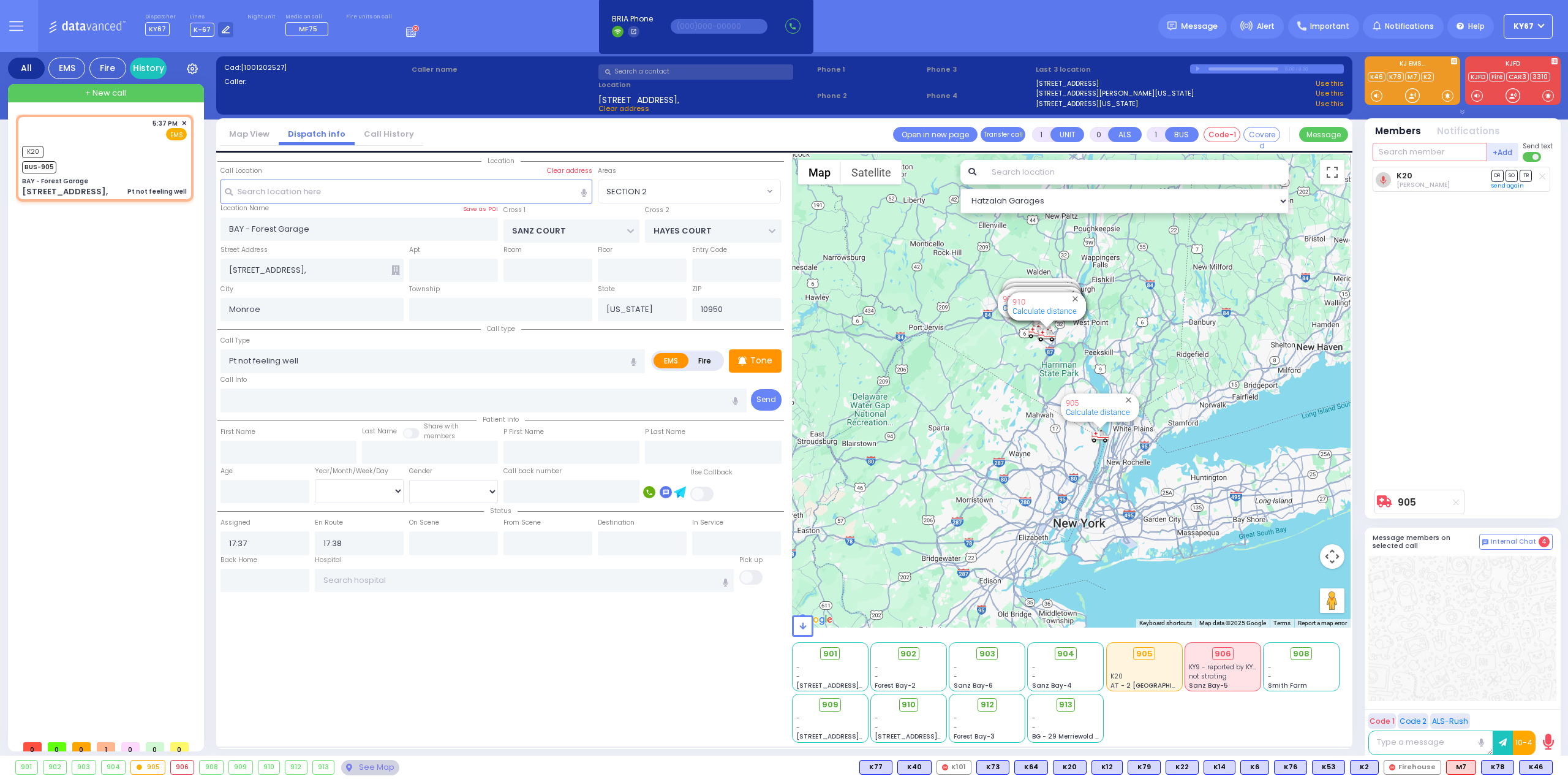
click at [1444, 148] on input "text" at bounding box center [1430, 152] width 115 height 18
click at [1414, 148] on input "text" at bounding box center [1430, 152] width 115 height 18
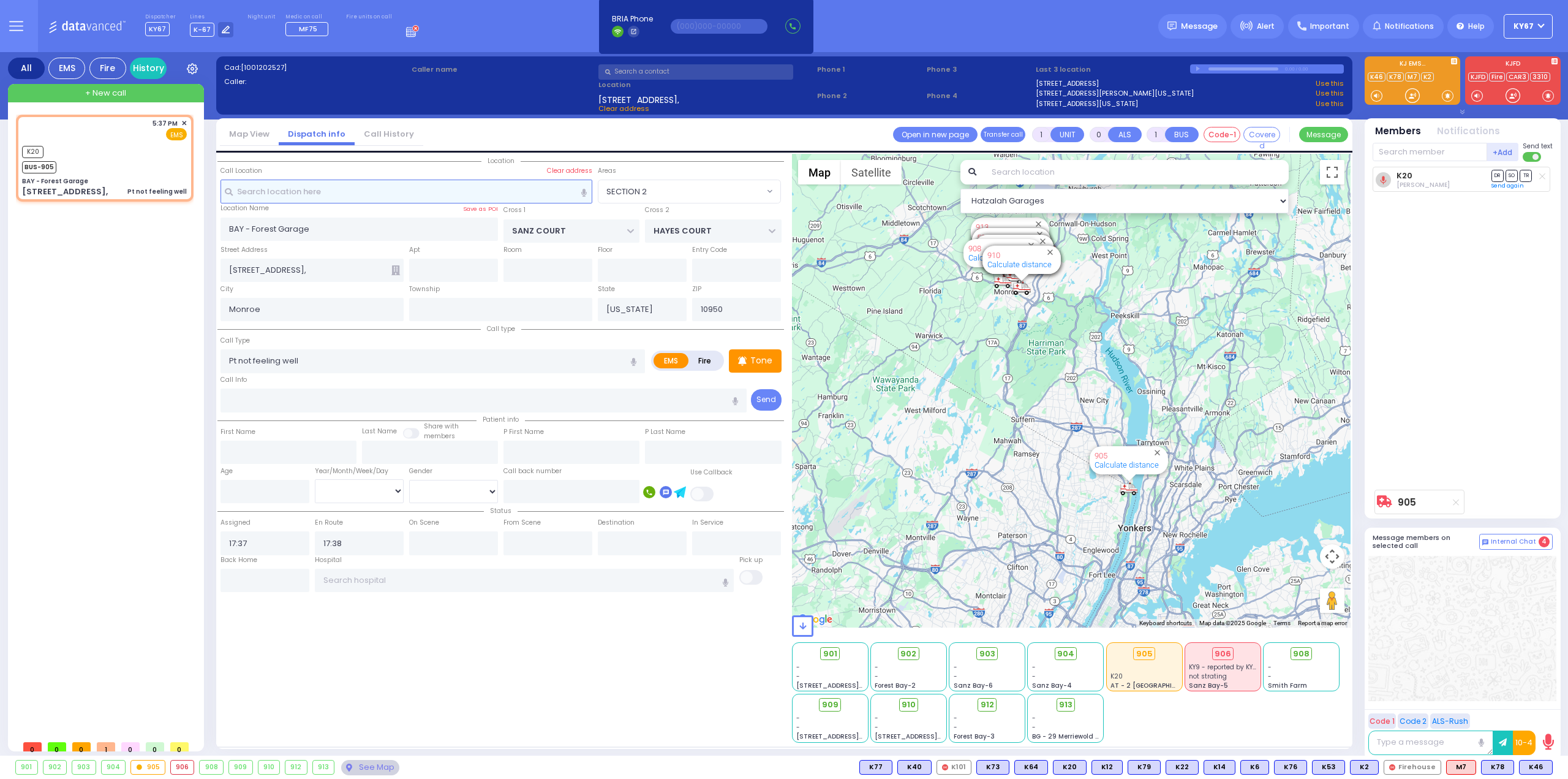
click at [261, 190] on input "text" at bounding box center [407, 191] width 373 height 24
paste input "331 Palisades Interstate Pkwy, Tomkins Cove, NY 10986"
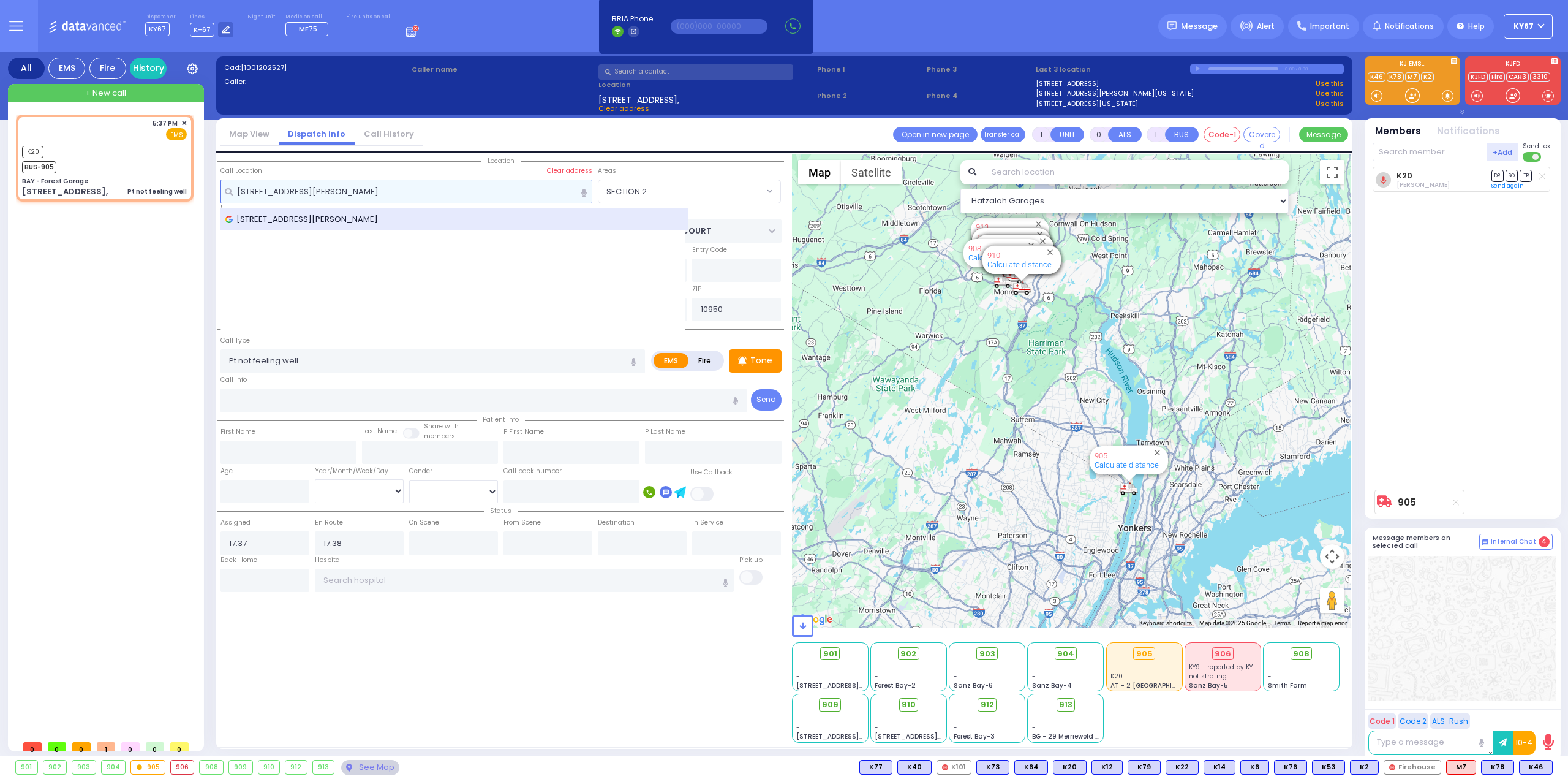
type input "331 Palisades Interstate Pkwy, Tomkins Cove, NY 1098"
click at [339, 220] on span "[STREET_ADDRESS][PERSON_NAME]" at bounding box center [303, 220] width 156 height 13
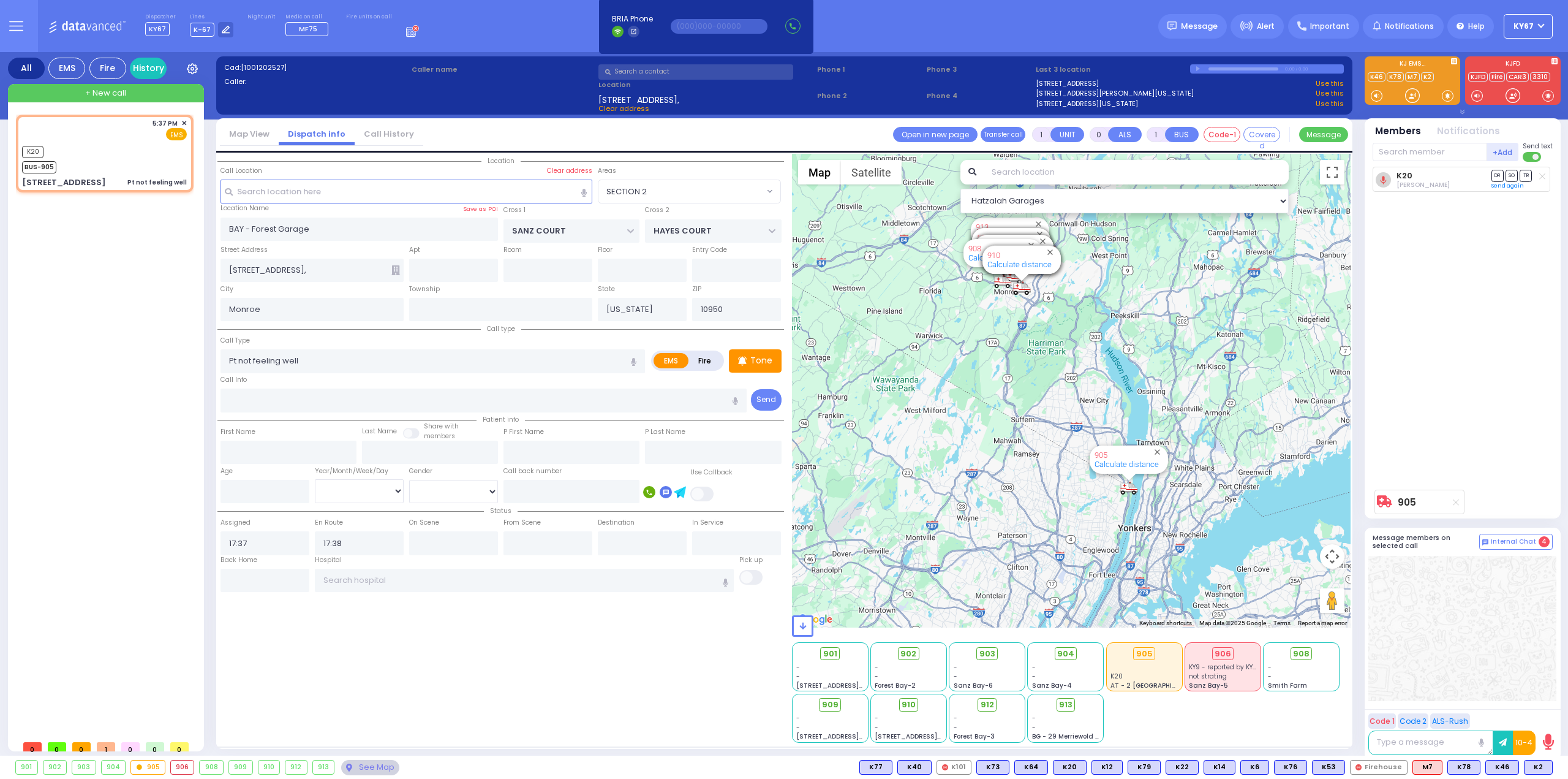
select select
radio input "true"
select select
select select "Hatzalah Garages"
type input "APPALACHIAN NATIONAL SCENIC TRAIL"
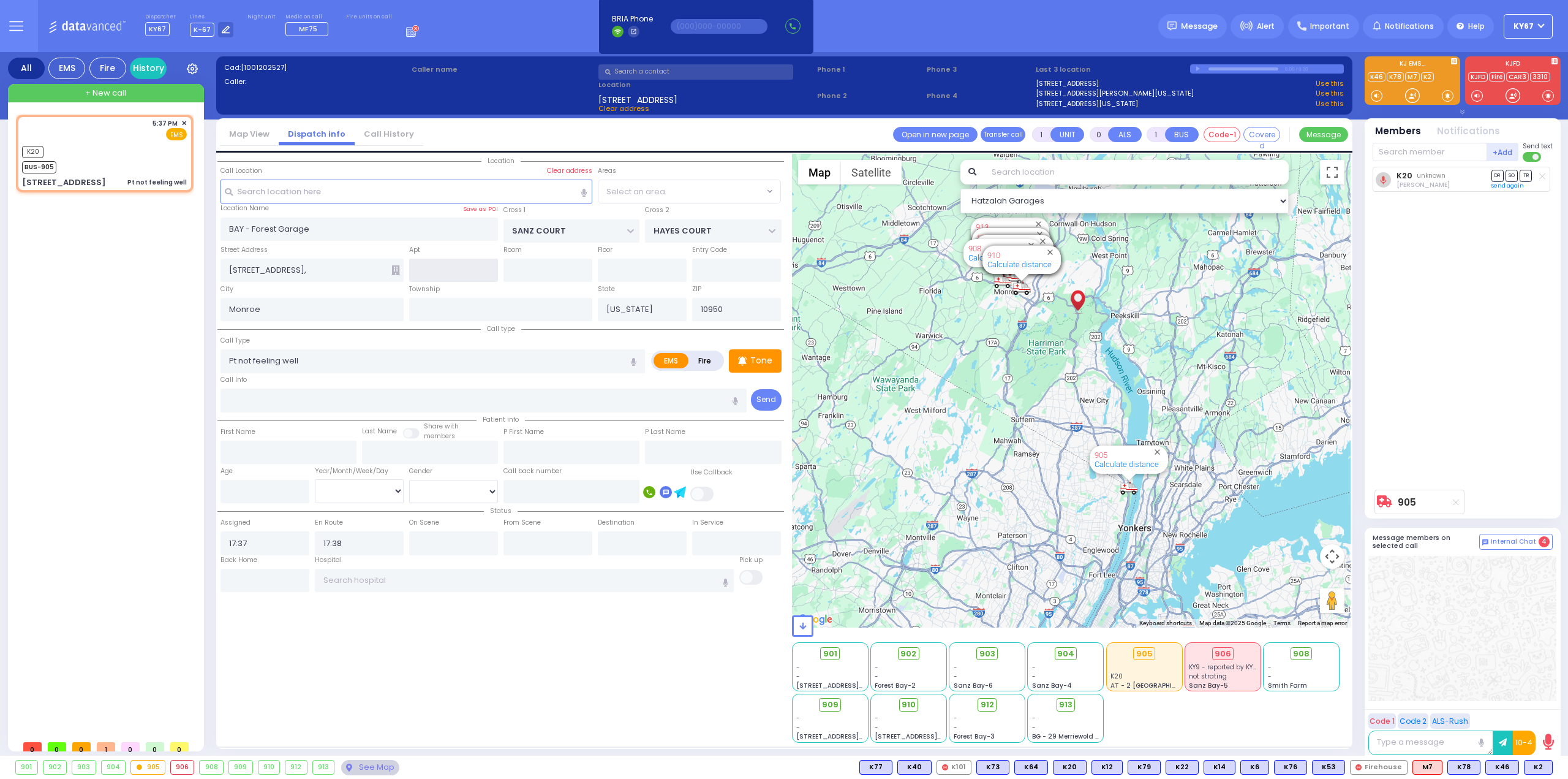
type input "[STREET_ADDRESS]"
type input "10986"
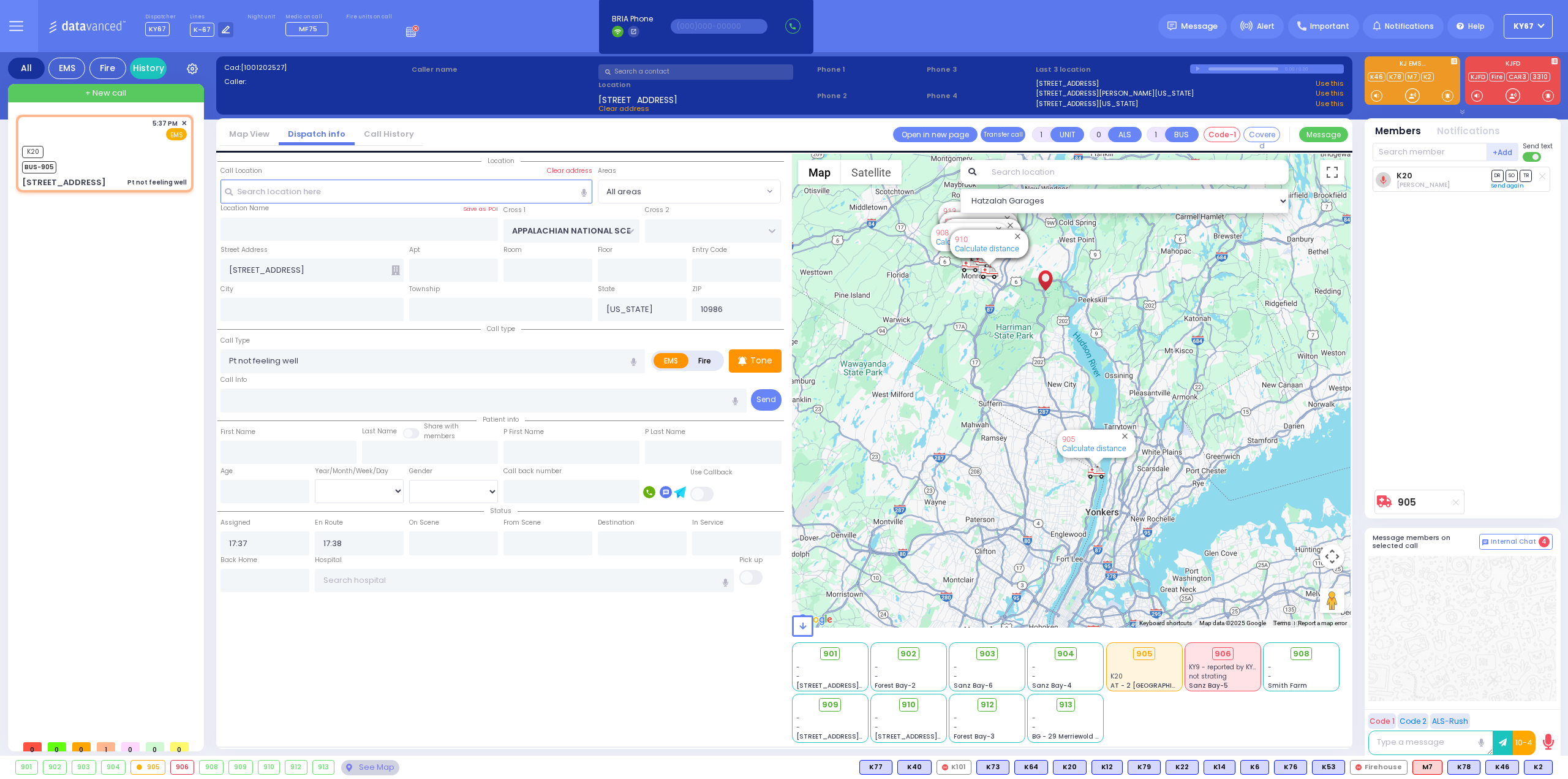
click at [479, 622] on div "Location" at bounding box center [501, 448] width 567 height 589
click at [1429, 151] on input "text" at bounding box center [1430, 152] width 115 height 18
type input "90"
click at [1418, 176] on div "K90" at bounding box center [1414, 177] width 61 height 13
select select
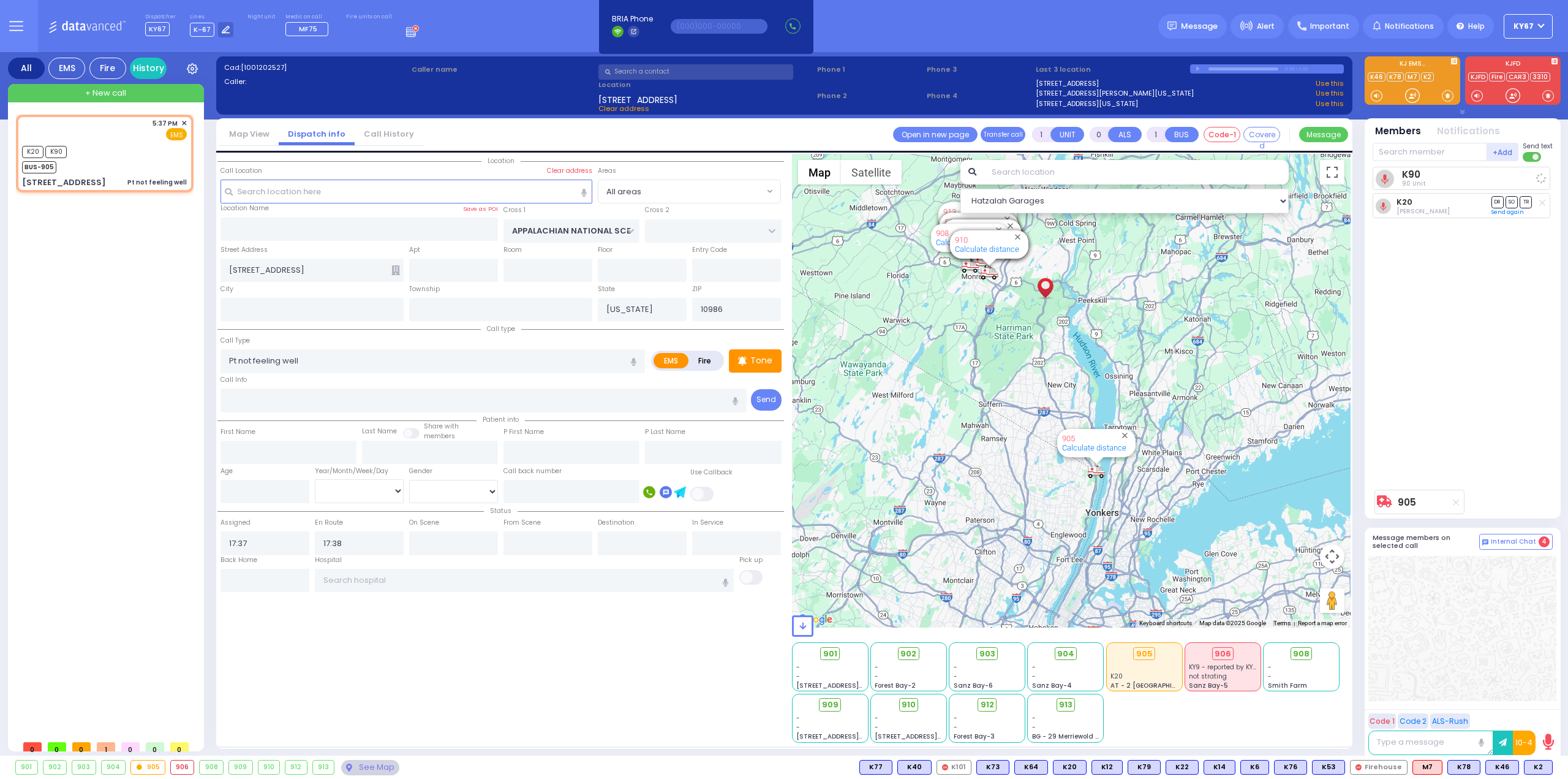
radio input "true"
select select
select select "Hatzalah Garages"
click at [1207, 27] on span "Message" at bounding box center [1199, 26] width 37 height 13
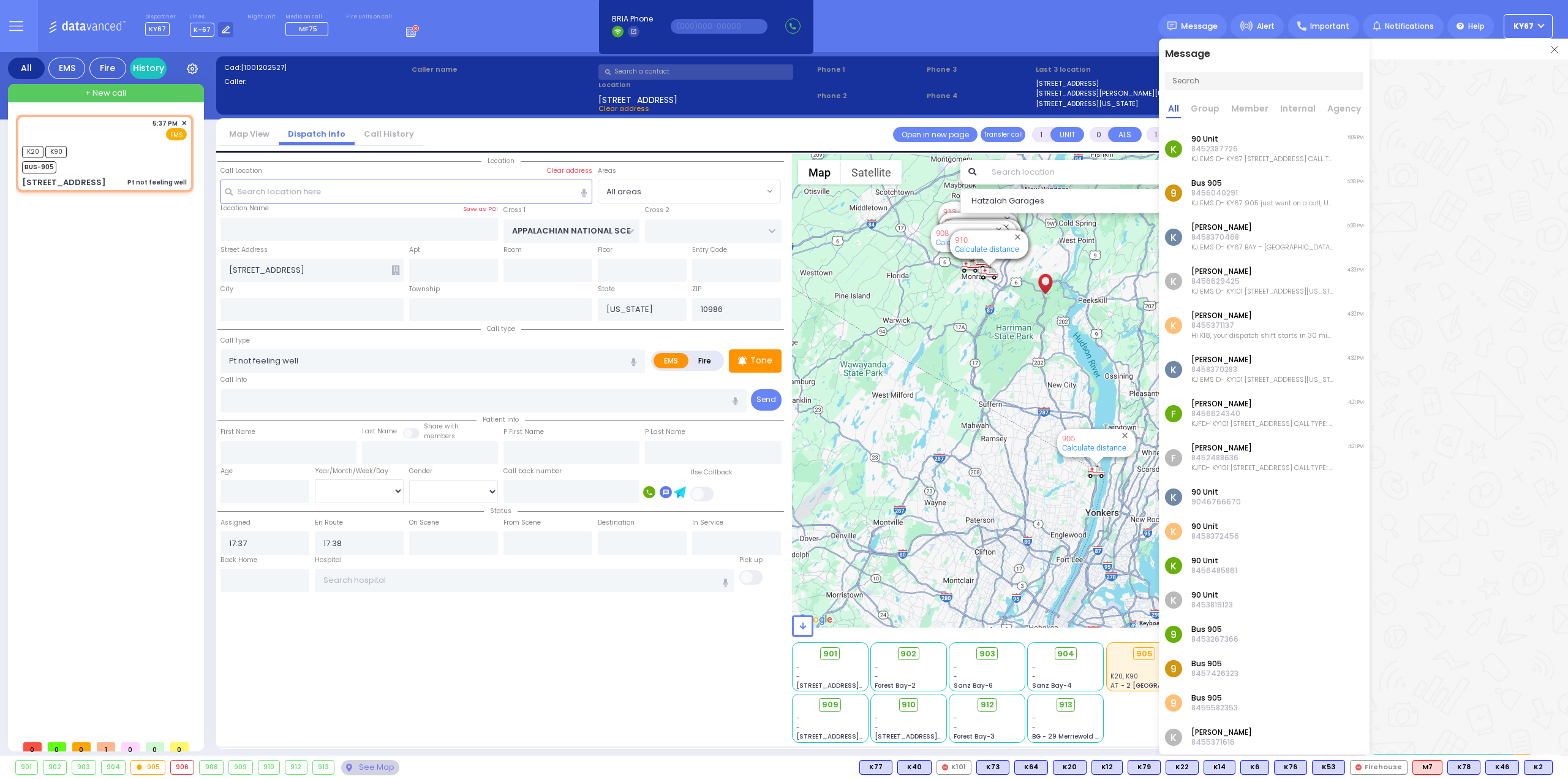
click at [1282, 152] on p "8452387726" at bounding box center [1262, 148] width 142 height 10
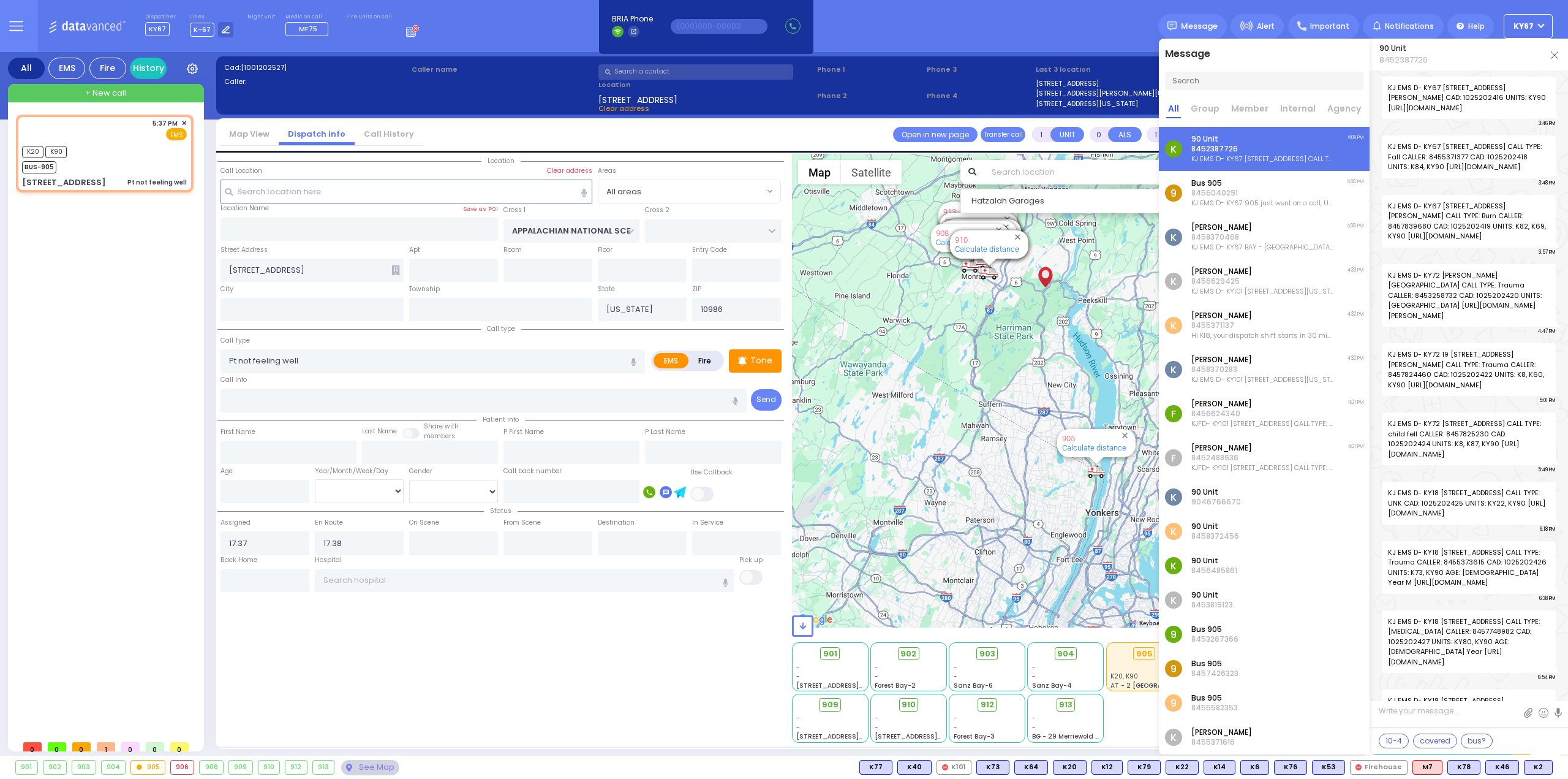
scroll to position [89197, 0]
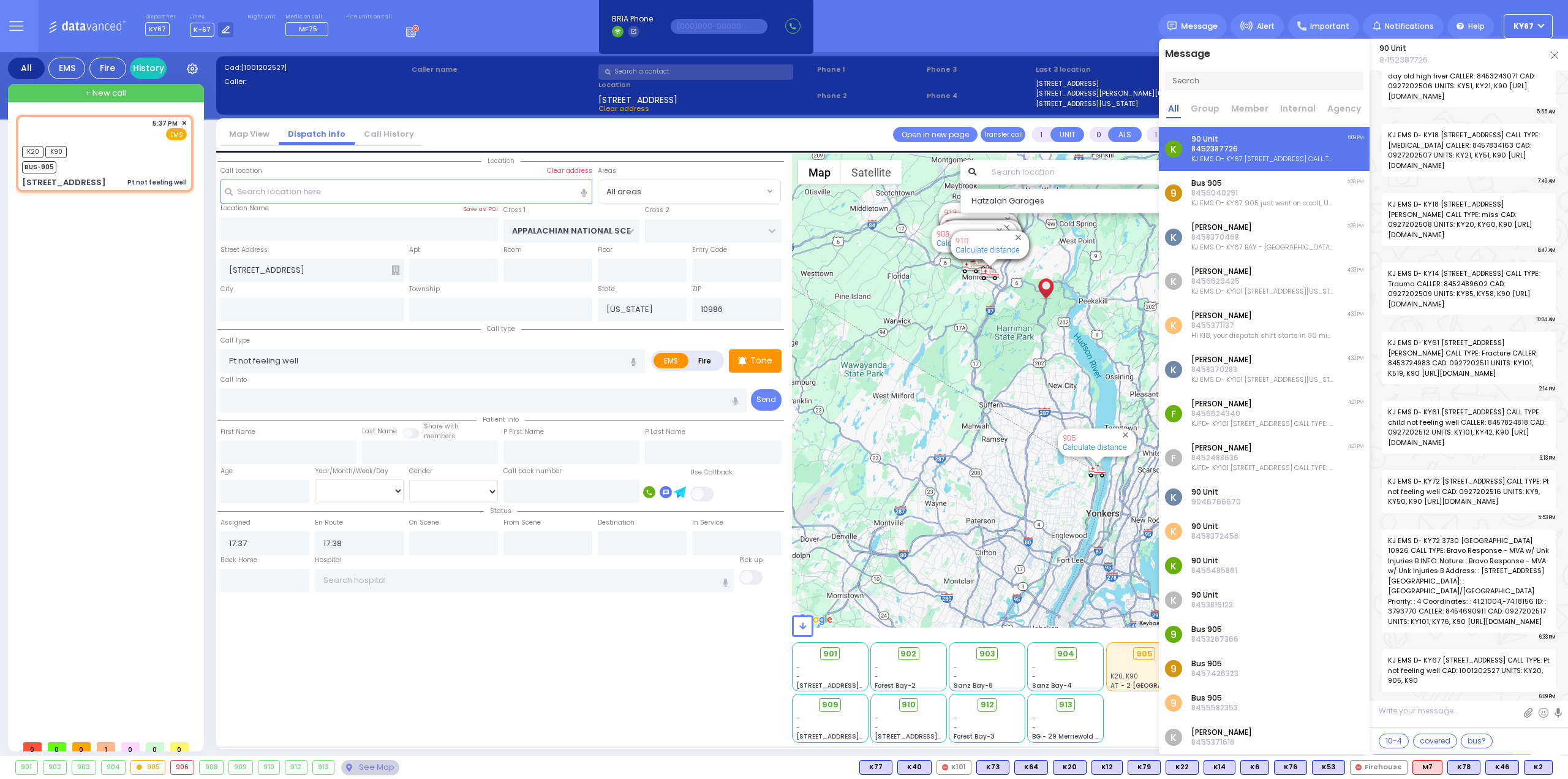
click at [1558, 52] on div "90 Unit 8452387726" at bounding box center [1469, 54] width 199 height 32
click at [1556, 52] on img at bounding box center [1554, 55] width 7 height 7
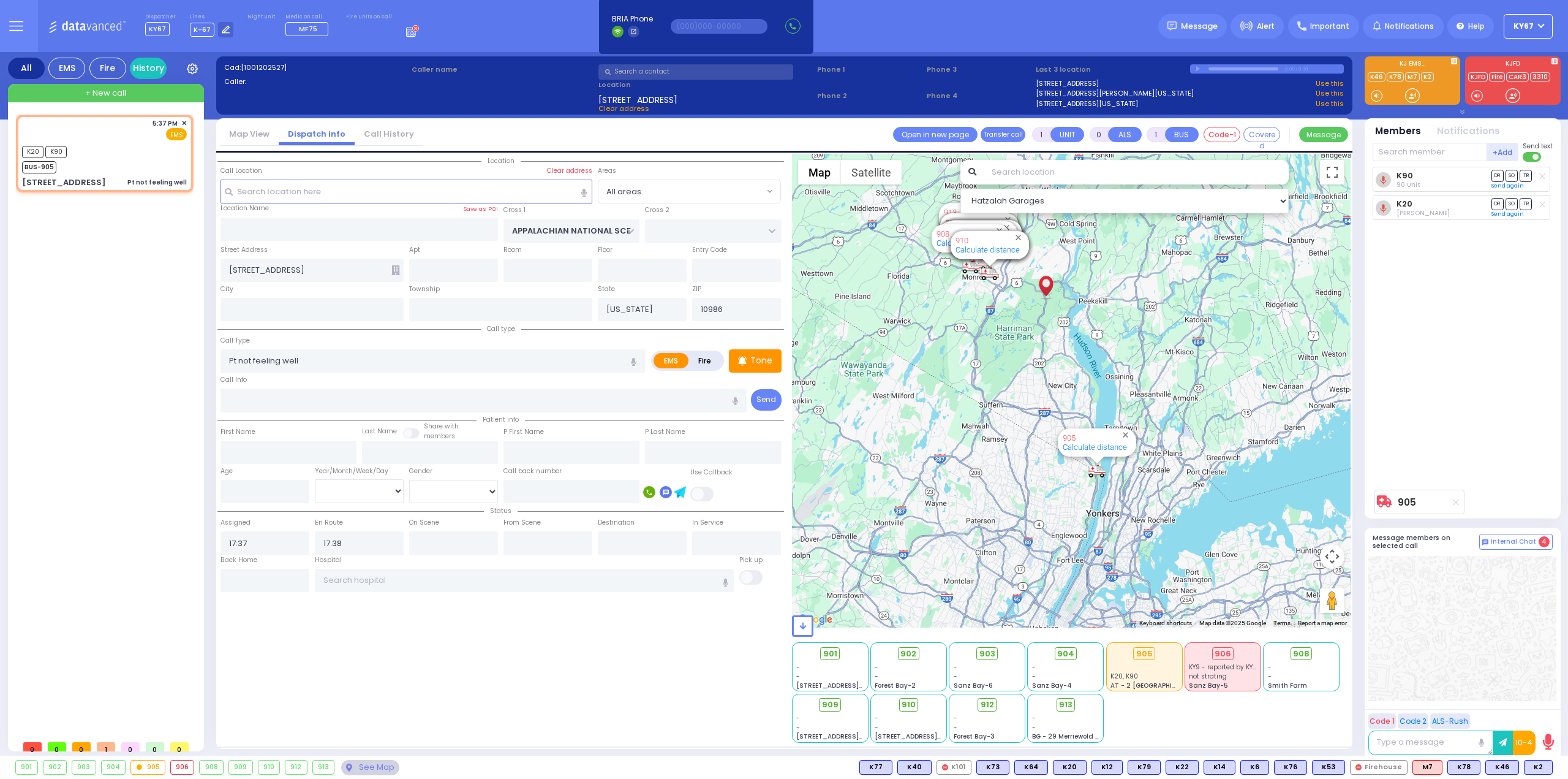
click at [348, 695] on div "Location" at bounding box center [501, 448] width 567 height 589
click at [1195, 32] on div at bounding box center [1157, 44] width 242 height 28
click at [1199, 24] on span "Message" at bounding box center [1199, 26] width 37 height 13
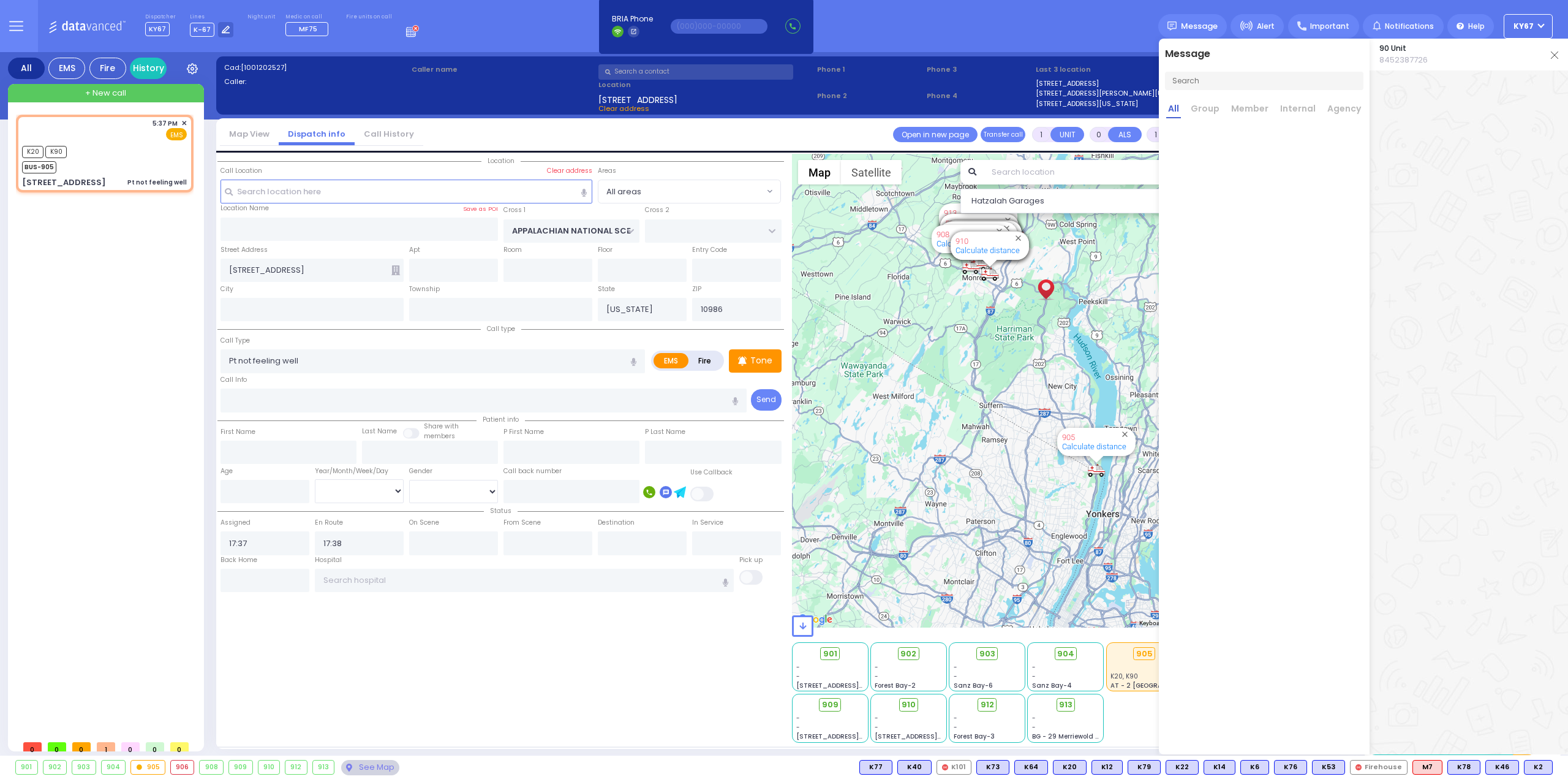
click at [1224, 82] on input "text" at bounding box center [1265, 81] width 199 height 18
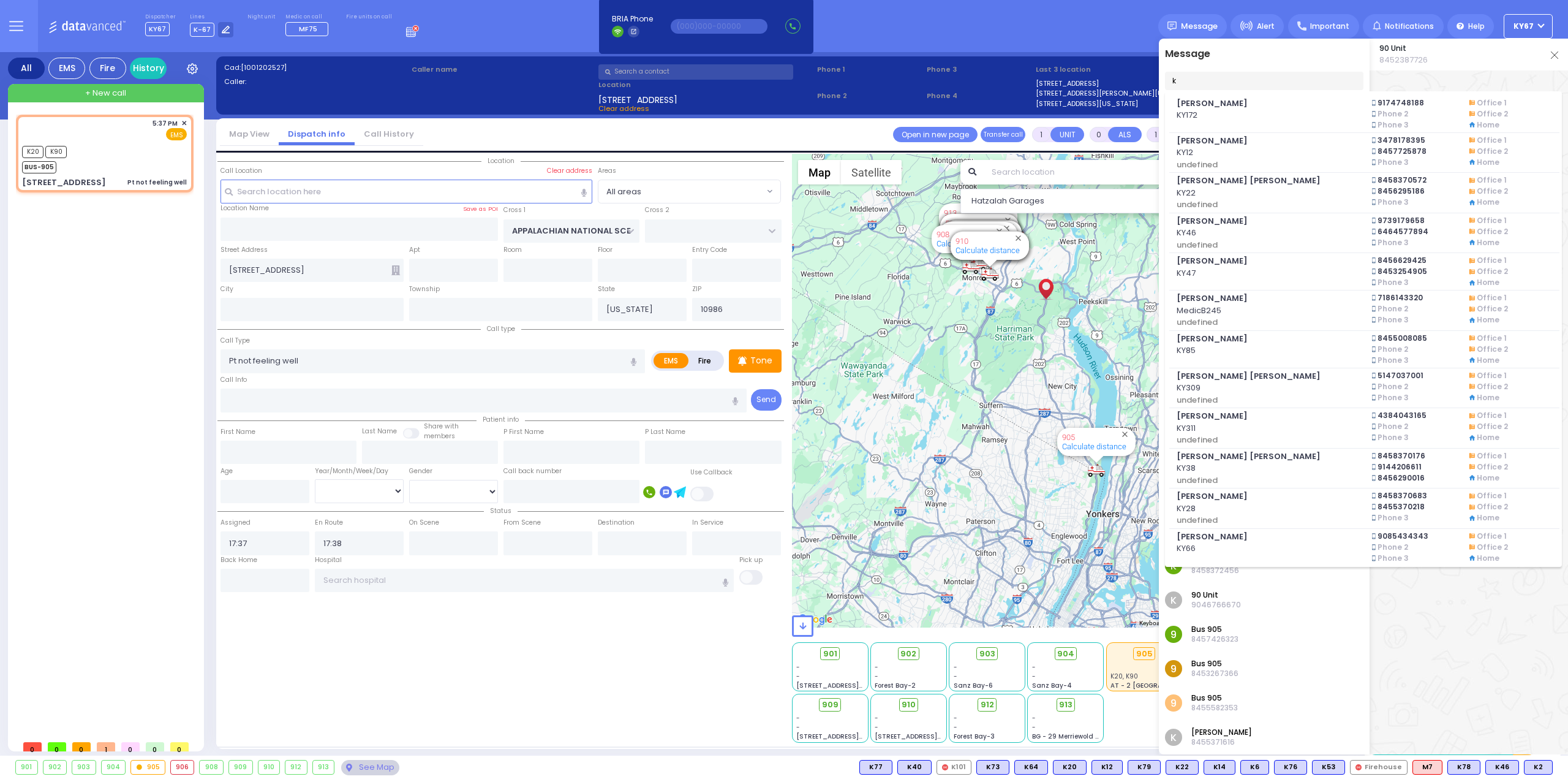
type input "k"
click at [1242, 333] on span "Moshe Landau" at bounding box center [1266, 339] width 180 height 13
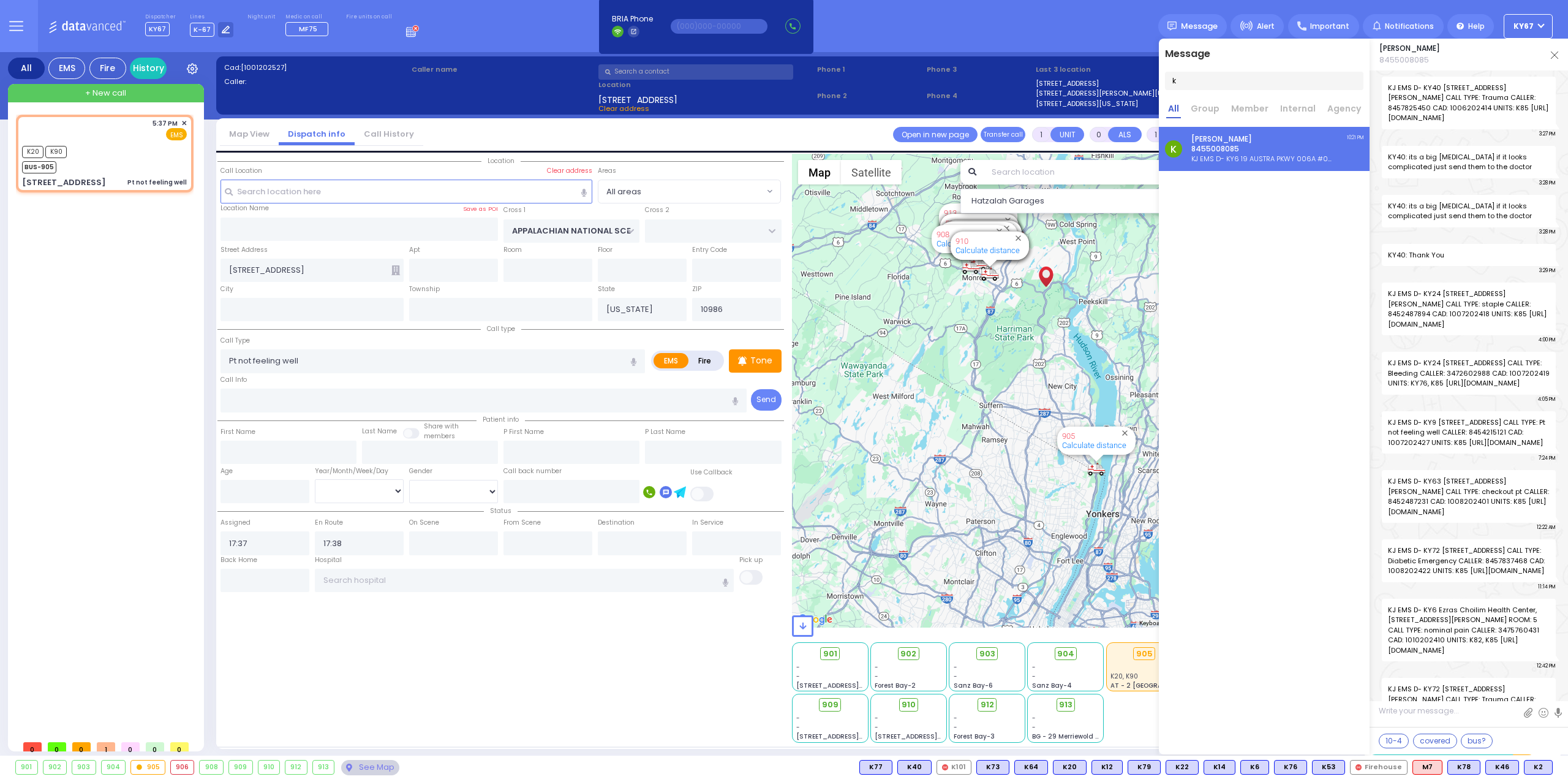
scroll to position [38755, 0]
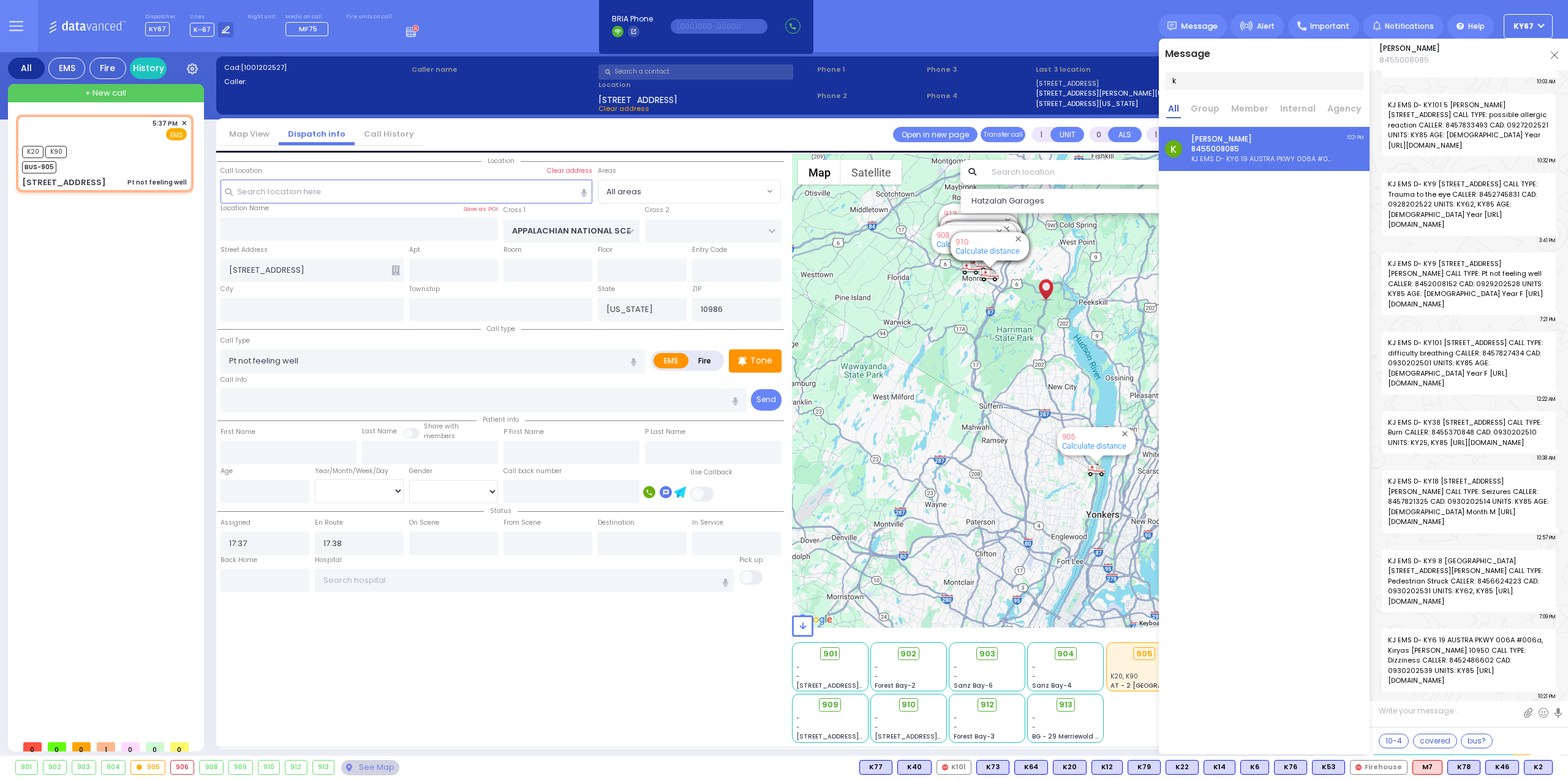
drag, startPoint x: 1195, startPoint y: 77, endPoint x: 1043, endPoint y: 79, distance: 152.0
click at [1043, 79] on div "Dispatcher KY67 ?" at bounding box center [784, 389] width 1568 height 779
click at [1558, 53] on div "Moshe Landau 8455008085" at bounding box center [1469, 54] width 199 height 32
click at [921, 27] on div "Dispatcher KY67 shift has started. Are you ? Lines K-67" at bounding box center [784, 26] width 1568 height 52
click at [1214, 112] on link "Group" at bounding box center [1205, 110] width 33 height 16
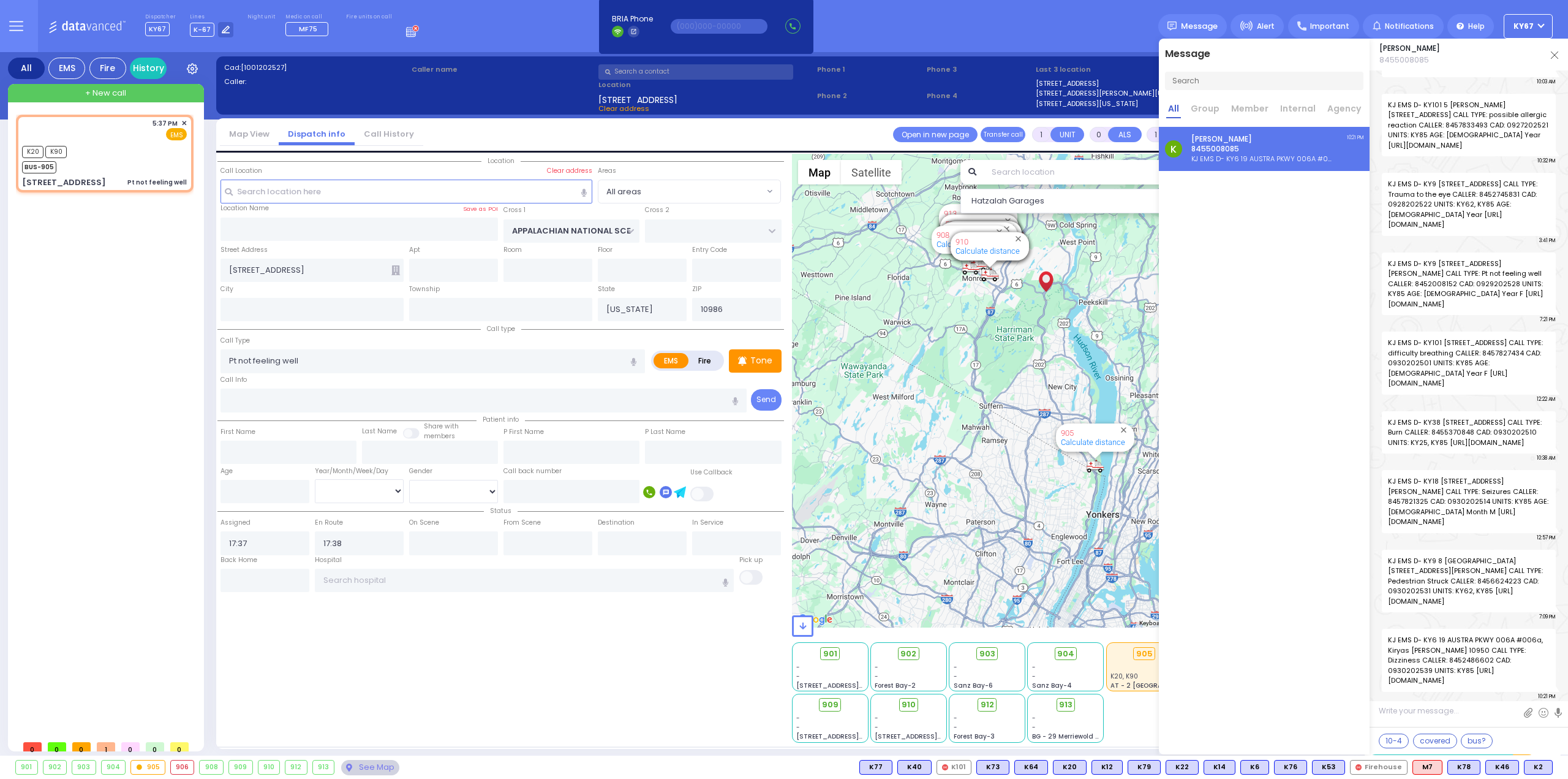
scroll to position [0, 0]
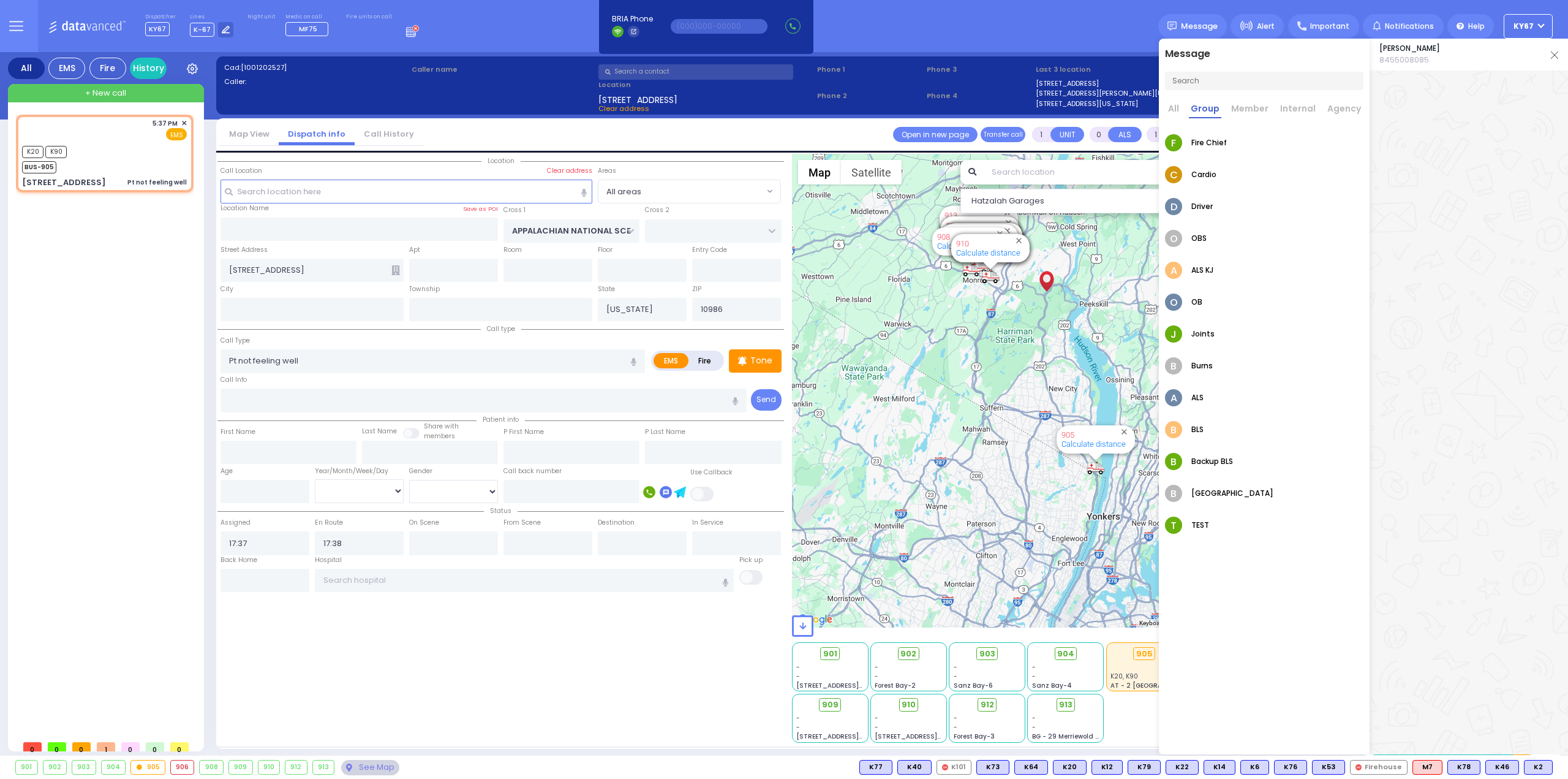
click at [1174, 109] on link "All" at bounding box center [1174, 110] width 14 height 16
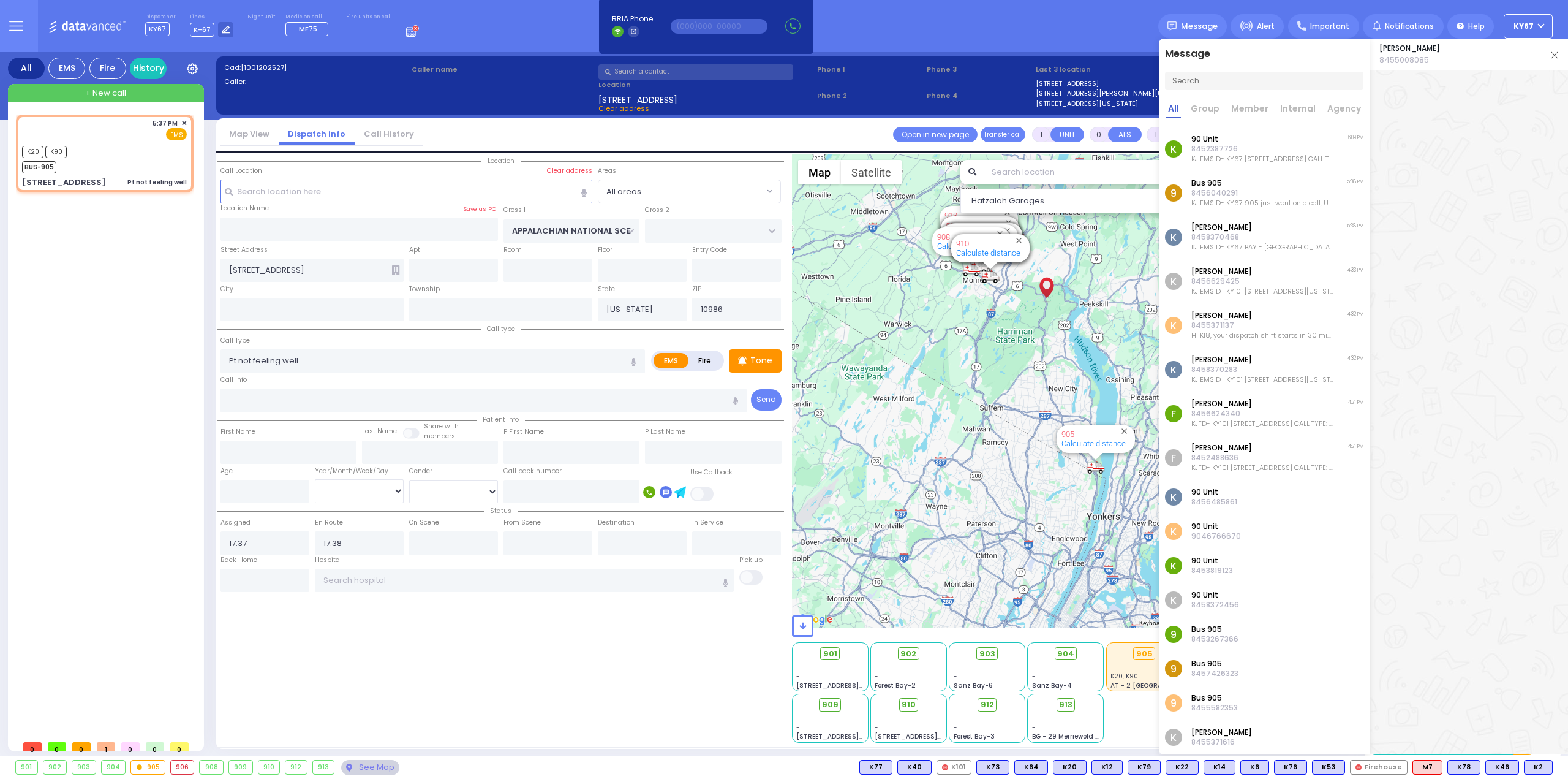
click at [1239, 326] on p "8455371137" at bounding box center [1262, 325] width 142 height 10
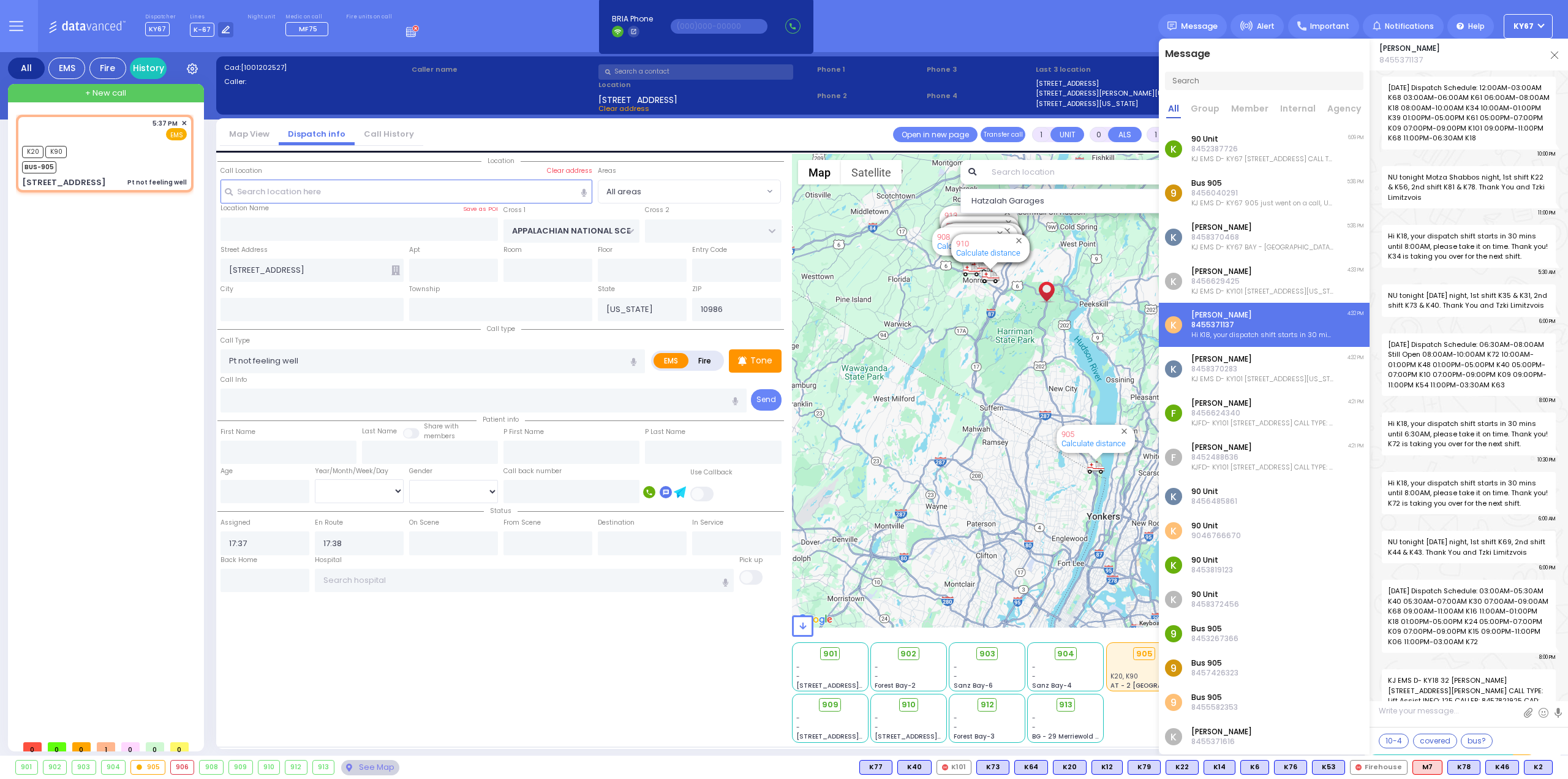
scroll to position [82956, 0]
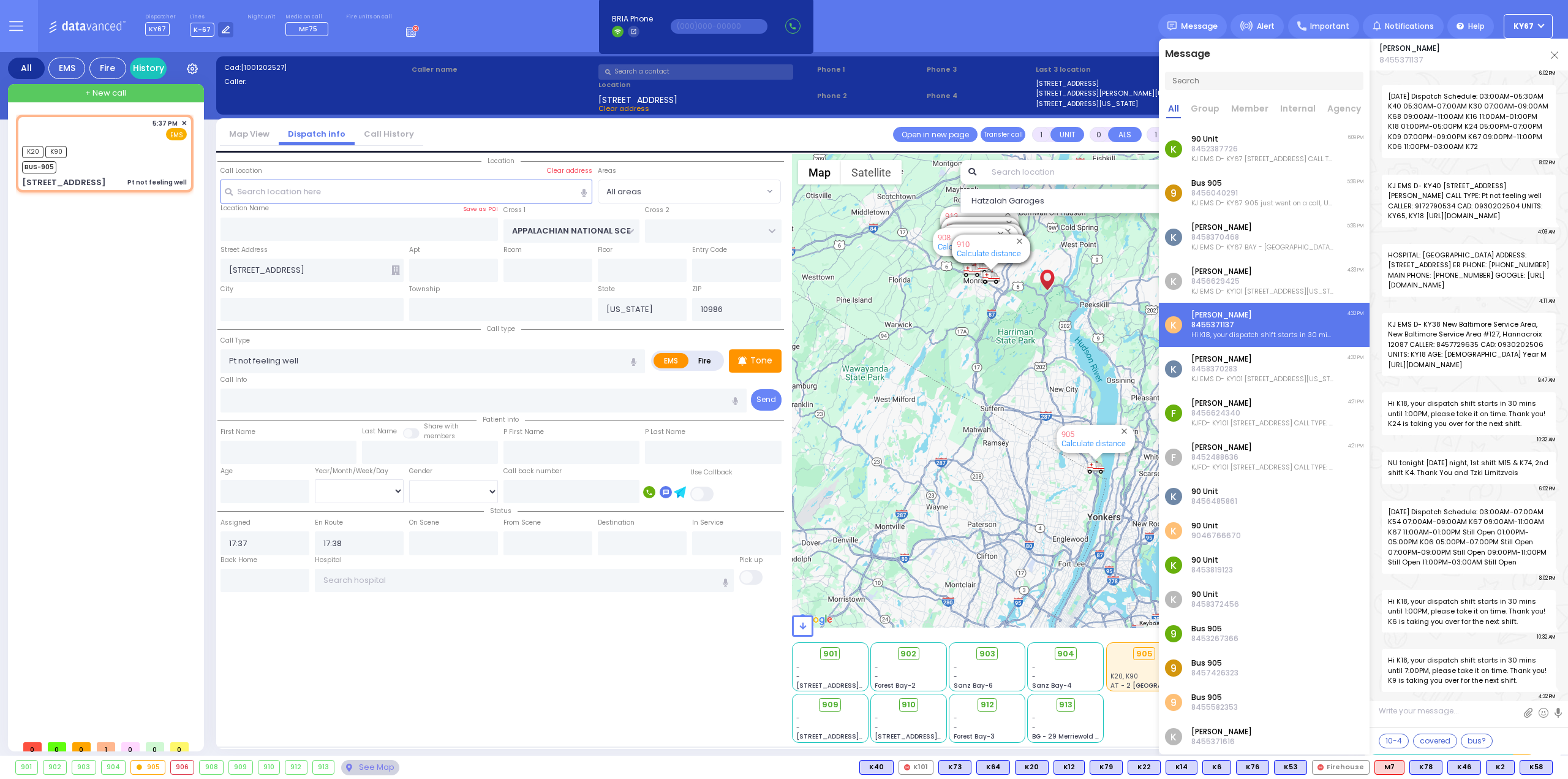
click at [1554, 54] on img at bounding box center [1554, 55] width 7 height 7
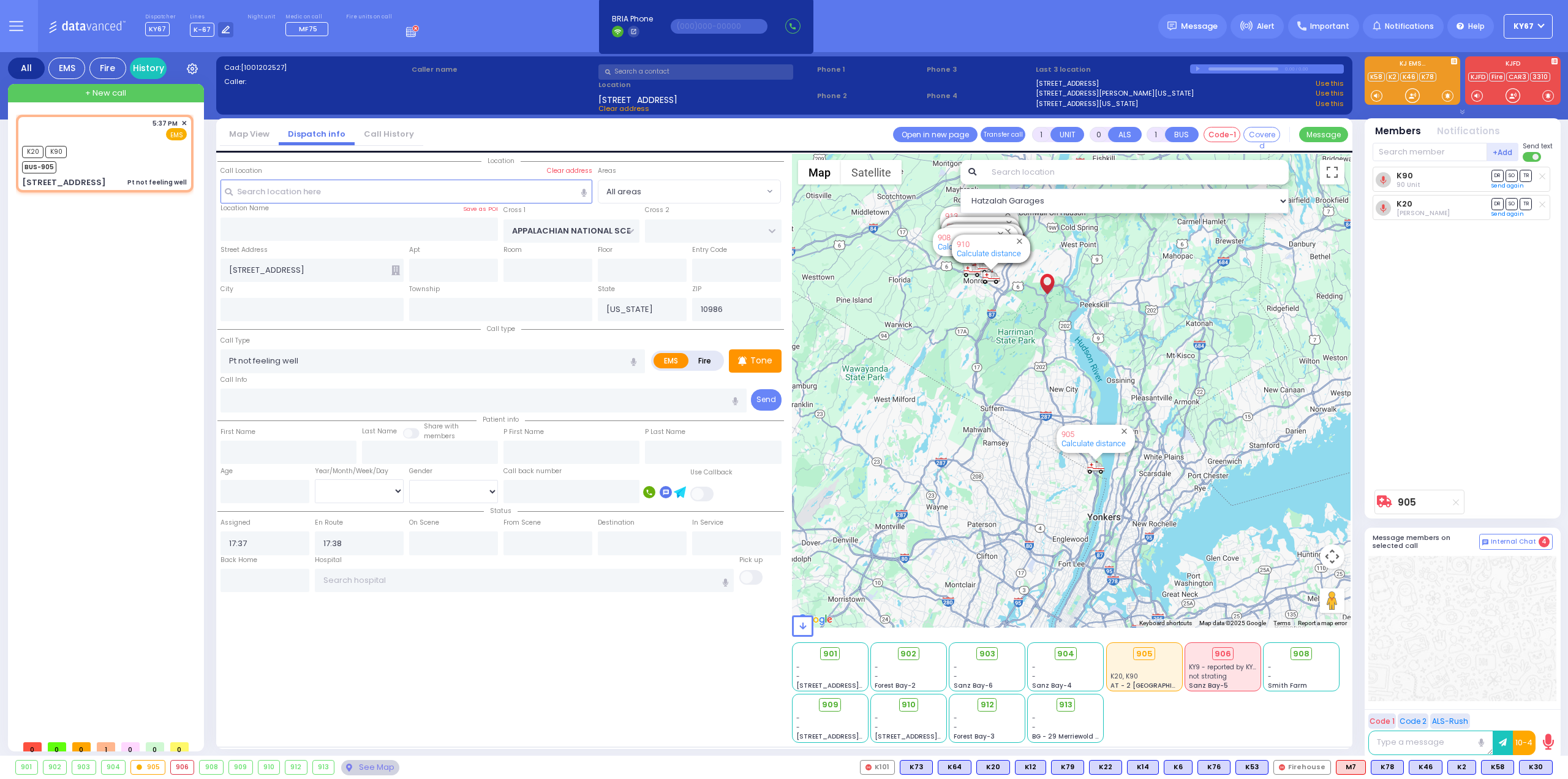
click at [406, 33] on icon at bounding box center [412, 30] width 14 height 14
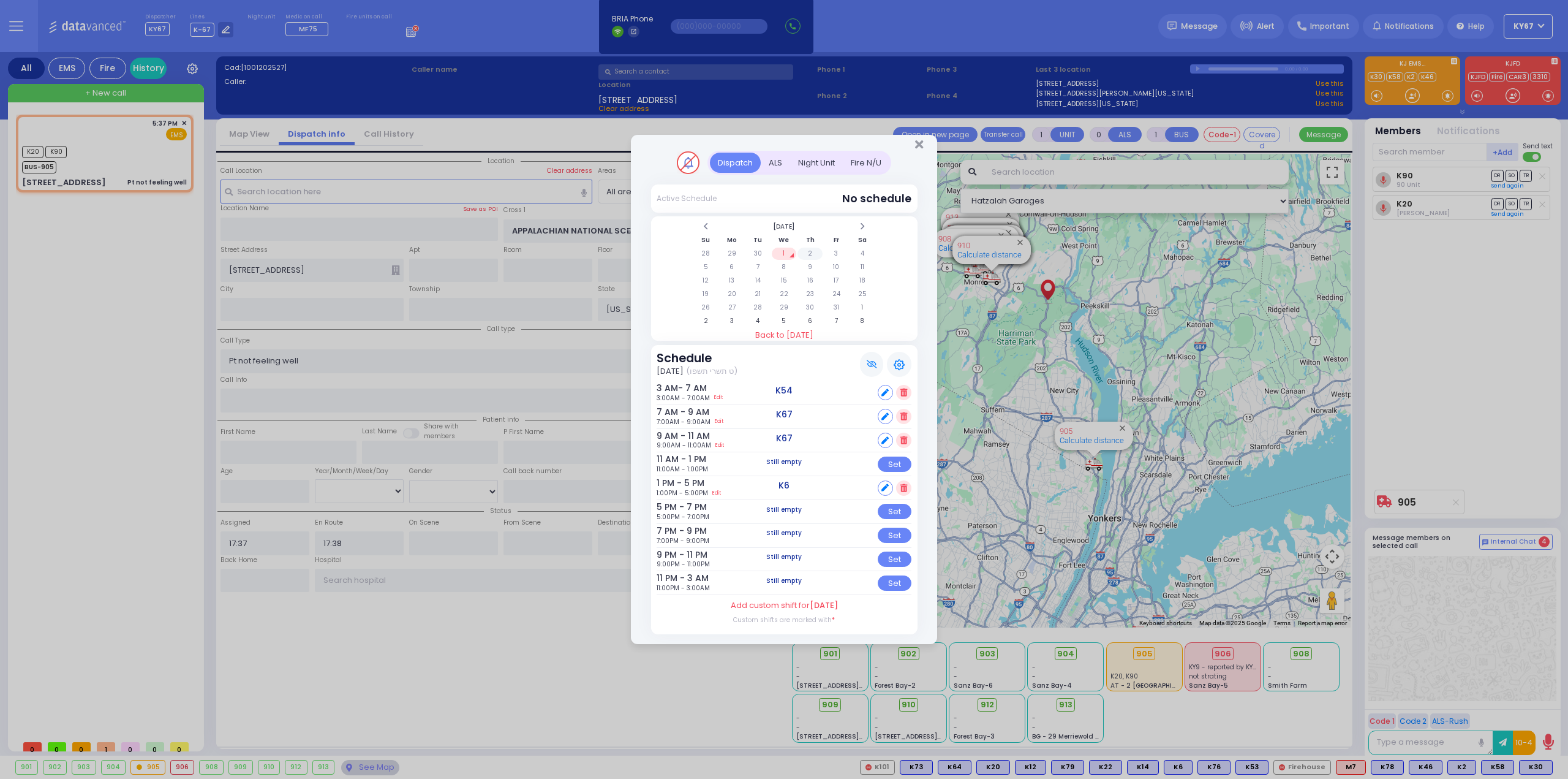
click at [814, 254] on td "2" at bounding box center [810, 254] width 25 height 13
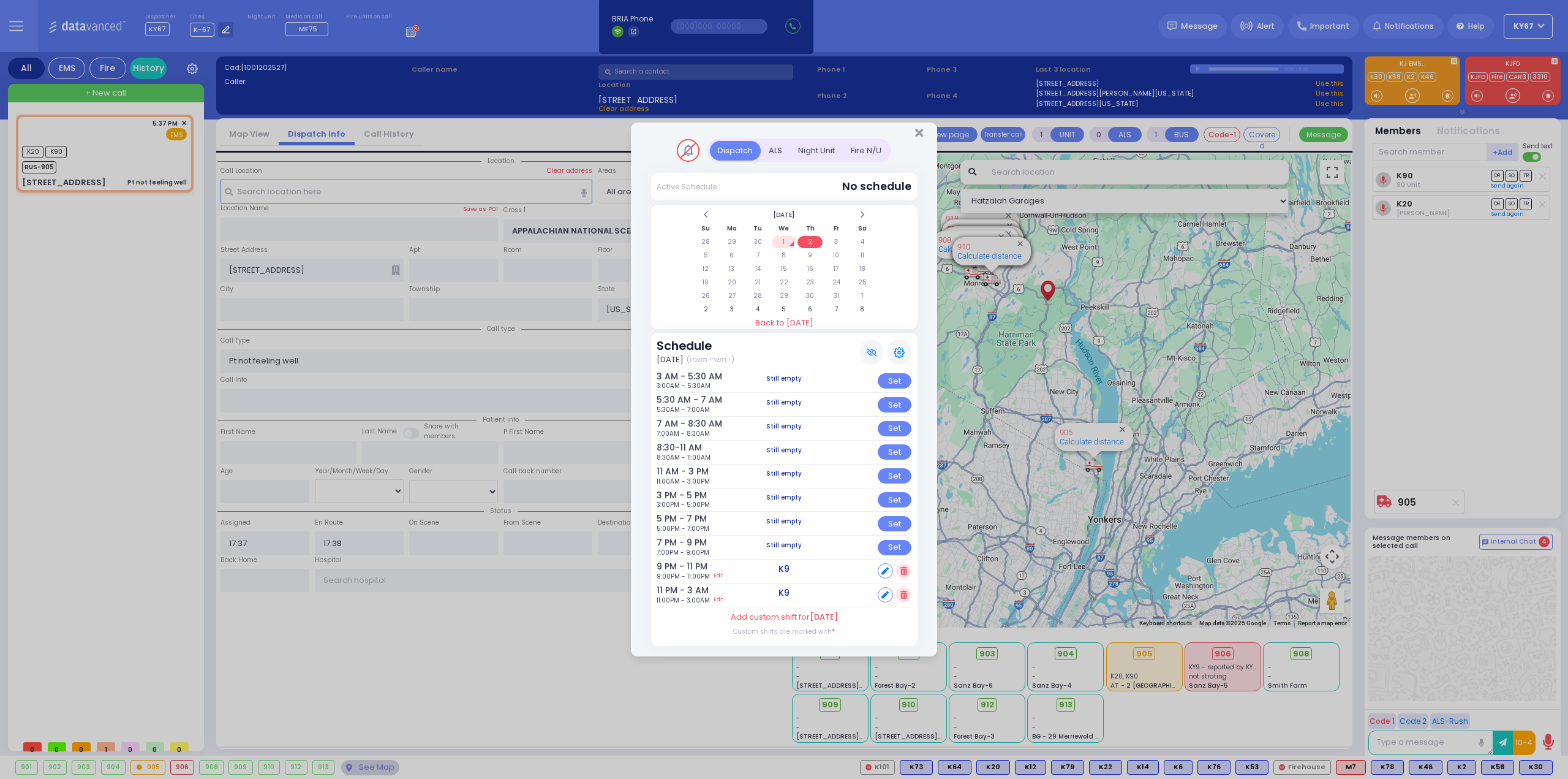
click at [786, 244] on td "1" at bounding box center [785, 242] width 25 height 13
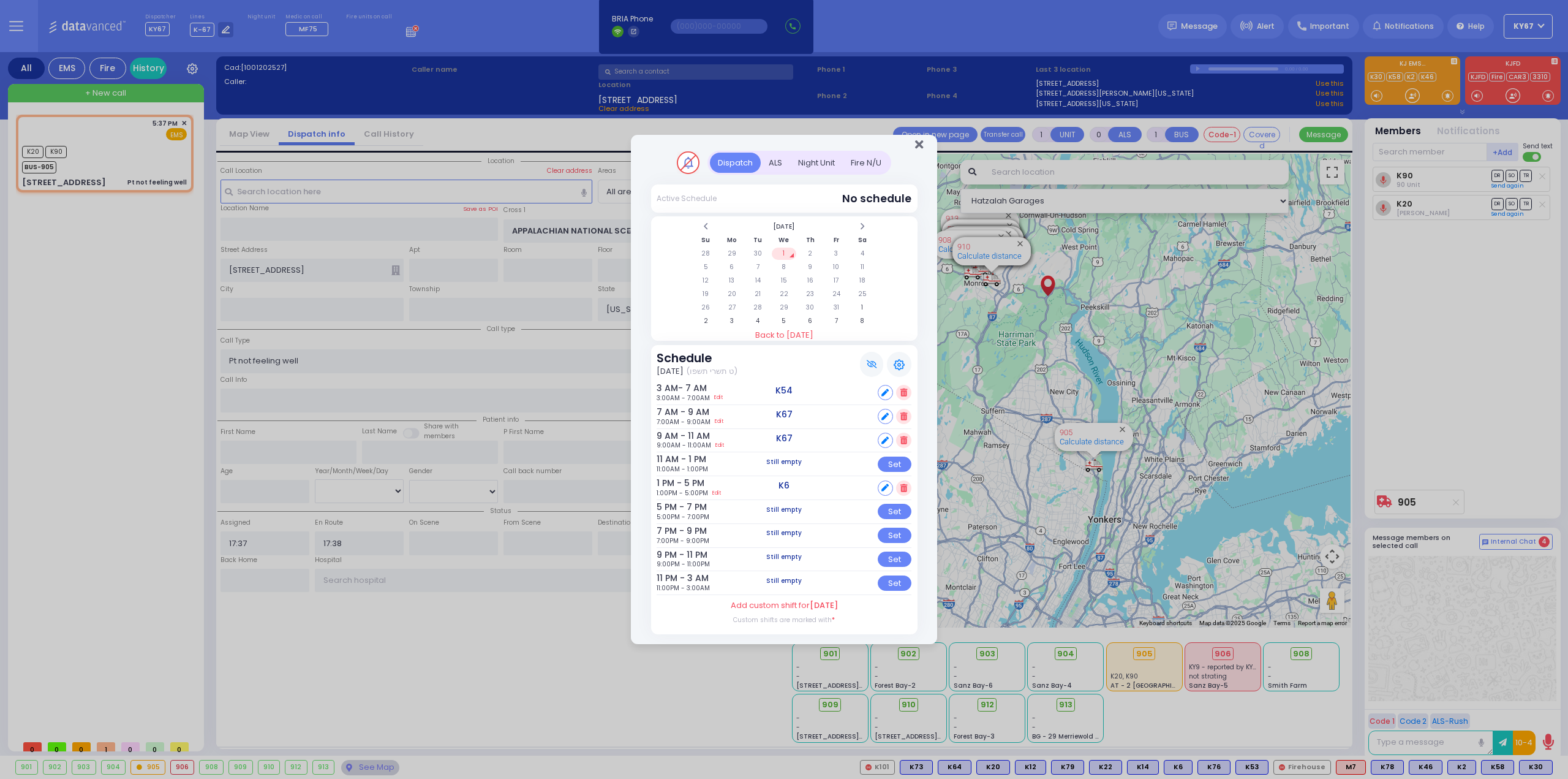
click at [915, 147] on icon "Close" at bounding box center [919, 145] width 8 height 13
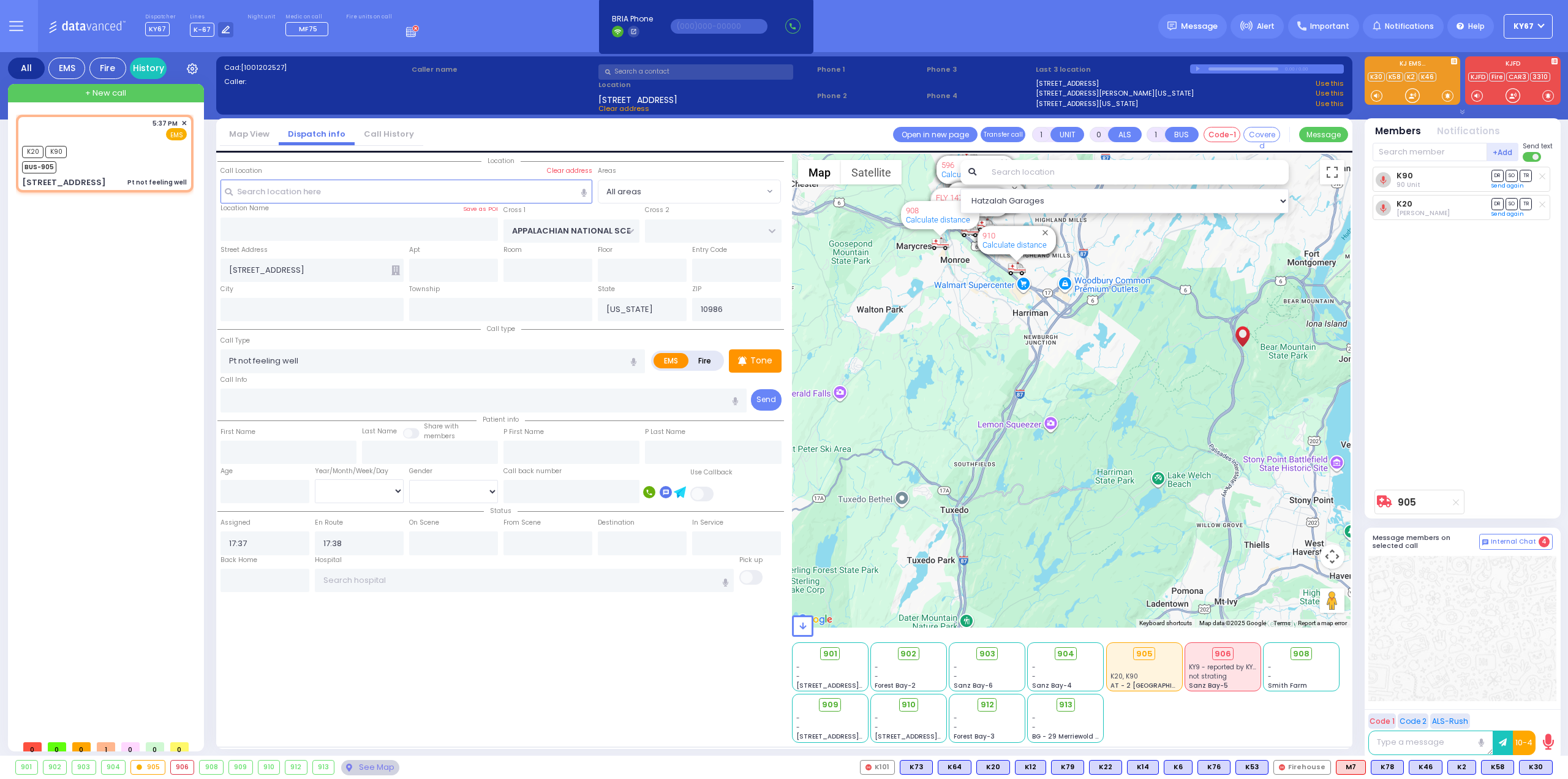
drag, startPoint x: 984, startPoint y: 317, endPoint x: 977, endPoint y: 492, distance: 175.1
click at [977, 492] on div "905 Calculate distance 594 Calculate distance 595 Calculate distance 596 Calcul…" at bounding box center [1072, 391] width 560 height 474
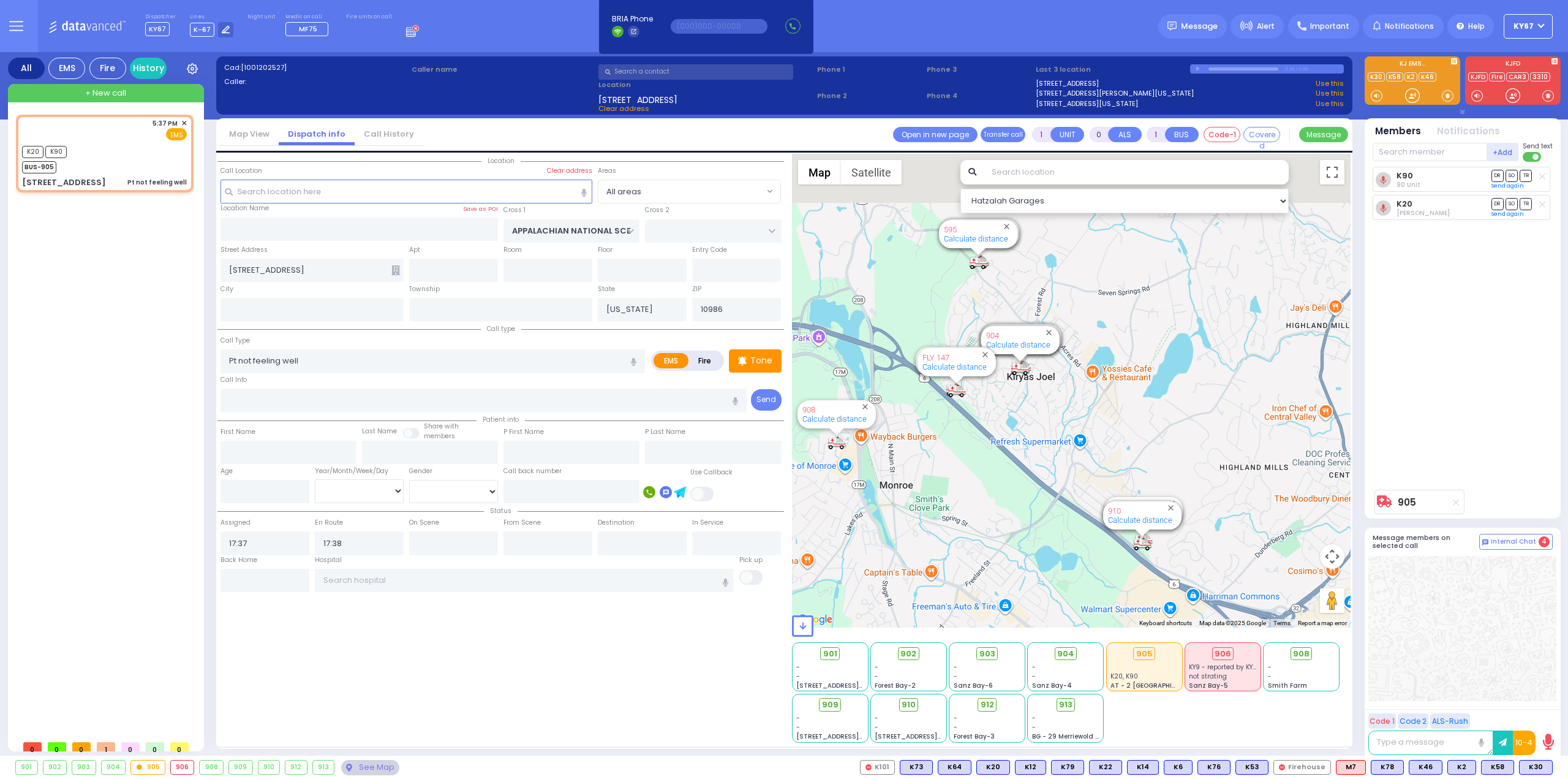
drag, startPoint x: 967, startPoint y: 348, endPoint x: 968, endPoint y: 484, distance: 136.0
click at [968, 484] on div "905 Calculate distance 594 Calculate distance 595 Calculate distance 596 Calcul…" at bounding box center [1072, 391] width 560 height 474
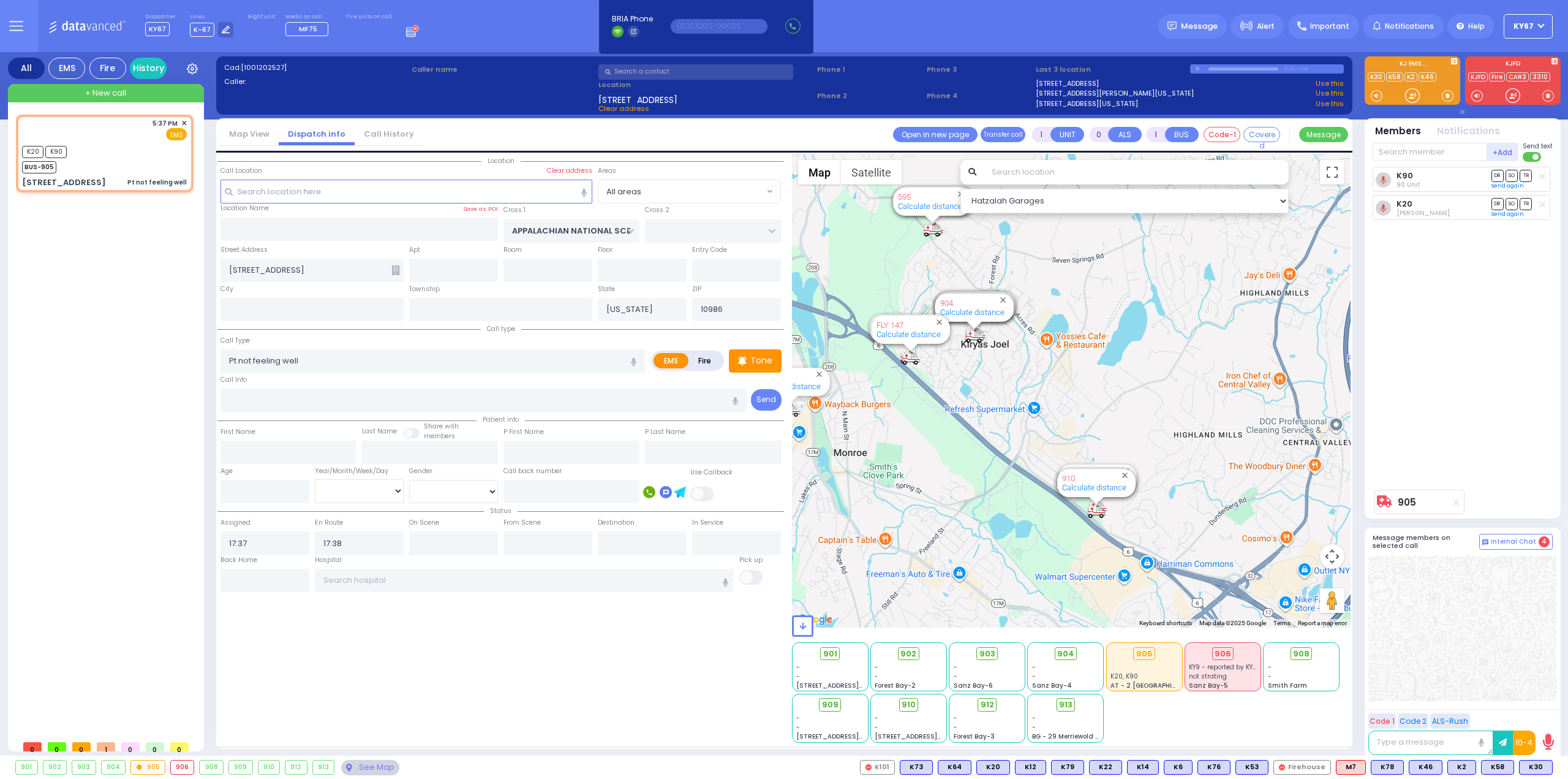
drag, startPoint x: 1264, startPoint y: 510, endPoint x: 1239, endPoint y: 487, distance: 34.0
click at [1239, 487] on div "905 Calculate distance 594 Calculate distance 595 Calculate distance 596 Calcul…" at bounding box center [1072, 391] width 560 height 474
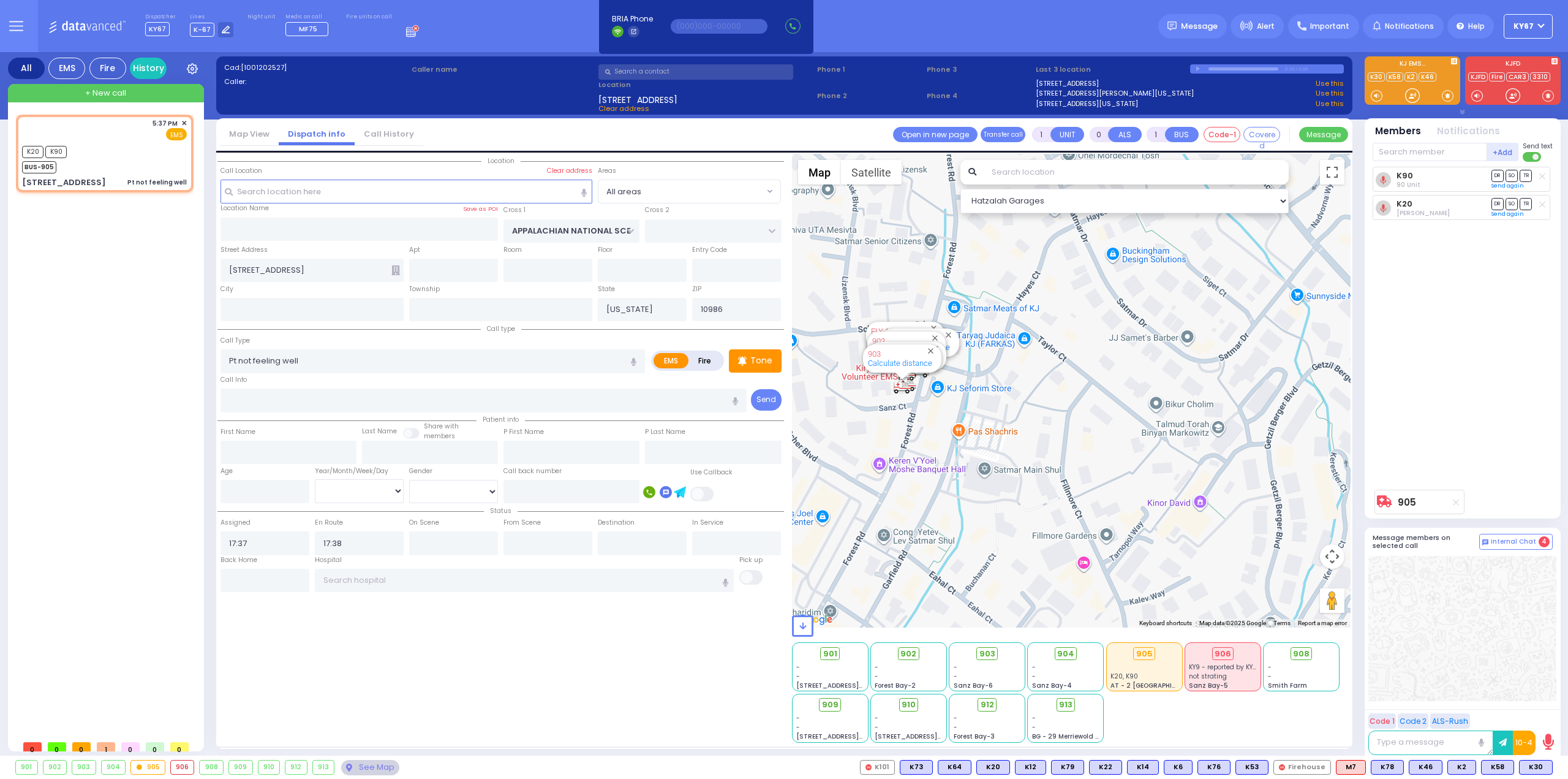
drag, startPoint x: 947, startPoint y: 377, endPoint x: 1002, endPoint y: 415, distance: 66.9
click at [1002, 415] on div "905 Calculate distance 594 Calculate distance 595 Calculate distance 596 Calcul…" at bounding box center [1072, 391] width 560 height 474
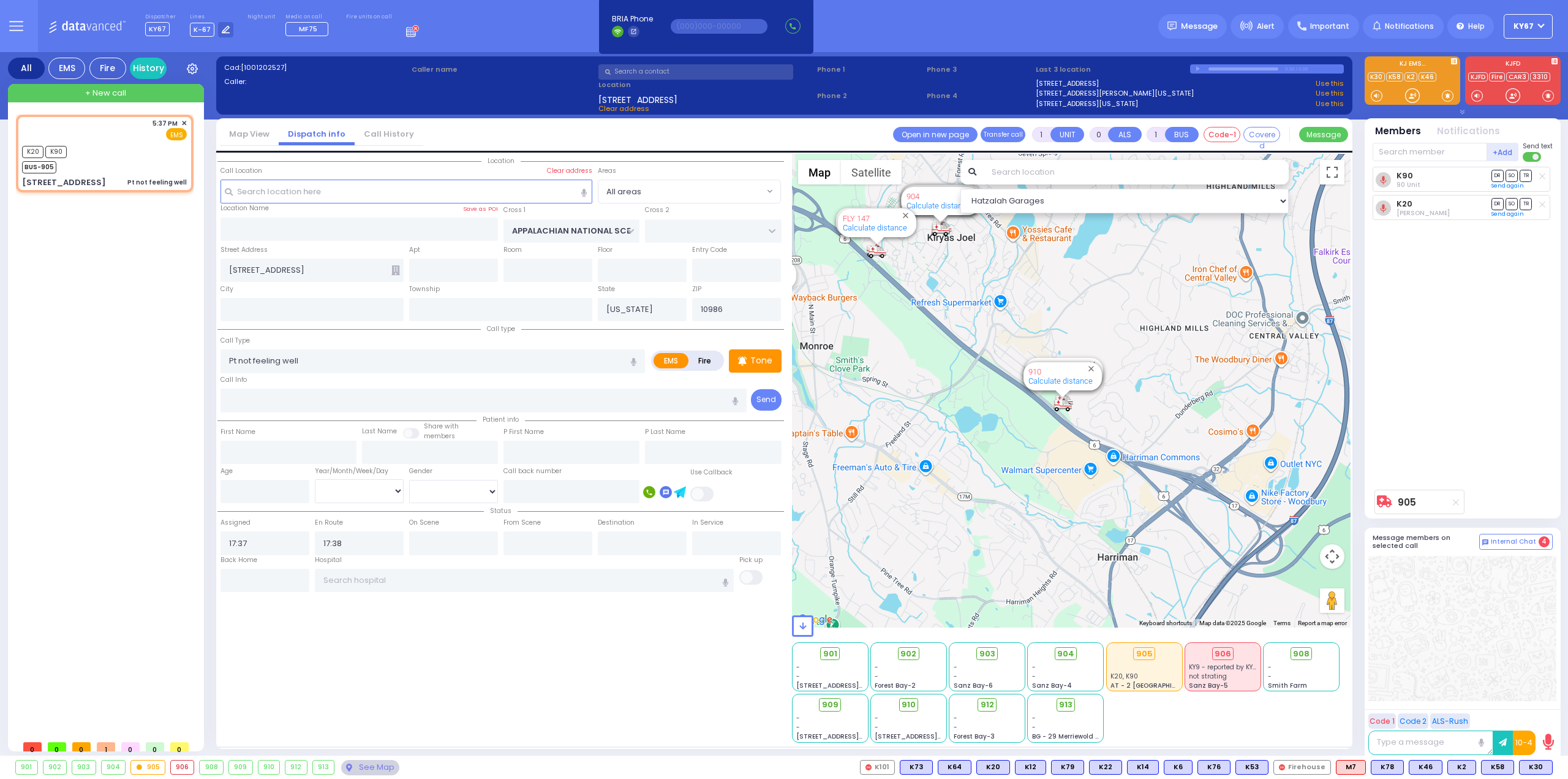
drag, startPoint x: 1186, startPoint y: 510, endPoint x: 1154, endPoint y: 317, distance: 195.6
click at [1154, 317] on div "905 Calculate distance 594 Calculate distance 595 Calculate distance 596 Calcul…" at bounding box center [1072, 391] width 560 height 474
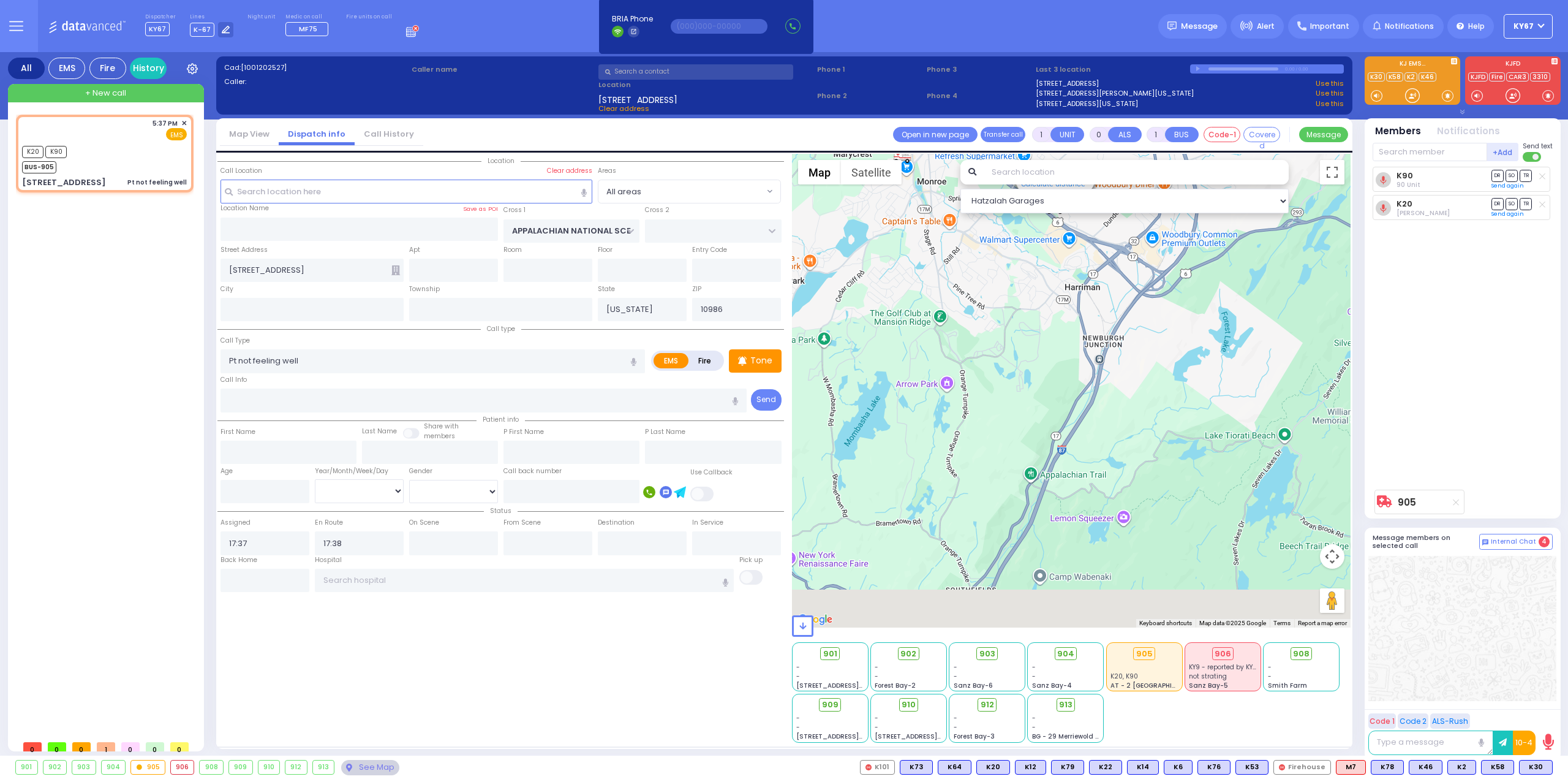
drag, startPoint x: 1160, startPoint y: 478, endPoint x: 1112, endPoint y: 257, distance: 226.2
click at [1112, 260] on div "905 Calculate distance 594 Calculate distance 595 Calculate distance 596 Calcul…" at bounding box center [1072, 391] width 560 height 474
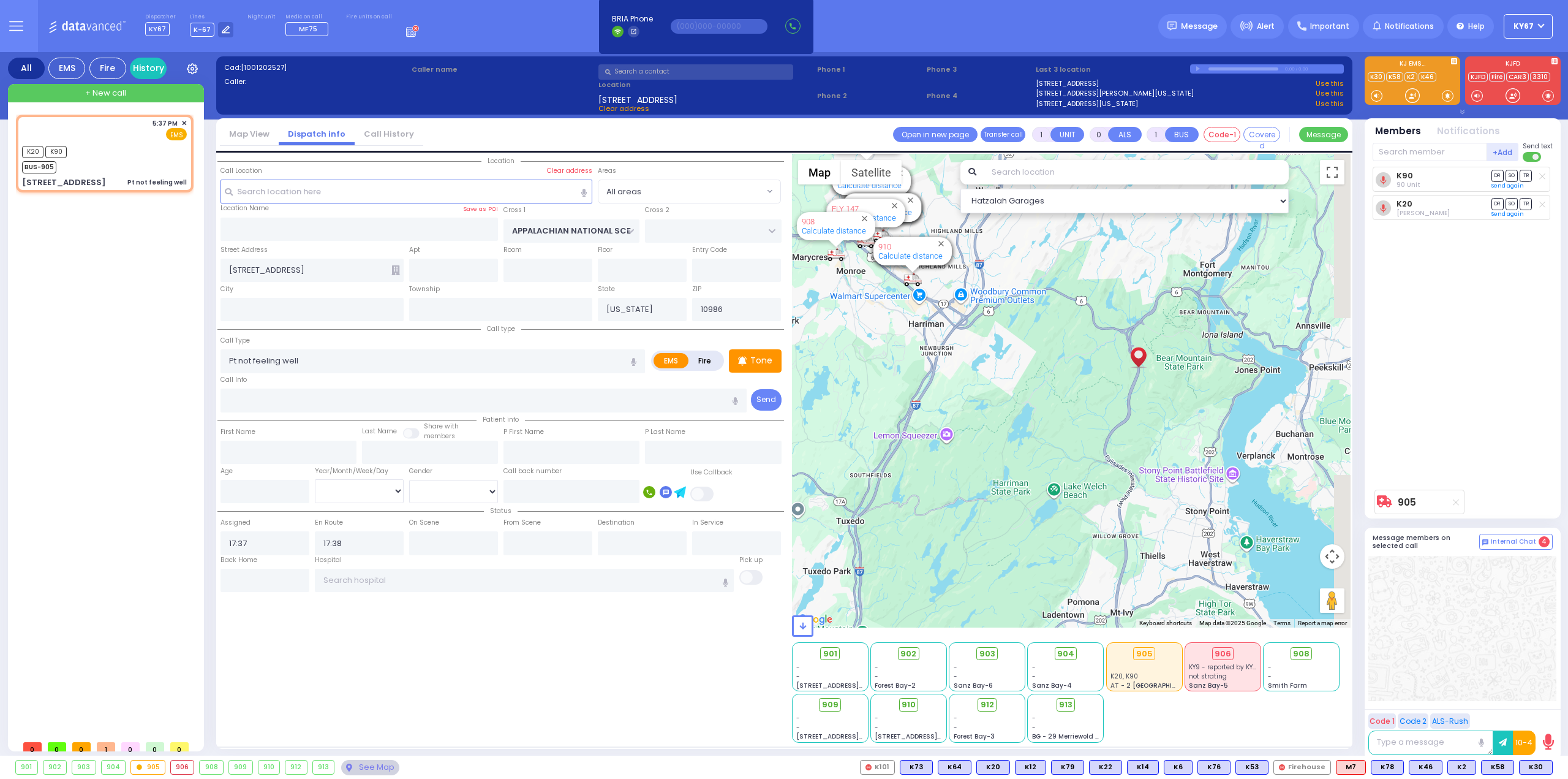
drag, startPoint x: 1053, startPoint y: 508, endPoint x: 906, endPoint y: 516, distance: 147.2
click at [911, 521] on div "905 Calculate distance 594 Calculate distance 595 Calculate distance 596 Calcul…" at bounding box center [1072, 391] width 560 height 474
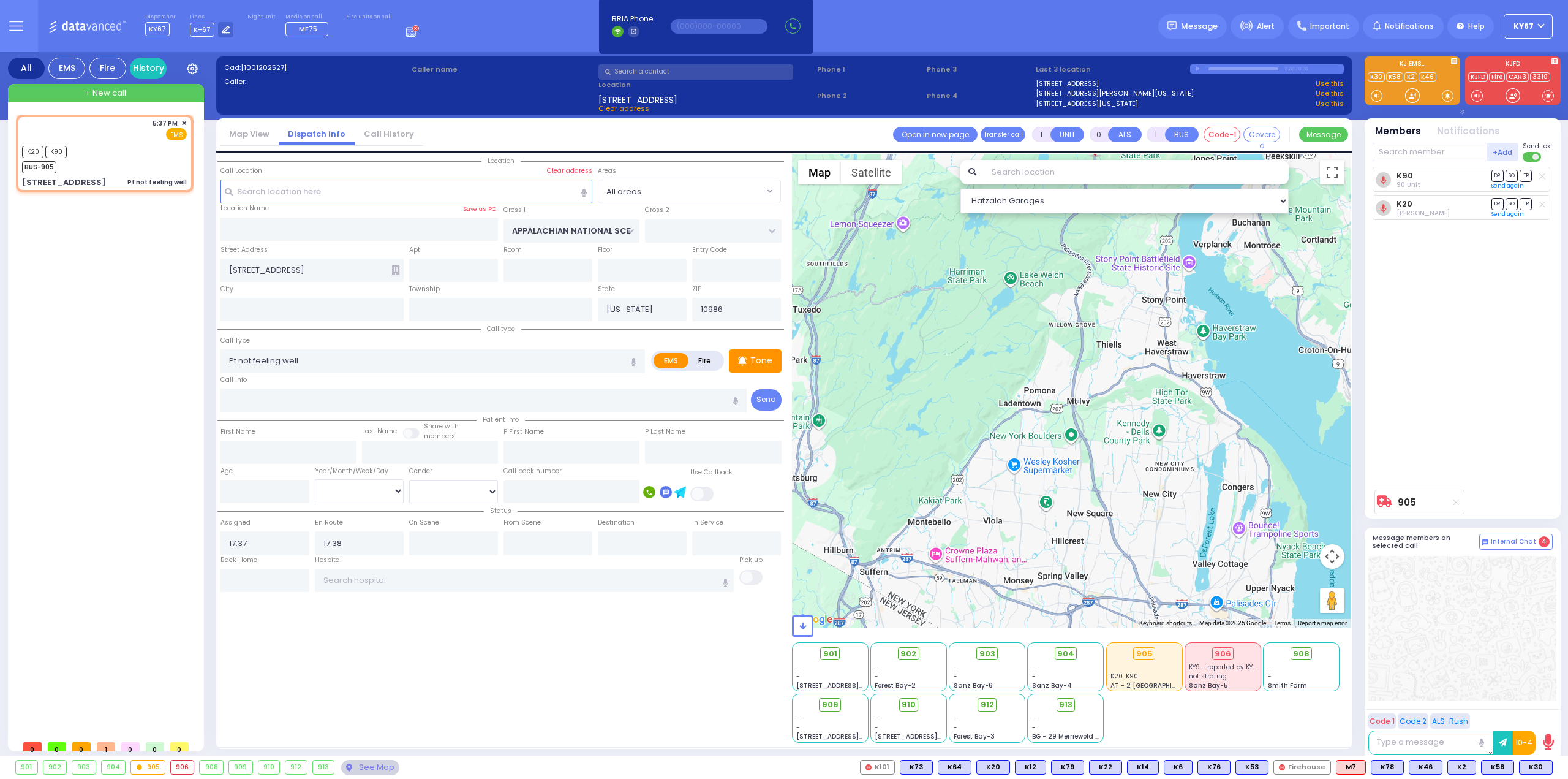
drag, startPoint x: 1176, startPoint y: 527, endPoint x: 1150, endPoint y: 309, distance: 219.5
click at [1150, 309] on div "905 Calculate distance 594 Calculate distance 595 Calculate distance 596 Calcul…" at bounding box center [1072, 391] width 560 height 474
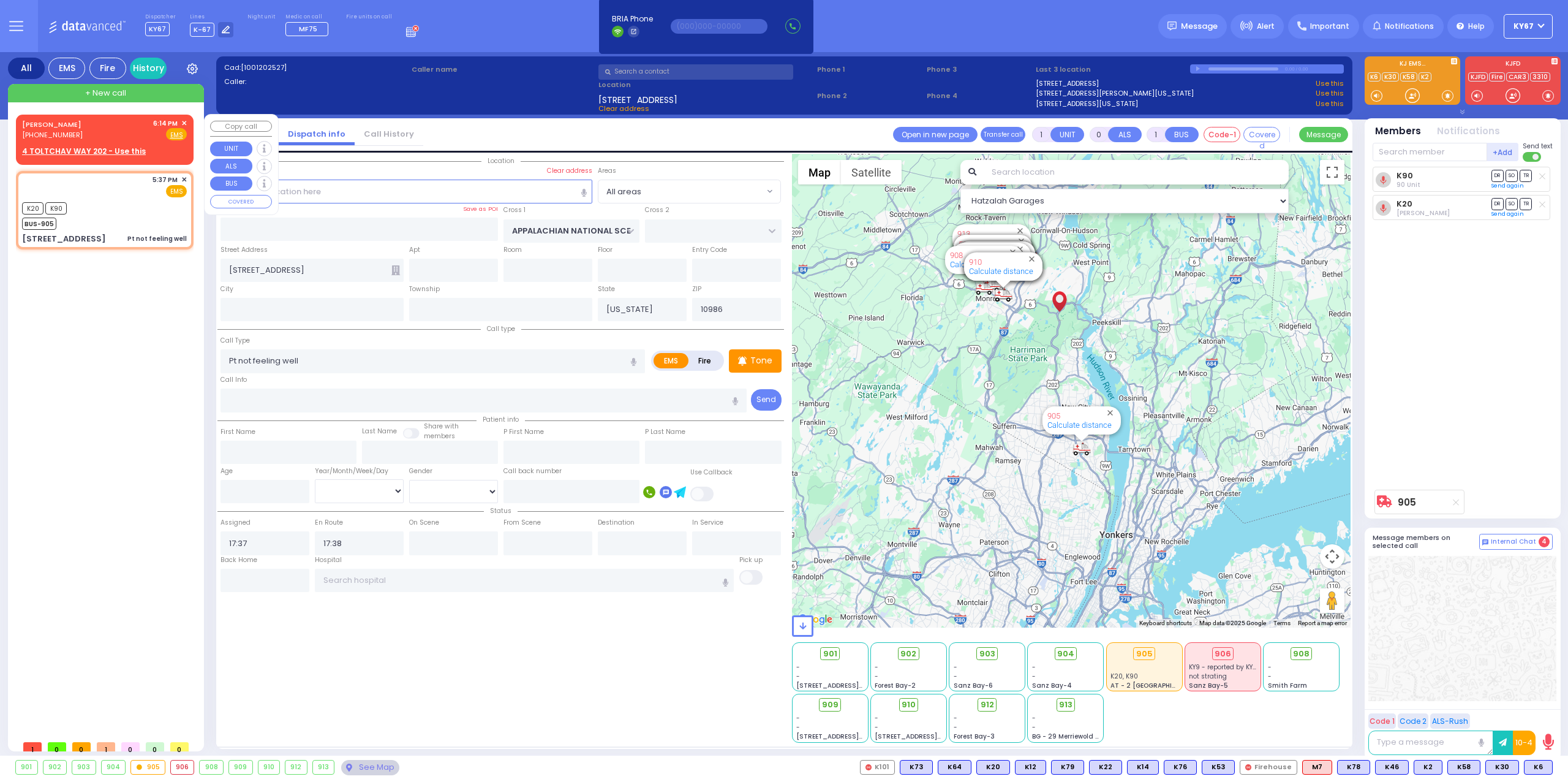
click at [186, 122] on span "✕" at bounding box center [184, 124] width 5 height 11
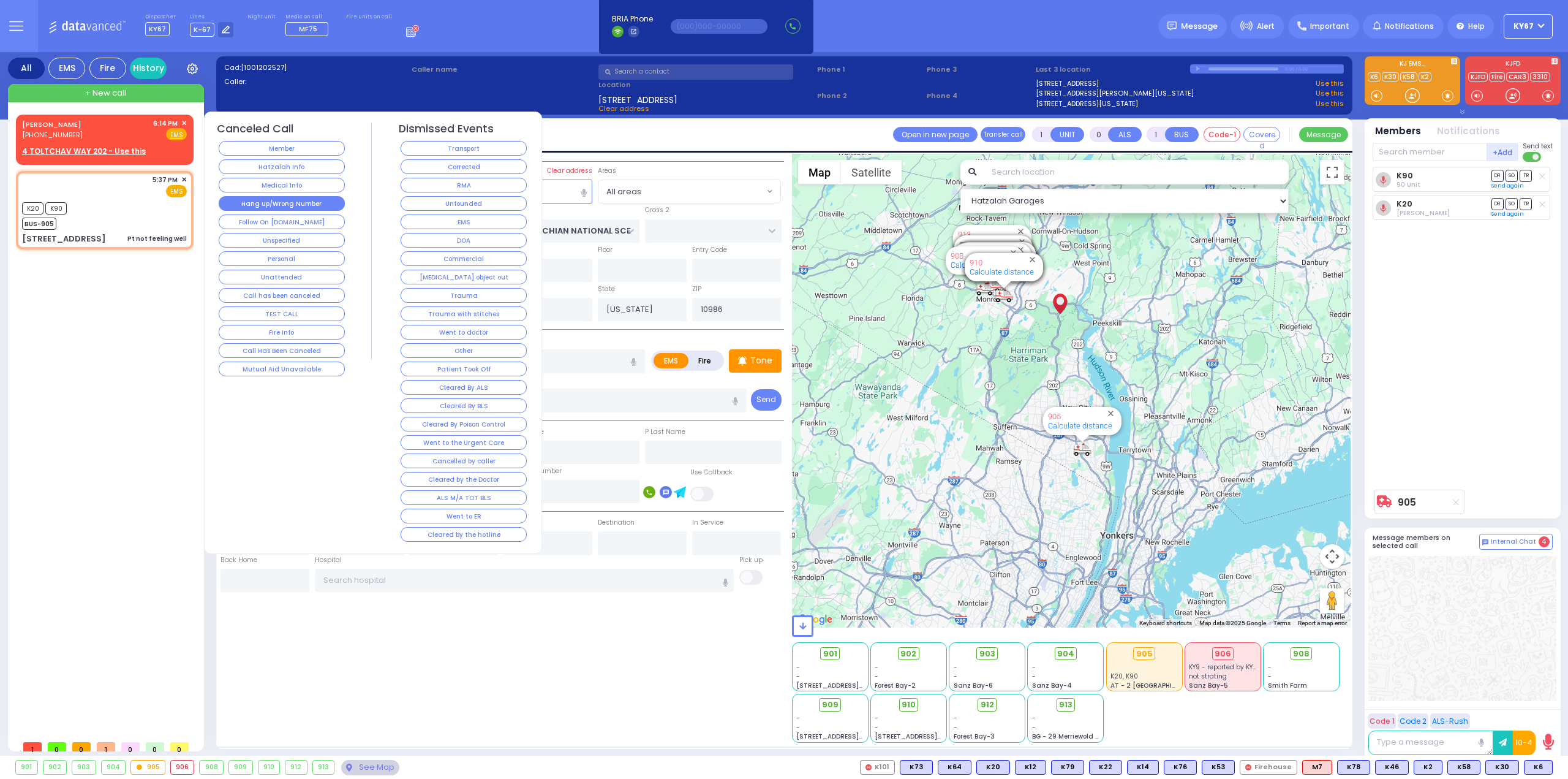
click at [289, 200] on button "Hang up/Wrong Number" at bounding box center [282, 204] width 127 height 14
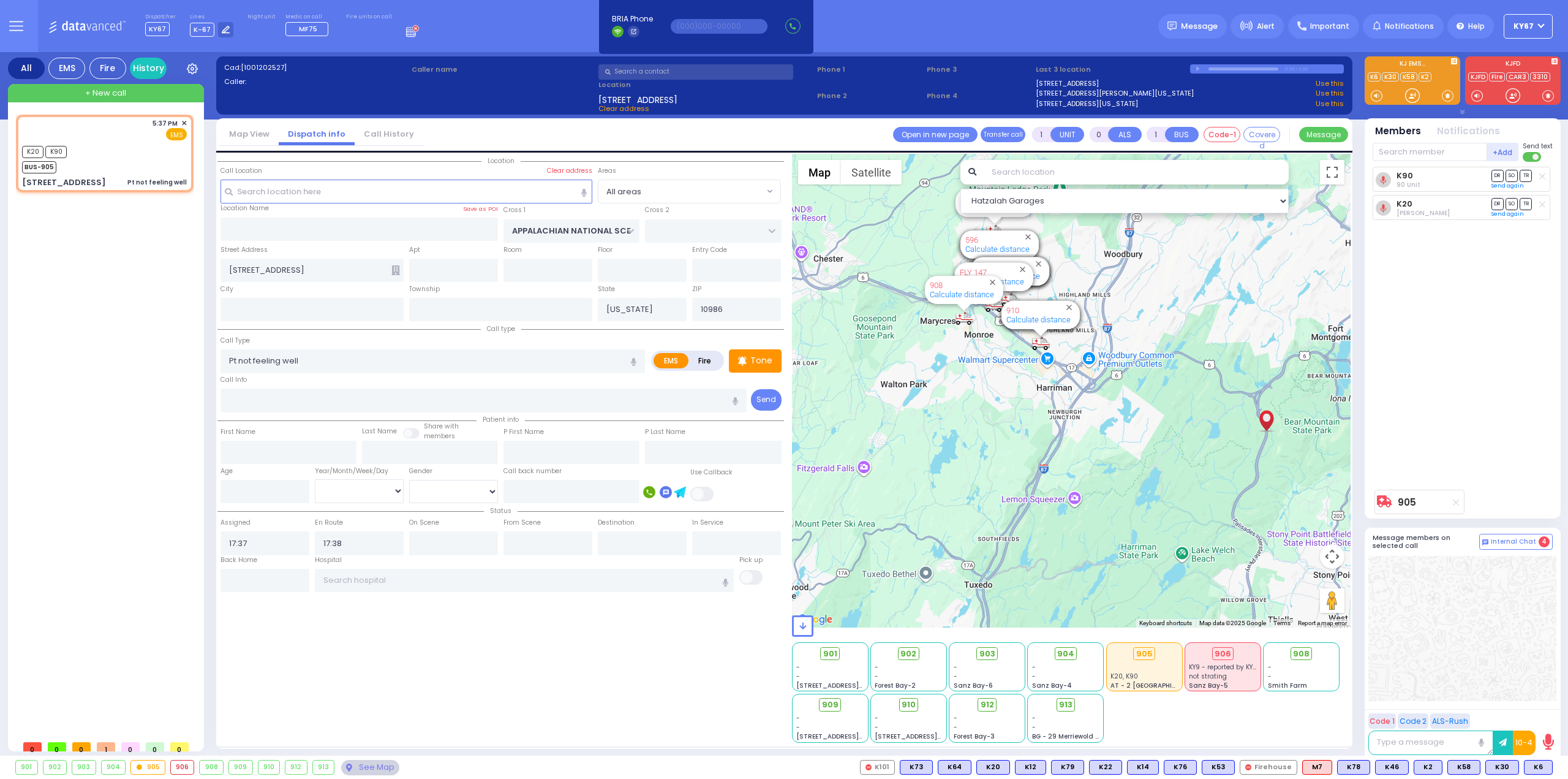
drag, startPoint x: 1008, startPoint y: 341, endPoint x: 999, endPoint y: 381, distance: 41.0
click at [999, 381] on div "905 Calculate distance 594 Calculate distance 595 Calculate distance 596 Calcul…" at bounding box center [1072, 391] width 560 height 474
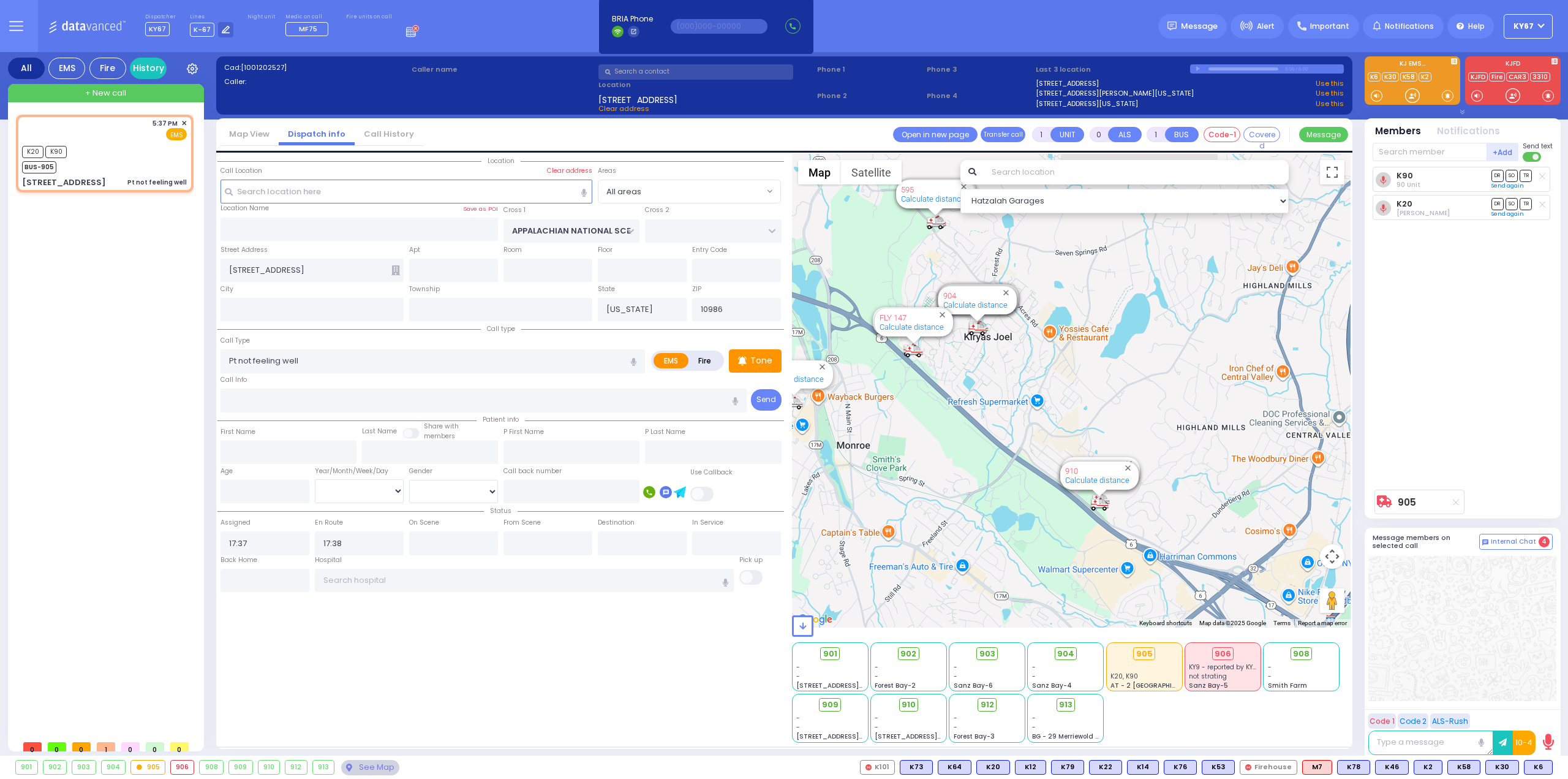
drag, startPoint x: 997, startPoint y: 333, endPoint x: 959, endPoint y: 444, distance: 117.3
click at [959, 444] on div "905 Calculate distance 594 Calculate distance 595 Calculate distance 596 Calcul…" at bounding box center [1072, 391] width 560 height 474
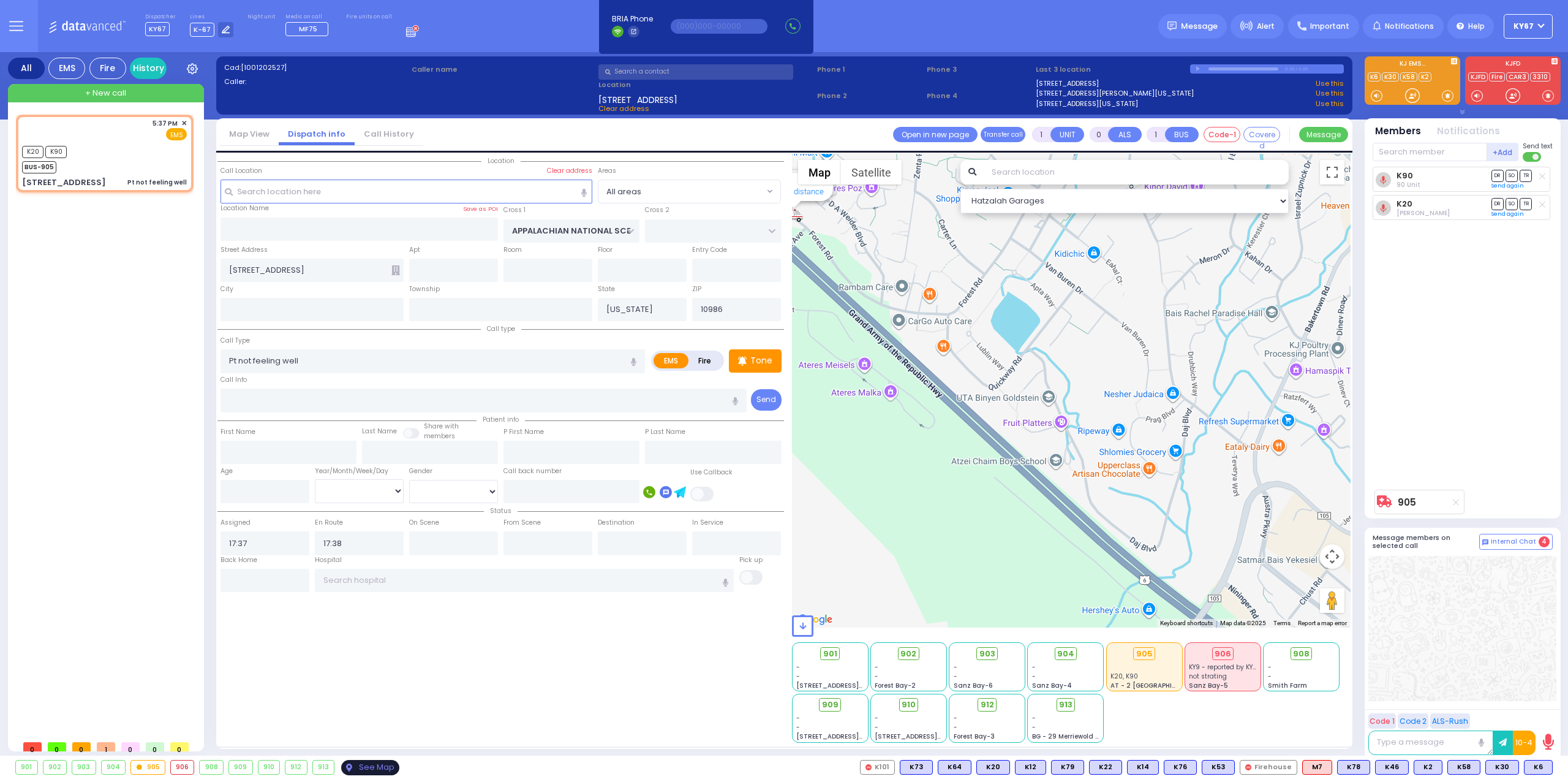
click at [380, 765] on div "See Map" at bounding box center [370, 767] width 58 height 15
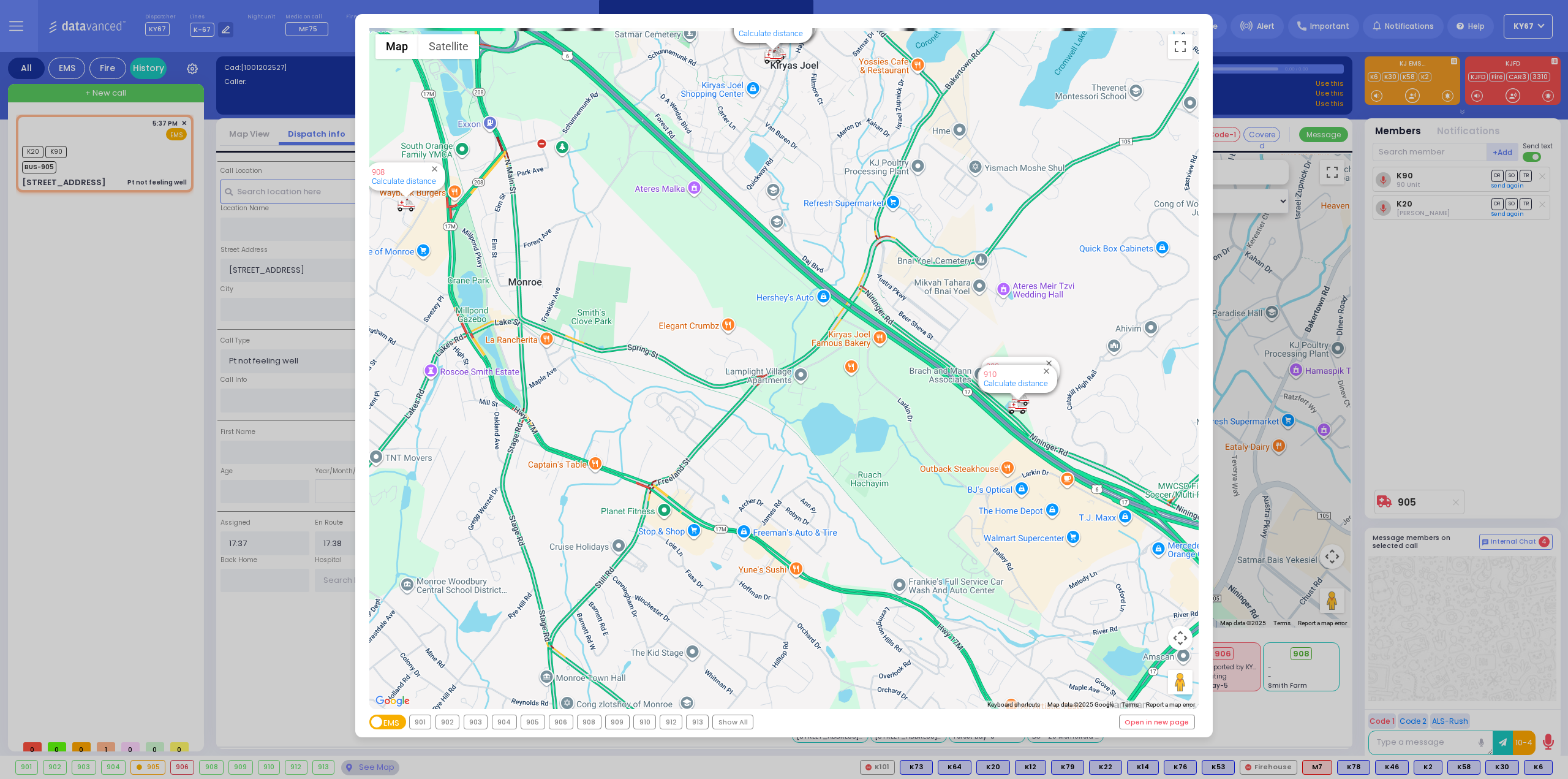
drag, startPoint x: 696, startPoint y: 244, endPoint x: 619, endPoint y: 480, distance: 248.2
click at [624, 469] on div "594 Calculate distance 595 Calculate distance 596 Calculate distance 901 Calcul…" at bounding box center [785, 368] width 830 height 681
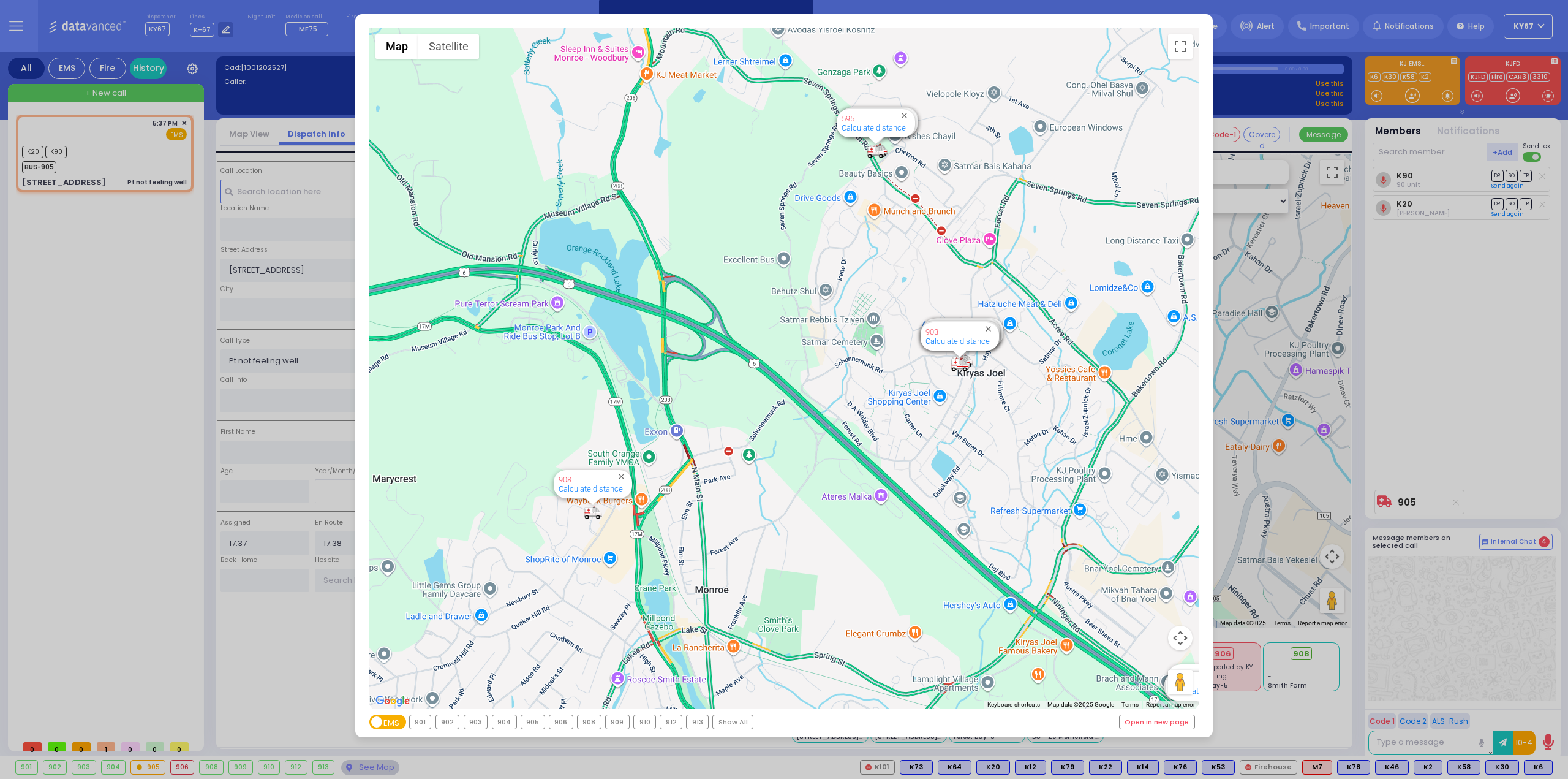
drag, startPoint x: 553, startPoint y: 510, endPoint x: 846, endPoint y: 533, distance: 293.9
click at [846, 533] on div "594 Calculate distance 595 Calculate distance 596 Calculate distance 901 Calcul…" at bounding box center [785, 368] width 830 height 681
click at [718, 721] on div "Show All" at bounding box center [733, 722] width 40 height 14
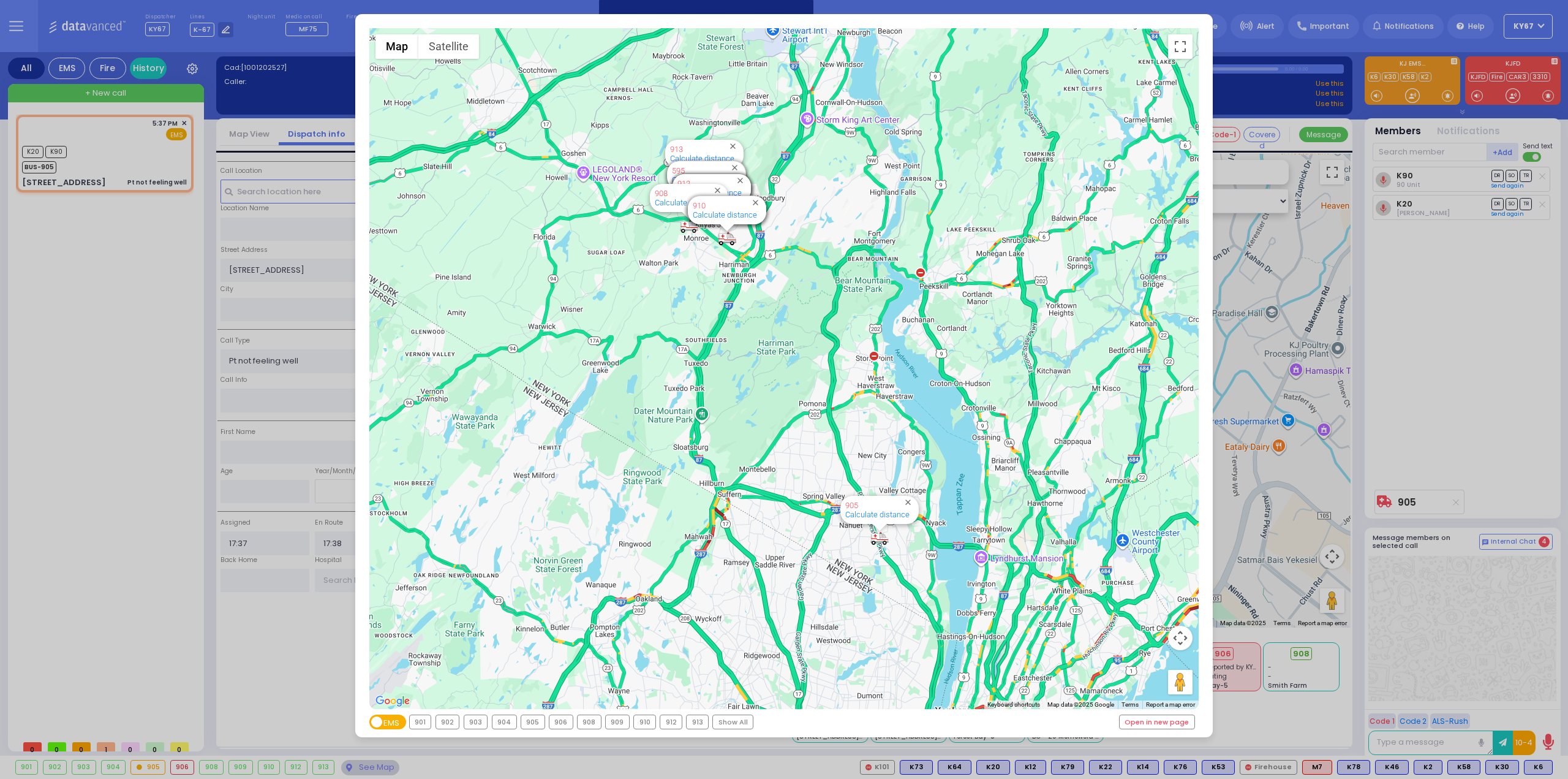
click at [110, 329] on div "← Move left → Move right ↑ Move up ↓ Move down + Zoom in - Zoom out Home Jump l…" at bounding box center [784, 389] width 1568 height 779
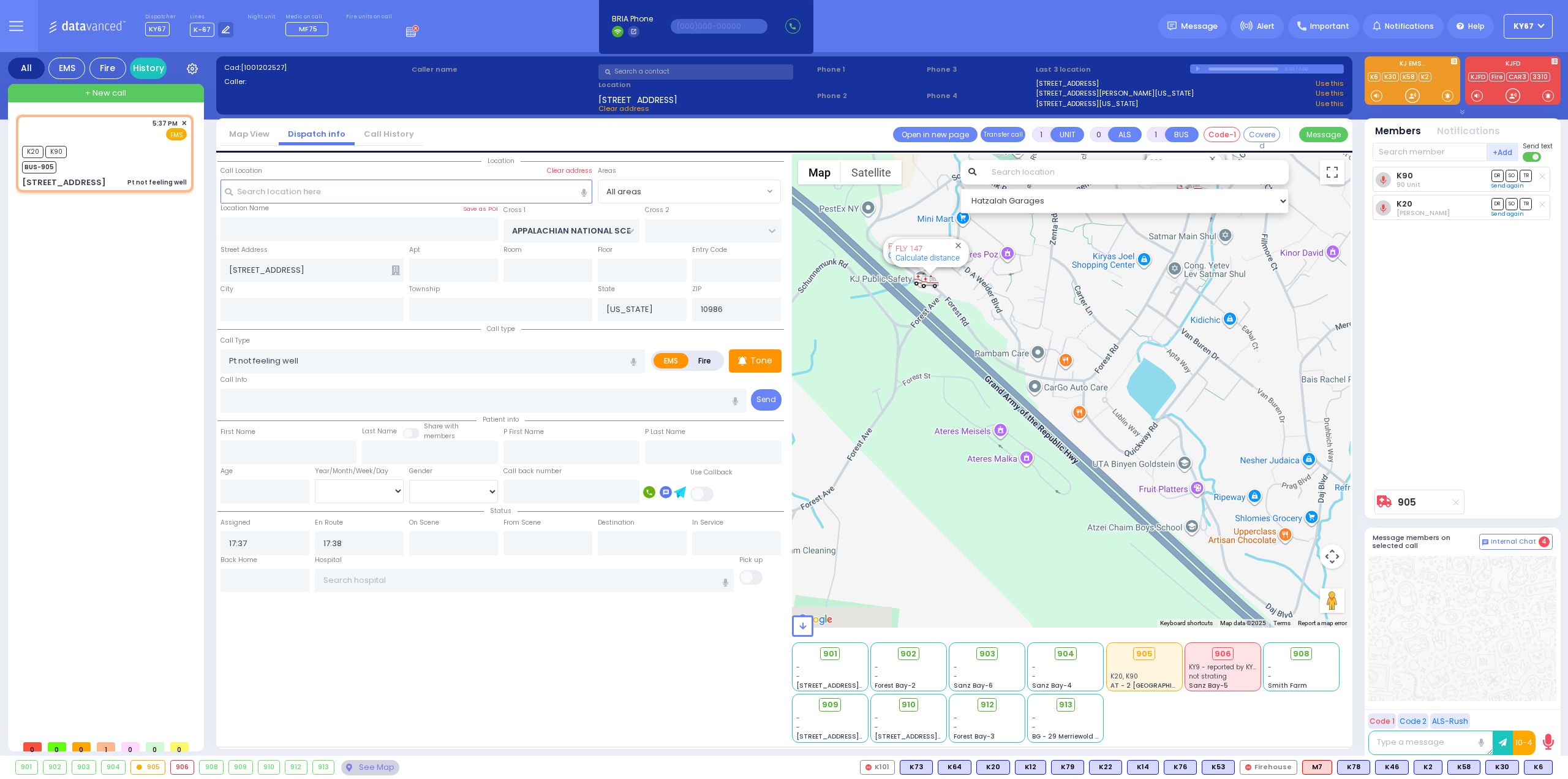
drag, startPoint x: 1004, startPoint y: 328, endPoint x: 1140, endPoint y: 396, distance: 152.1
click at [1140, 396] on div "905 Calculate distance 594 Calculate distance 595 Calculate distance 596 Calcul…" at bounding box center [1072, 391] width 560 height 474
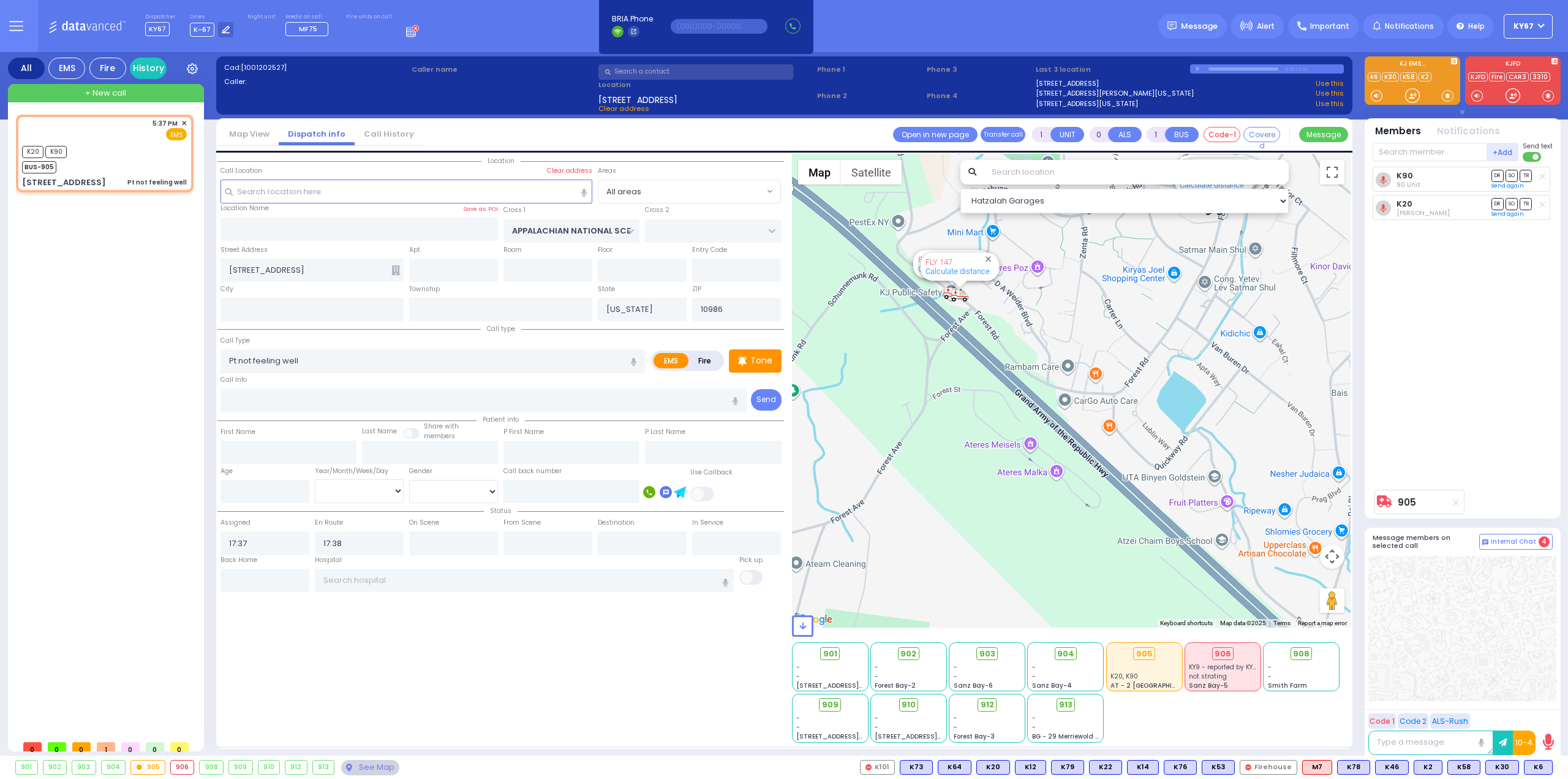
select select
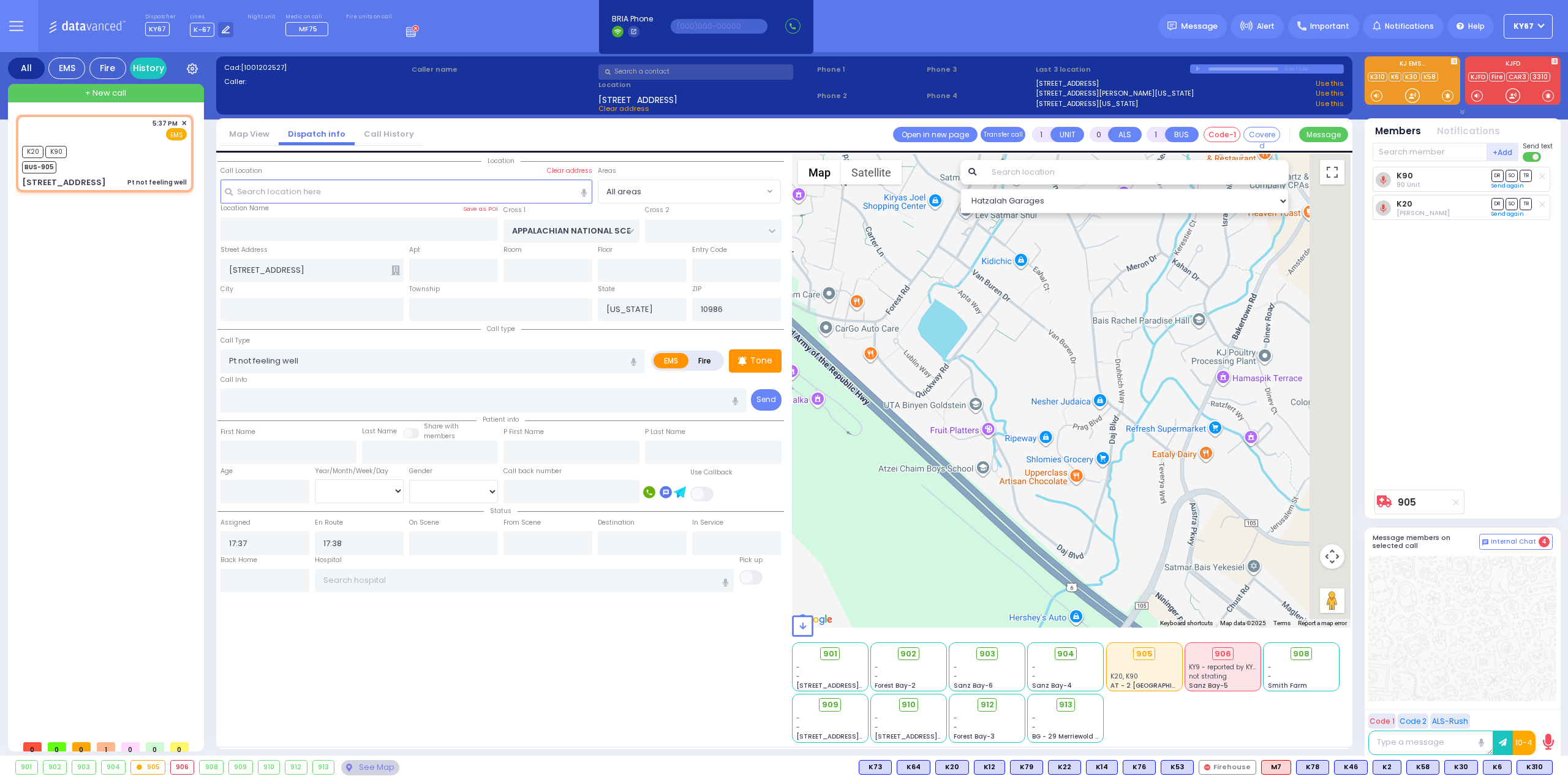
drag, startPoint x: 1179, startPoint y: 422, endPoint x: 909, endPoint y: 324, distance: 287.2
click at [909, 330] on div "905 Calculate distance 594 Calculate distance 595 Calculate distance 596 Calcul…" at bounding box center [1072, 391] width 560 height 474
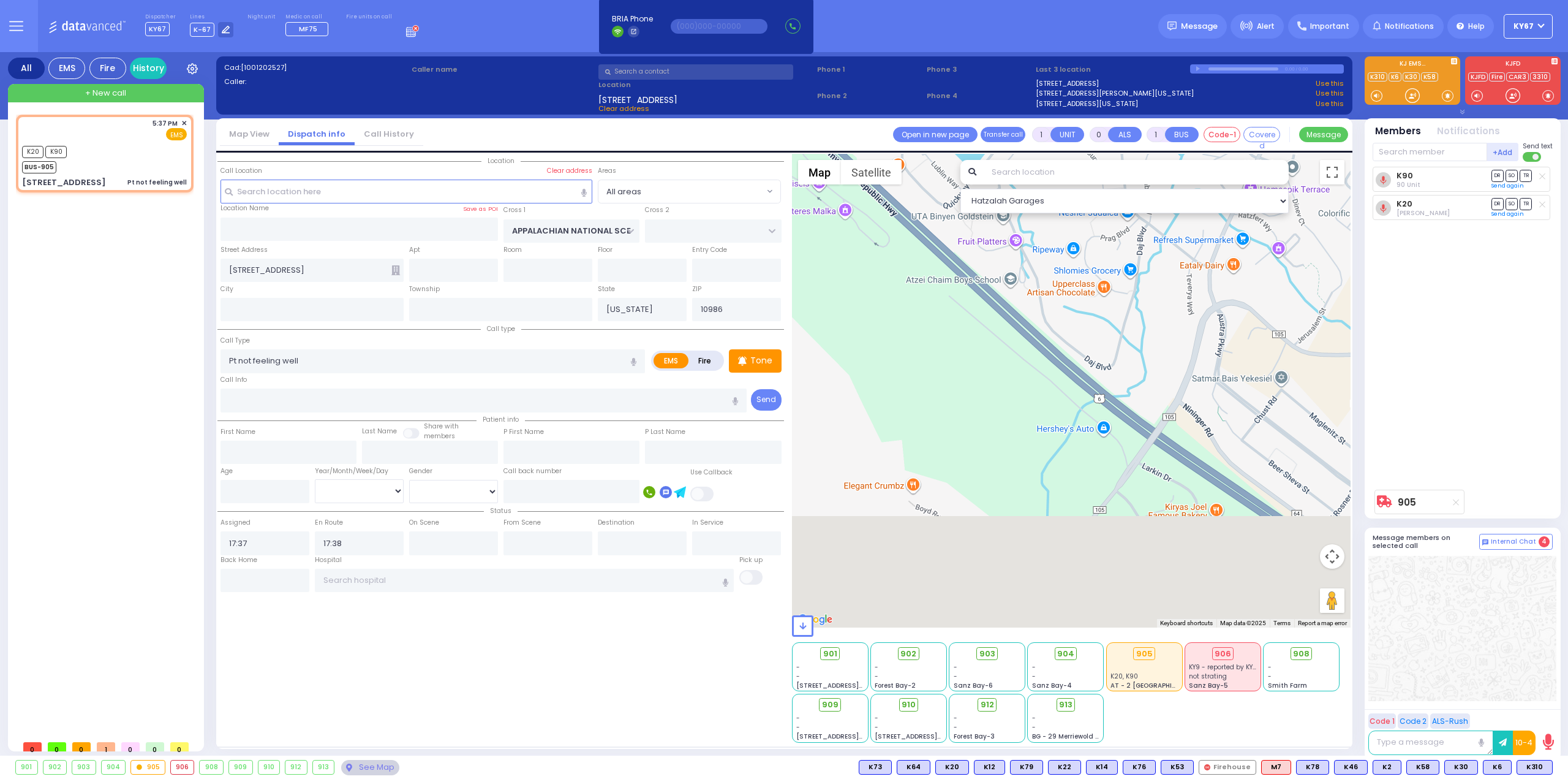
drag, startPoint x: 1148, startPoint y: 462, endPoint x: 1233, endPoint y: 251, distance: 227.5
click at [1228, 267] on div "905 Calculate distance 594 Calculate distance 595 Calculate distance 596 Calcul…" at bounding box center [1072, 391] width 560 height 474
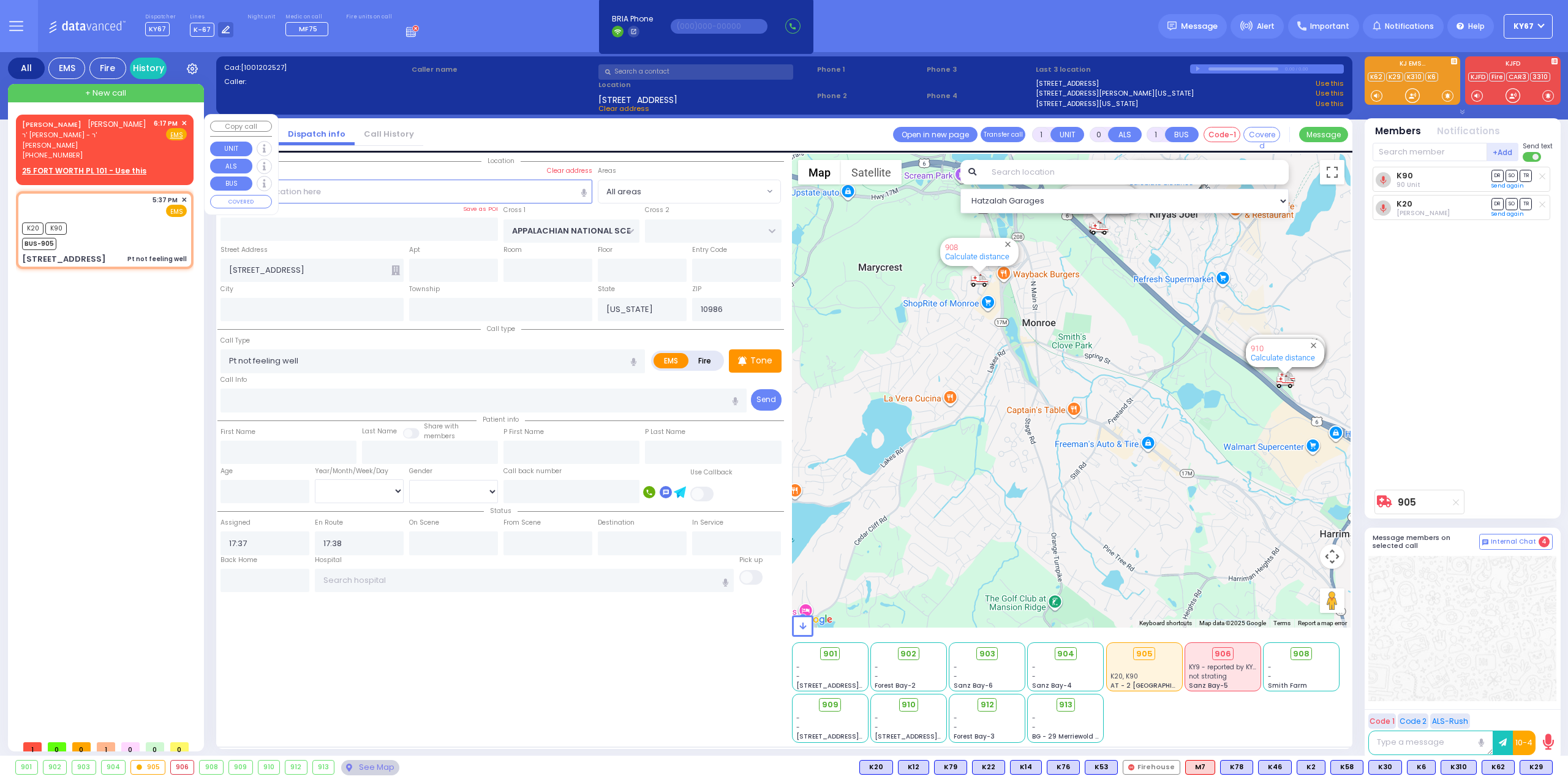
click at [183, 122] on span "✕" at bounding box center [184, 124] width 5 height 11
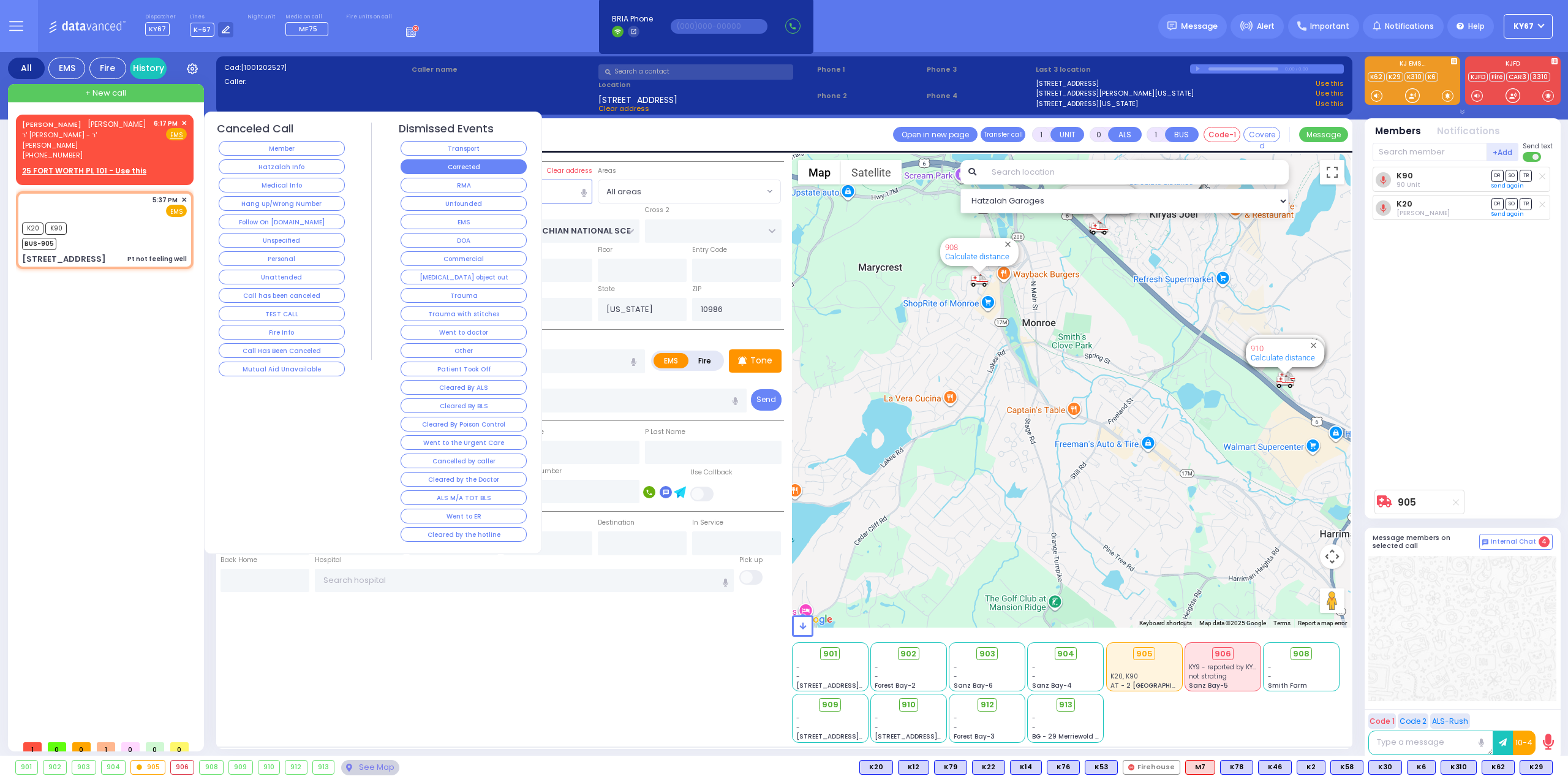
click at [437, 166] on button "Corrected" at bounding box center [464, 166] width 127 height 14
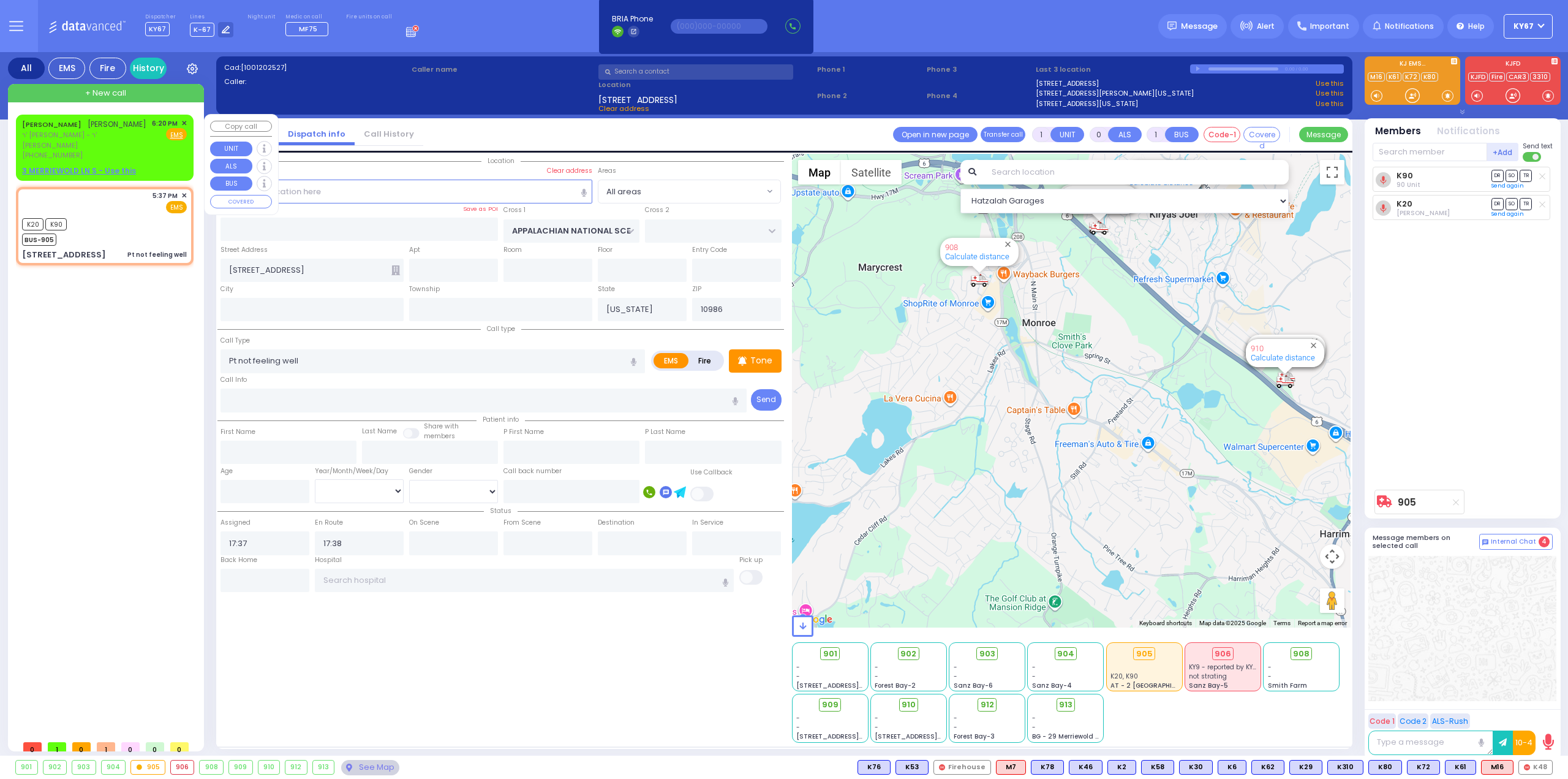
click at [124, 138] on span "ר' [PERSON_NAME] - ר' [PERSON_NAME]" at bounding box center [84, 140] width 126 height 20
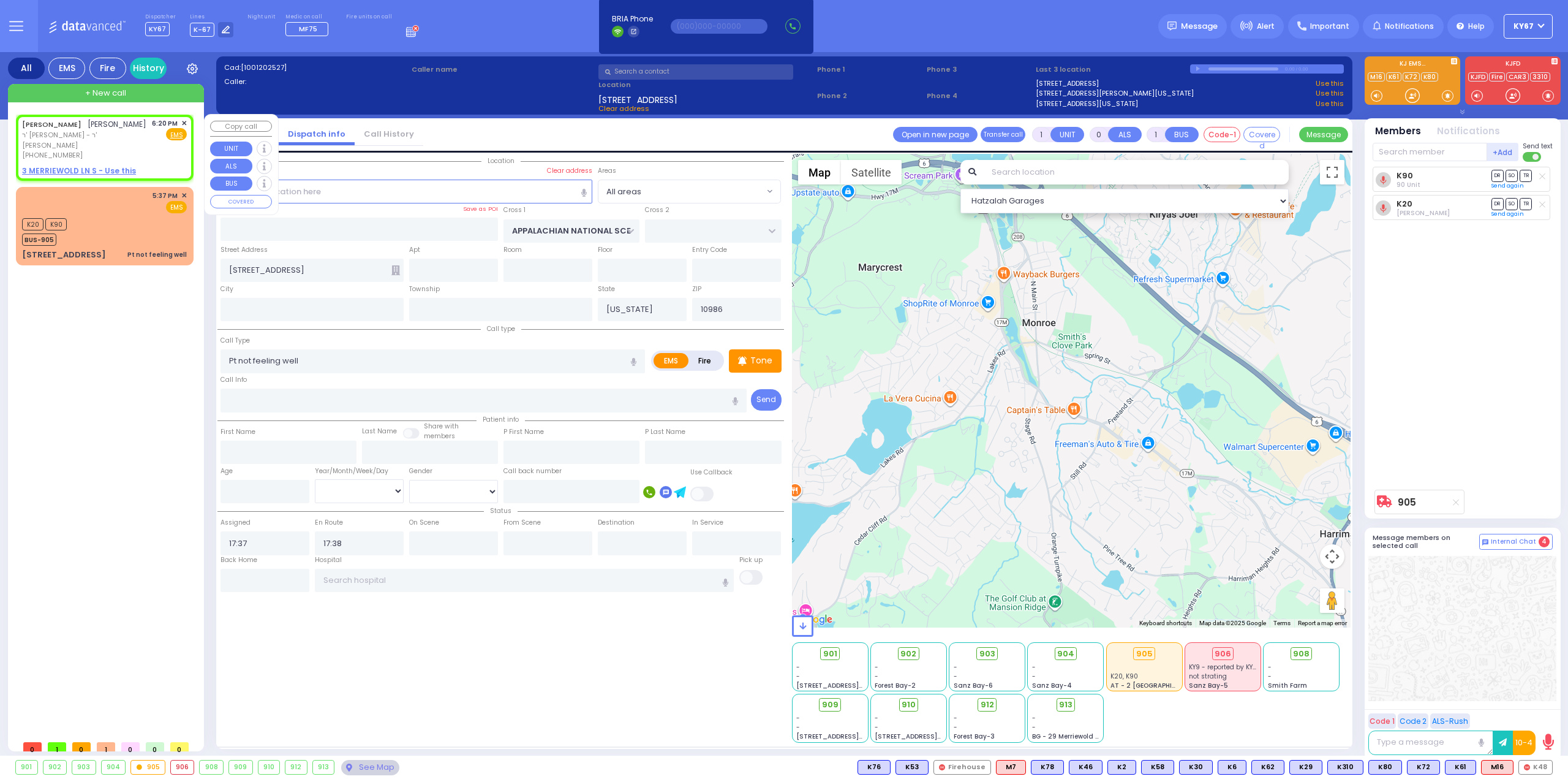
type input "2"
type input "1"
select select
radio input "true"
type input "[PERSON_NAME]"
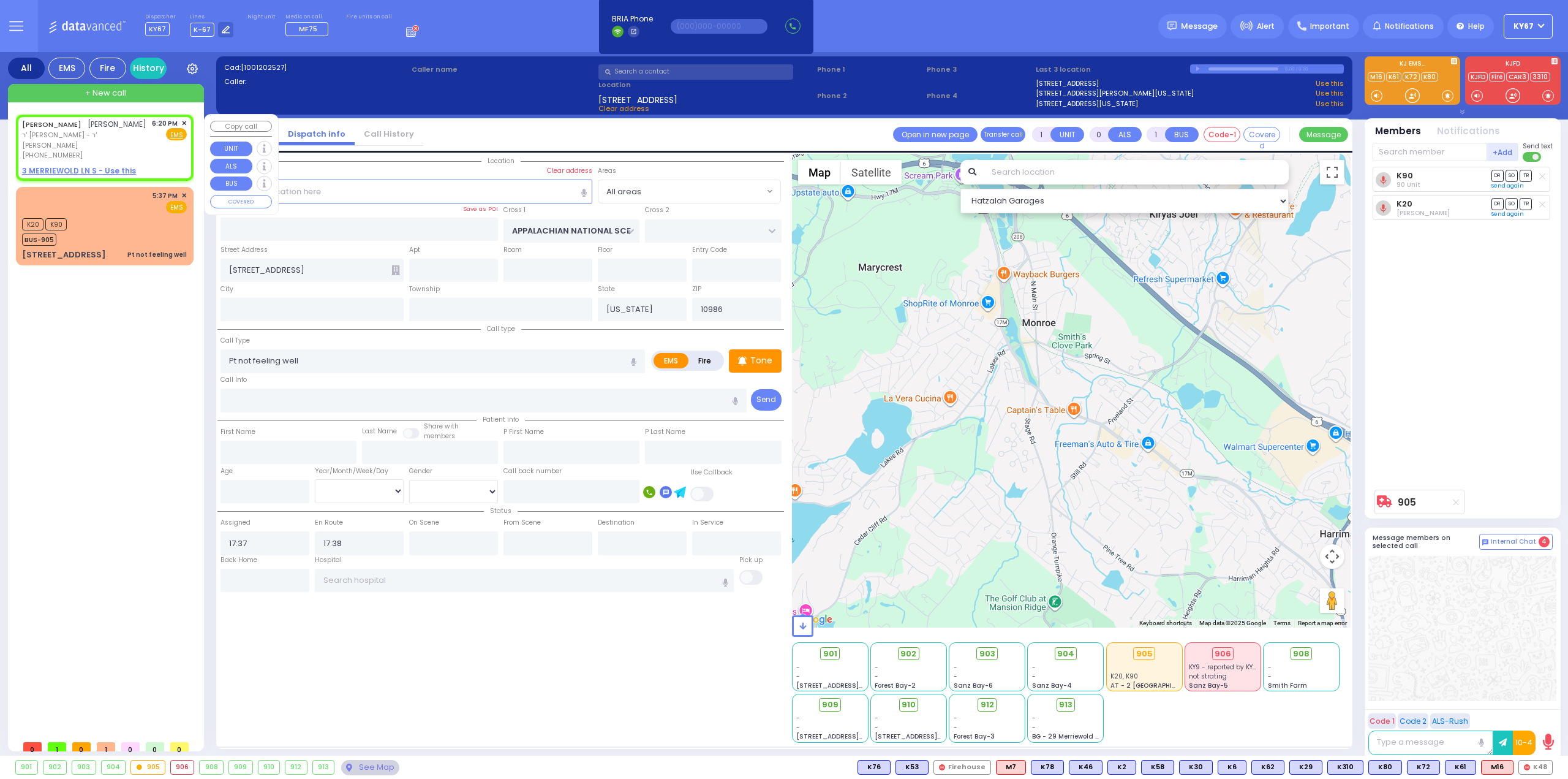
type input "[PERSON_NAME]"
select select
type input "18:20"
select select "Hatzalah Garages"
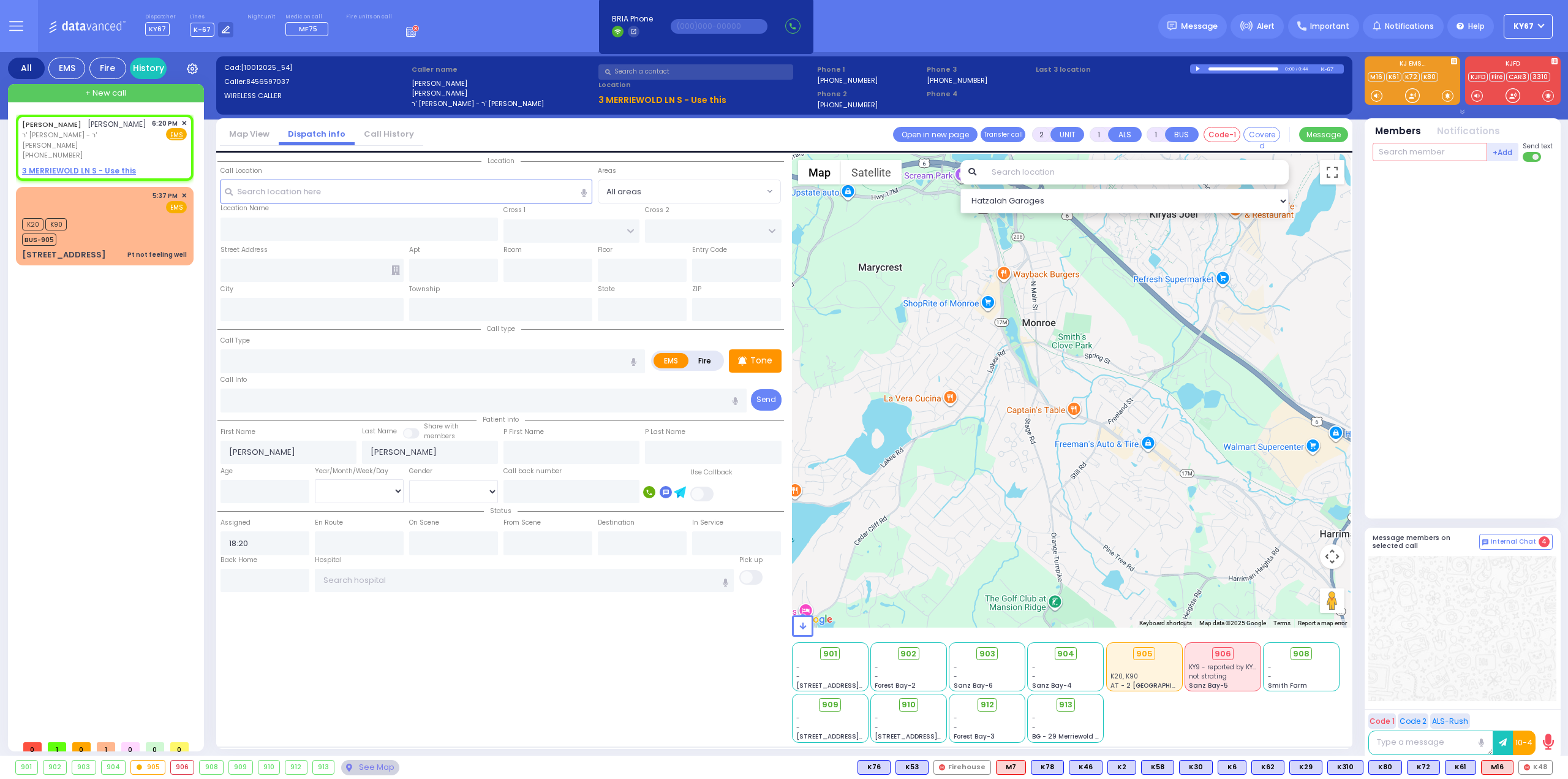
click at [1420, 146] on input "text" at bounding box center [1430, 152] width 115 height 18
type input "16"
click at [1470, 204] on div "Lazer Schwimmer" at bounding box center [1486, 203] width 71 height 13
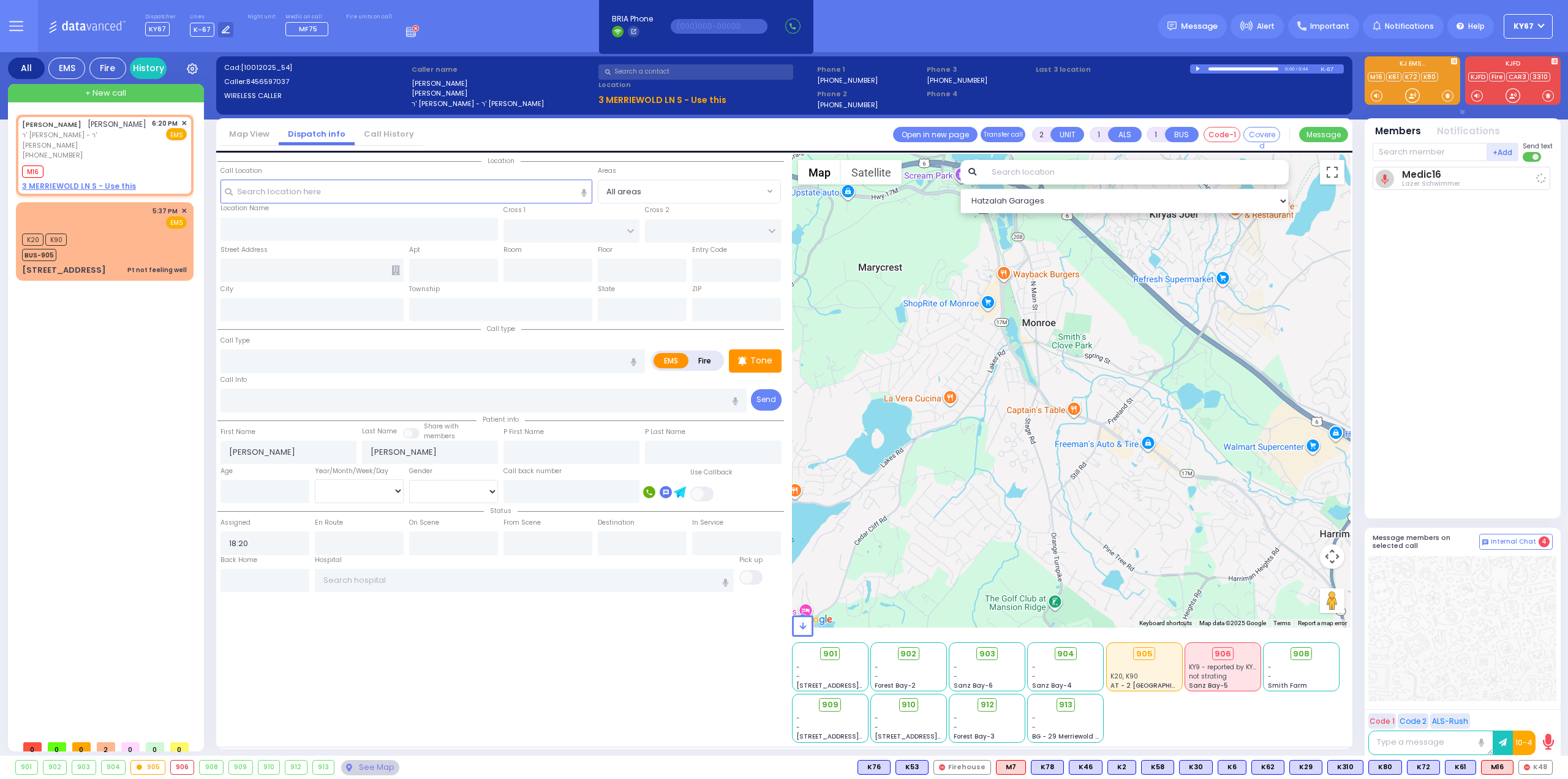
select select
radio input "true"
select select
type input "18:23"
select select "Hatzalah Garages"
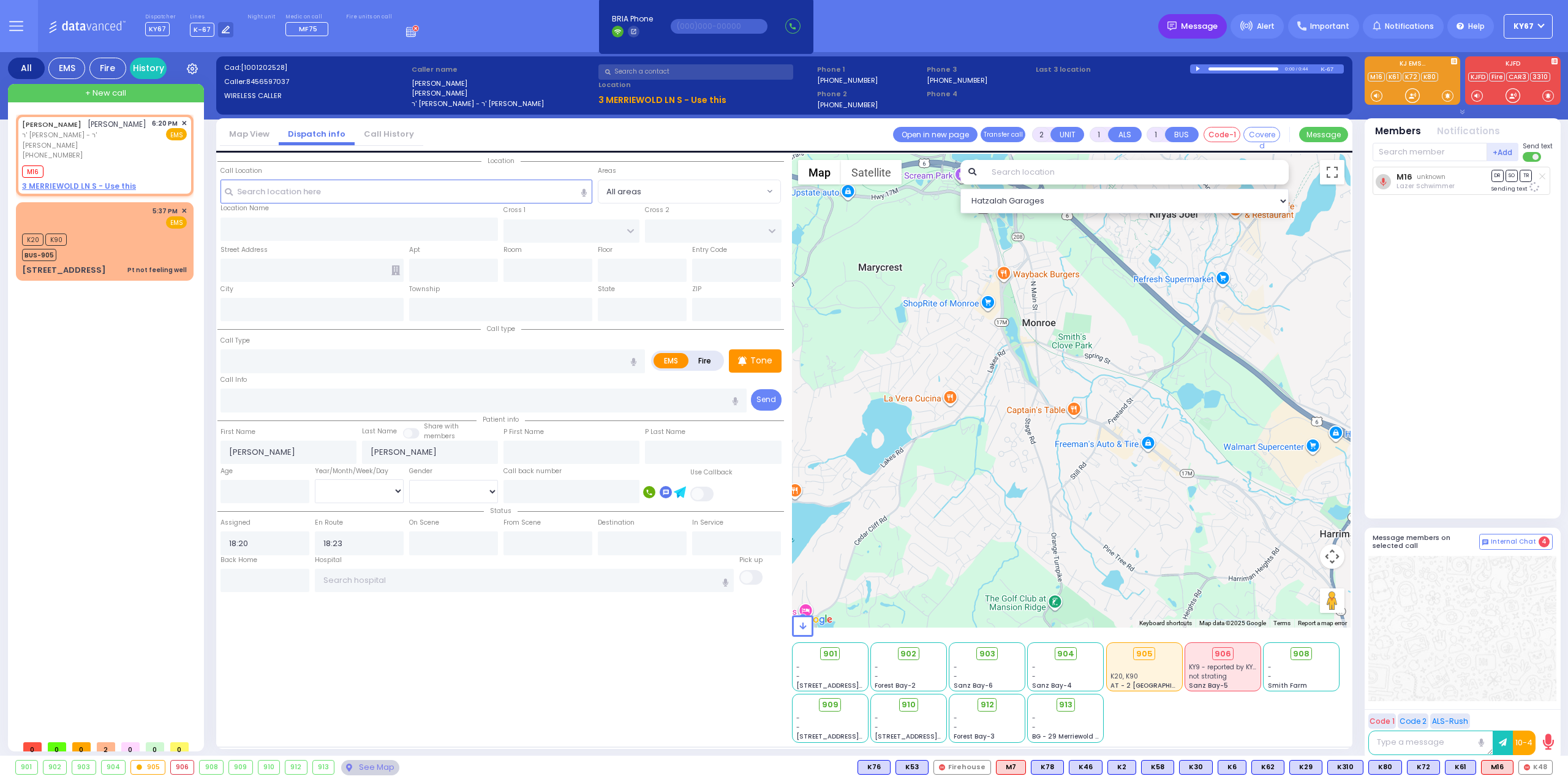
click at [1202, 31] on span "Message" at bounding box center [1199, 26] width 37 height 13
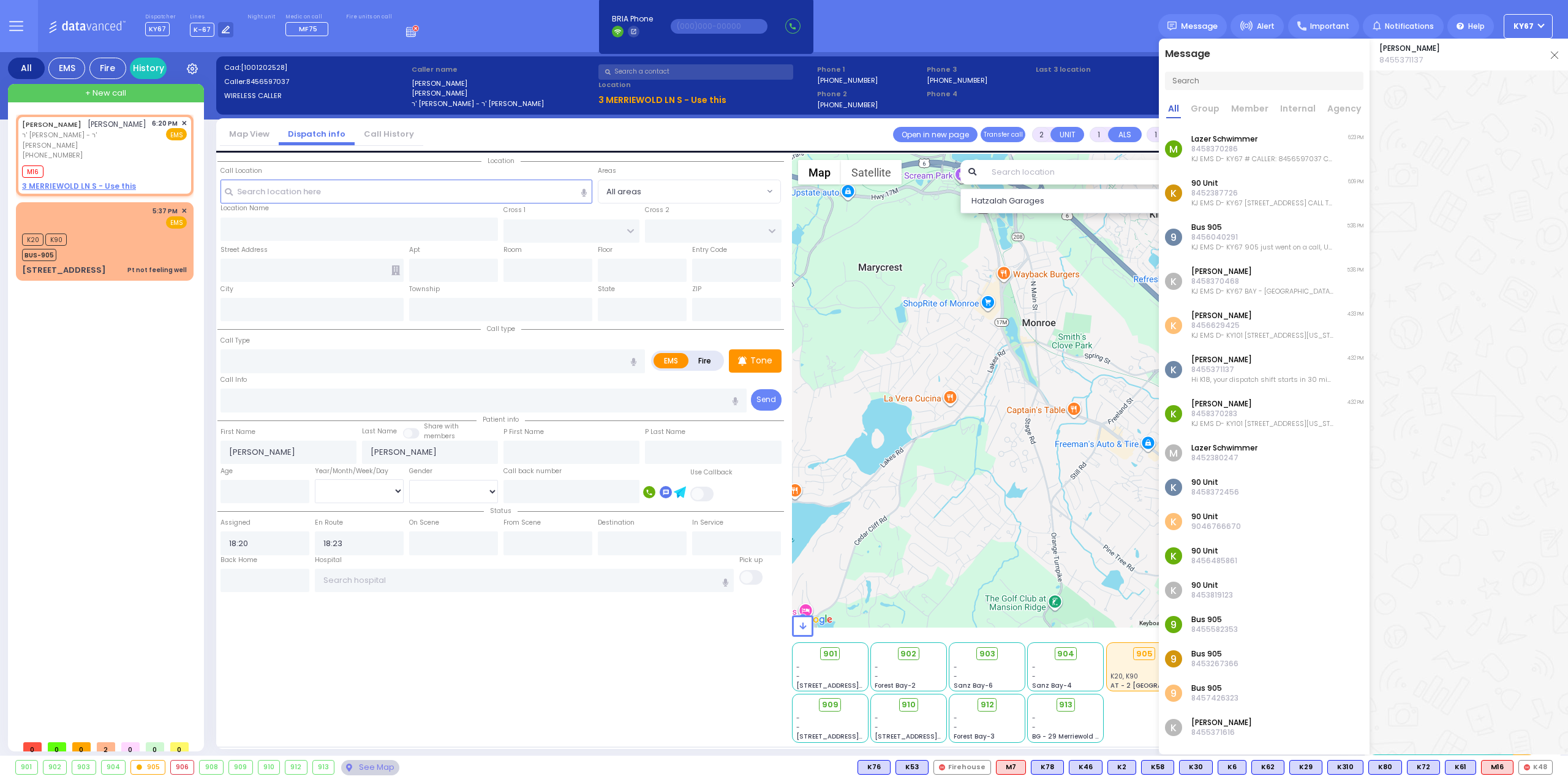
click at [1267, 151] on p "8458370286" at bounding box center [1262, 148] width 142 height 10
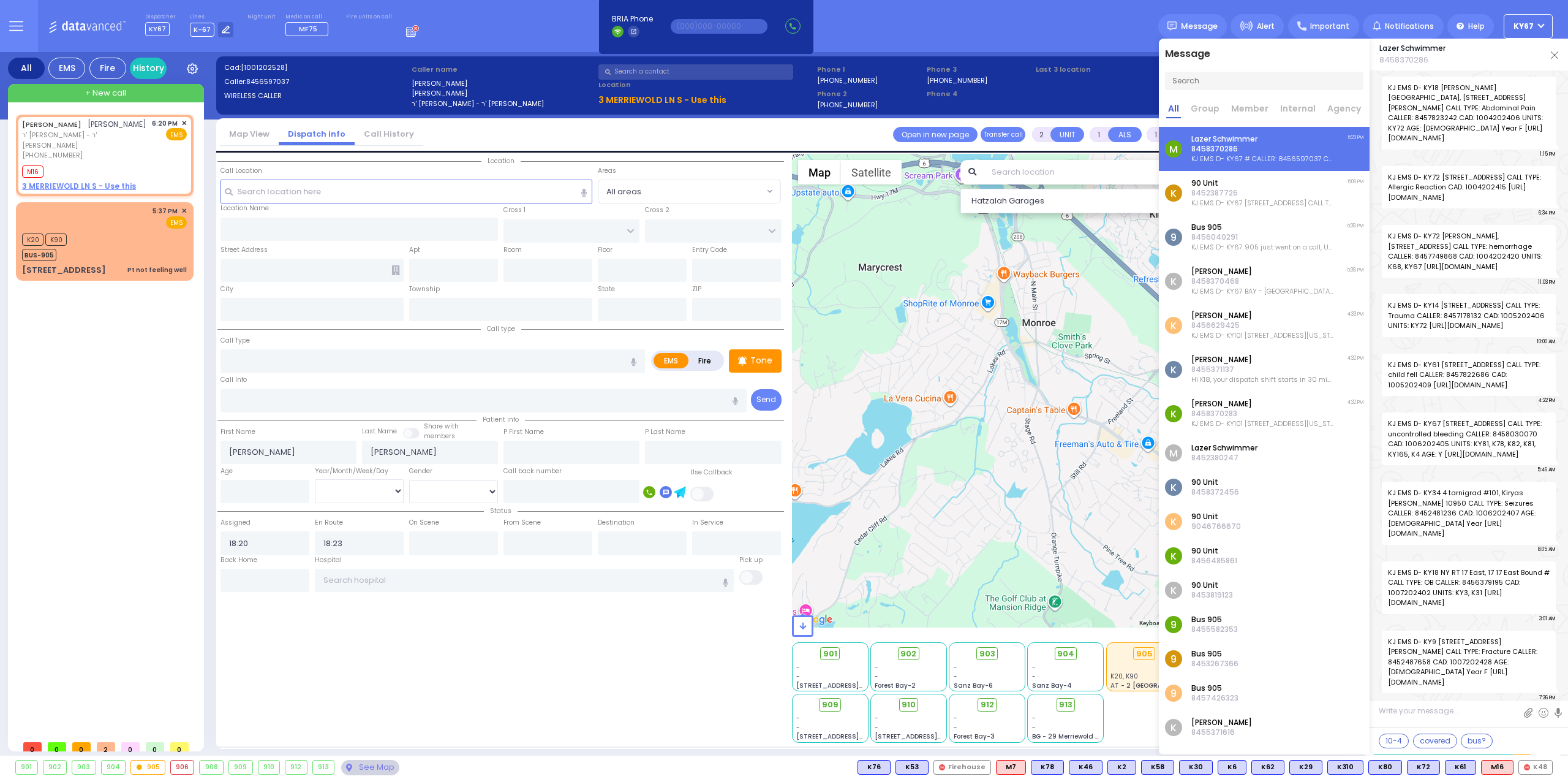
scroll to position [60511, 0]
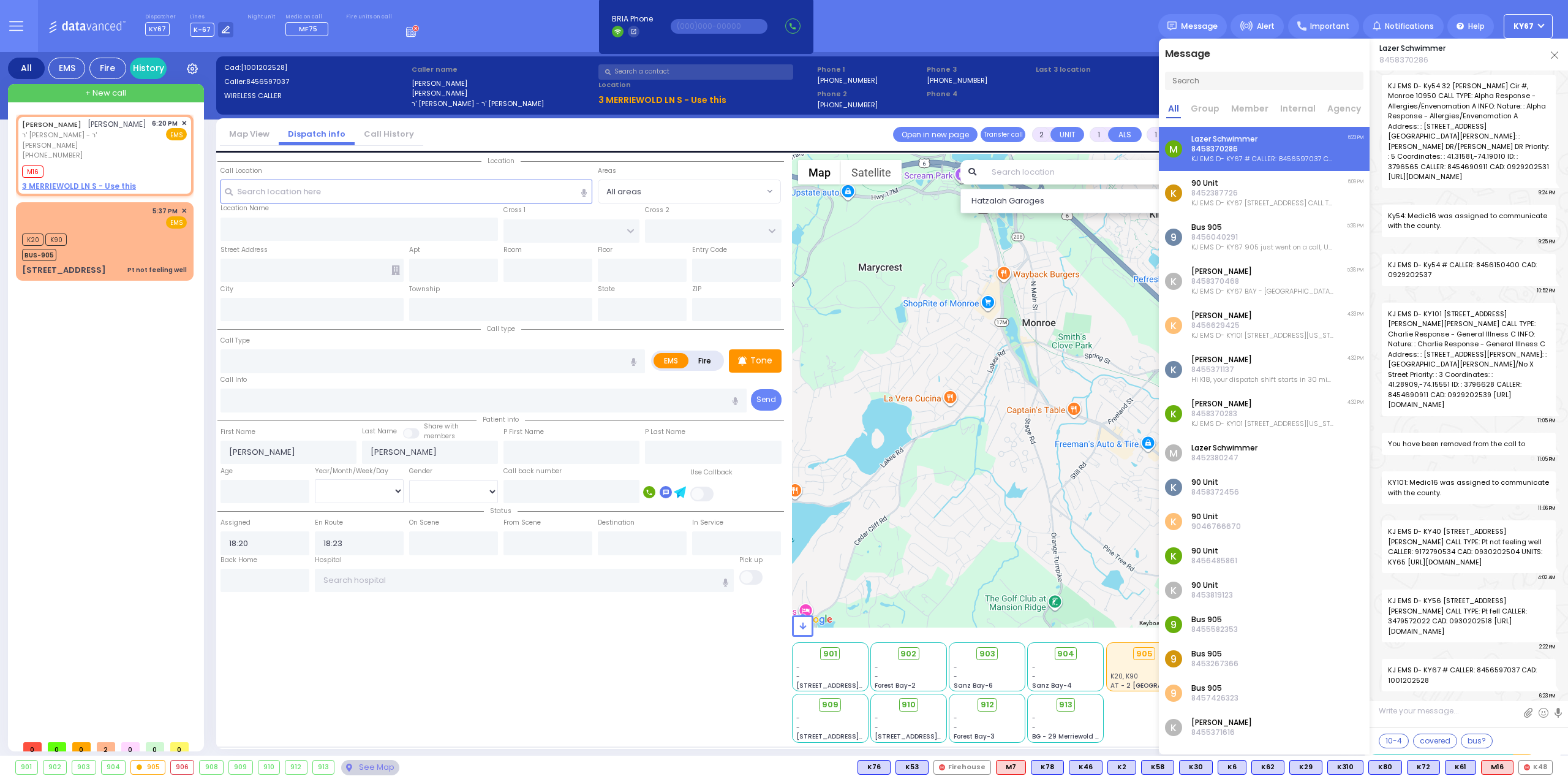
click at [1559, 56] on div "Lazer Schwimmer 8458370286" at bounding box center [1469, 54] width 199 height 32
click at [1555, 54] on img at bounding box center [1554, 55] width 7 height 7
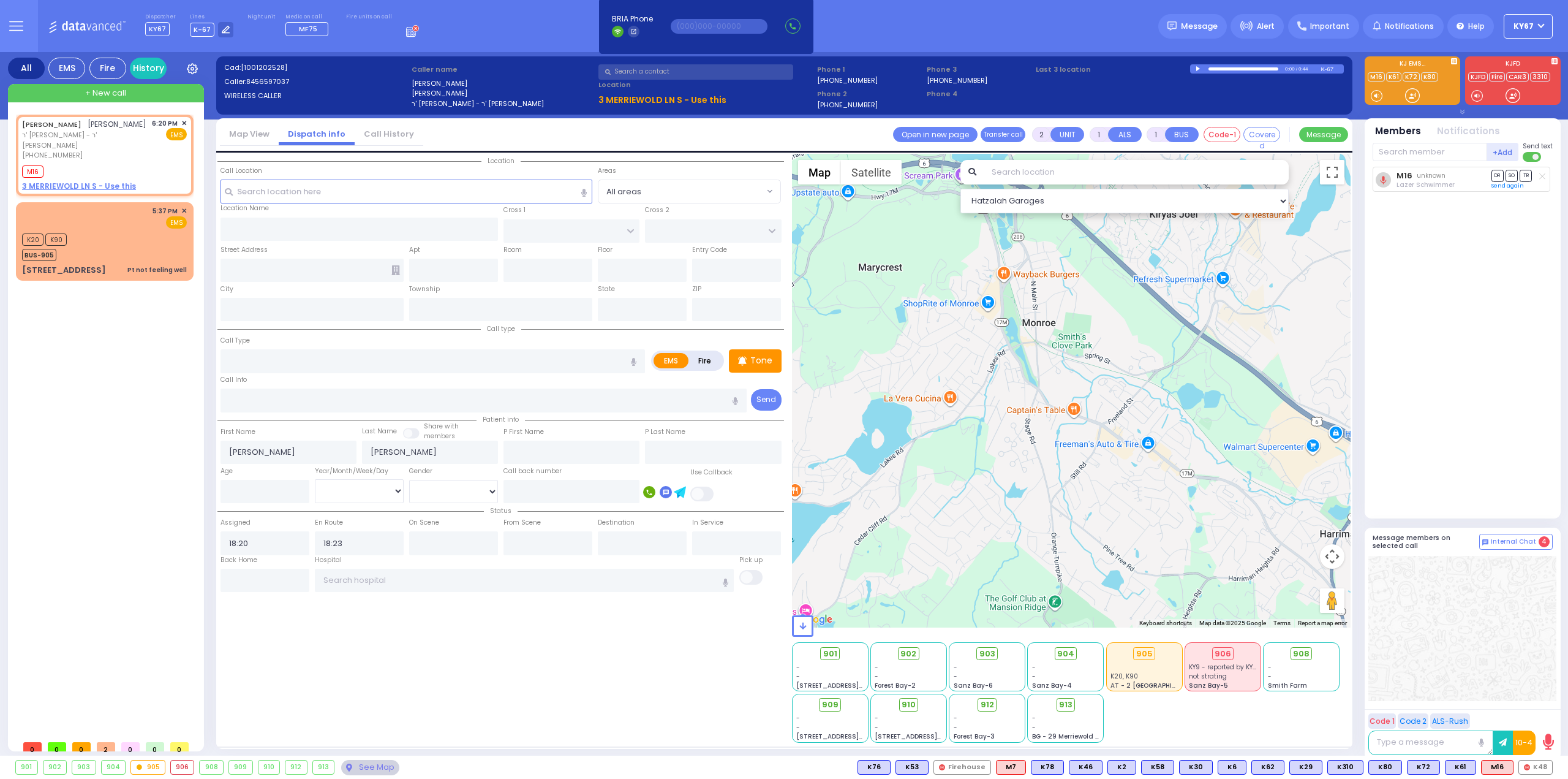
click at [1543, 176] on icon at bounding box center [1542, 176] width 6 height 6
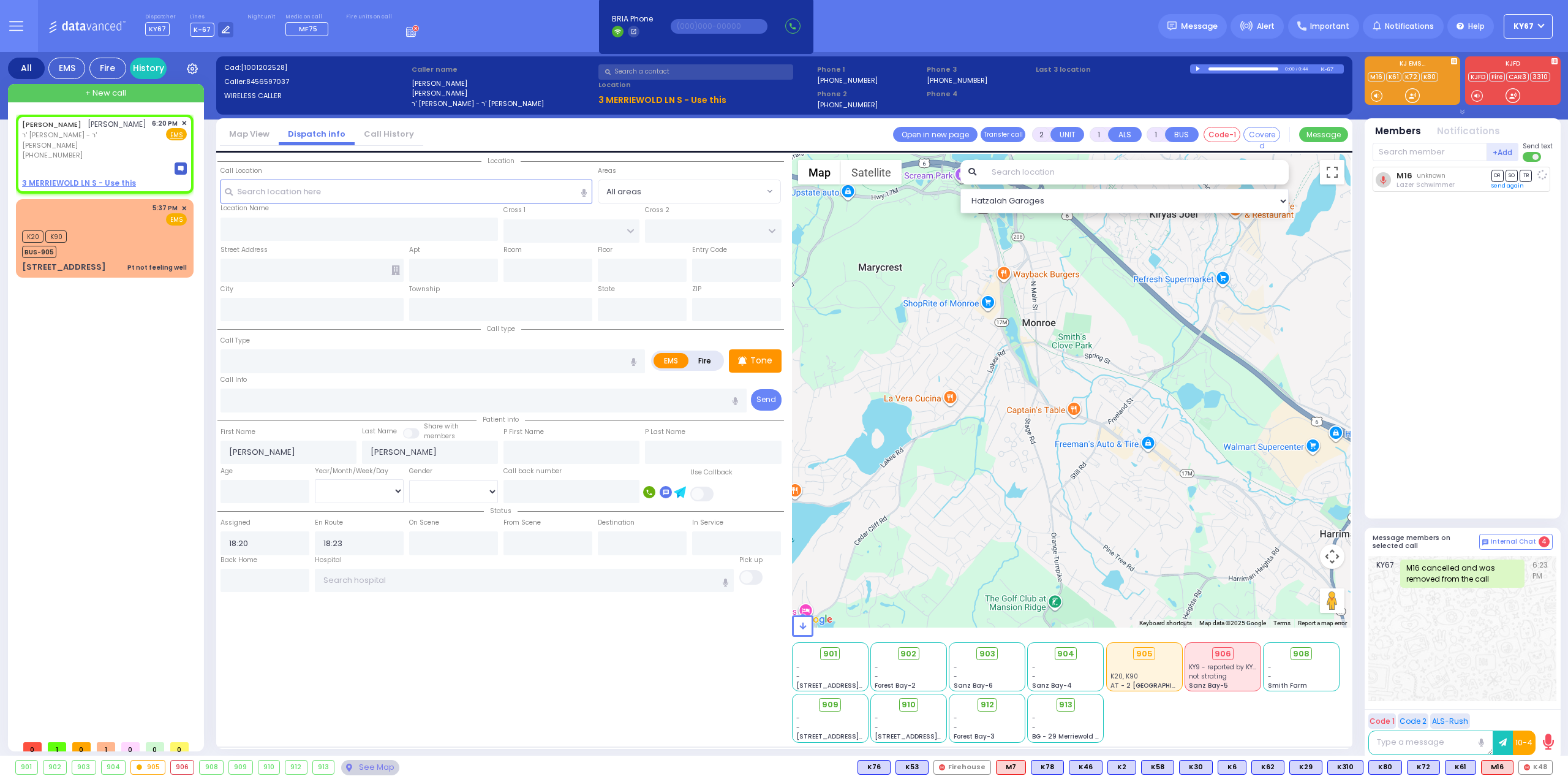
select select
radio input "true"
select select
select select "Hatzalah Garages"
click at [184, 122] on span "✕" at bounding box center [184, 124] width 5 height 11
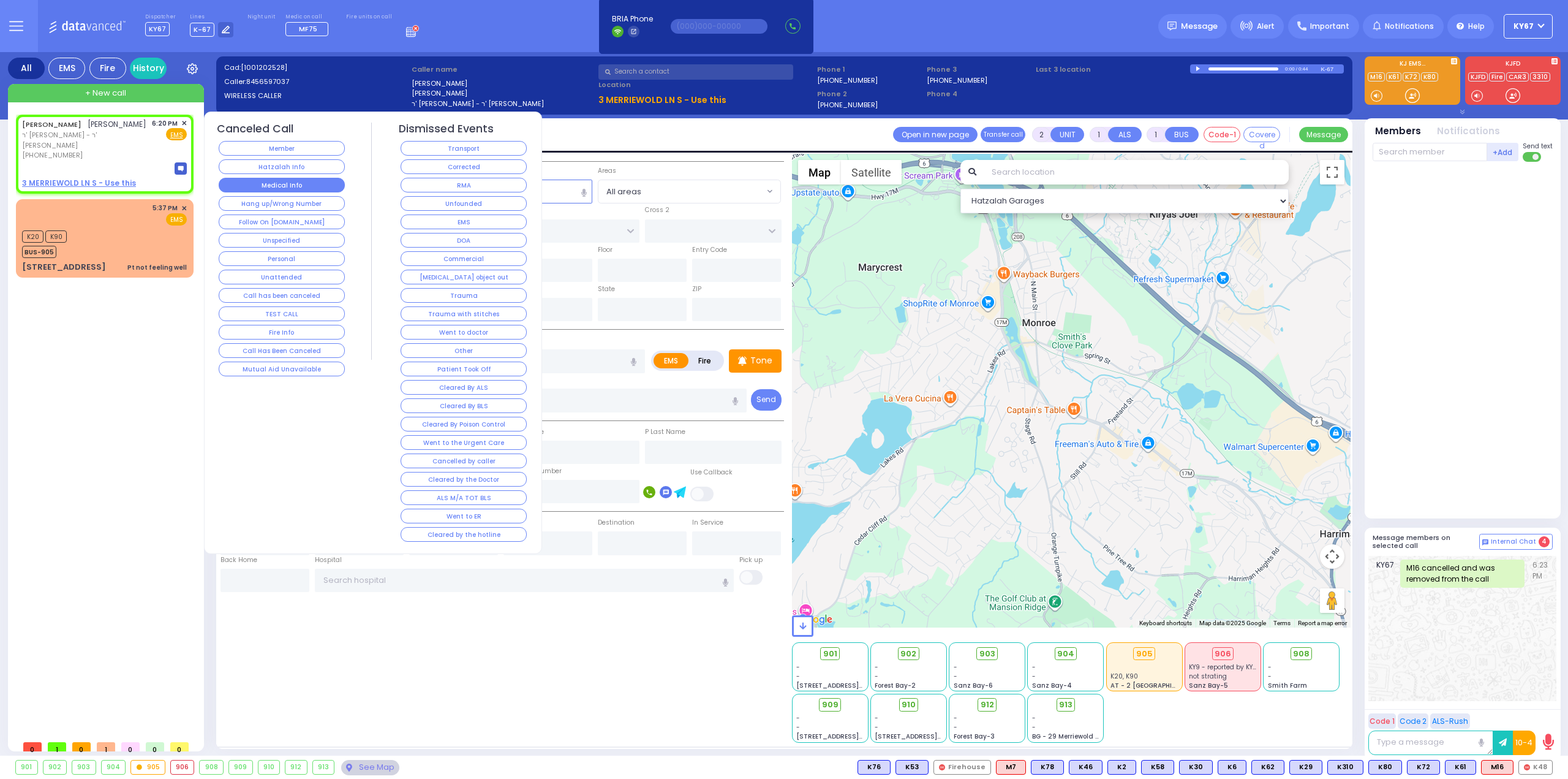
click at [284, 184] on button "Medical Info" at bounding box center [282, 185] width 127 height 14
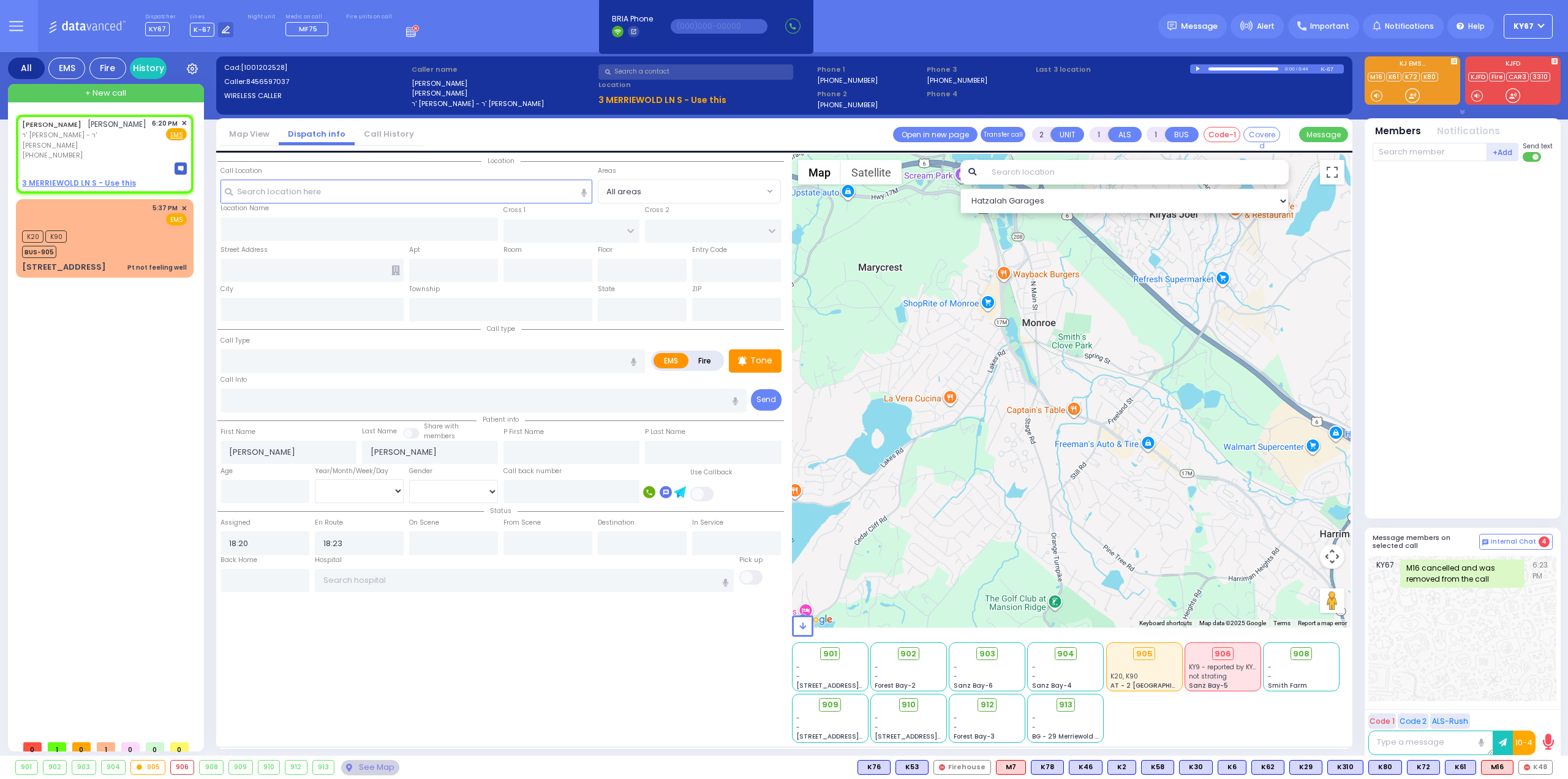
select select
radio input "true"
select select
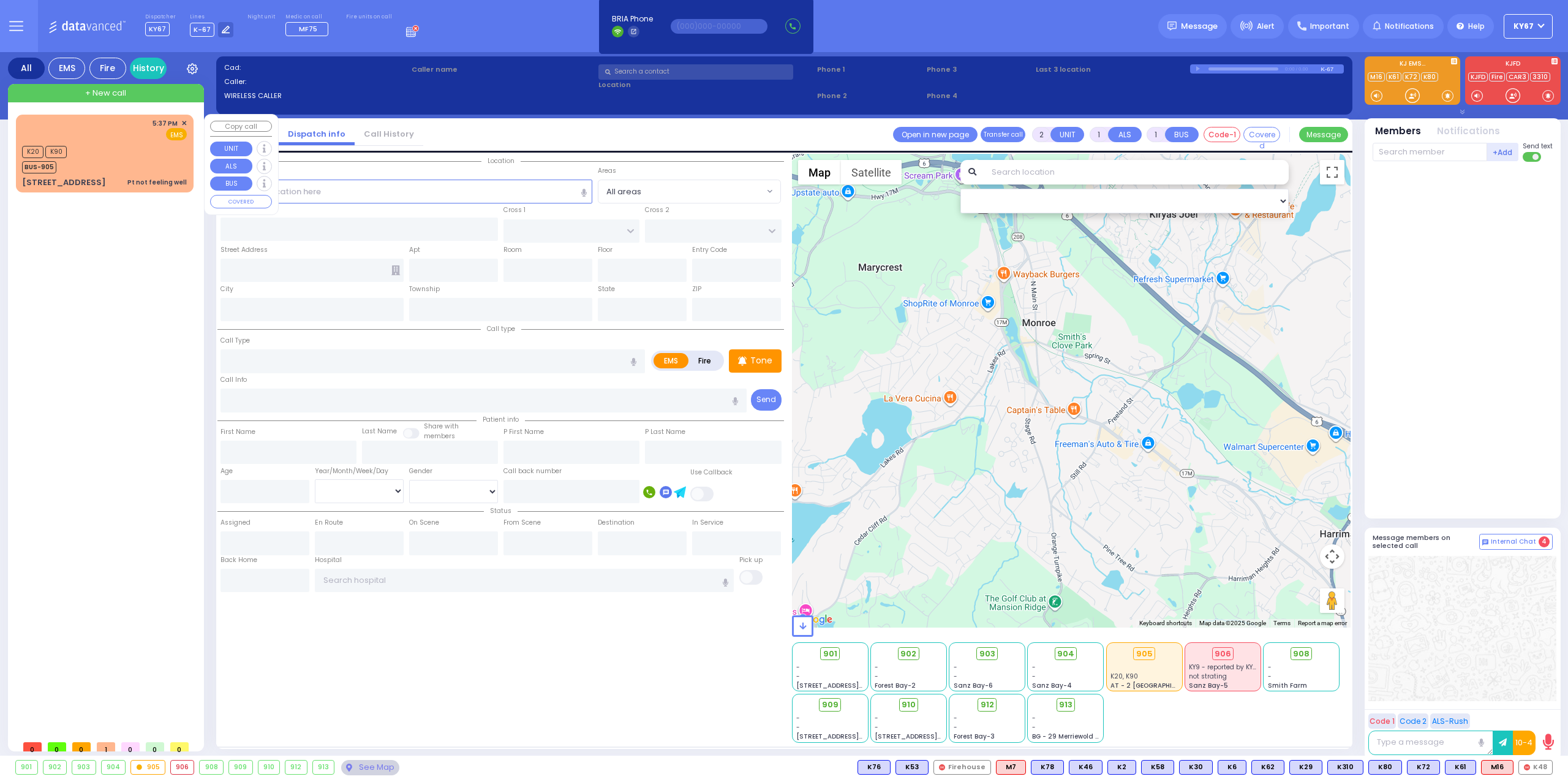
click at [113, 141] on div "5:37 PM ✕ EMS K20 K90" at bounding box center [104, 154] width 173 height 74
type input "1"
type input "0"
select select
type input "Pt not feeling well"
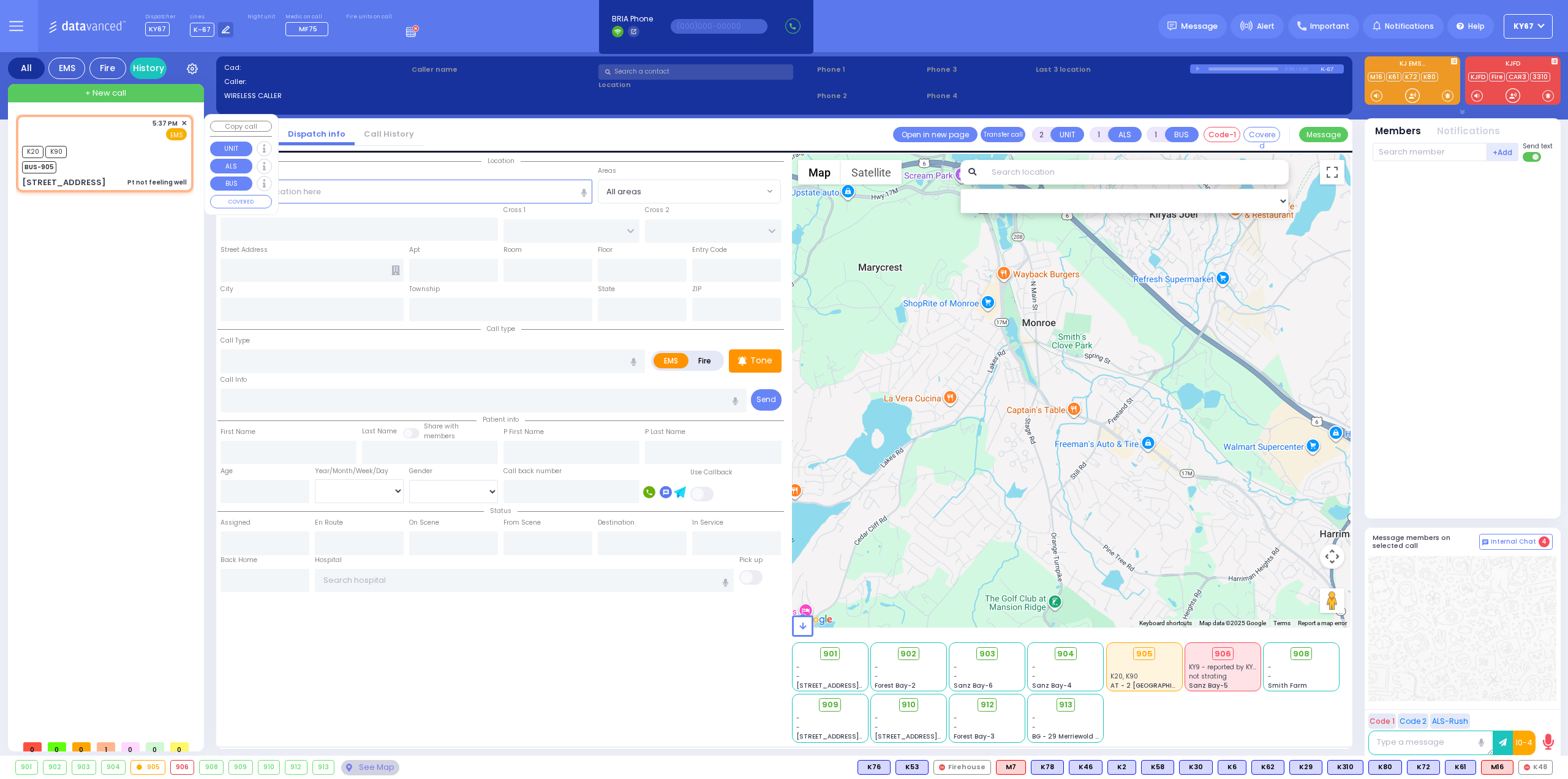
radio input "true"
select select
type input "17:37"
type input "17:38"
type input "APPALACHIAN NATIONAL SCENIC TRAIL"
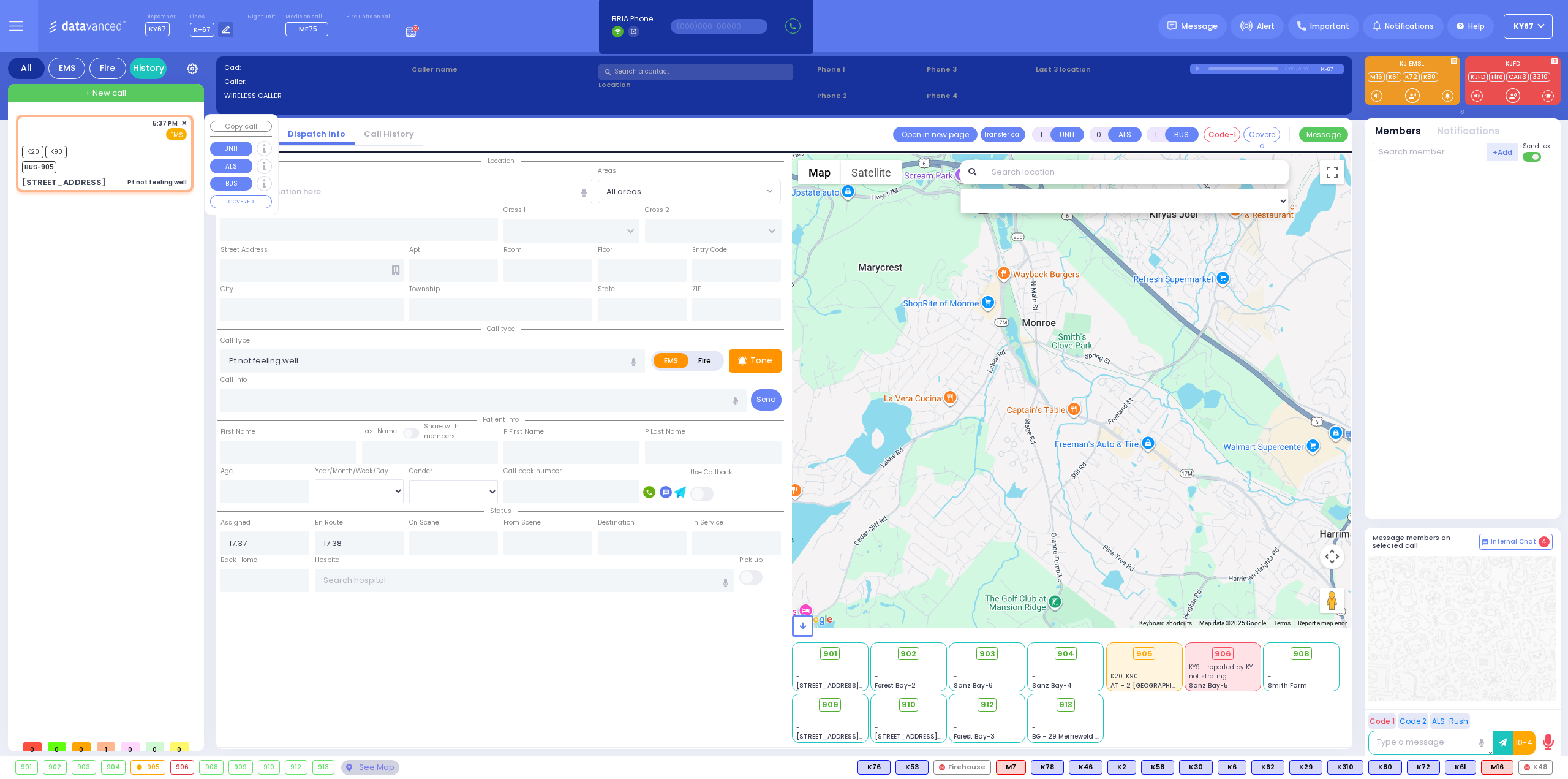
type input "[STREET_ADDRESS]"
type input "[US_STATE]"
type input "10986"
select select "Hatzalah Garages"
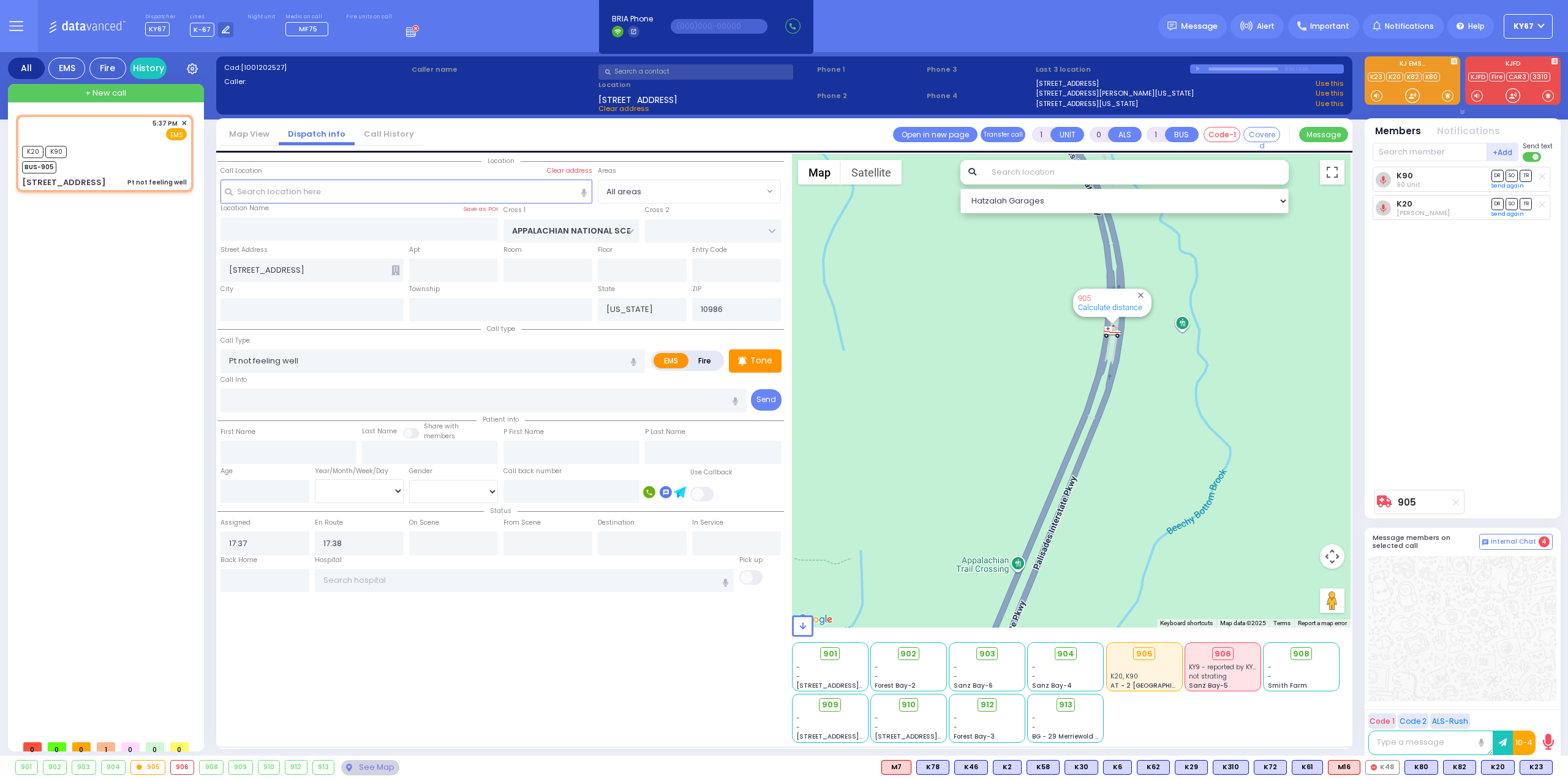
drag, startPoint x: 1179, startPoint y: 250, endPoint x: 1201, endPoint y: 474, distance: 225.1
click at [1201, 457] on div "905 Calculate distance 594 Calculate distance 595 Calculate distance 596 Calcul…" at bounding box center [1072, 391] width 560 height 474
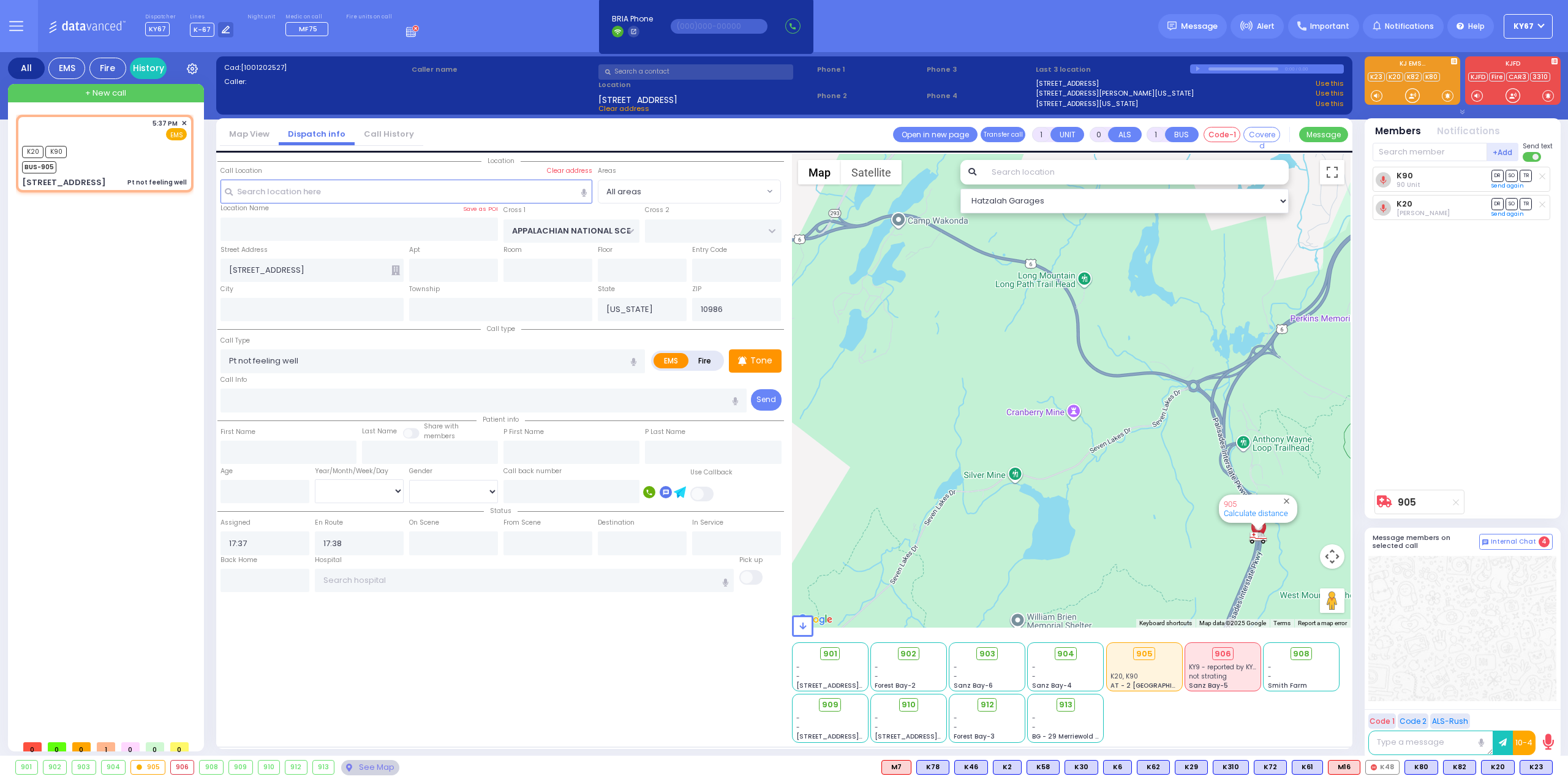
drag, startPoint x: 1045, startPoint y: 379, endPoint x: 1180, endPoint y: 413, distance: 139.2
click at [1178, 413] on div "905 Calculate distance 594 Calculate distance 595 Calculate distance 596 Calcul…" at bounding box center [1072, 391] width 560 height 474
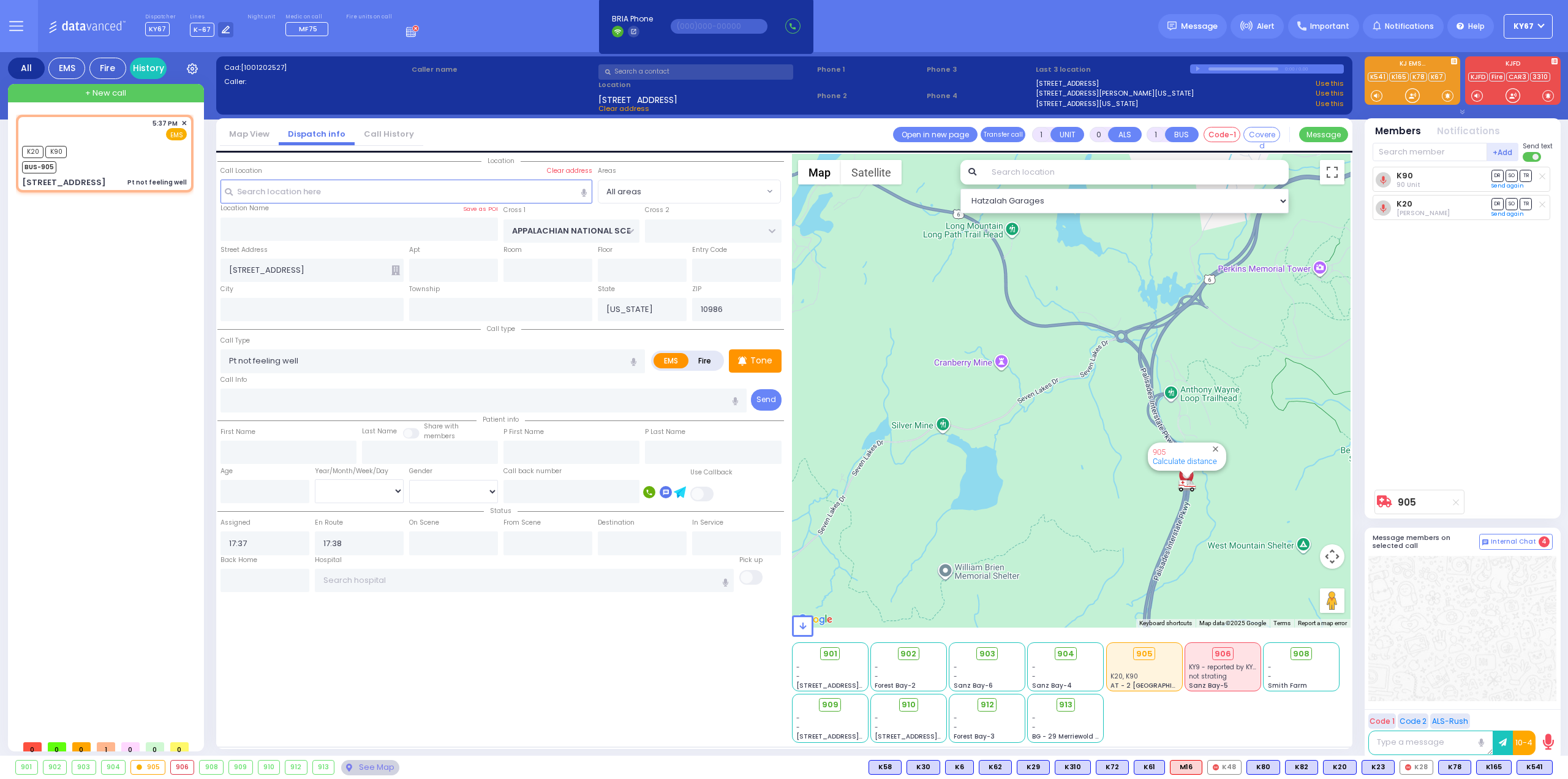
drag, startPoint x: 1047, startPoint y: 332, endPoint x: 1058, endPoint y: 522, distance: 190.3
click at [1061, 522] on div "905 Calculate distance 594 Calculate distance 595 Calculate distance 596 Calcul…" at bounding box center [1072, 391] width 560 height 474
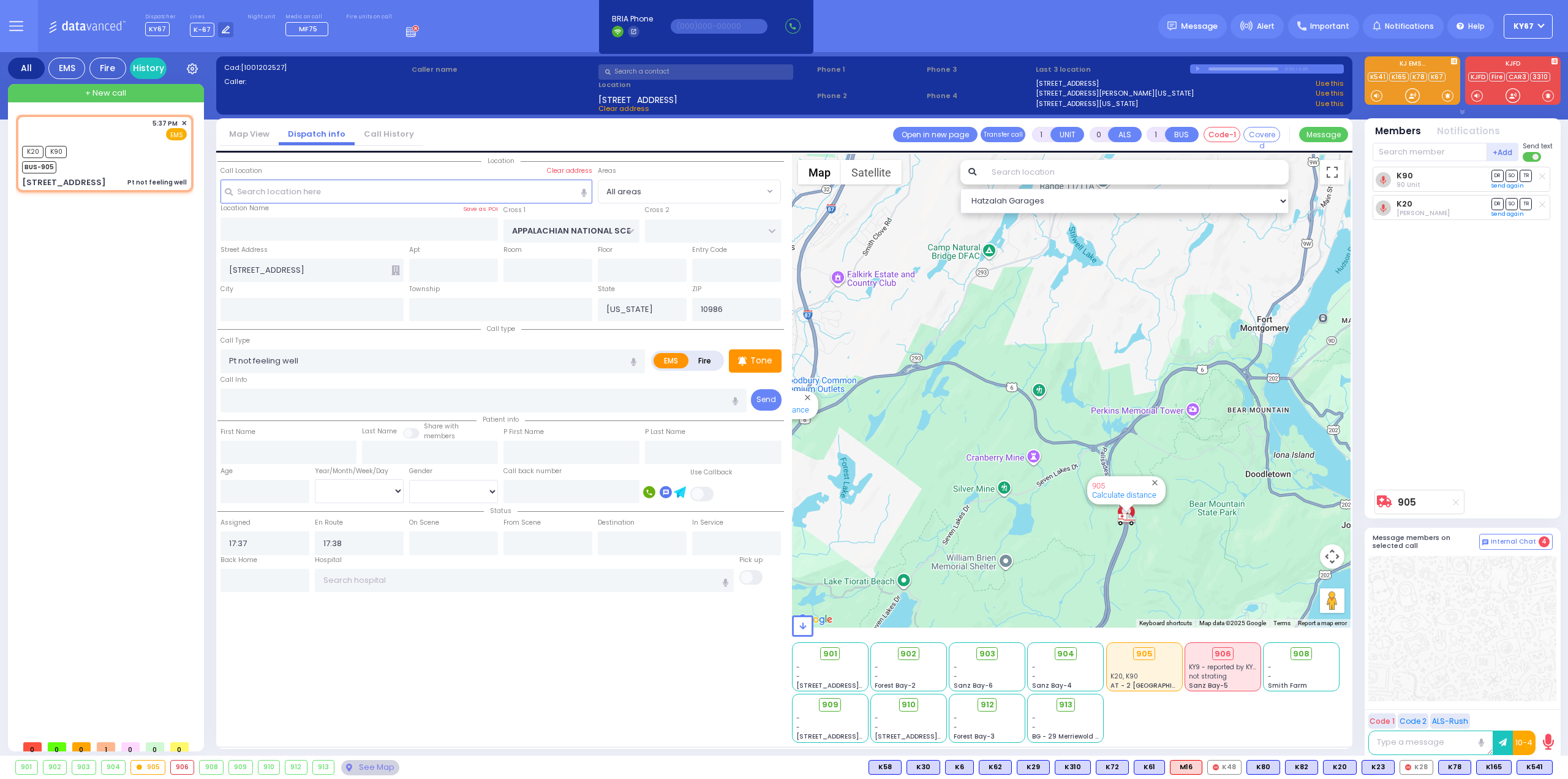
drag, startPoint x: 897, startPoint y: 480, endPoint x: 1157, endPoint y: 436, distance: 263.7
click at [1151, 437] on div "905 Calculate distance 594 Calculate distance 595 Calculate distance 596 Calcul…" at bounding box center [1072, 391] width 560 height 474
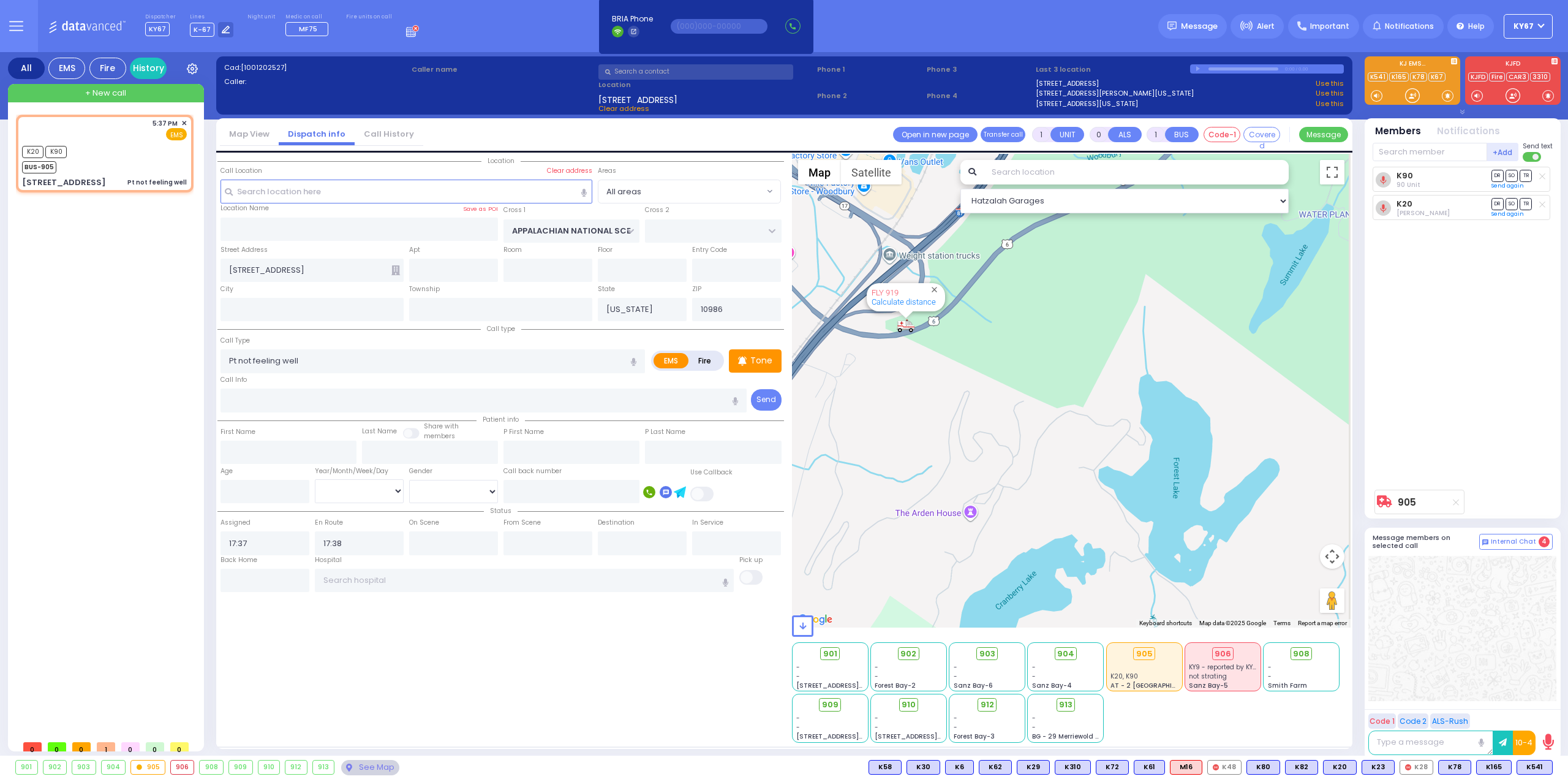
drag, startPoint x: 1242, startPoint y: 395, endPoint x: 893, endPoint y: 357, distance: 351.1
click at [974, 365] on div "905 Calculate distance 594 Calculate distance 595 Calculate distance 596 Calcul…" at bounding box center [1072, 391] width 560 height 474
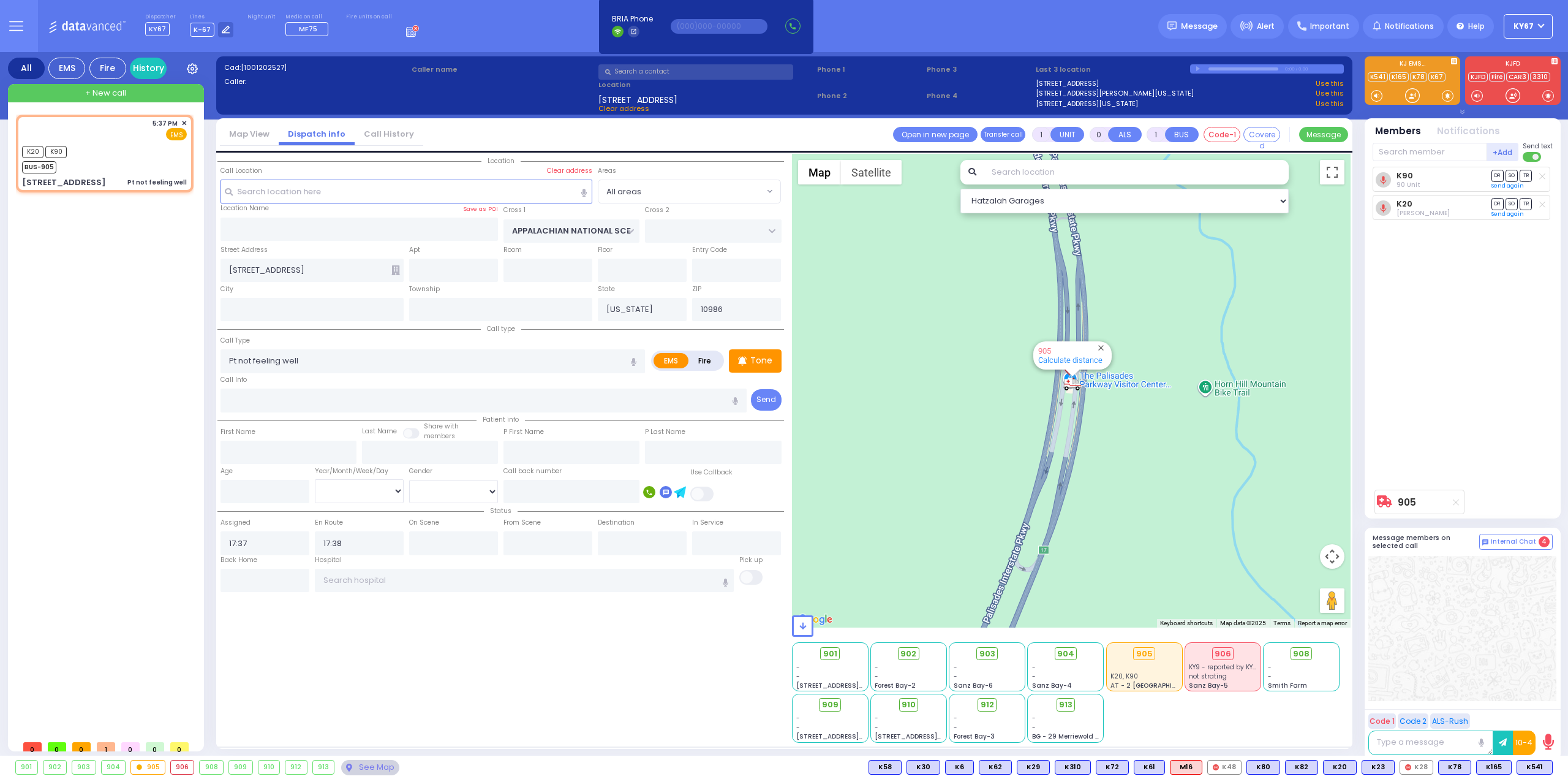
click at [574, 676] on div "Location" at bounding box center [501, 448] width 567 height 589
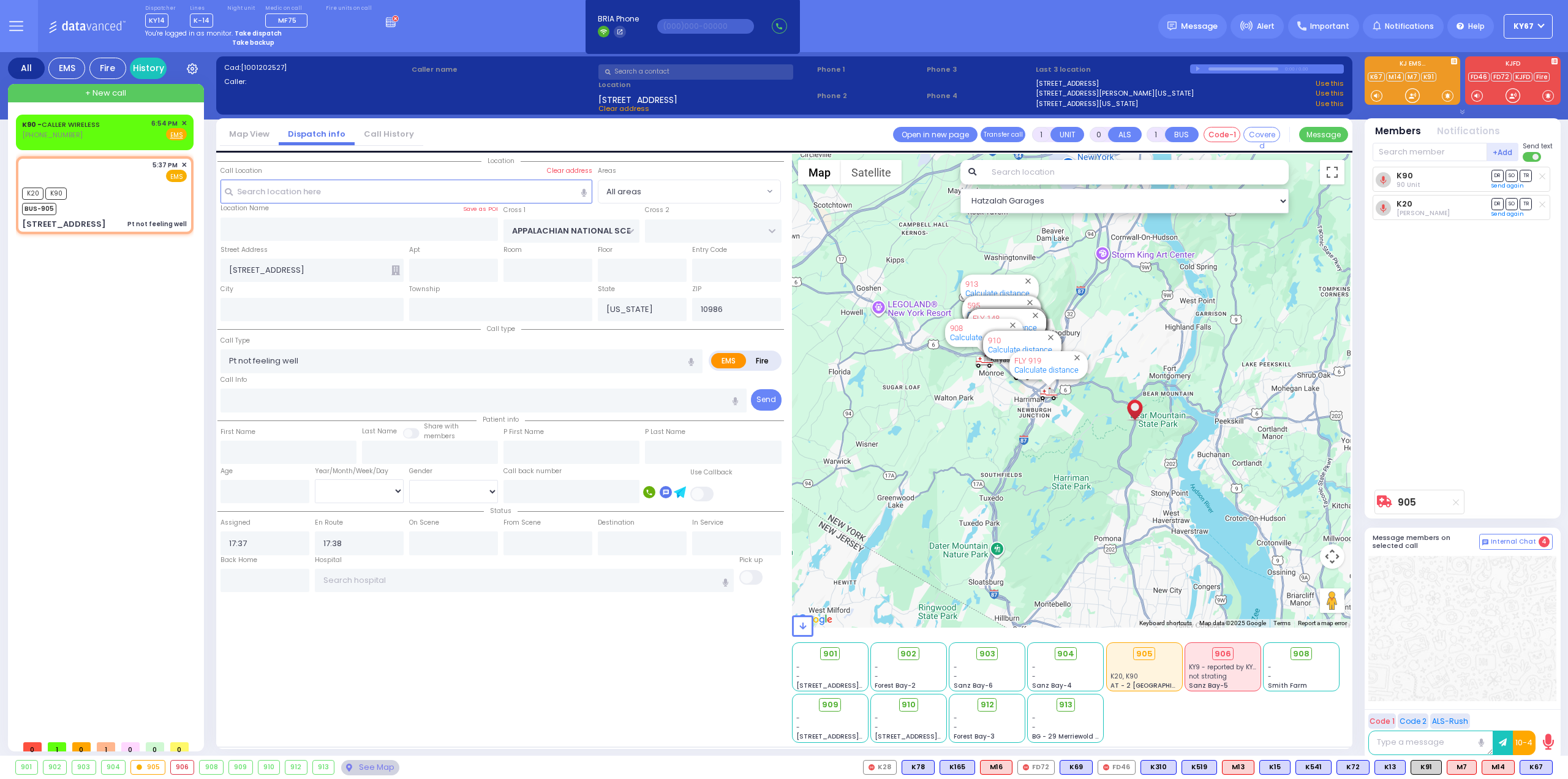
select select
